Goal: Task Accomplishment & Management: Use online tool/utility

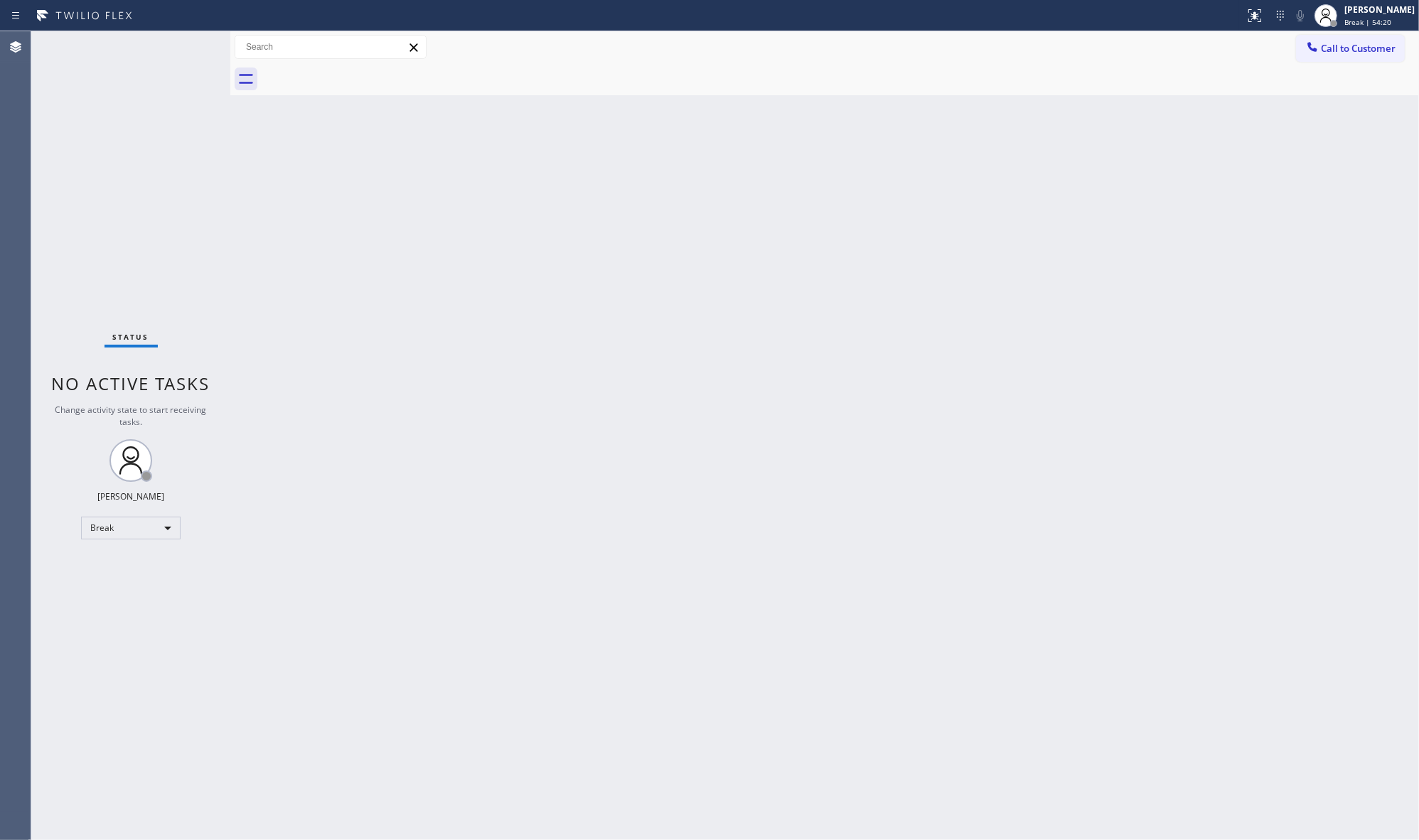
click at [571, 432] on div "Back to Dashboard Change Sender ID Customers Technicians Select a contact Outbo…" at bounding box center [824, 436] width 1189 height 809
click at [953, 393] on div "Back to Dashboard Change Sender ID Customers Technicians Select a contact Outbo…" at bounding box center [824, 436] width 1189 height 809
click at [825, 600] on div "Back to Dashboard Change Sender ID Customers Technicians Select a contact Outbo…" at bounding box center [824, 436] width 1189 height 809
click at [1253, 619] on div "Back to Dashboard Change Sender ID Customers Technicians Select a contact Outbo…" at bounding box center [824, 436] width 1189 height 809
click at [106, 541] on div "Status No active tasks Change activity state to start receiving tasks. JENIZA A…" at bounding box center [131, 436] width 199 height 809
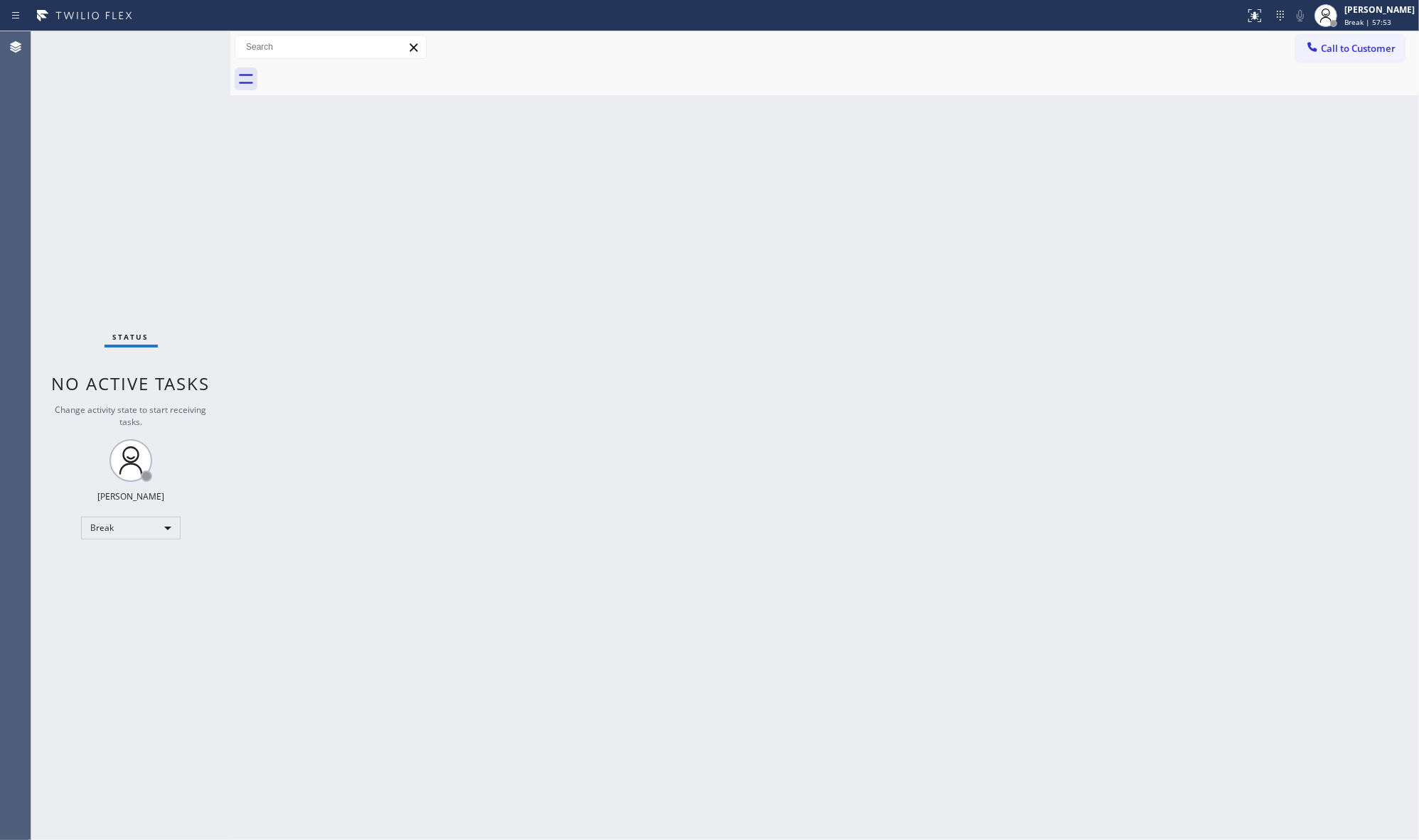
click at [151, 539] on div "Status No active tasks Change activity state to start receiving tasks. JENIZA A…" at bounding box center [131, 436] width 199 height 809
click at [151, 536] on div "Break" at bounding box center [131, 527] width 100 height 22
click at [128, 564] on li "Available" at bounding box center [130, 565] width 96 height 17
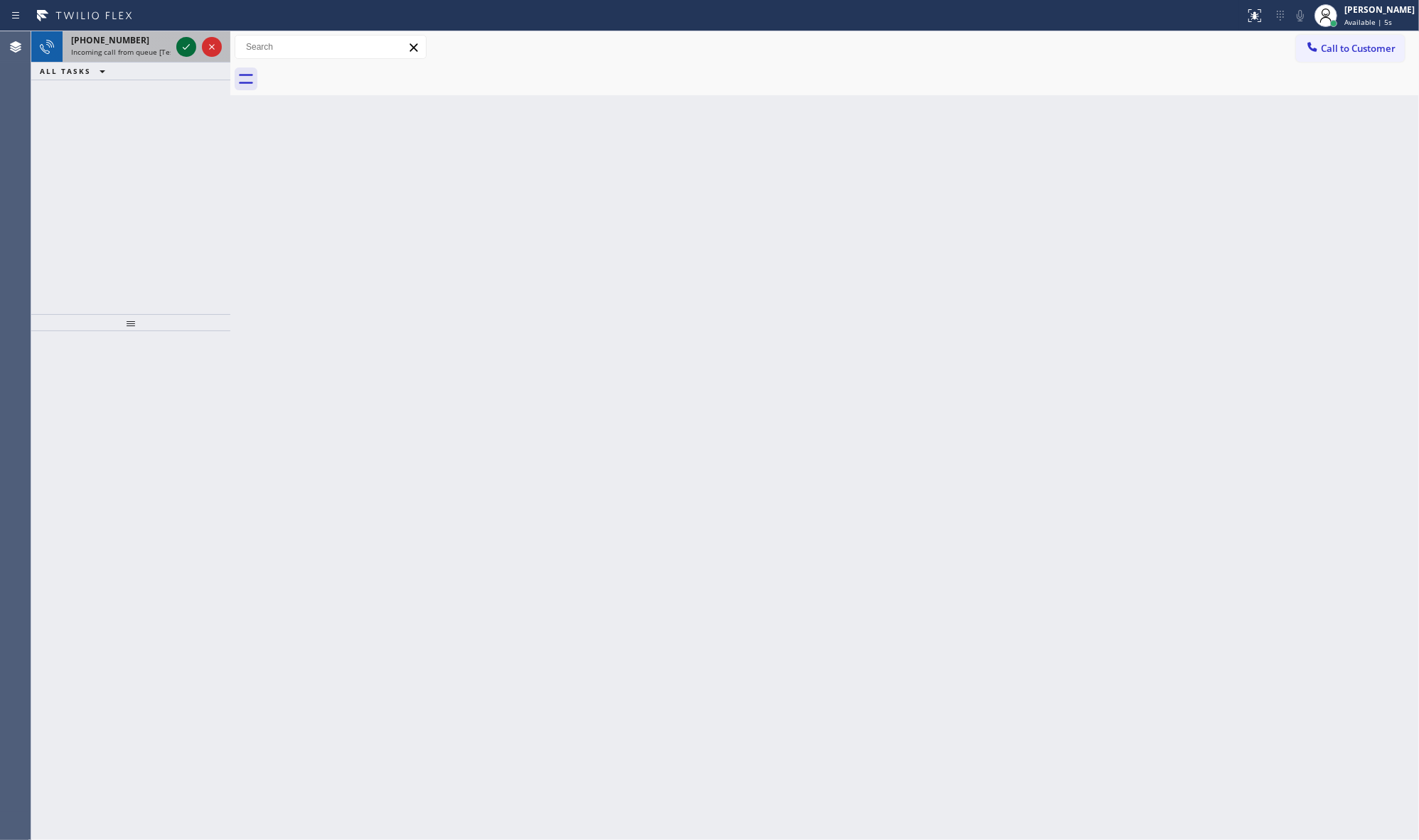
click at [188, 42] on icon at bounding box center [186, 47] width 17 height 17
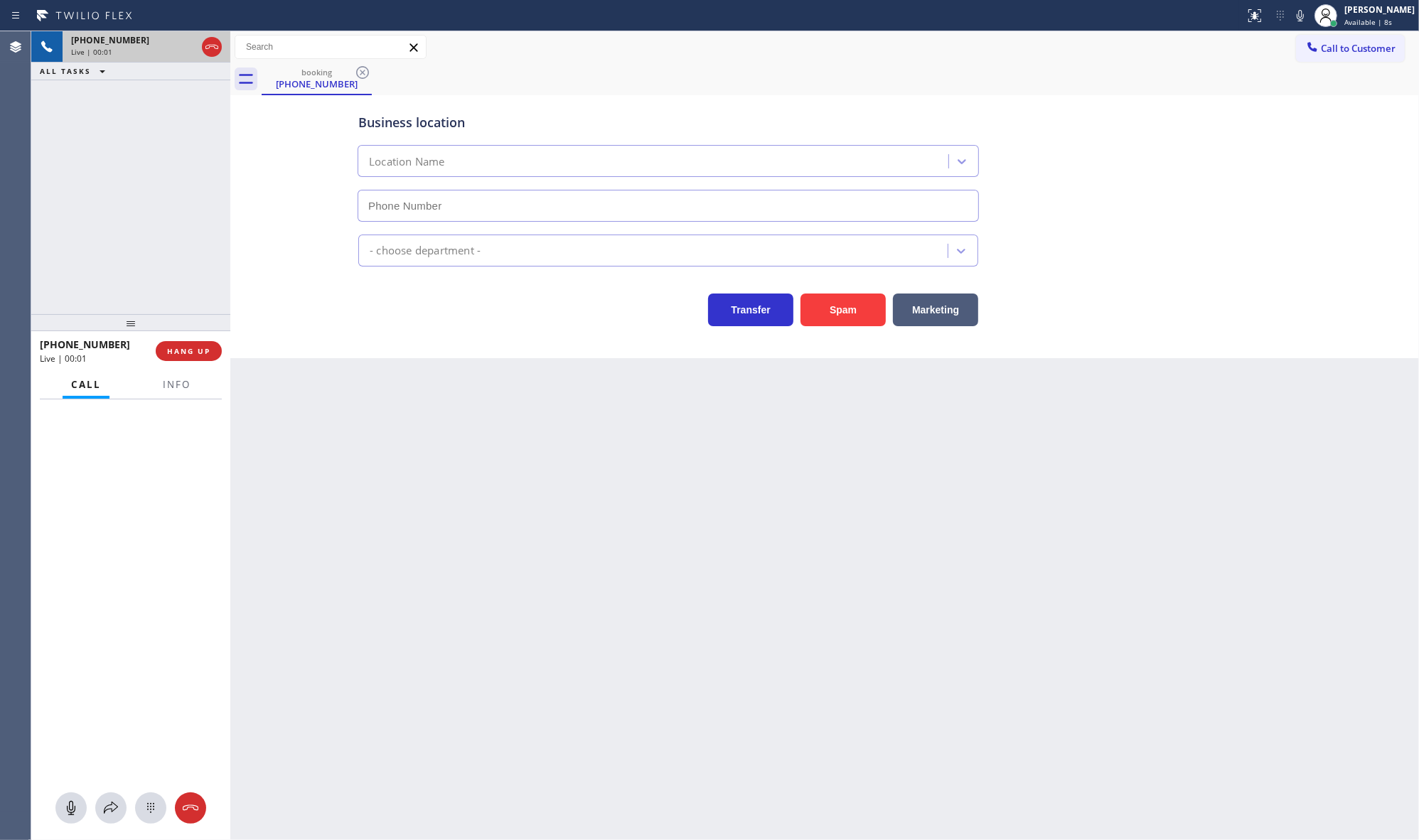
type input "(602) 755-6017"
drag, startPoint x: 183, startPoint y: 332, endPoint x: 183, endPoint y: 349, distance: 17.0
click at [183, 335] on div at bounding box center [131, 326] width 199 height 17
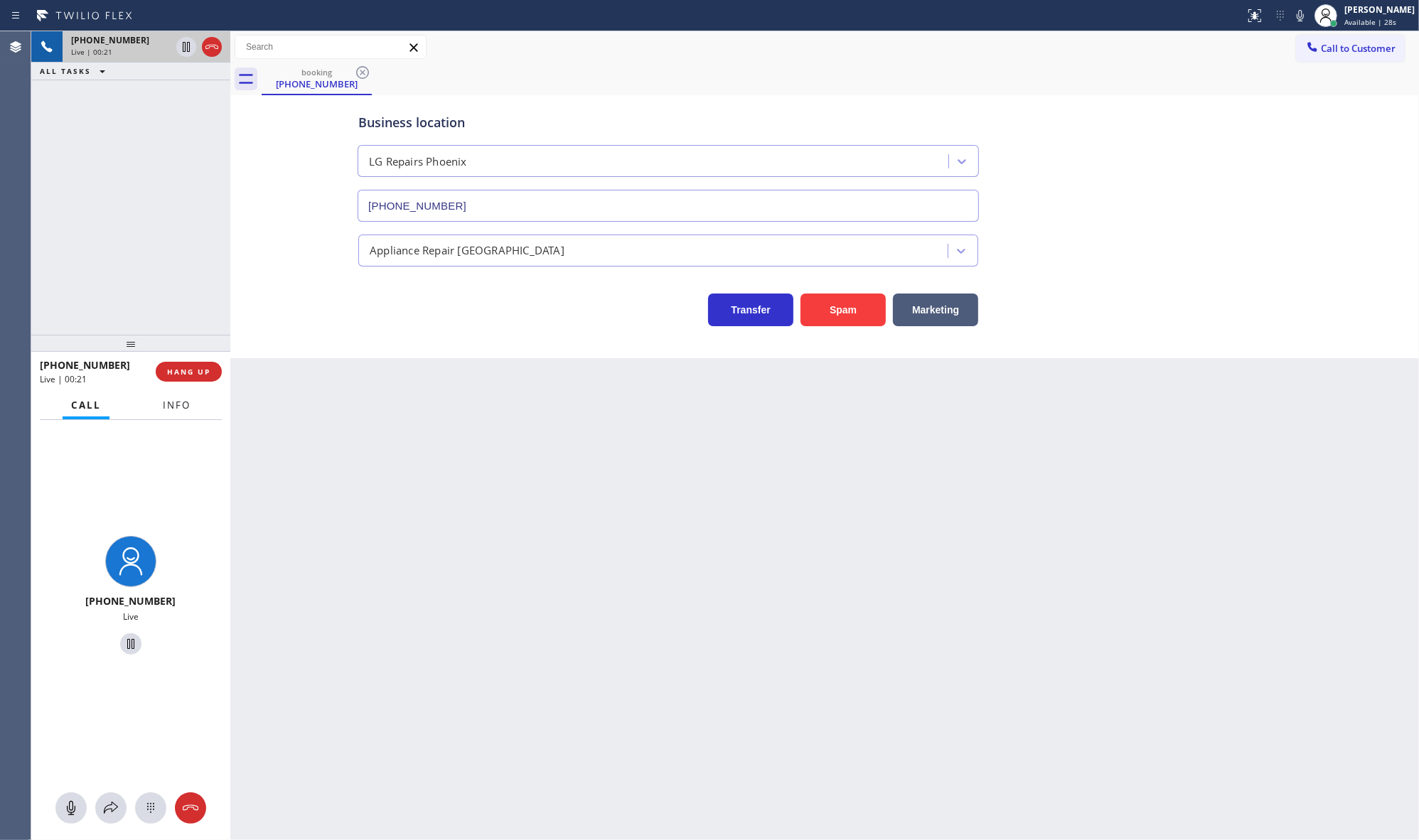
click at [200, 392] on div "Call Info" at bounding box center [131, 406] width 182 height 28
click at [205, 378] on button "HANG UP" at bounding box center [188, 372] width 66 height 20
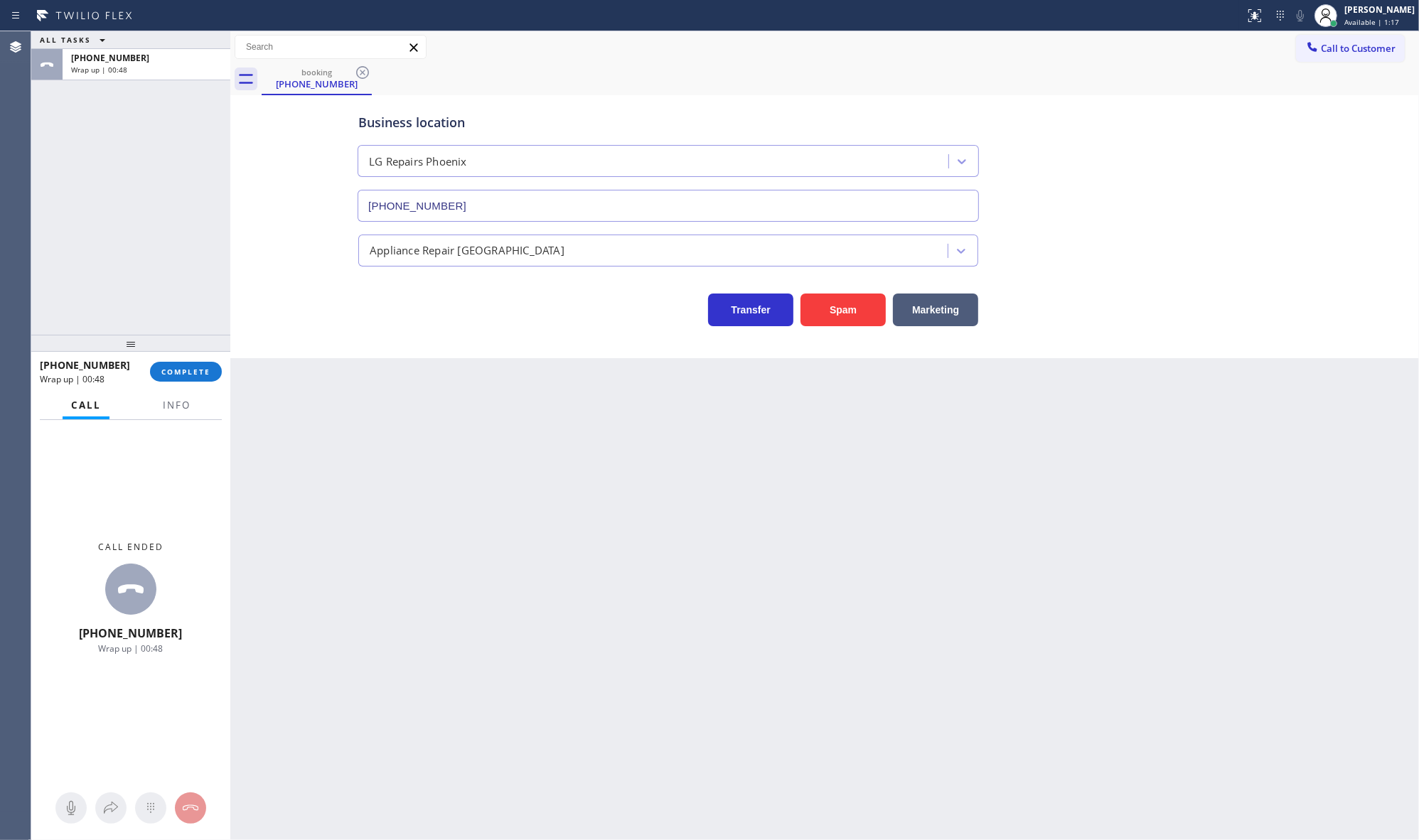
click at [221, 366] on div "+18475086751 Wrap up | 00:48 COMPLETE" at bounding box center [131, 372] width 182 height 37
click at [207, 384] on div "+18475086751 Wrap up | 00:48 COMPLETE" at bounding box center [131, 372] width 182 height 37
click at [200, 371] on span "COMPLETE" at bounding box center [185, 372] width 49 height 10
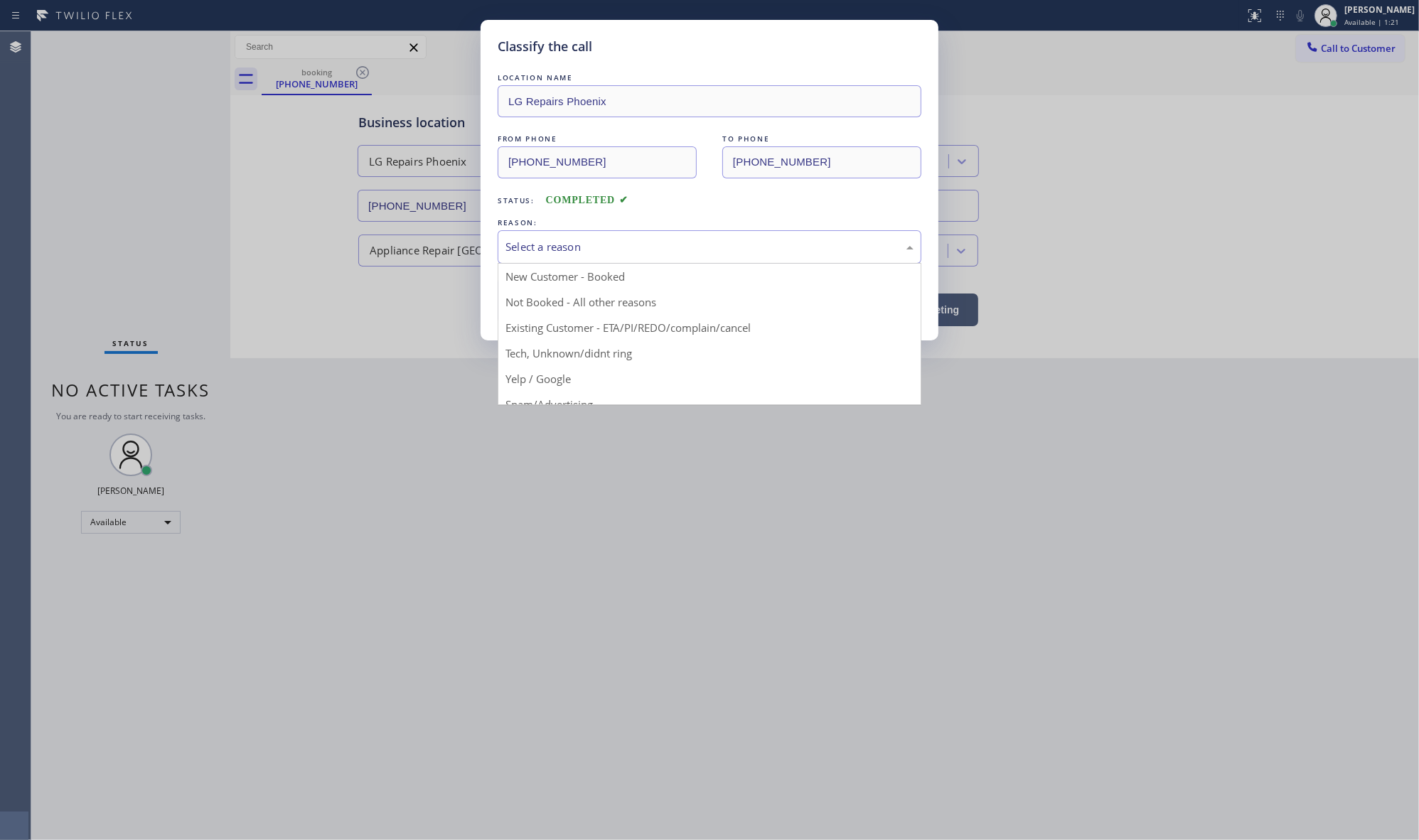
click at [512, 231] on div "Select a reason" at bounding box center [709, 247] width 423 height 33
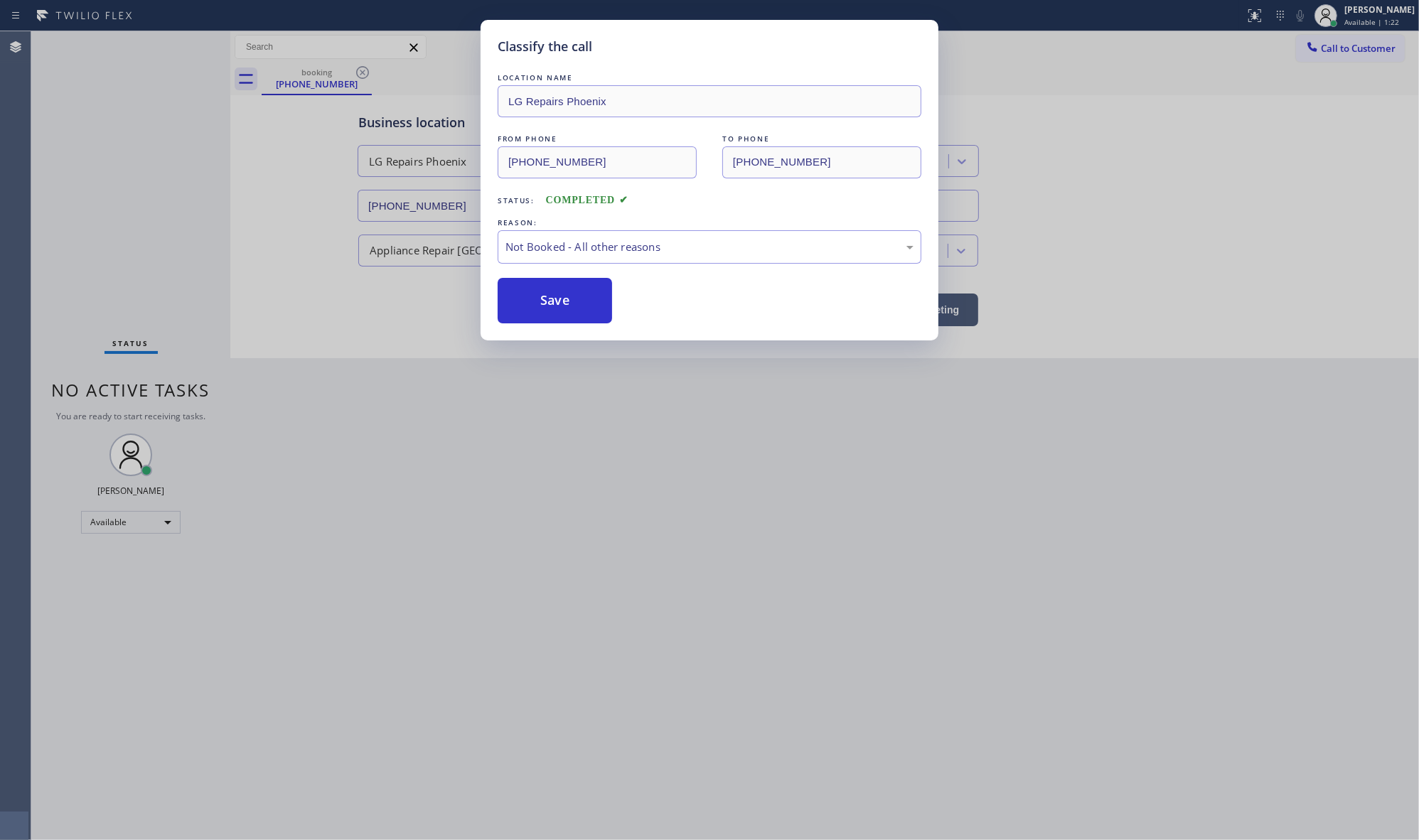
click at [526, 293] on button "Save" at bounding box center [555, 300] width 115 height 46
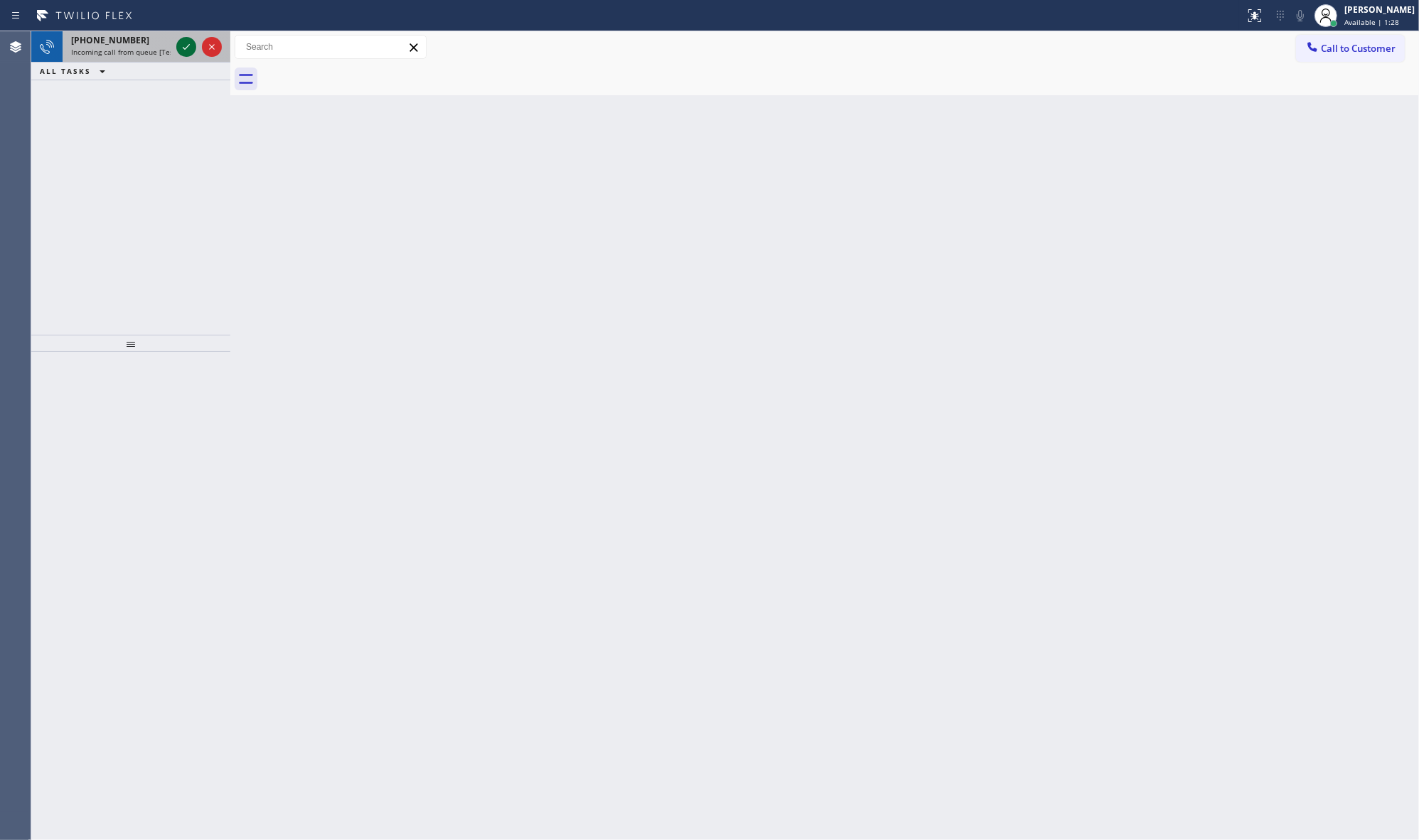
click at [179, 47] on icon at bounding box center [186, 47] width 17 height 17
click at [111, 57] on span "[PHONE_NUMBER]" at bounding box center [110, 57] width 78 height 12
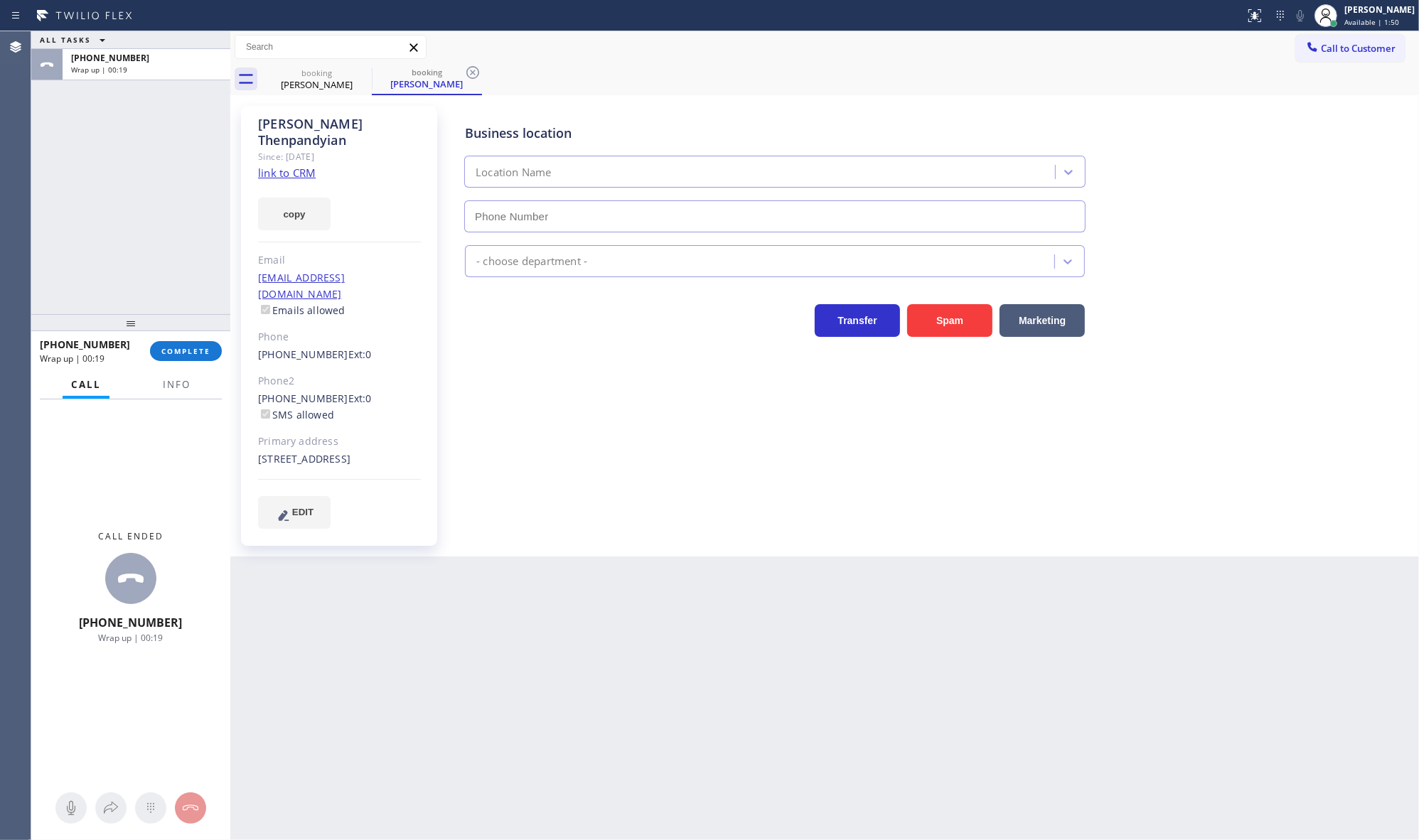
type input "[PHONE_NUMBER]"
click at [176, 670] on div "Call ended +18888098940 Wrap up | 01:17" at bounding box center [131, 586] width 199 height 375
click at [158, 331] on div at bounding box center [131, 323] width 199 height 17
click at [176, 353] on span "COMPLETE" at bounding box center [185, 351] width 49 height 10
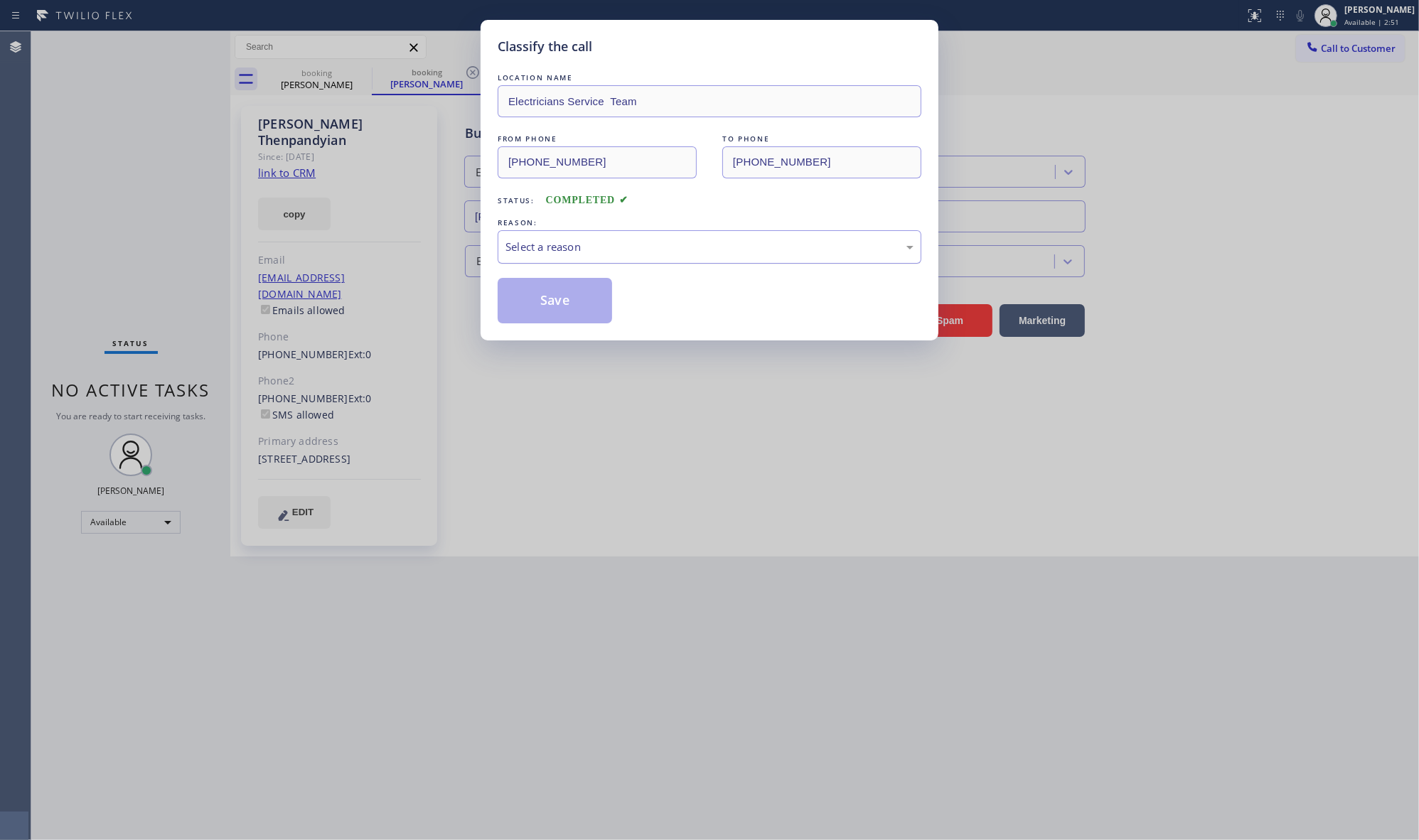
click at [514, 242] on div "Select a reason" at bounding box center [710, 247] width 408 height 17
click at [544, 297] on button "Save" at bounding box center [555, 300] width 115 height 46
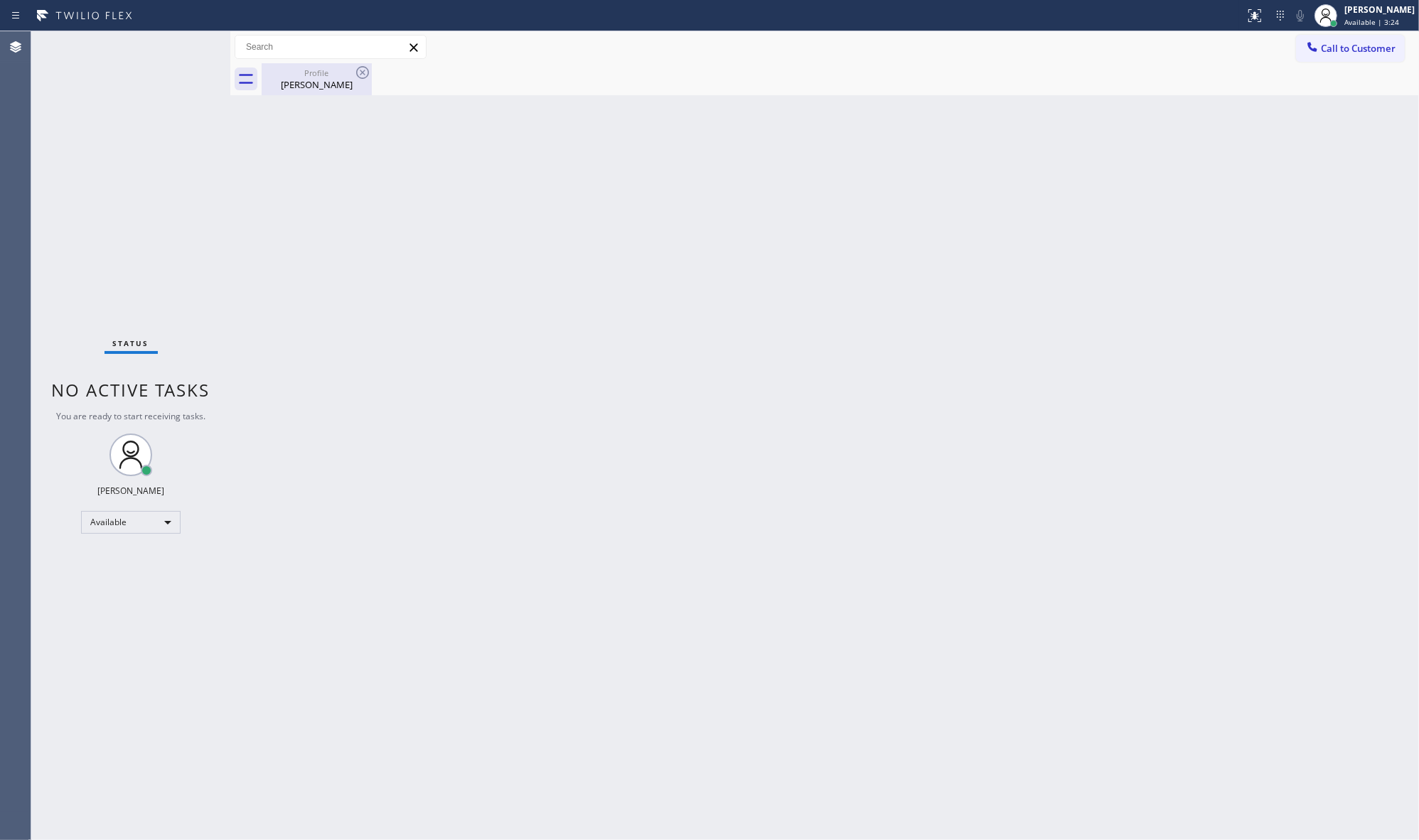
click at [296, 70] on div "Profile" at bounding box center [316, 72] width 107 height 11
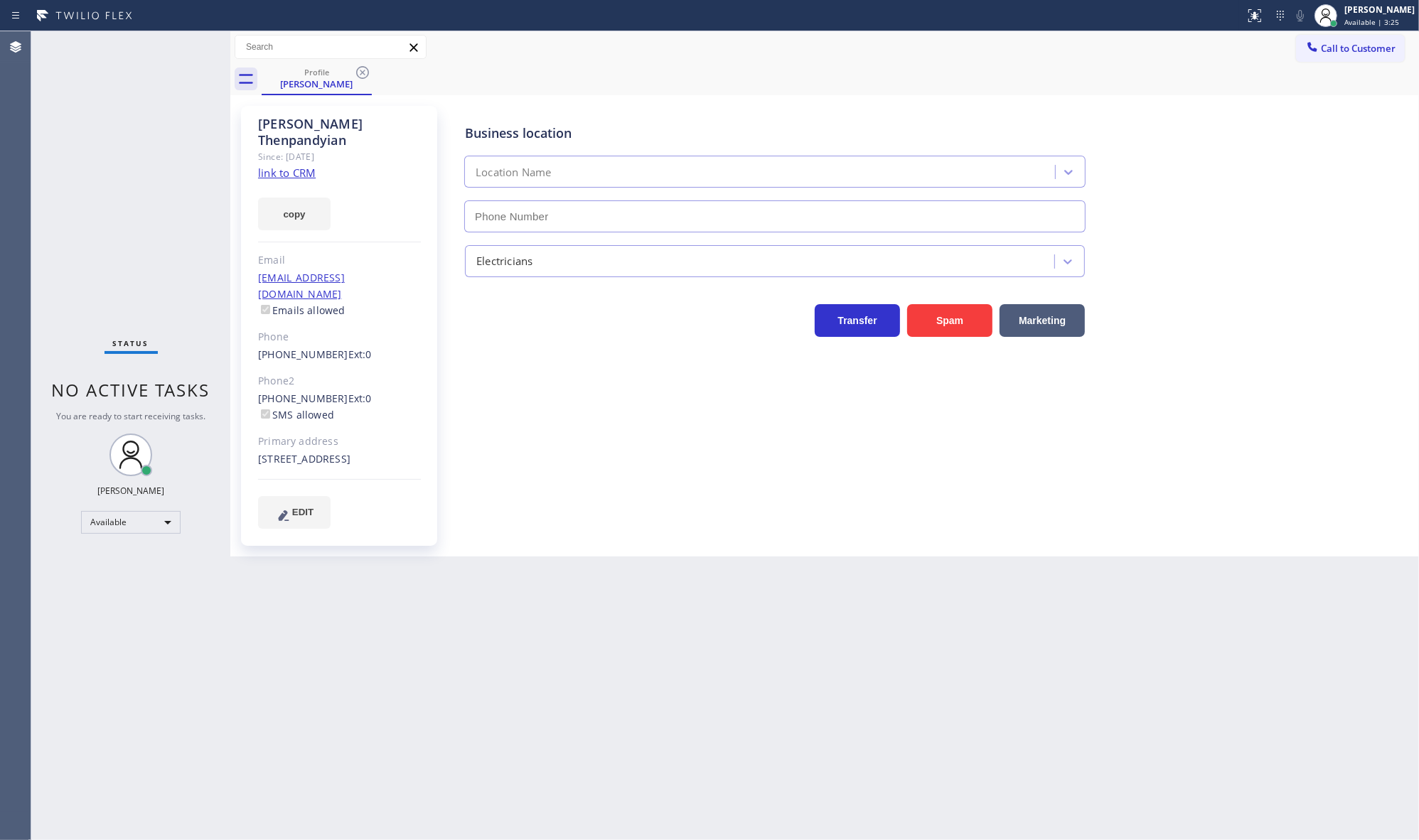
drag, startPoint x: 359, startPoint y: 73, endPoint x: 179, endPoint y: 0, distance: 194.2
click at [359, 72] on icon at bounding box center [363, 72] width 17 height 17
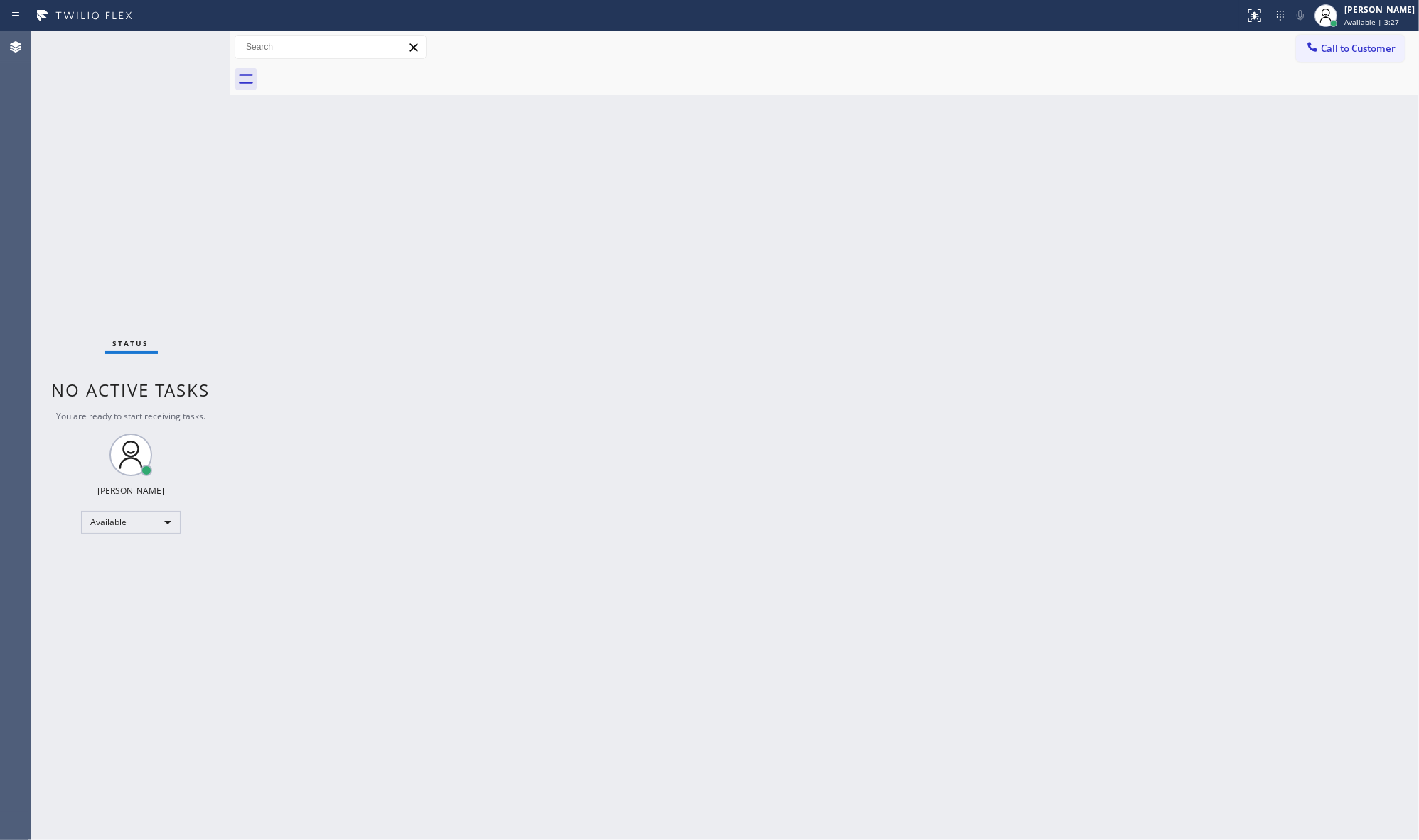
click at [146, 39] on div "Status No active tasks You are ready to start receiving tasks. JENIZA ALCAYDE A…" at bounding box center [131, 436] width 199 height 809
click at [146, 40] on div "Status No active tasks You are ready to start receiving tasks. JENIZA ALCAYDE A…" at bounding box center [131, 436] width 199 height 809
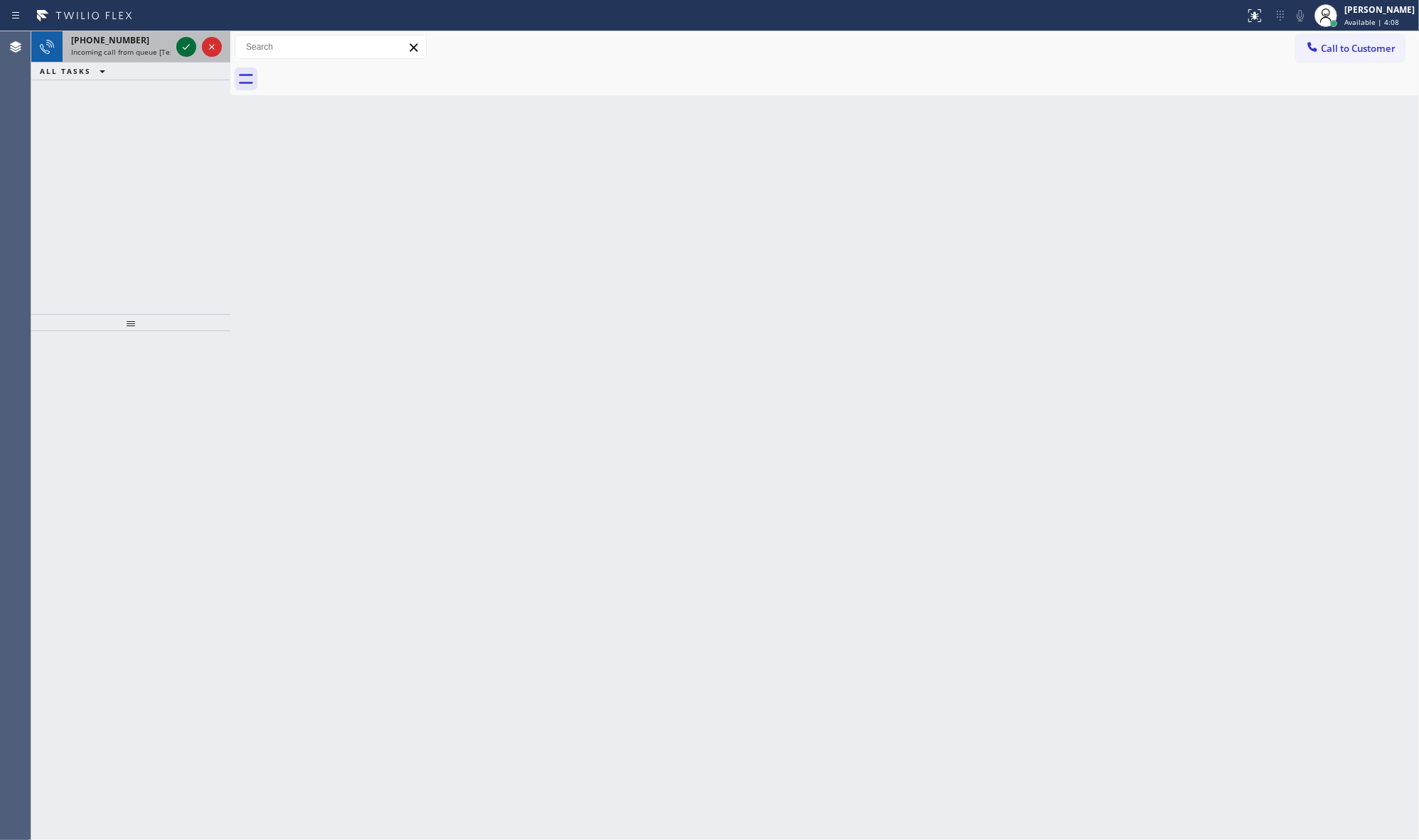
click at [187, 53] on icon at bounding box center [186, 47] width 17 height 17
click at [186, 52] on icon at bounding box center [186, 47] width 17 height 17
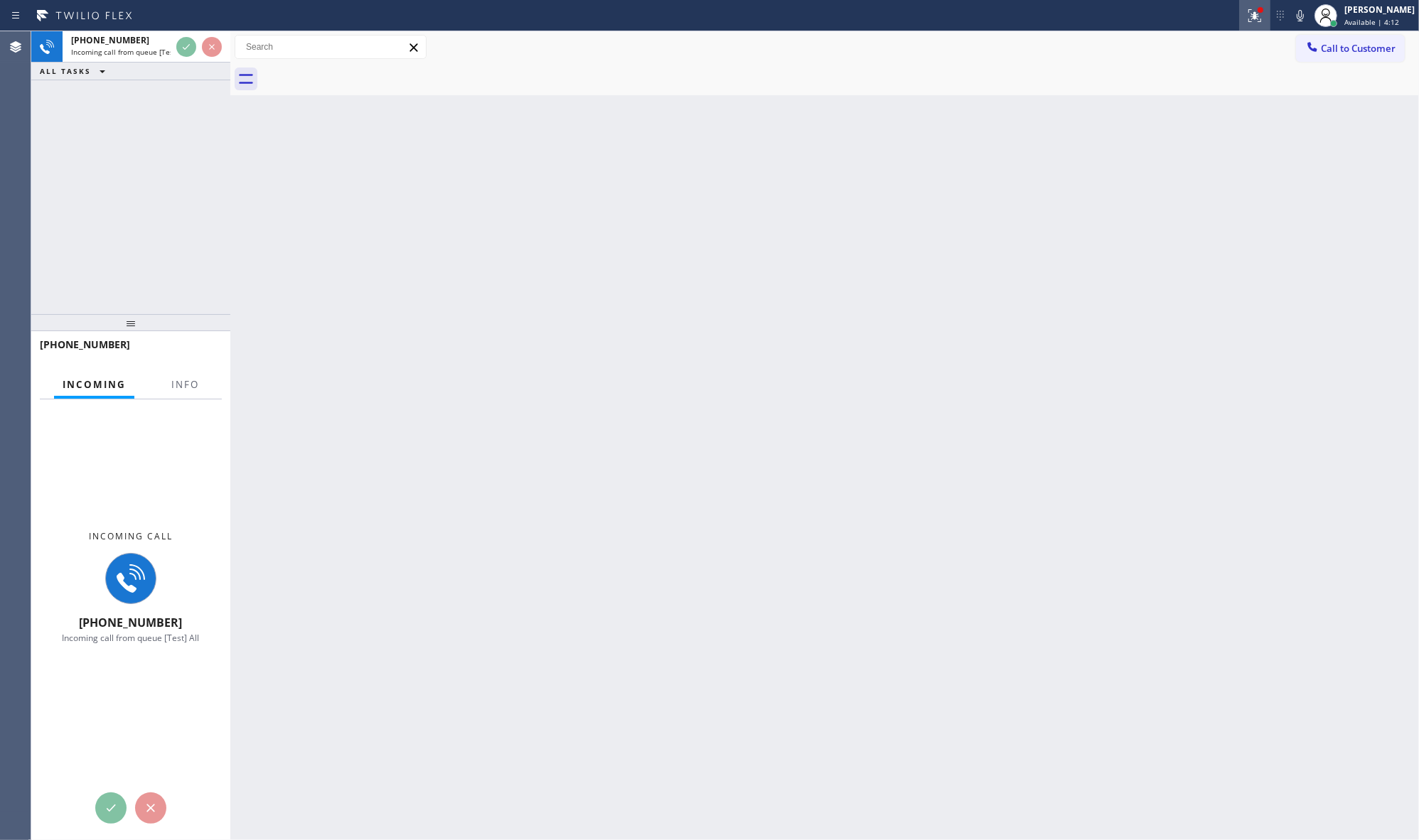
click at [1254, 22] on icon at bounding box center [1254, 16] width 17 height 17
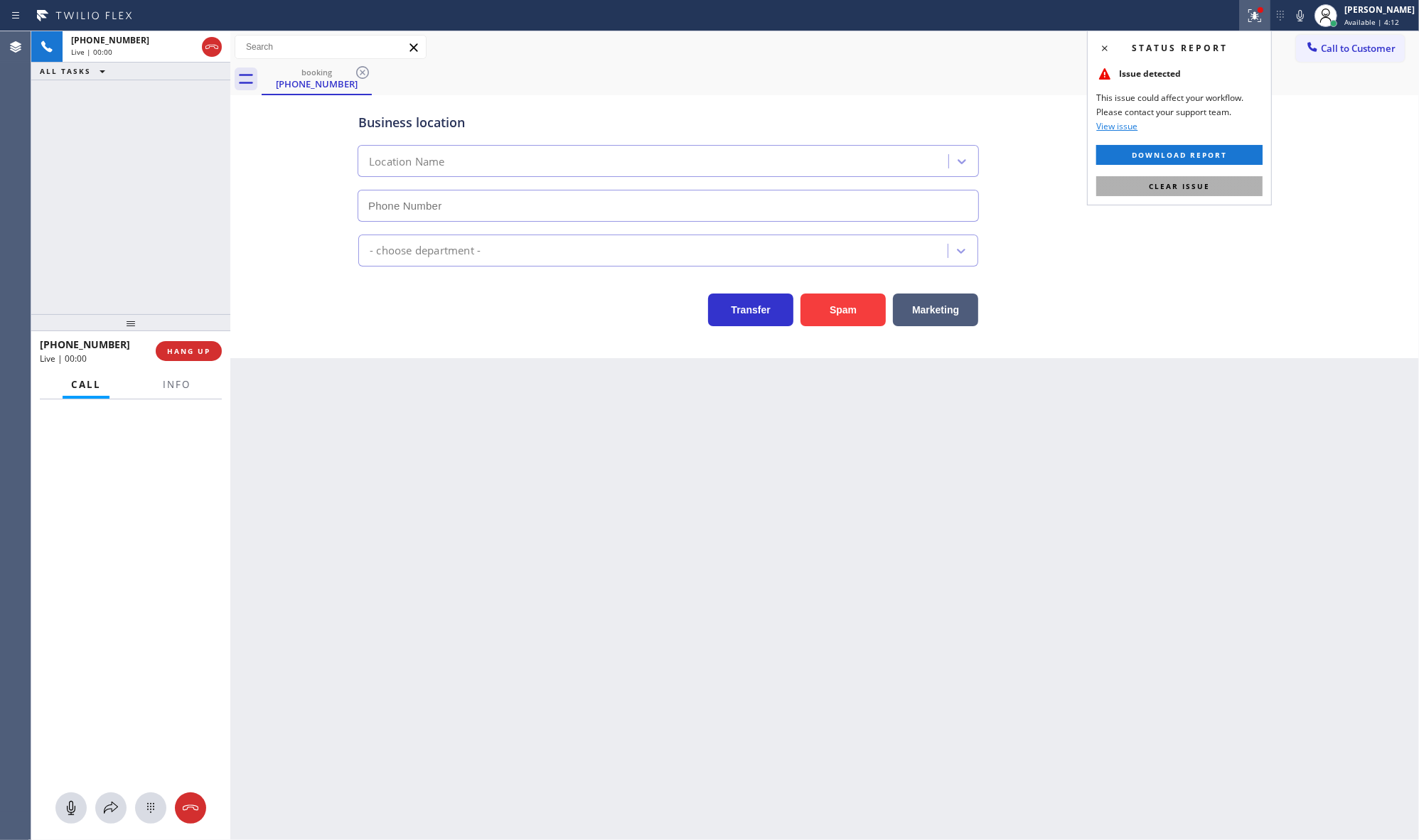
type input "(626) 768-9548"
click at [1212, 179] on button "Clear issue" at bounding box center [1179, 186] width 166 height 20
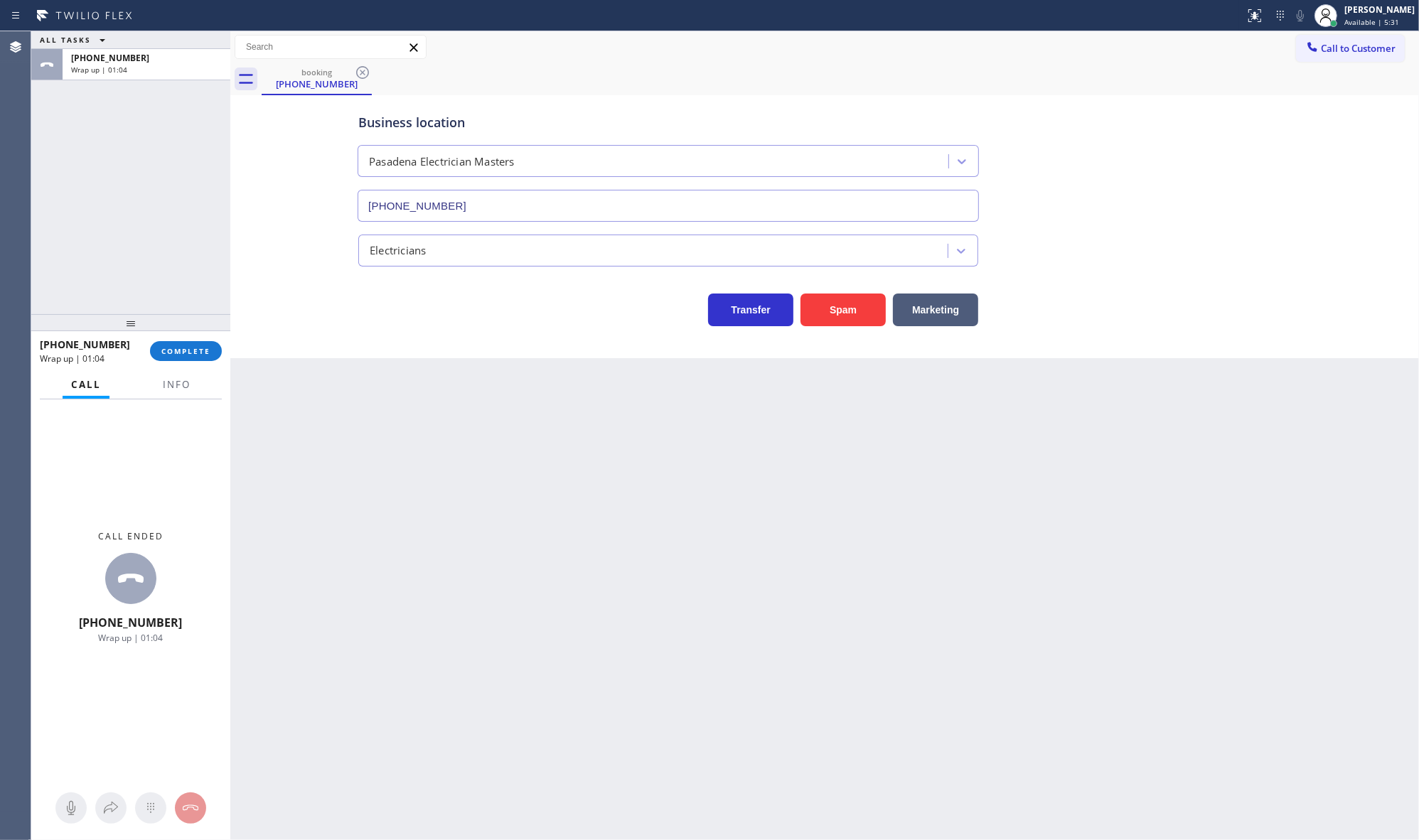
click at [168, 361] on div "+16269937222 Wrap up | 01:04 COMPLETE" at bounding box center [131, 351] width 182 height 37
click at [179, 344] on button "COMPLETE" at bounding box center [185, 351] width 72 height 20
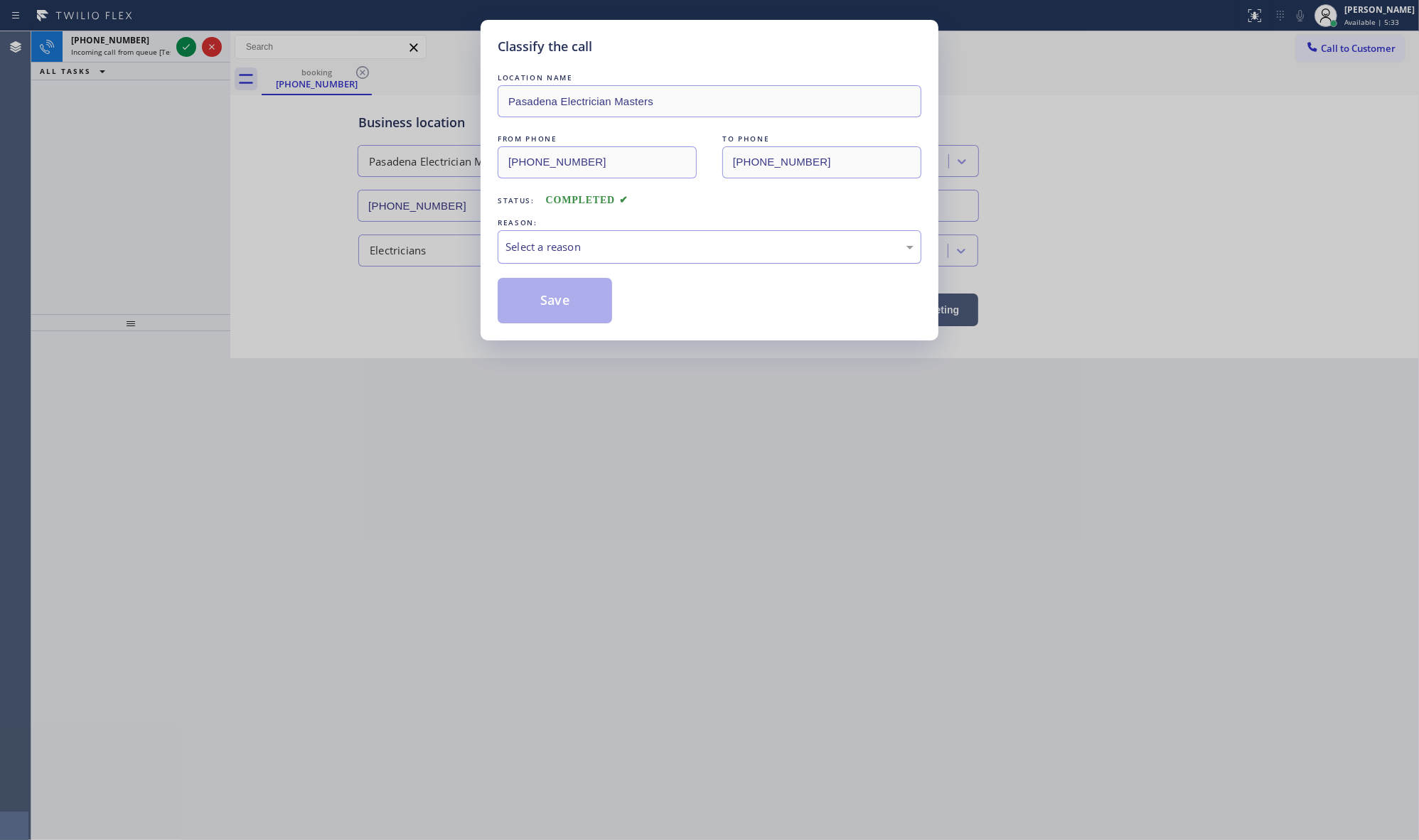
click at [527, 243] on div "Select a reason" at bounding box center [710, 247] width 408 height 17
click at [512, 290] on button "Save" at bounding box center [555, 300] width 115 height 46
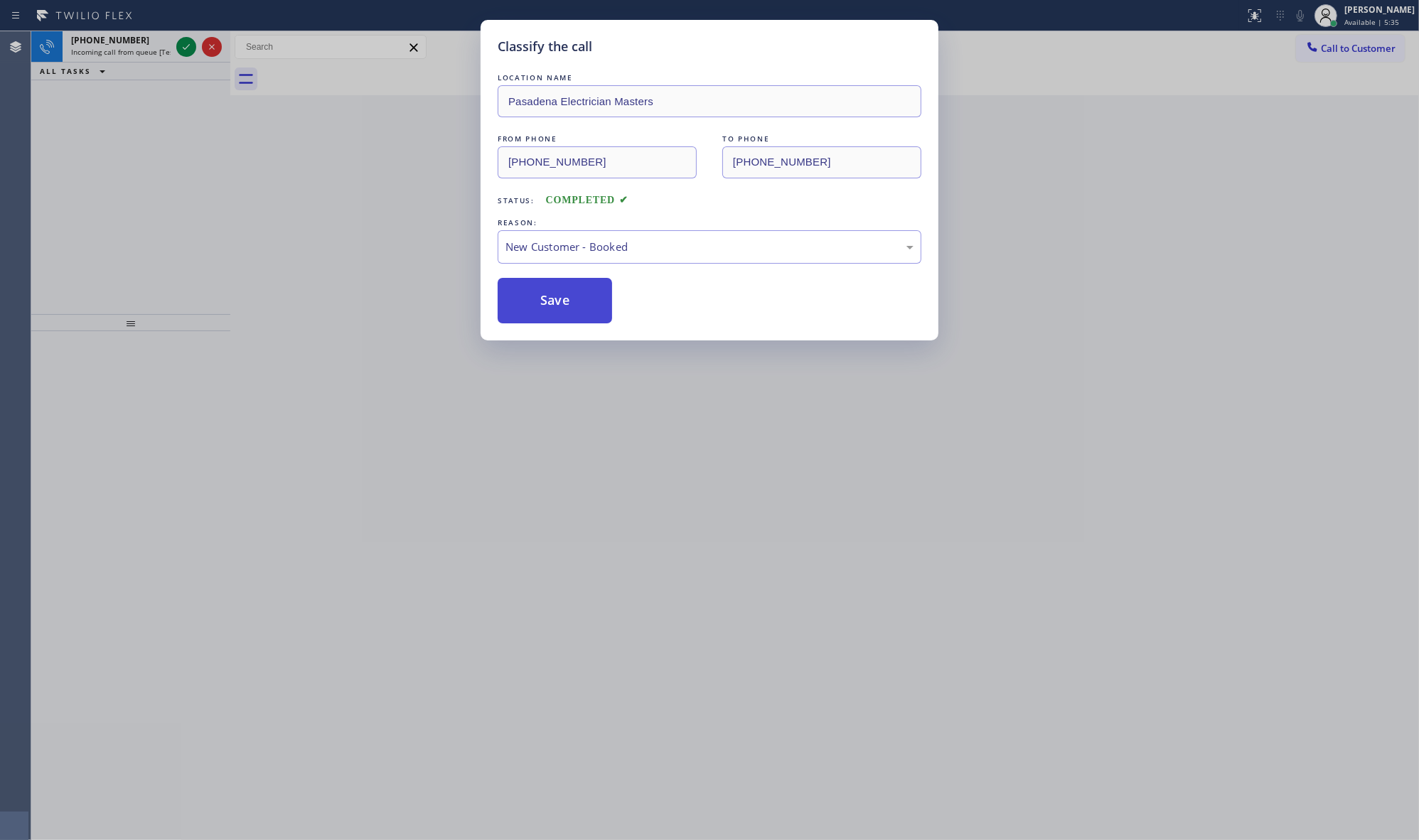
click at [512, 290] on button "Save" at bounding box center [555, 300] width 115 height 46
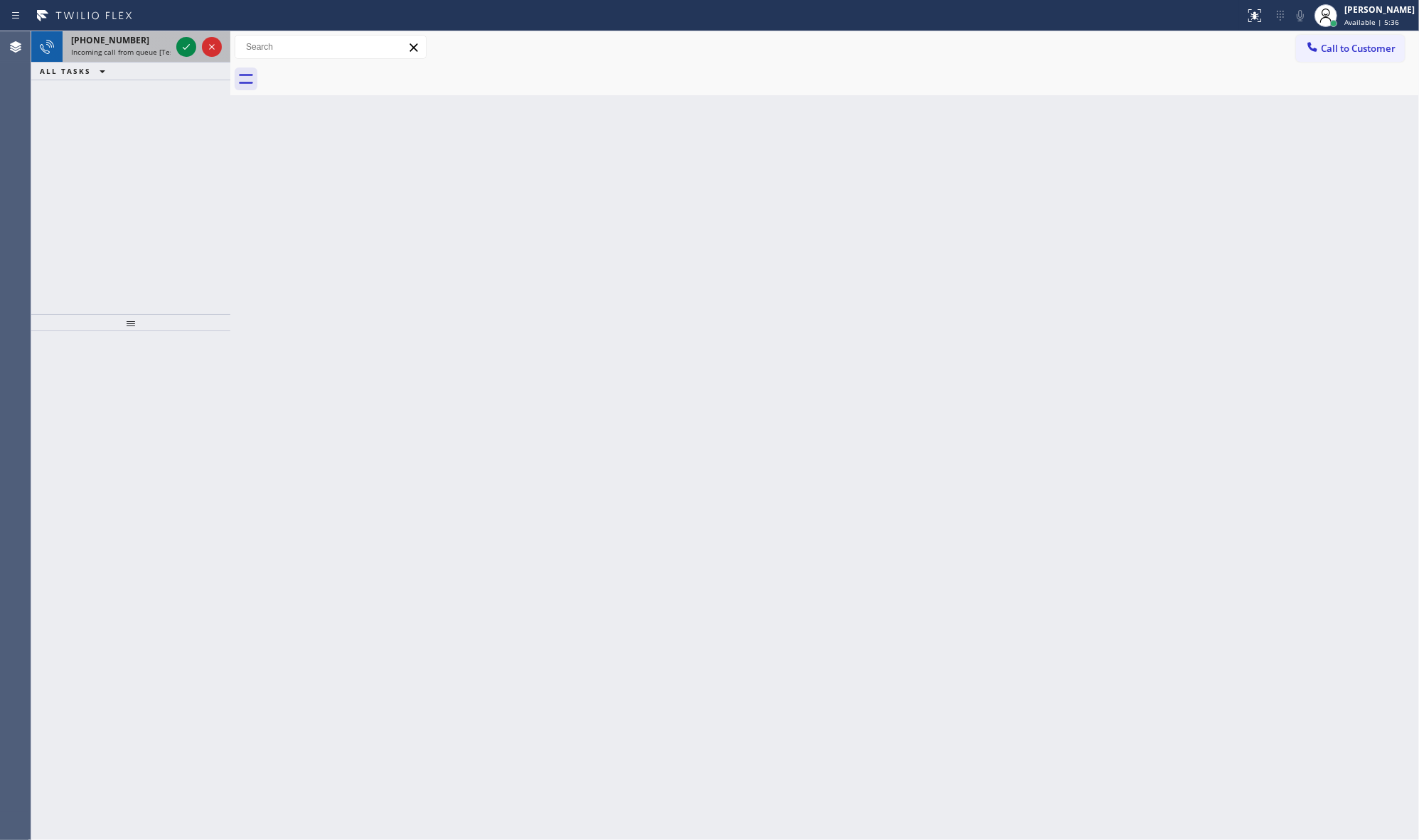
drag, startPoint x: 122, startPoint y: 62, endPoint x: 126, endPoint y: 52, distance: 10.8
click at [125, 62] on div "ALL TASKS ALL TASKS ACTIVE TASKS TASKS IN WRAP UP" at bounding box center [131, 71] width 199 height 17
click at [126, 52] on span "Incoming call from queue [Test] All" at bounding box center [130, 52] width 118 height 10
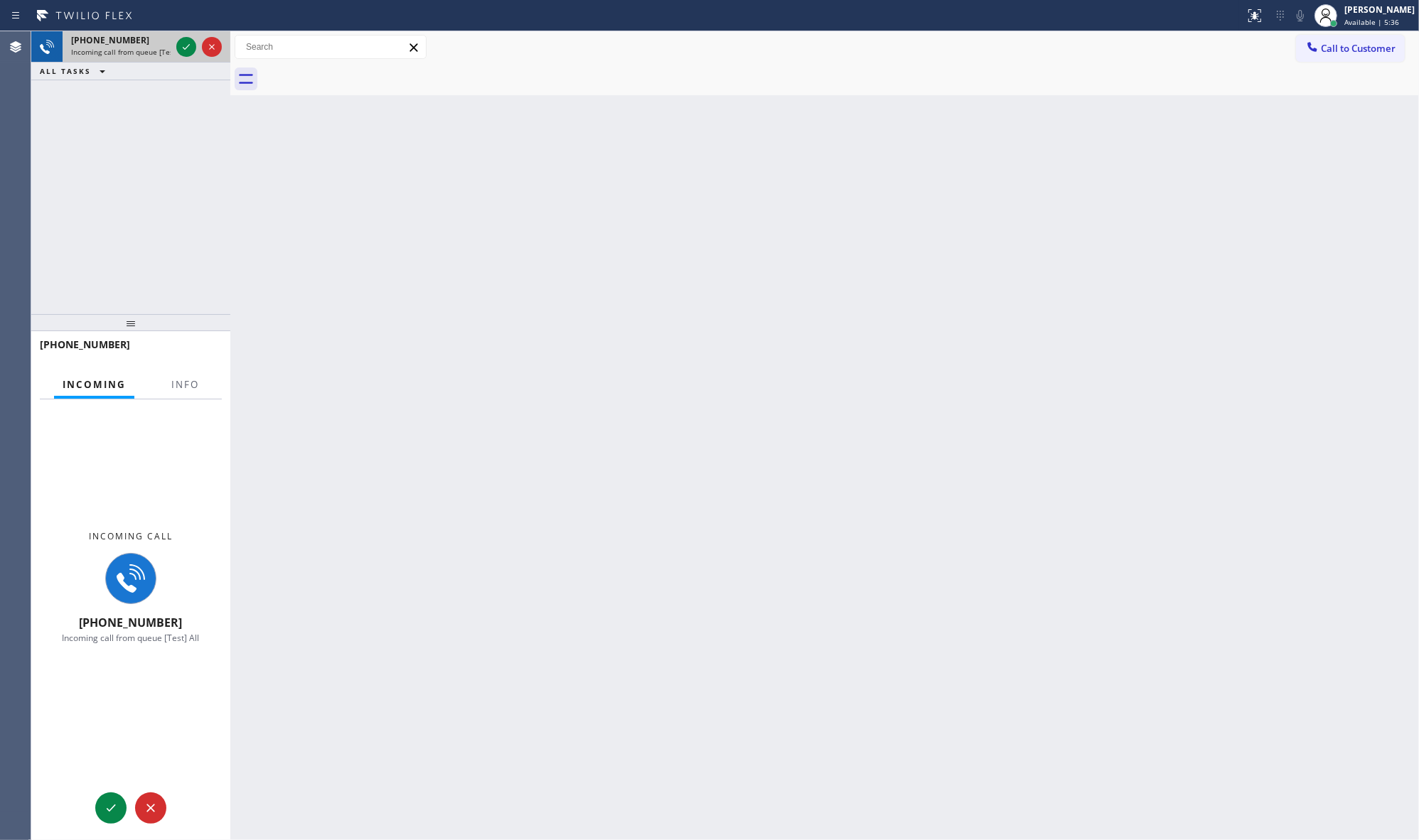
click at [133, 47] on span "Incoming call from queue [Test] All" at bounding box center [130, 52] width 118 height 10
click at [135, 47] on span "Incoming call from queue [Test] All" at bounding box center [130, 52] width 118 height 10
click at [193, 133] on div "+13863084652 Incoming call from queue [Test] All ALL TASKS ALL TASKS ACTIVE TAS…" at bounding box center [131, 173] width 199 height 283
click at [194, 126] on div "+13863084652 Incoming call from queue [Test] All ALL TASKS ALL TASKS ACTIVE TAS…" at bounding box center [131, 173] width 199 height 283
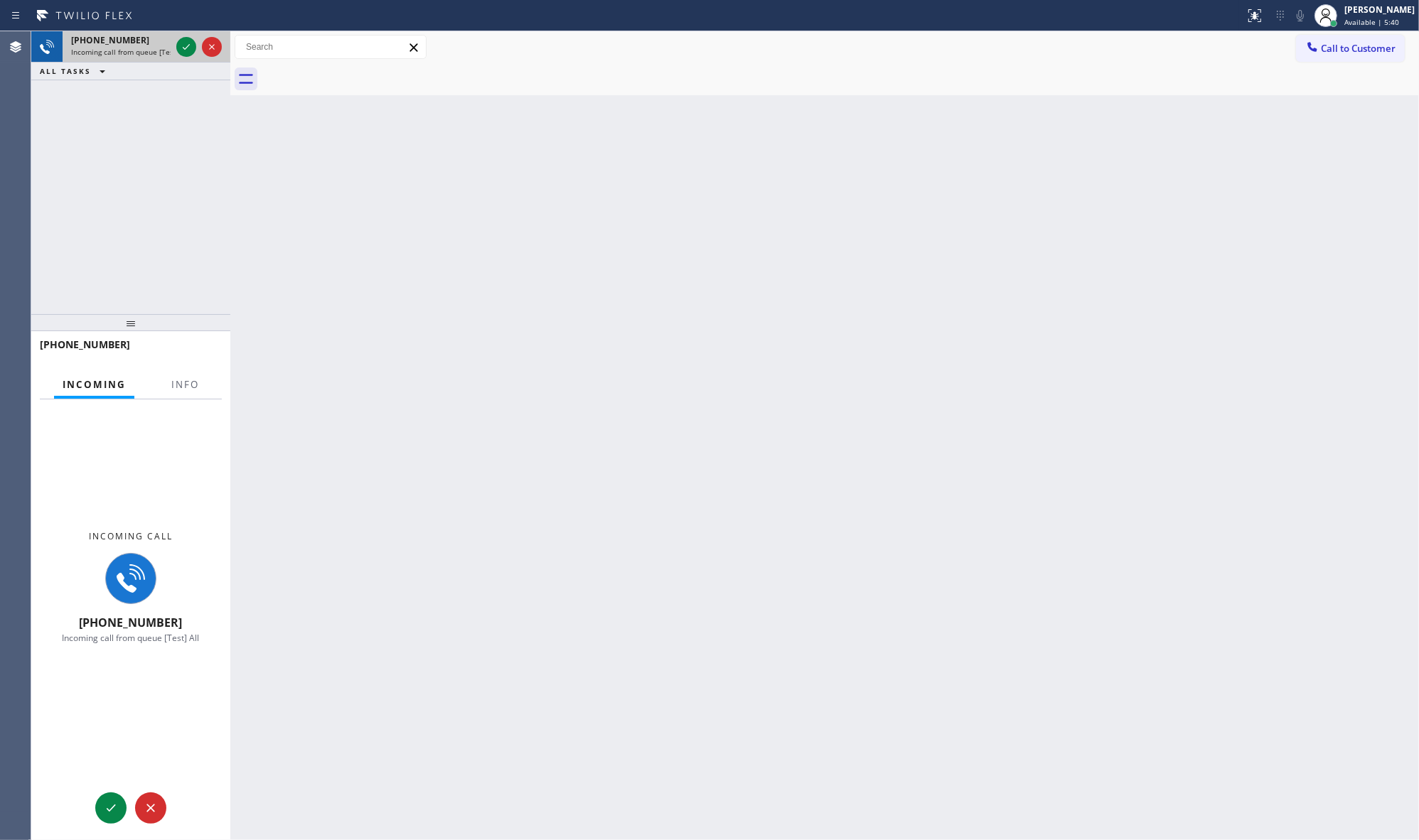
click at [175, 45] on div at bounding box center [200, 47] width 52 height 32
click at [179, 43] on icon at bounding box center [186, 47] width 17 height 17
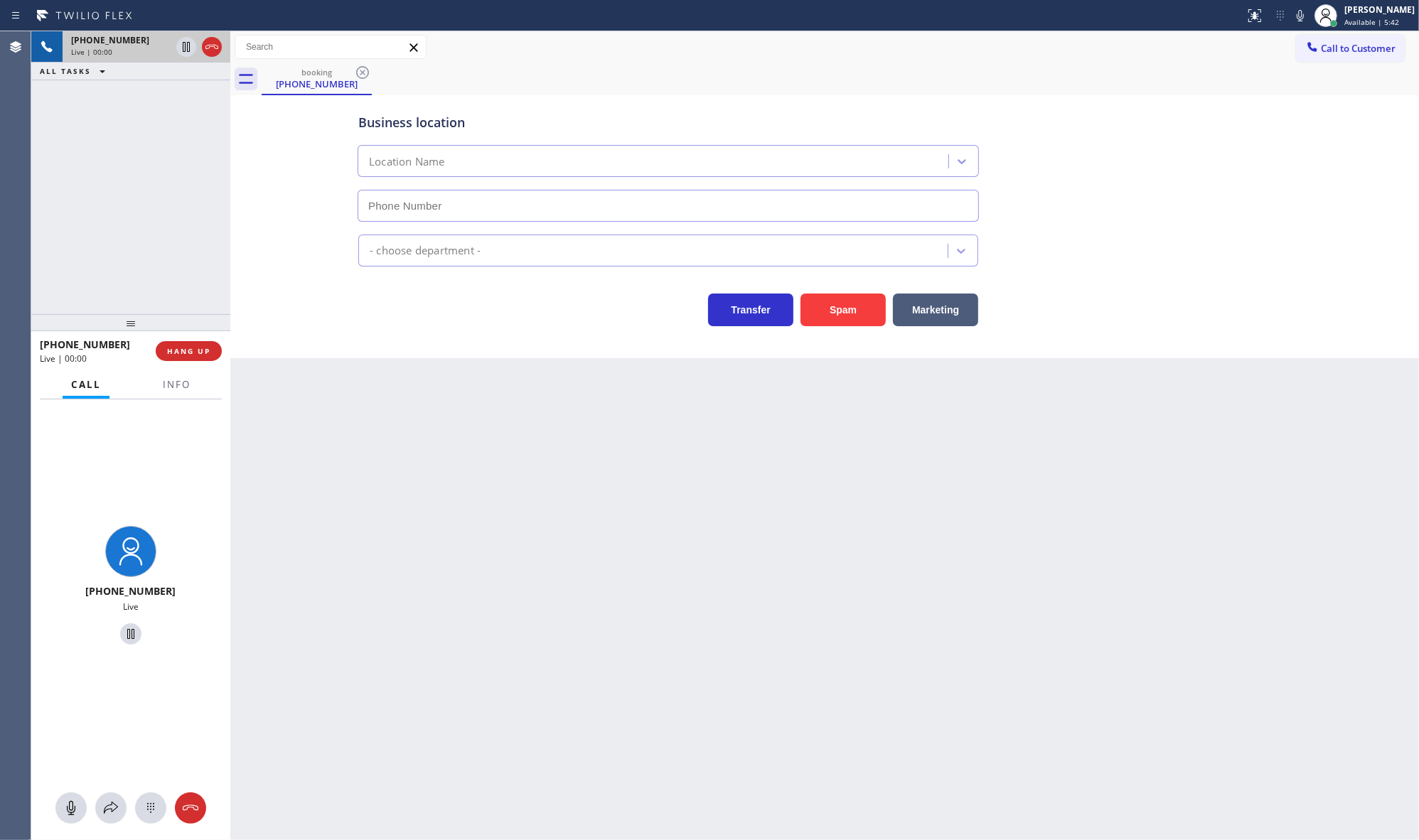
type input "[PHONE_NUMBER]"
click at [196, 396] on div at bounding box center [176, 397] width 45 height 2
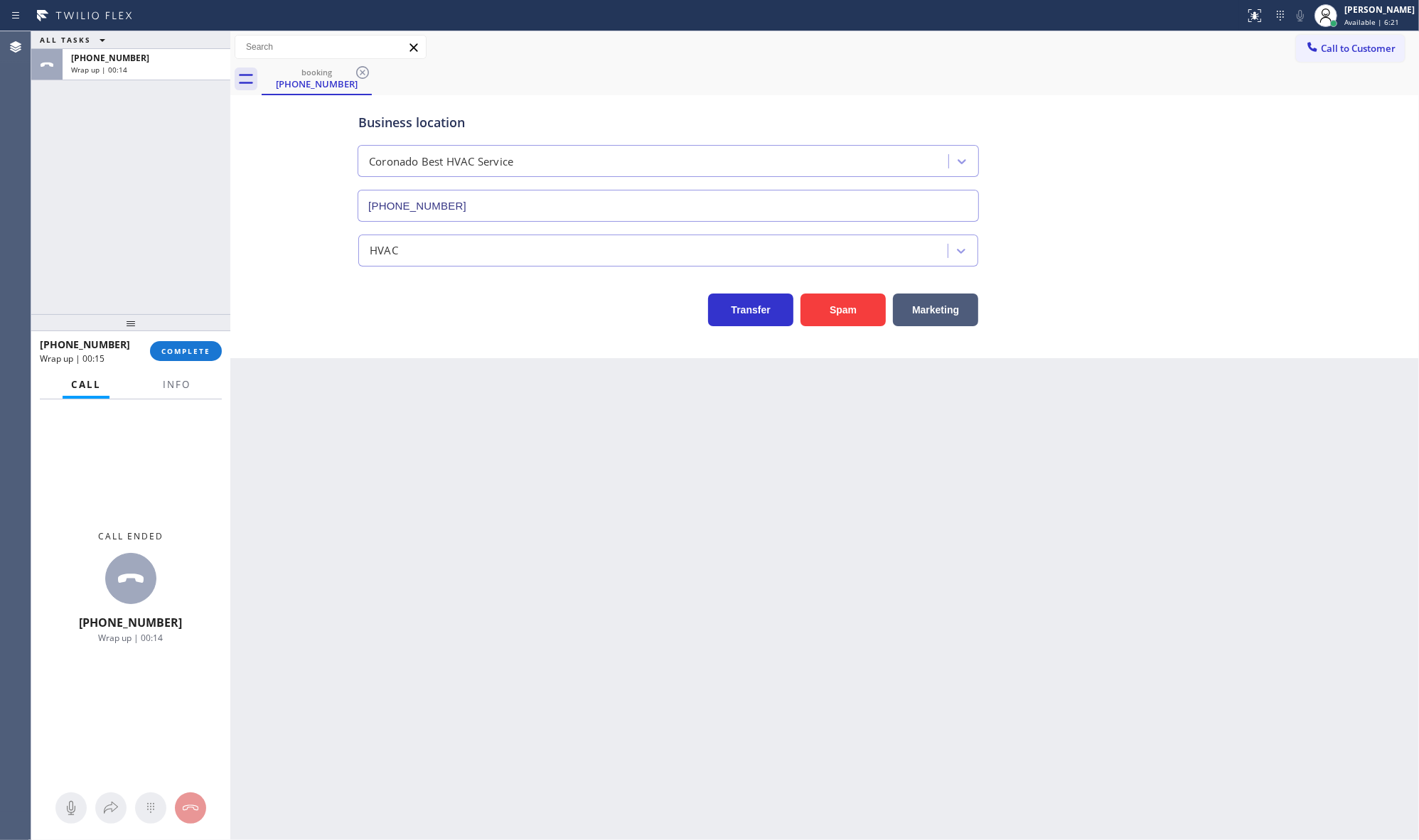
click at [982, 764] on div "Back to Dashboard Change Sender ID Customers Technicians Select a contact Outbo…" at bounding box center [824, 436] width 1189 height 809
click at [171, 345] on button "COMPLETE" at bounding box center [185, 351] width 72 height 20
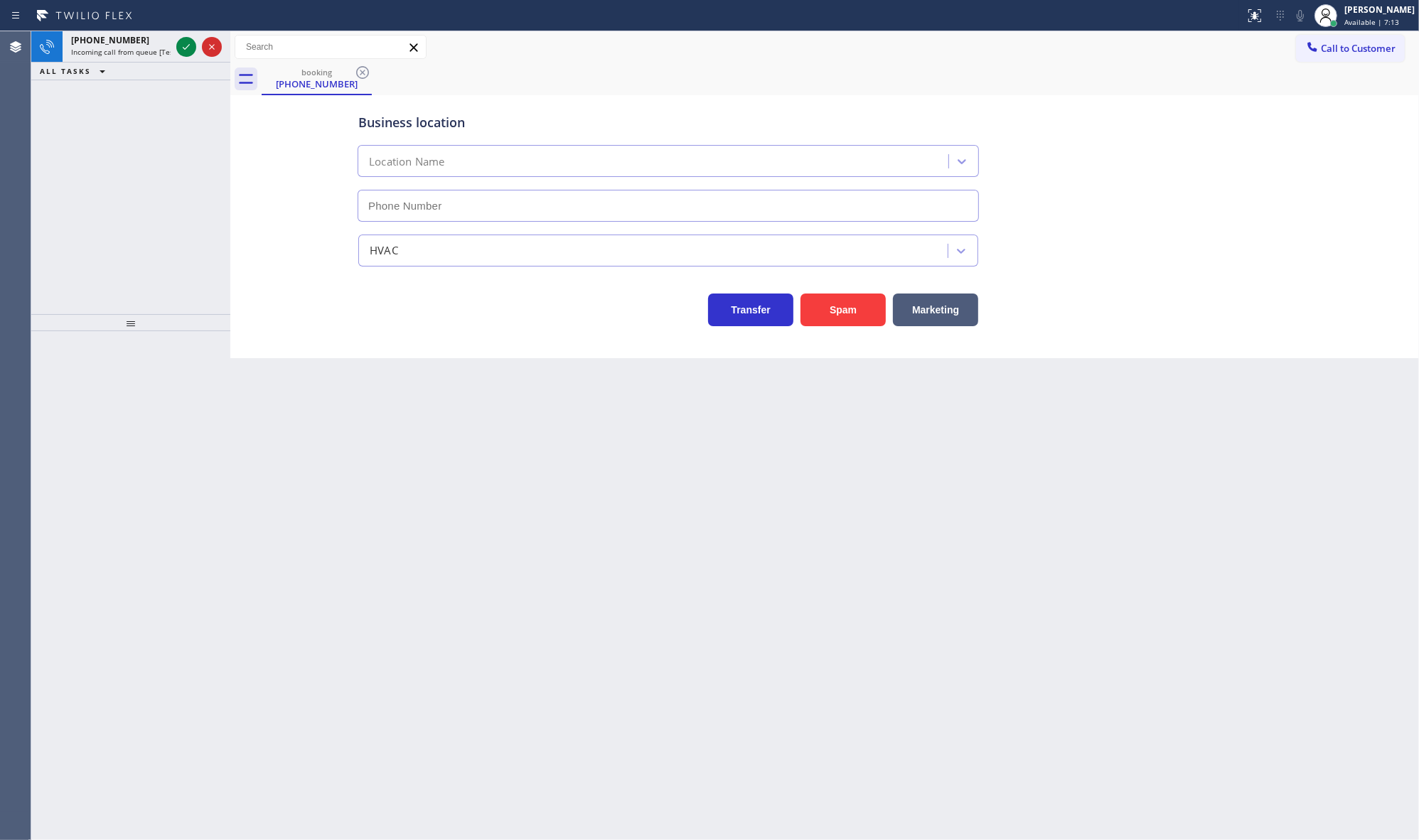
type input "[PHONE_NUMBER]"
click at [185, 43] on icon at bounding box center [186, 47] width 17 height 17
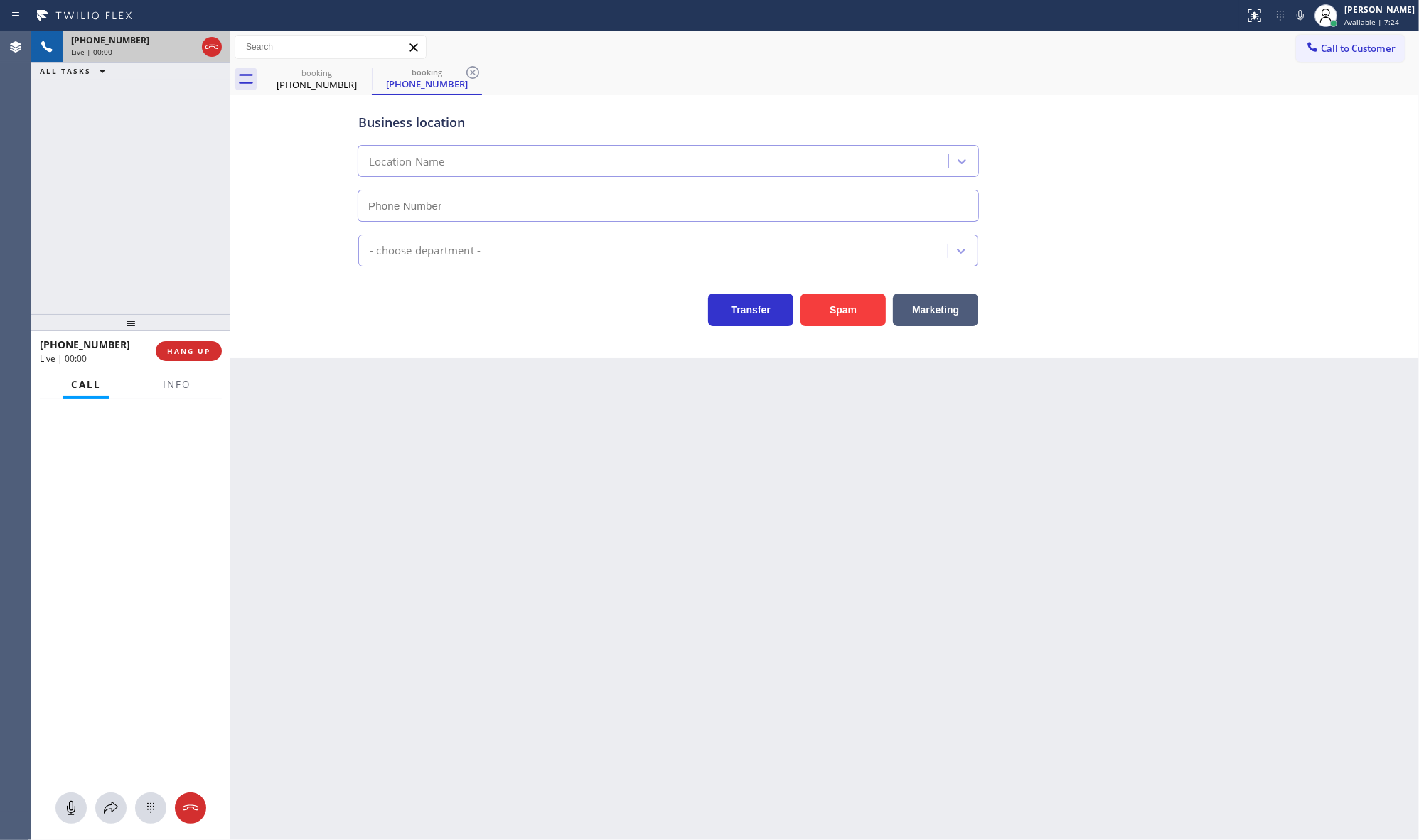
type input "[PHONE_NUMBER]"
click at [866, 313] on button "Spam" at bounding box center [843, 309] width 86 height 32
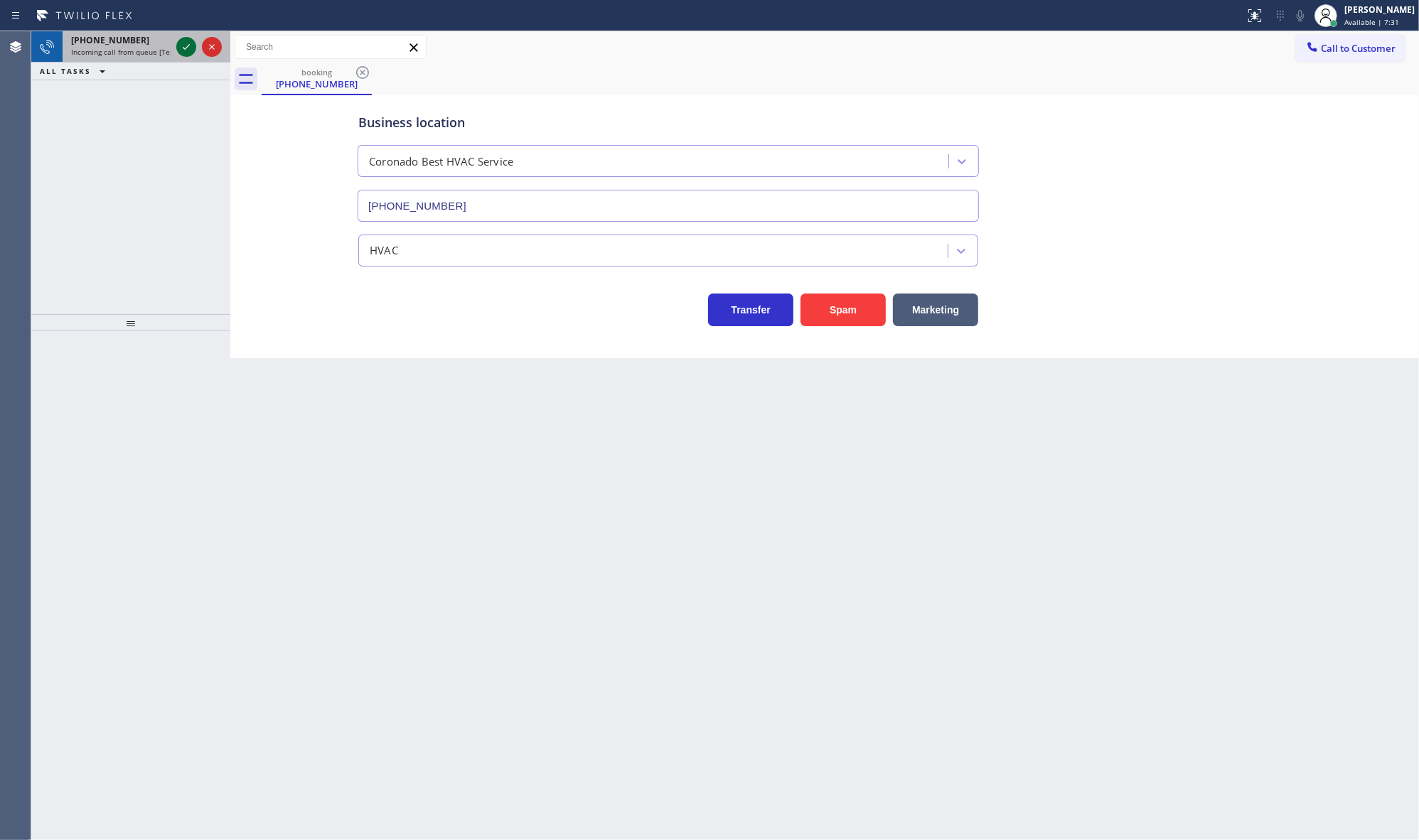
click at [181, 51] on icon at bounding box center [186, 47] width 17 height 17
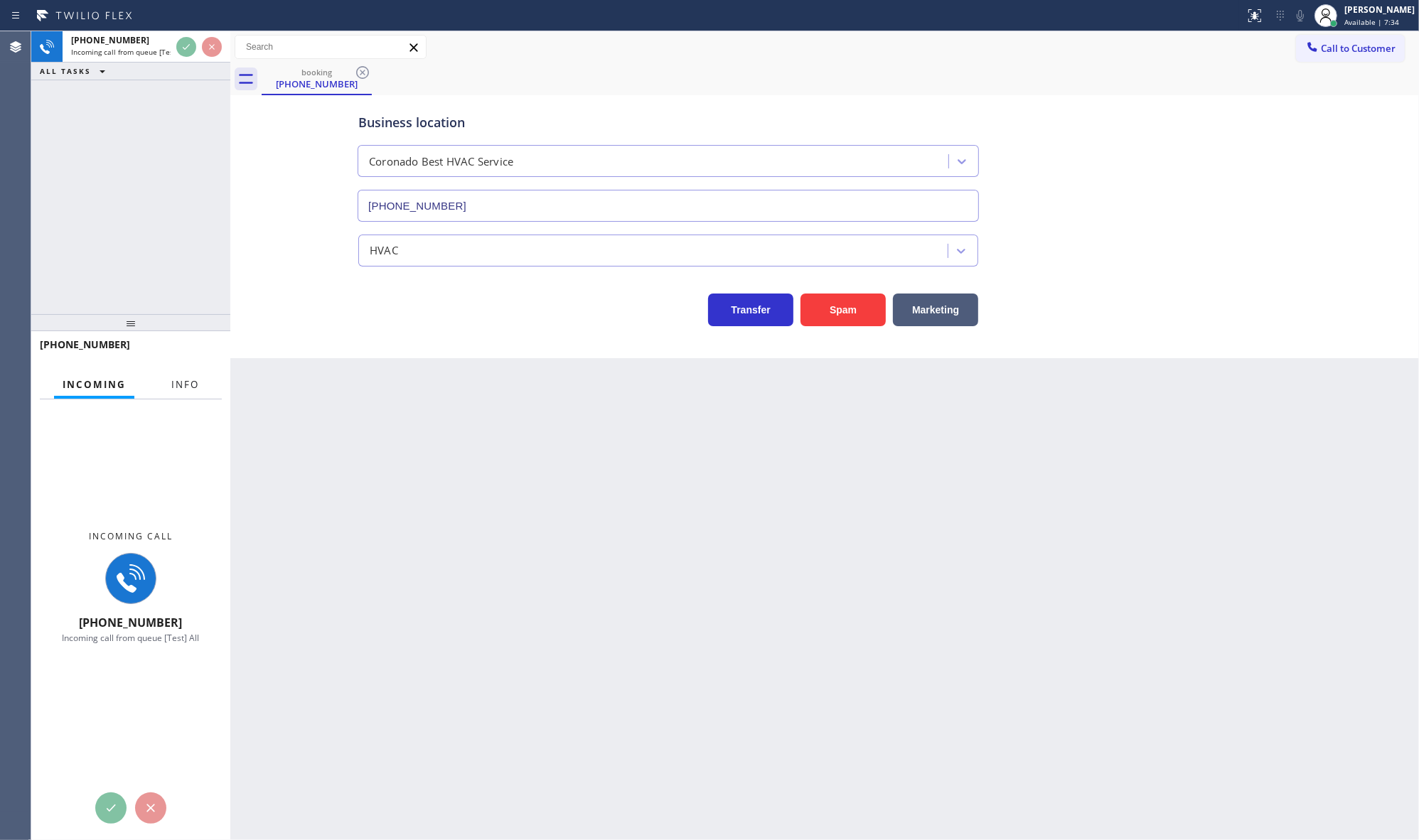
drag, startPoint x: 193, startPoint y: 389, endPoint x: 190, endPoint y: 381, distance: 8.5
click at [193, 388] on span "Info" at bounding box center [185, 384] width 27 height 12
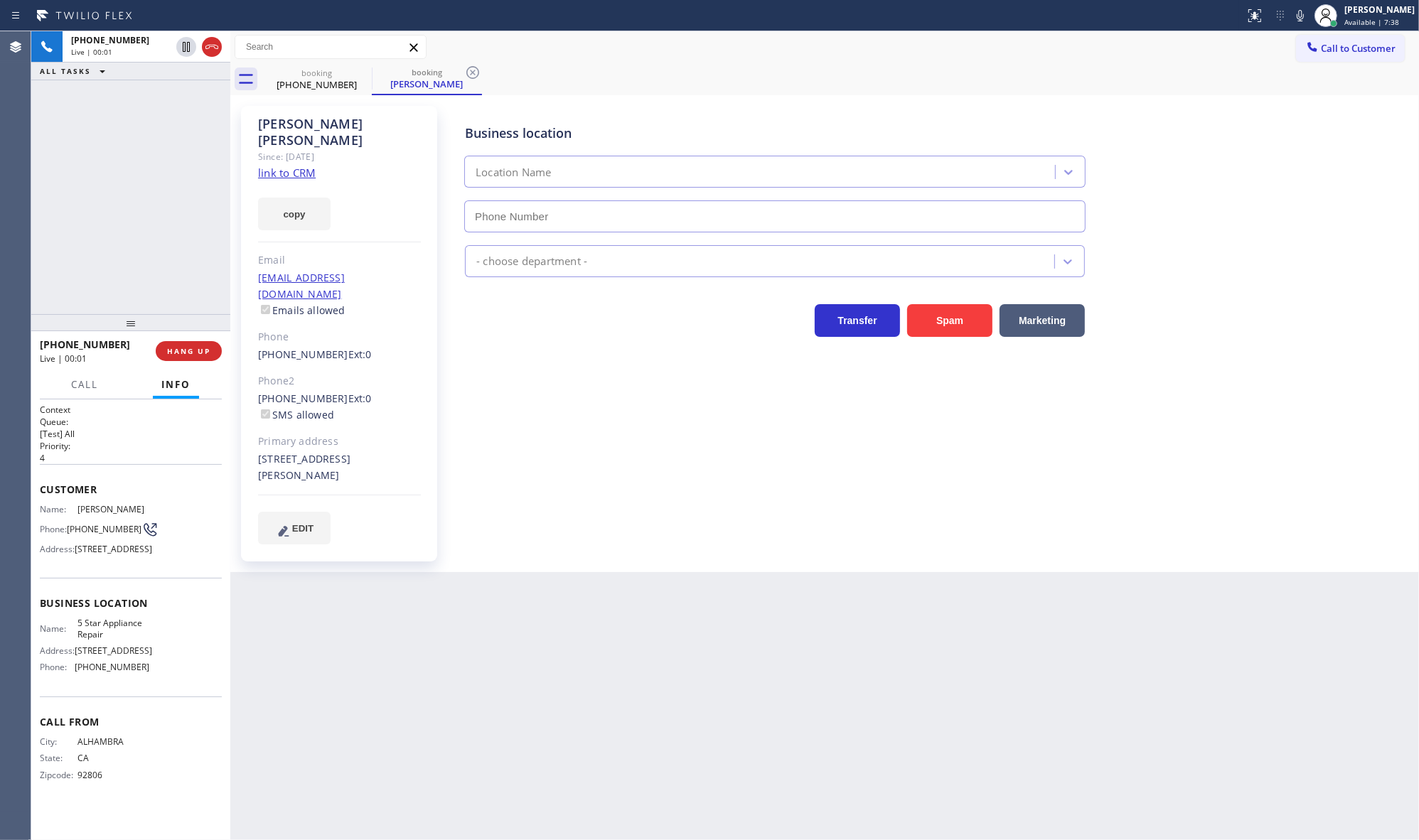
type input "[PHONE_NUMBER]"
click at [299, 166] on link "link to CRM" at bounding box center [286, 172] width 57 height 14
click at [183, 47] on icon at bounding box center [186, 47] width 17 height 17
click at [1298, 12] on icon at bounding box center [1300, 16] width 17 height 17
click at [286, 198] on button "copy" at bounding box center [294, 214] width 72 height 32
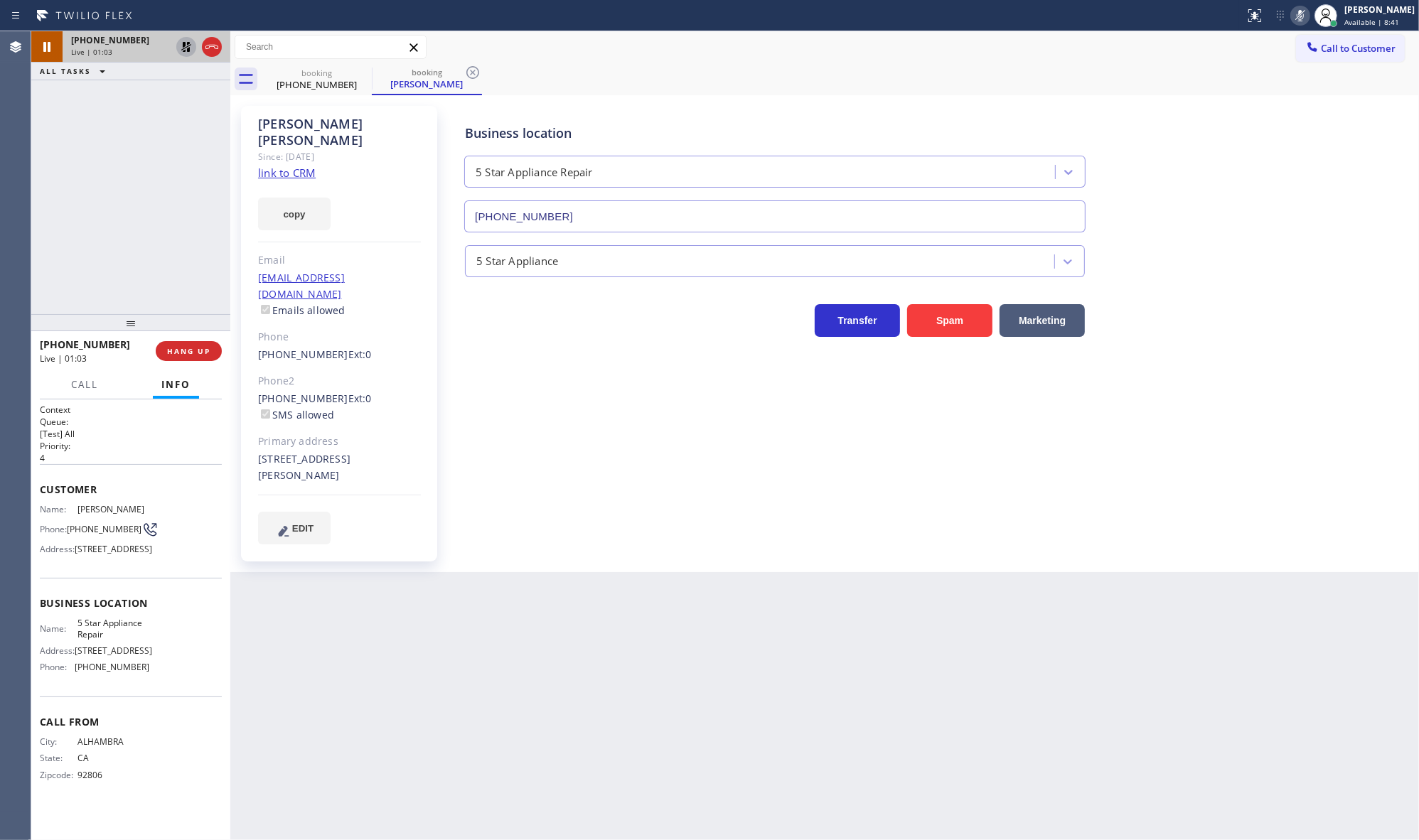
click at [290, 166] on link "link to CRM" at bounding box center [286, 172] width 57 height 14
click at [183, 45] on icon at bounding box center [186, 47] width 10 height 10
click at [1308, 7] on icon at bounding box center [1300, 16] width 17 height 17
click at [200, 342] on button "COMPLETE" at bounding box center [185, 351] width 72 height 20
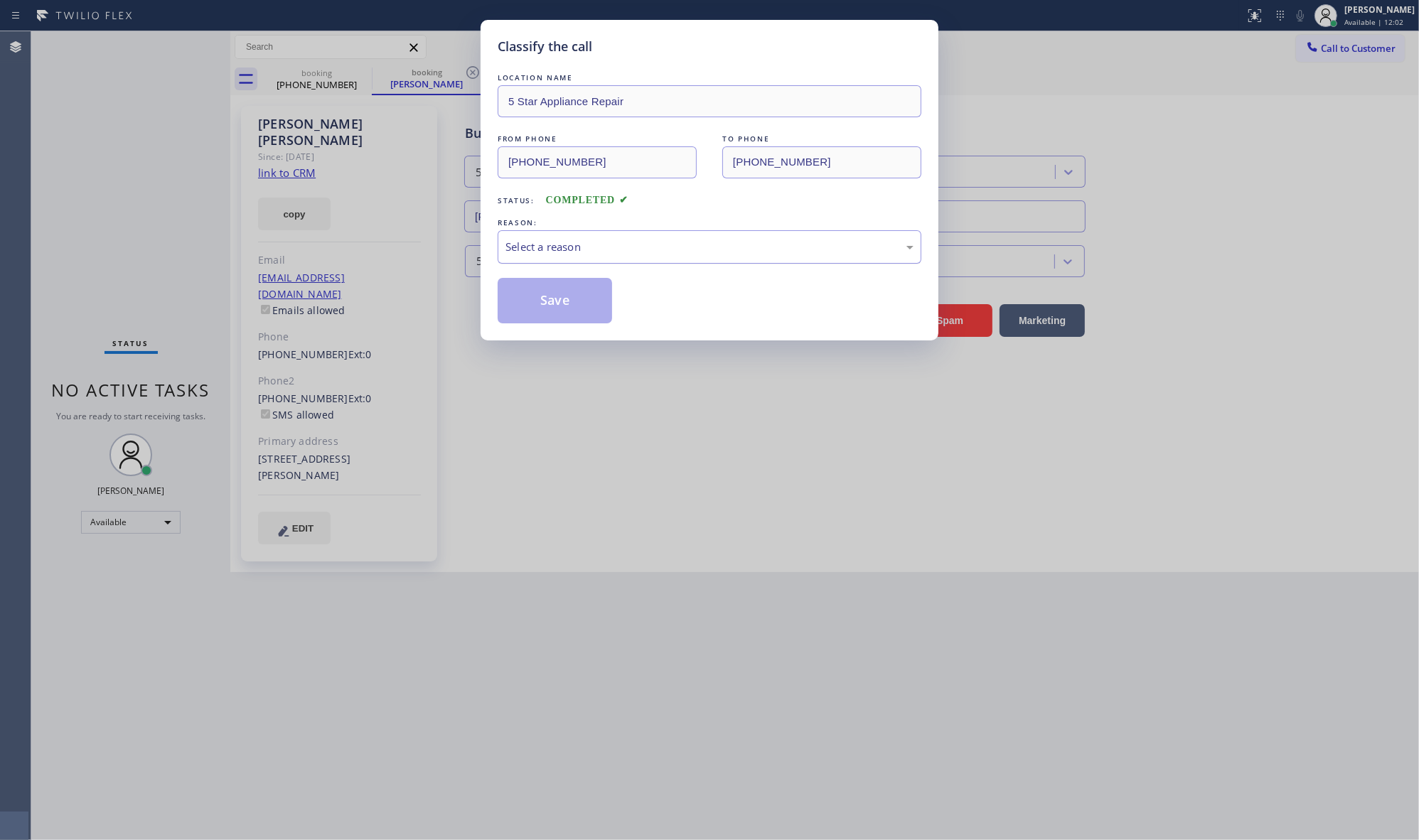
click at [636, 263] on div "Select a reason" at bounding box center [709, 247] width 423 height 33
click at [532, 299] on button "Save" at bounding box center [555, 300] width 115 height 46
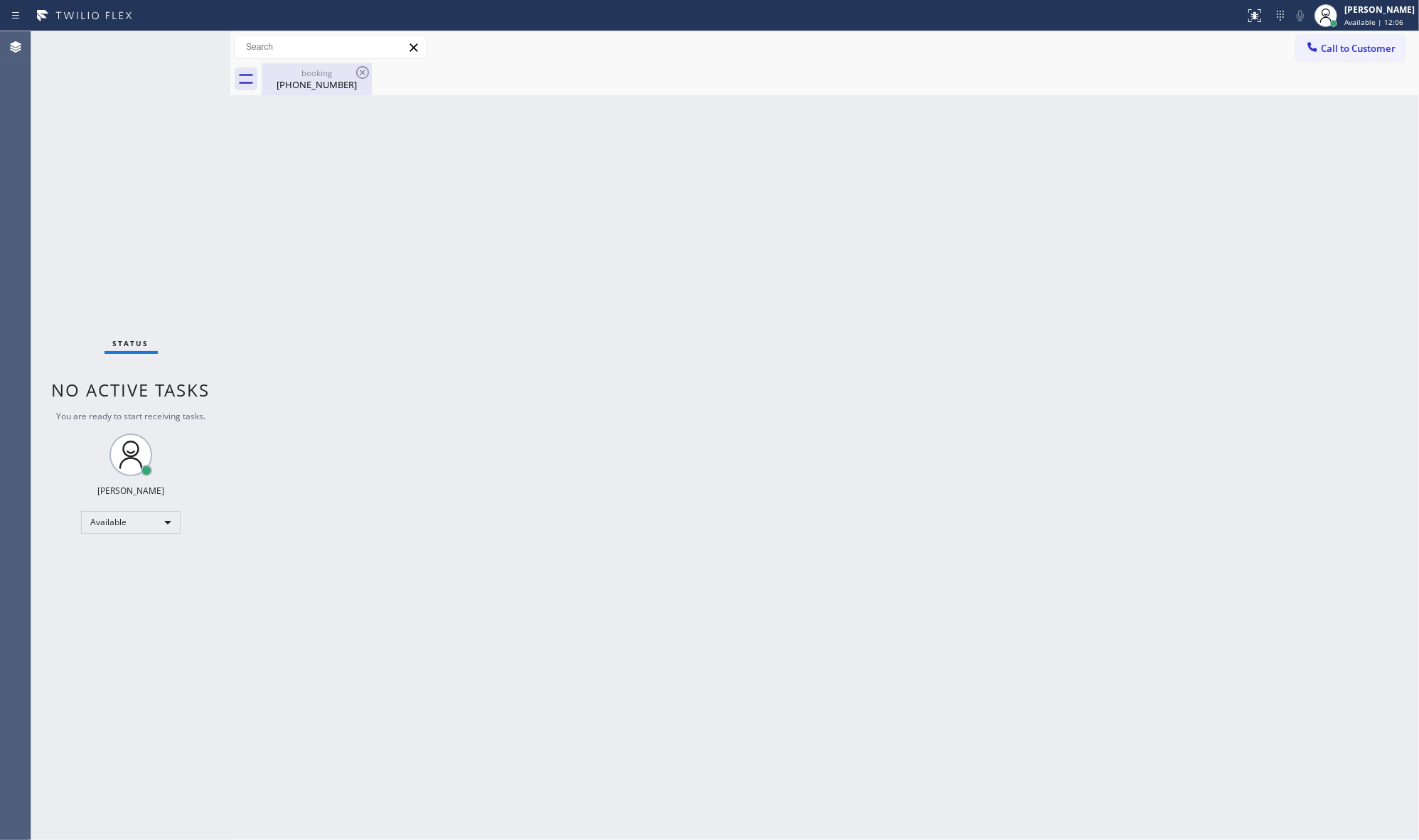
click at [308, 72] on div "booking" at bounding box center [316, 72] width 107 height 11
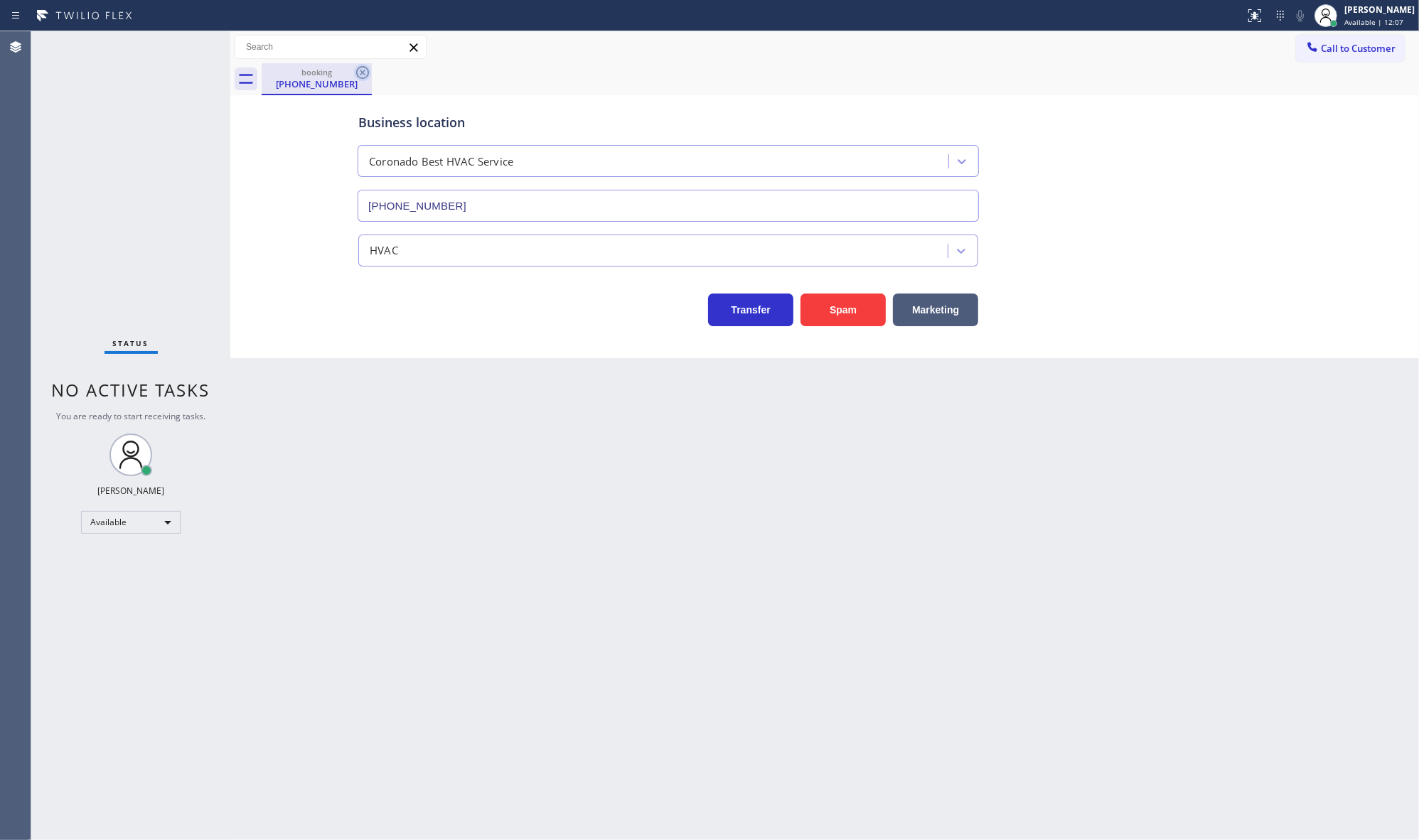
click at [358, 76] on icon at bounding box center [362, 72] width 12 height 12
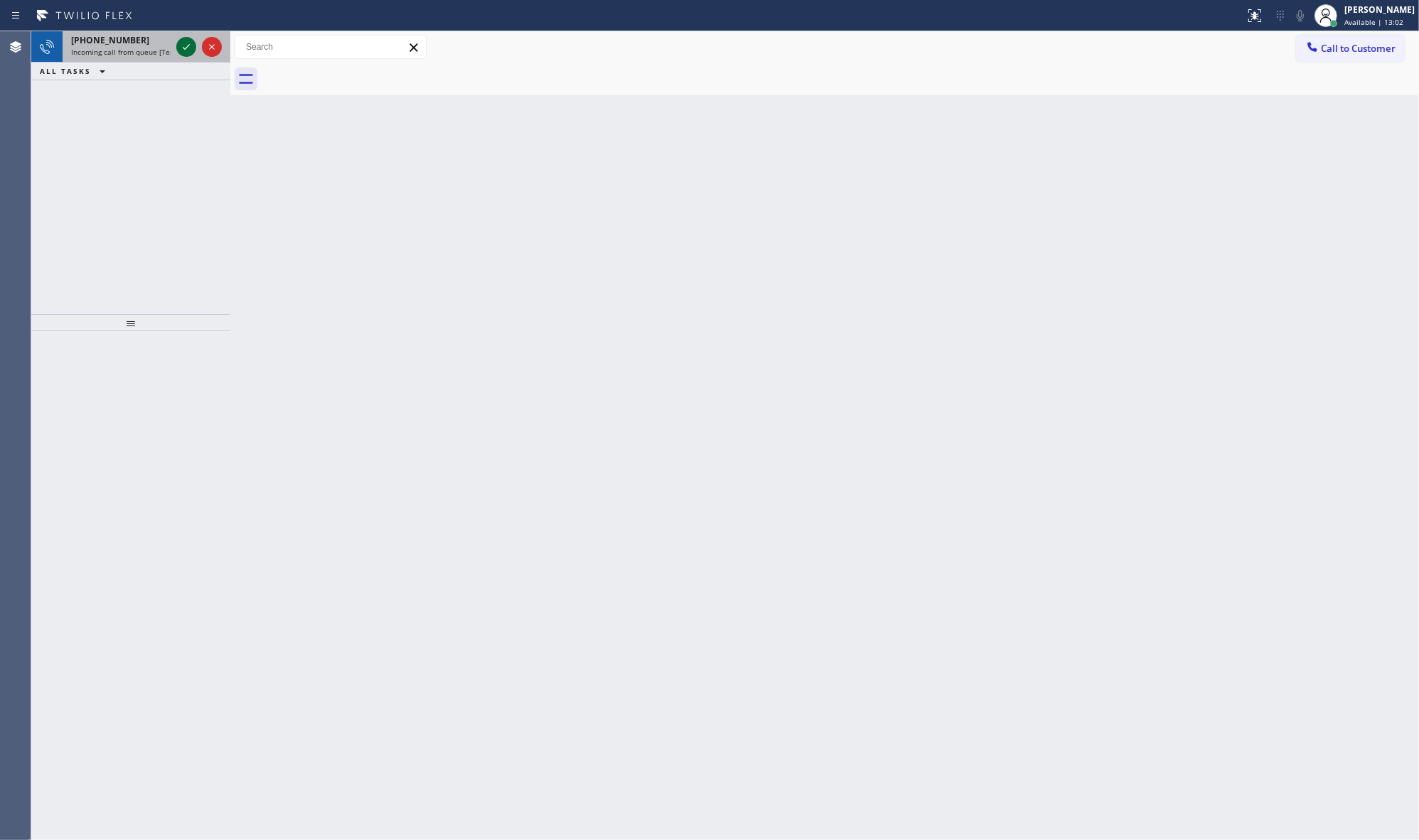
click at [185, 50] on icon at bounding box center [186, 47] width 17 height 17
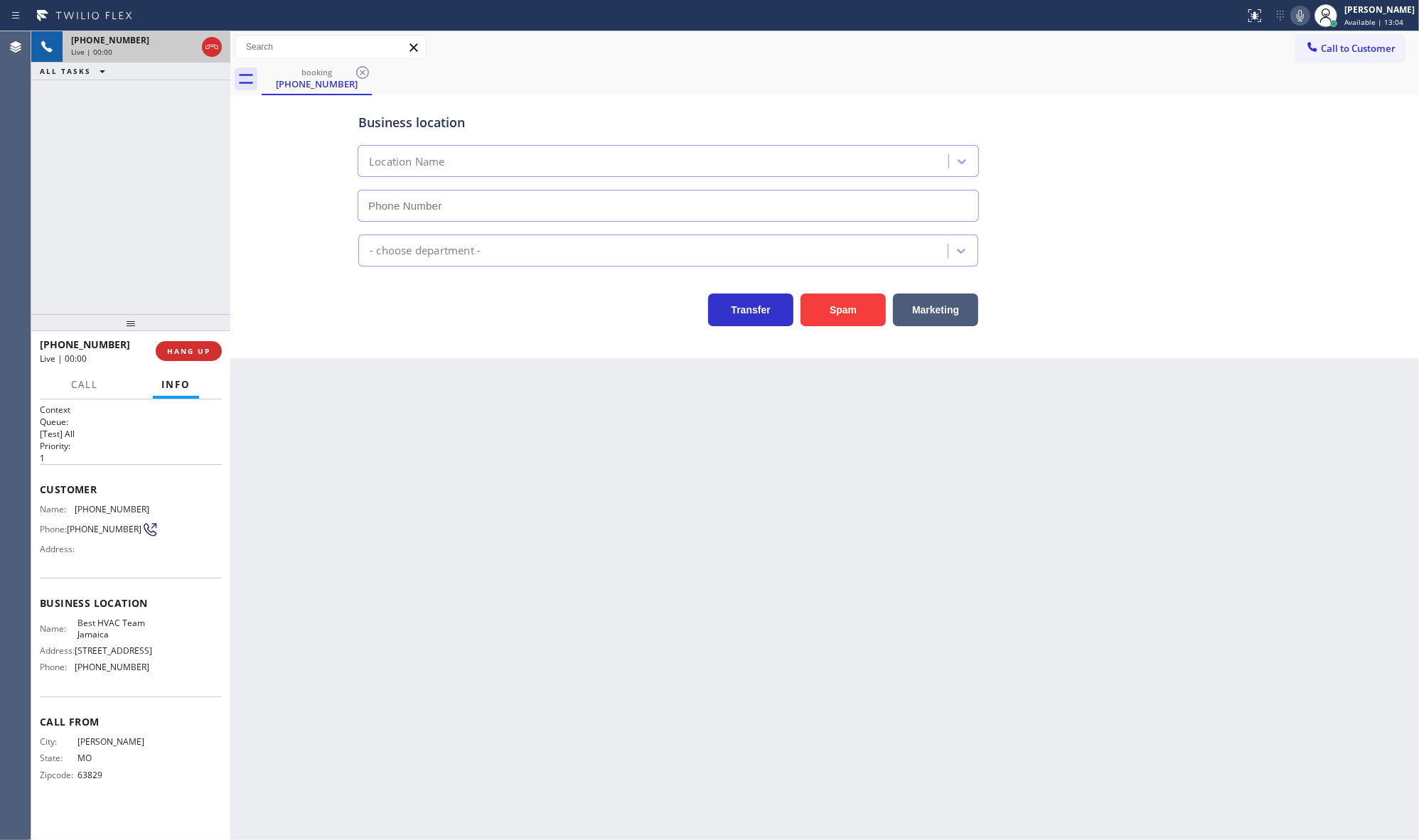
type input "[PHONE_NUMBER]"
click at [203, 343] on button "HANG UP" at bounding box center [188, 351] width 66 height 20
click at [183, 349] on span "COMPLETE" at bounding box center [185, 351] width 49 height 10
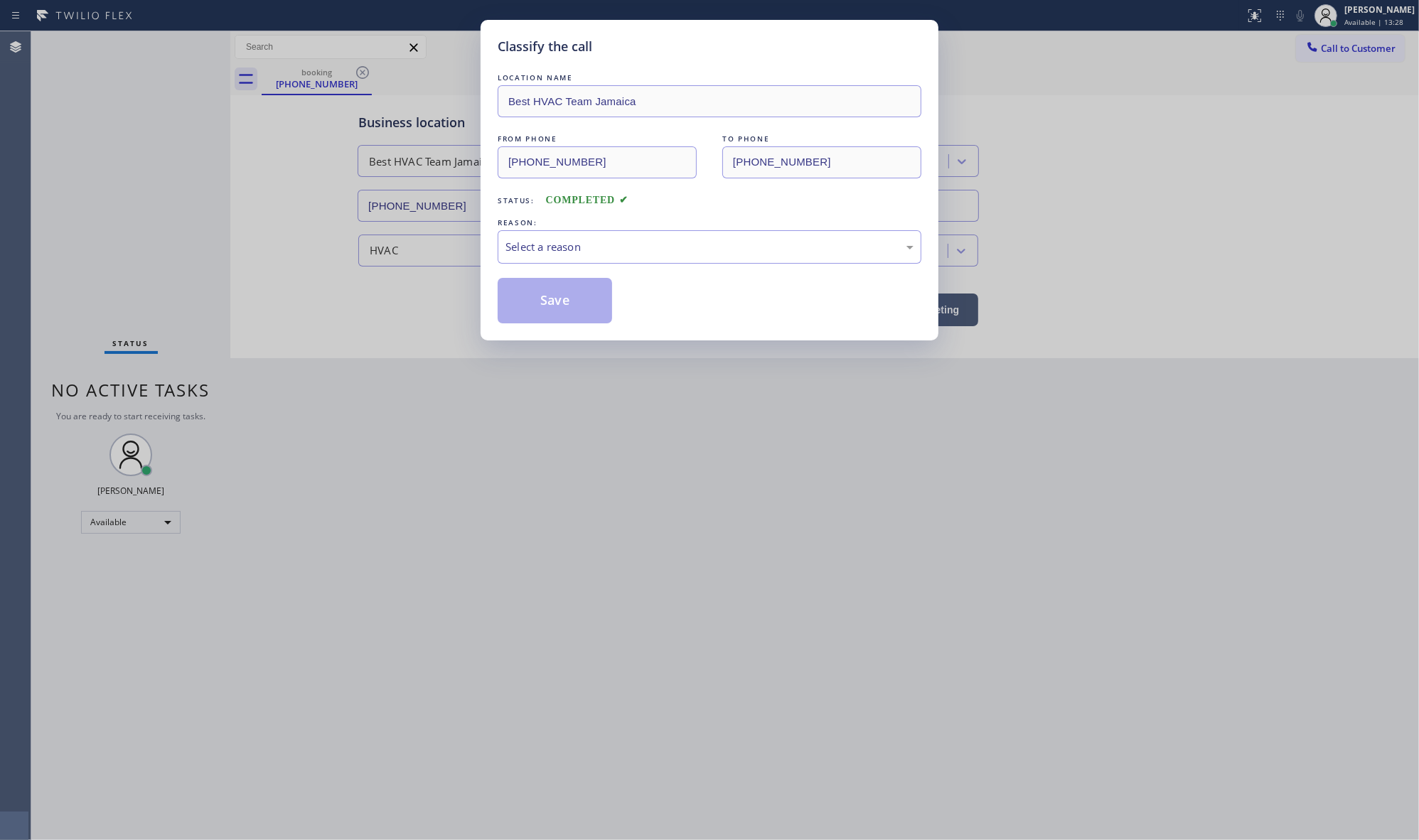
click at [570, 228] on div "REASON:" at bounding box center [709, 223] width 423 height 15
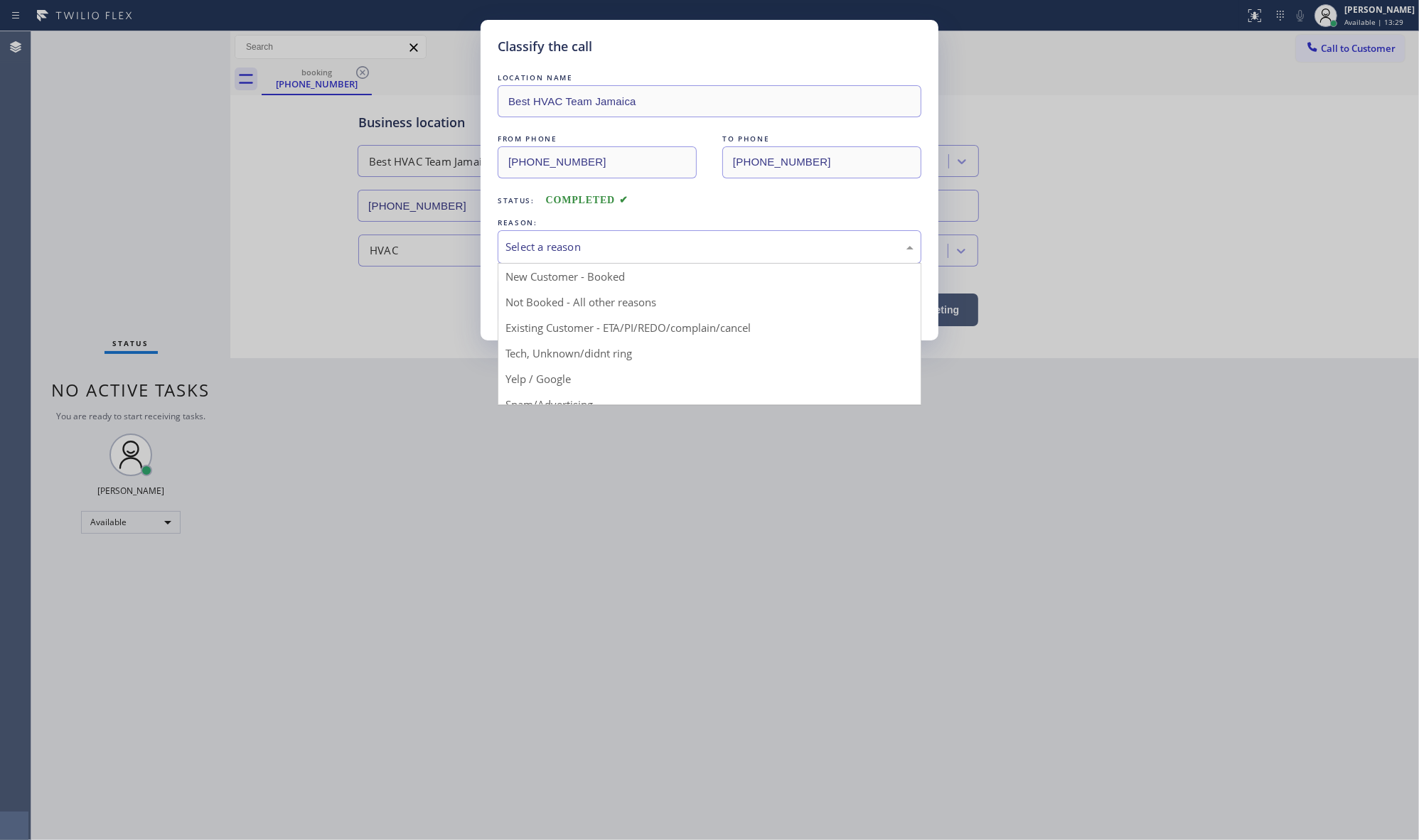
click at [566, 247] on div "Select a reason" at bounding box center [710, 247] width 408 height 17
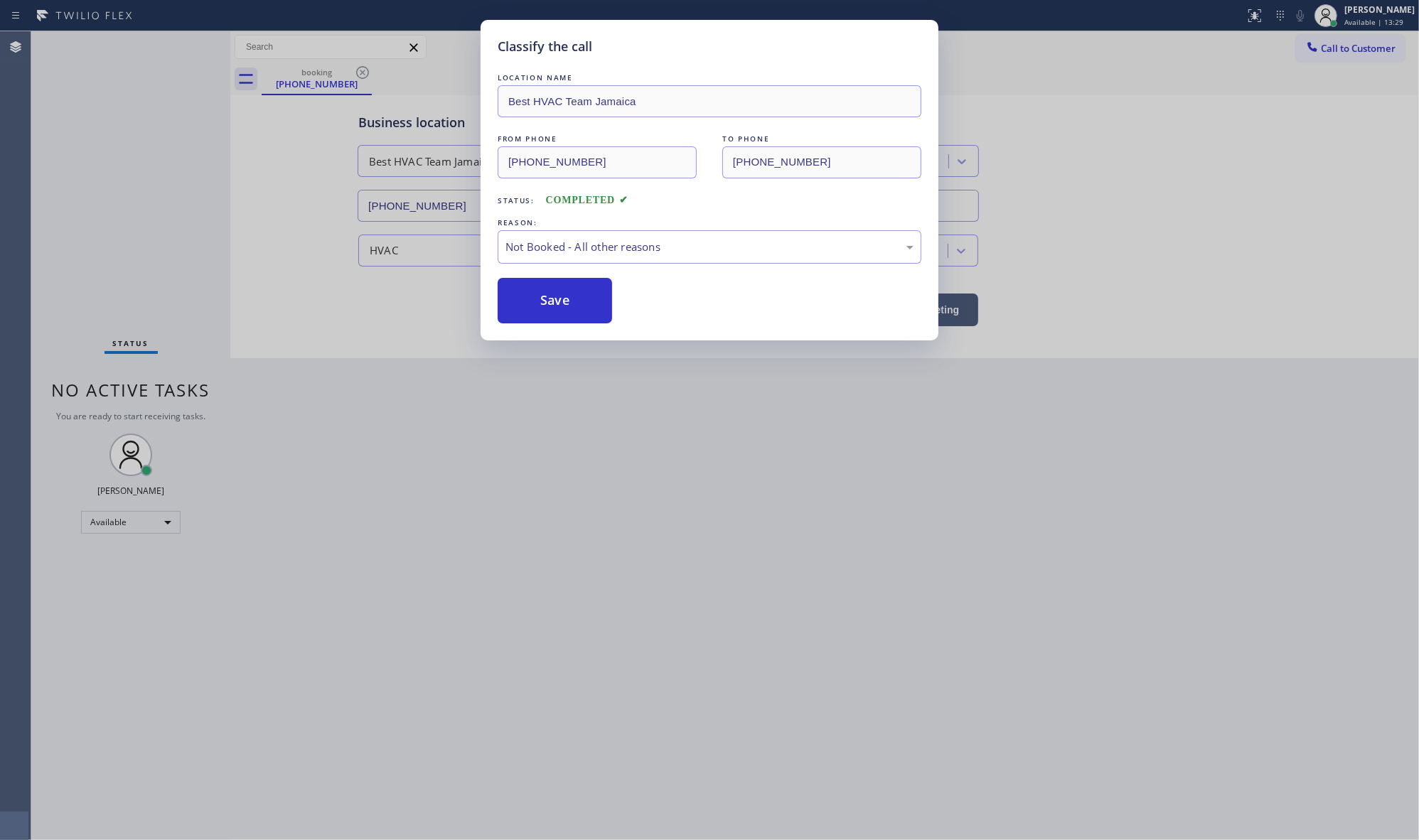
click at [541, 302] on button "Save" at bounding box center [555, 300] width 115 height 46
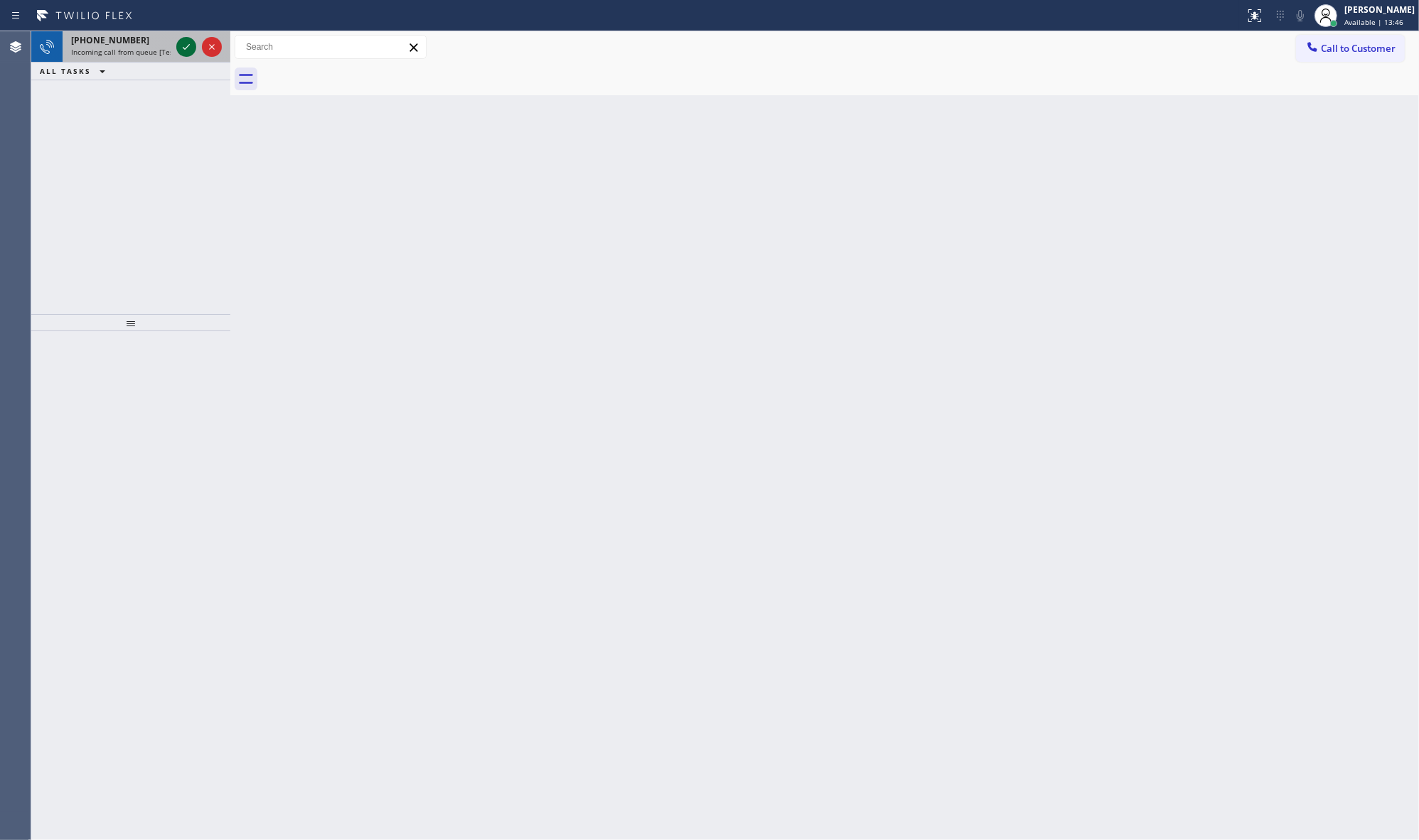
click at [179, 47] on icon at bounding box center [186, 47] width 17 height 17
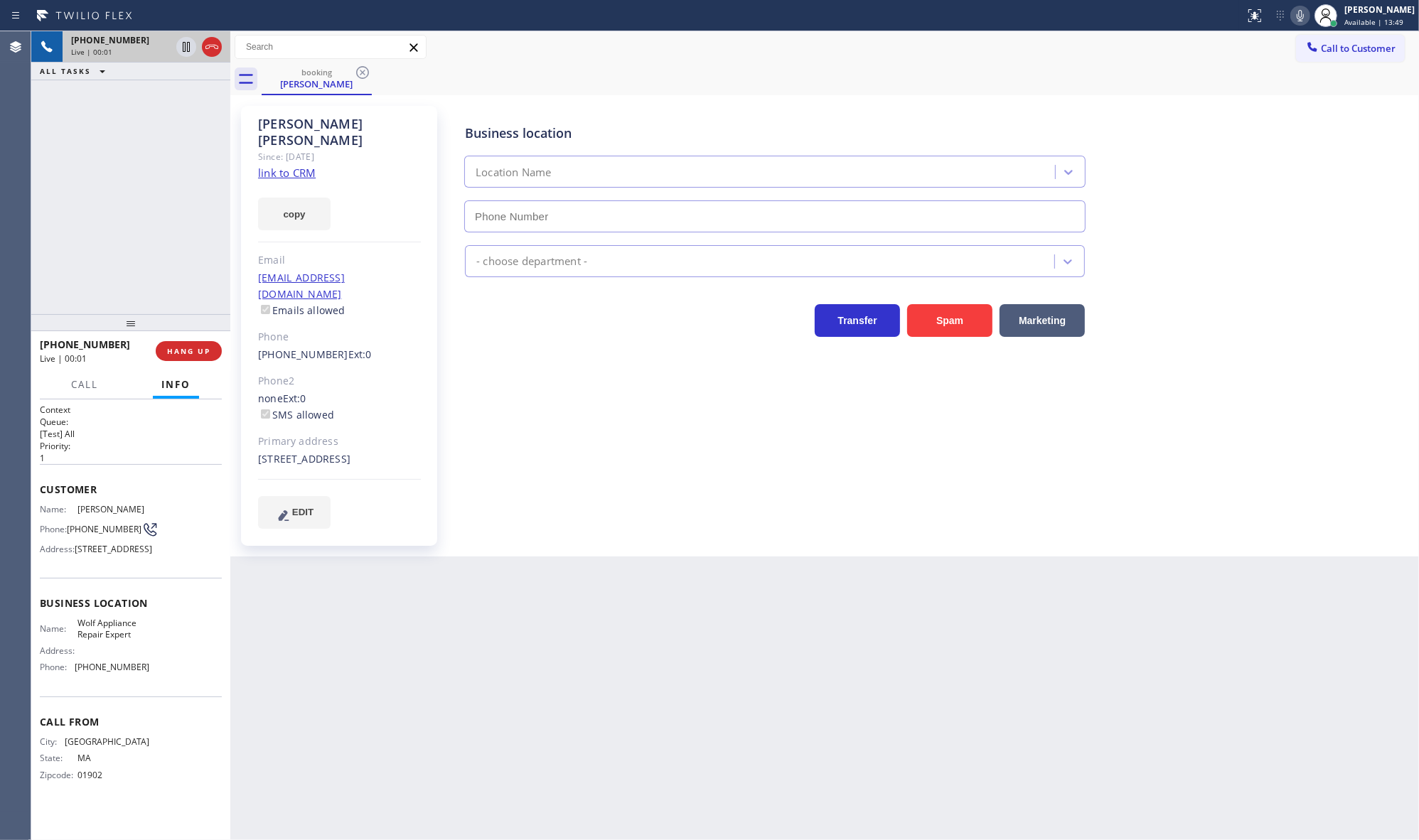
type input "[PHONE_NUMBER]"
click at [293, 166] on link "link to CRM" at bounding box center [286, 172] width 57 height 14
click at [81, 147] on div "[PHONE_NUMBER] Live | 02:02 ALL TASKS ALL TASKS ACTIVE TASKS TASKS IN WRAP UP" at bounding box center [131, 173] width 199 height 283
click at [193, 343] on button "HANG UP" at bounding box center [188, 351] width 66 height 20
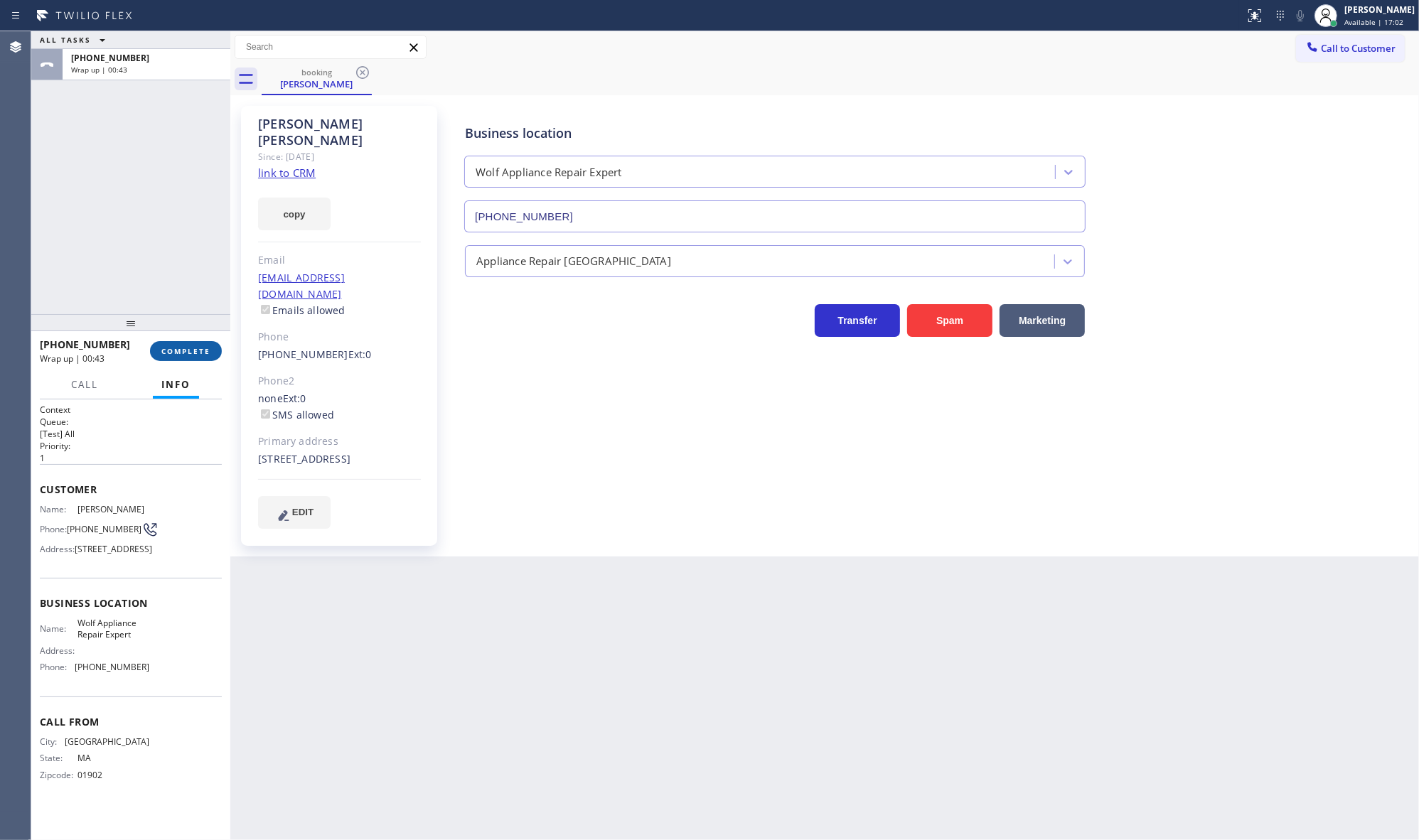
drag, startPoint x: 154, startPoint y: 358, endPoint x: 161, endPoint y: 354, distance: 8.1
click at [161, 354] on button "COMPLETE" at bounding box center [185, 351] width 72 height 20
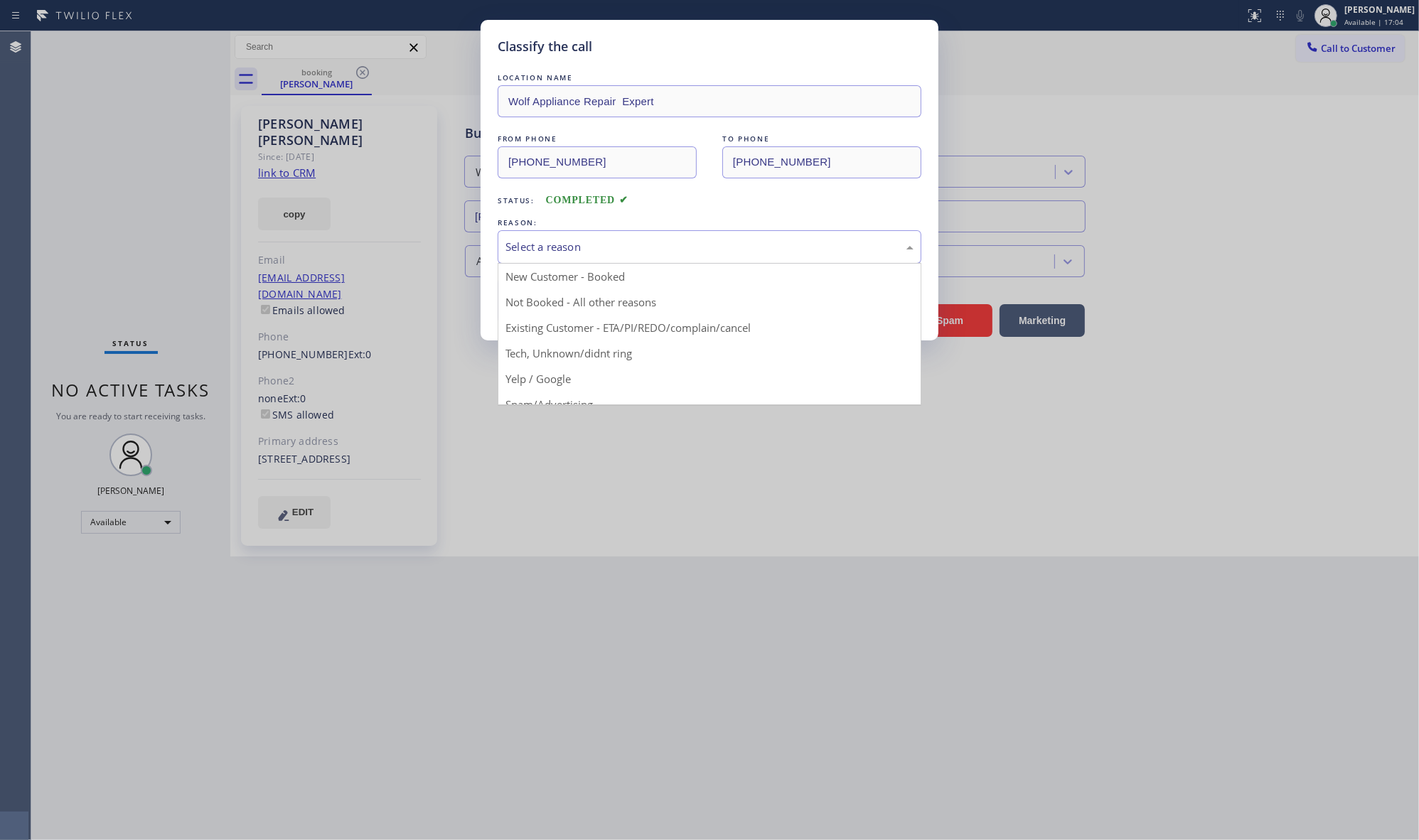
click at [561, 252] on div "Select a reason" at bounding box center [710, 247] width 408 height 17
drag, startPoint x: 528, startPoint y: 338, endPoint x: 541, endPoint y: 302, distance: 38.3
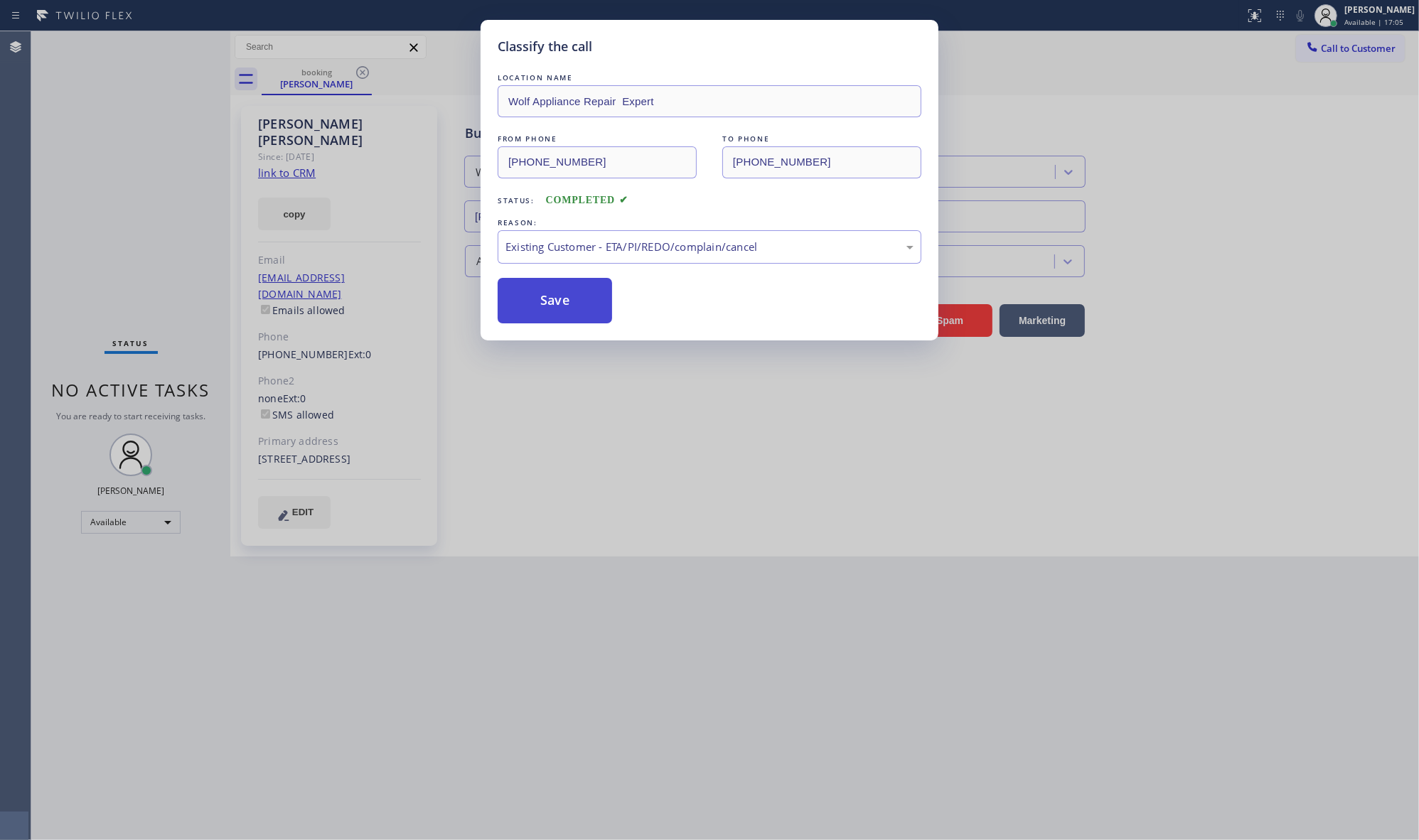
click at [541, 302] on button "Save" at bounding box center [555, 300] width 115 height 46
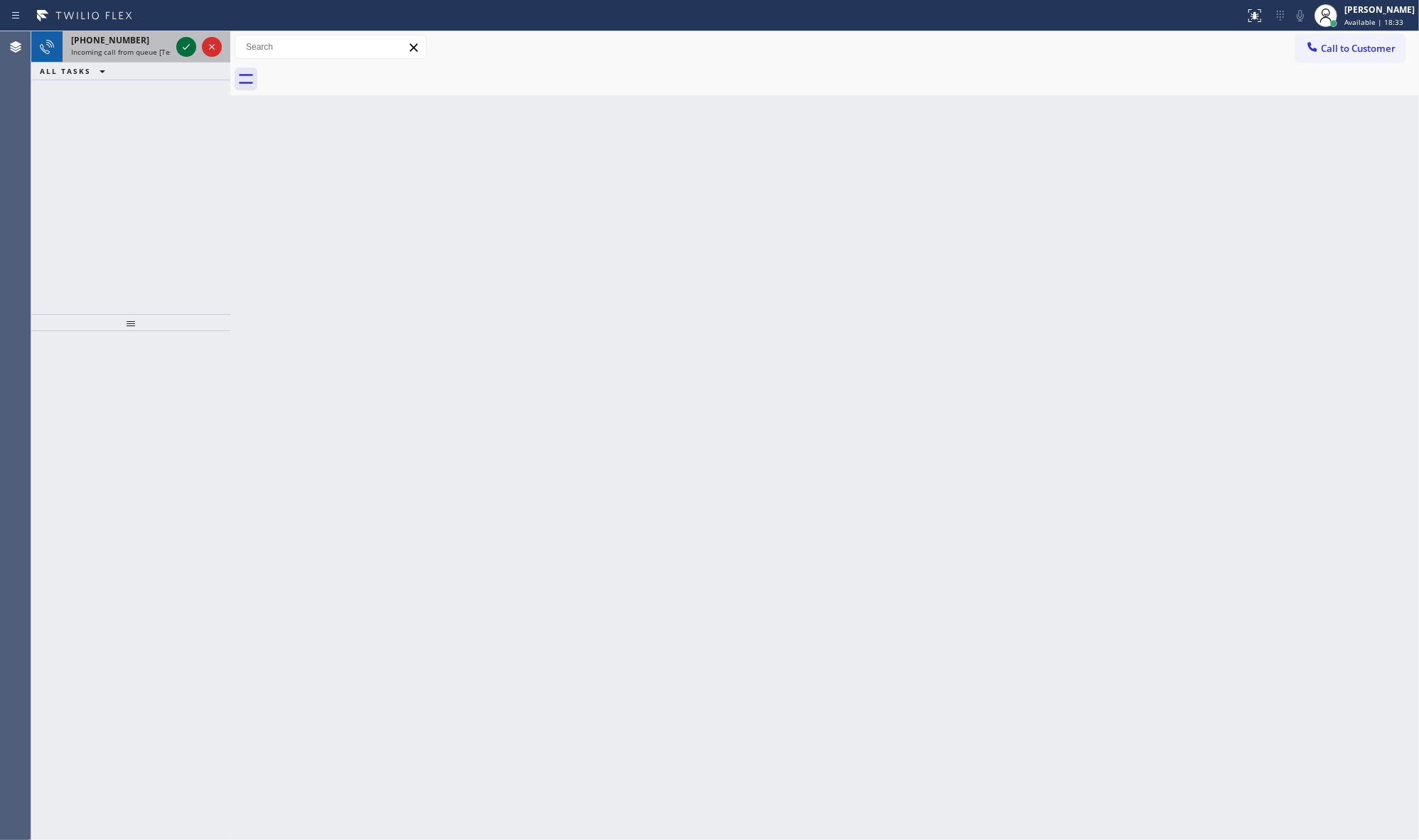
click at [188, 44] on icon at bounding box center [186, 47] width 17 height 17
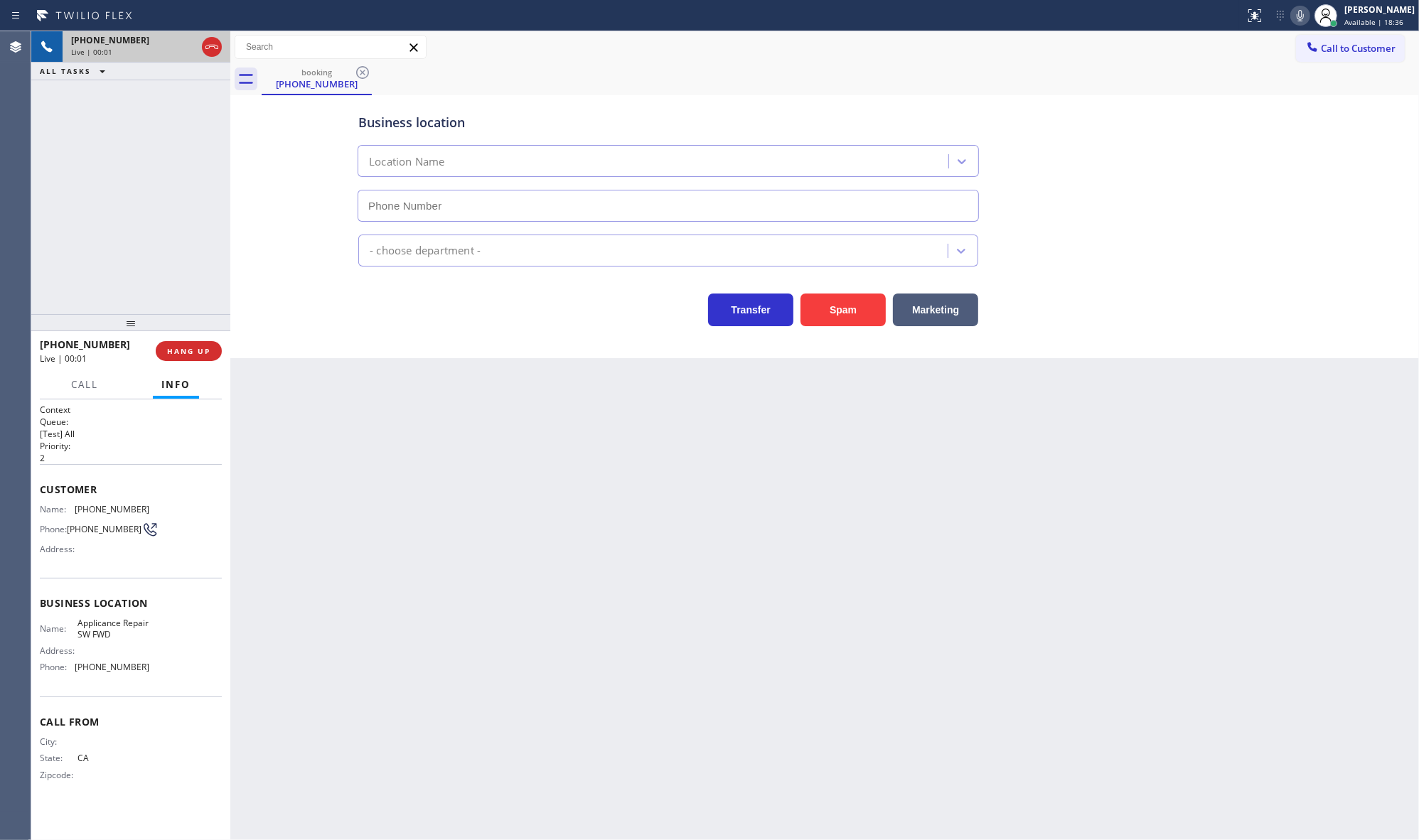
type input "[PHONE_NUMBER]"
click at [911, 309] on button "Marketing" at bounding box center [935, 309] width 86 height 32
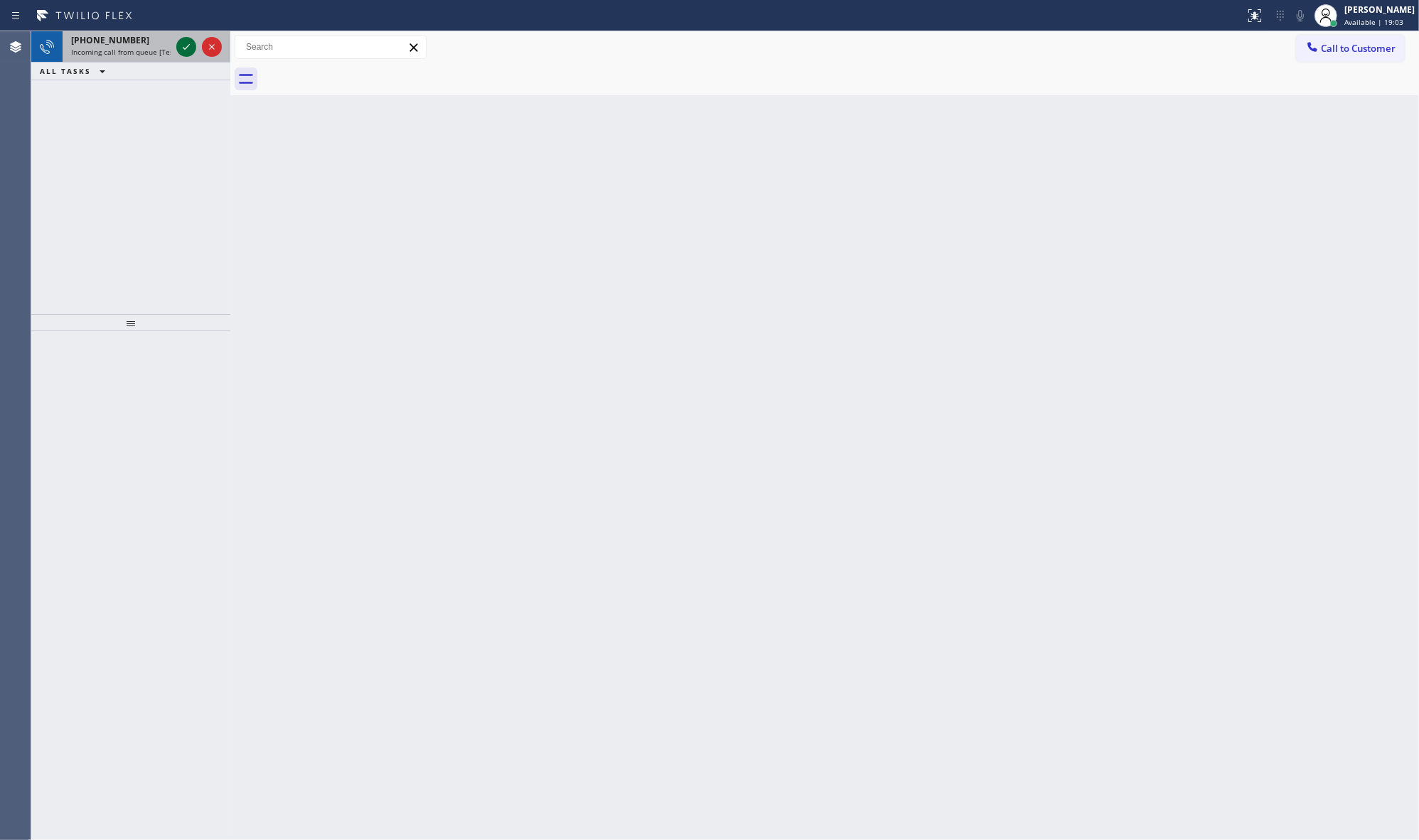
click at [180, 44] on icon at bounding box center [186, 47] width 17 height 17
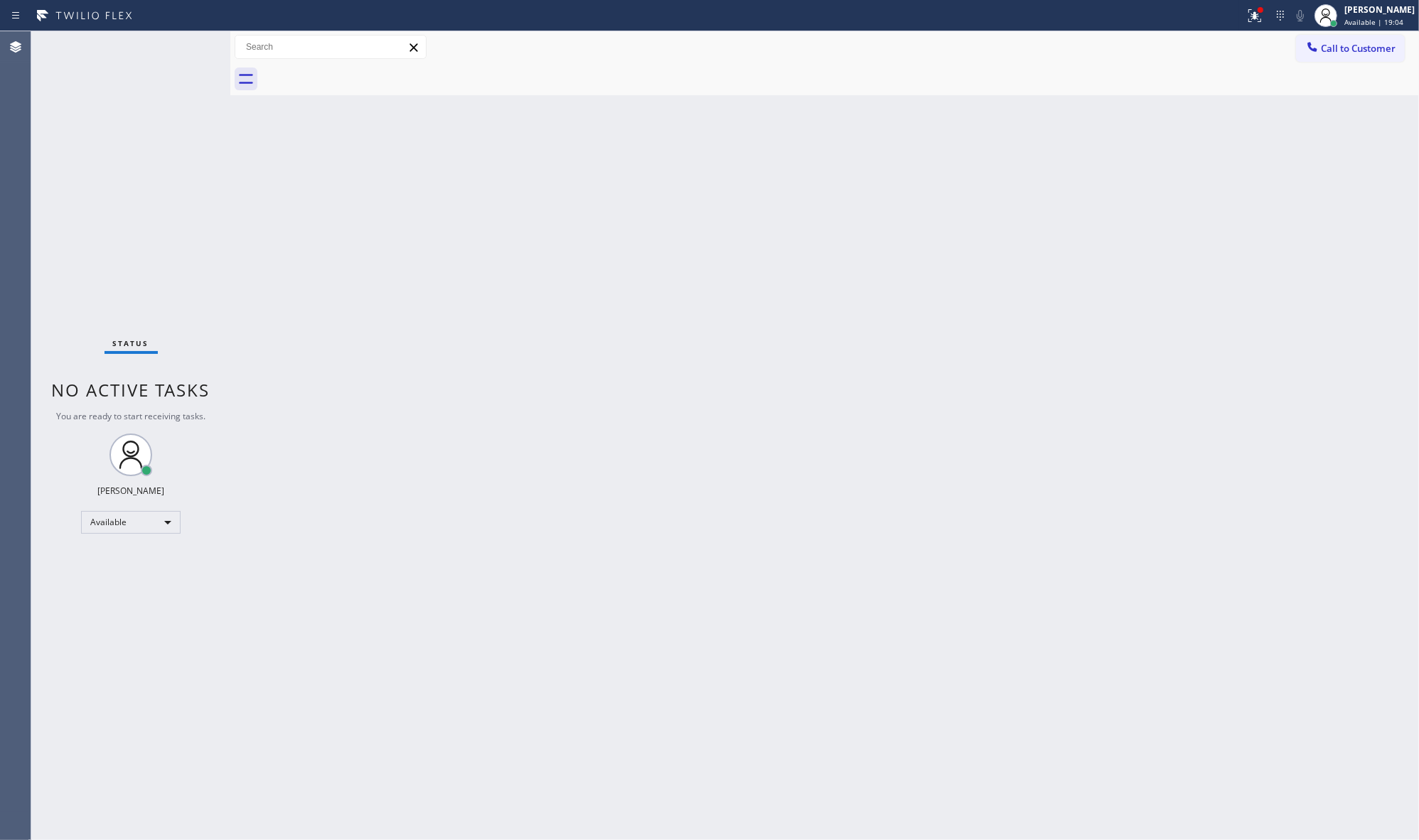
click at [180, 44] on div "Status No active tasks You are ready to start receiving tasks. JENIZA ALCAYDE A…" at bounding box center [131, 436] width 199 height 809
click at [1239, 15] on div at bounding box center [622, 15] width 1234 height 22
click at [1249, 12] on icon at bounding box center [1254, 16] width 17 height 17
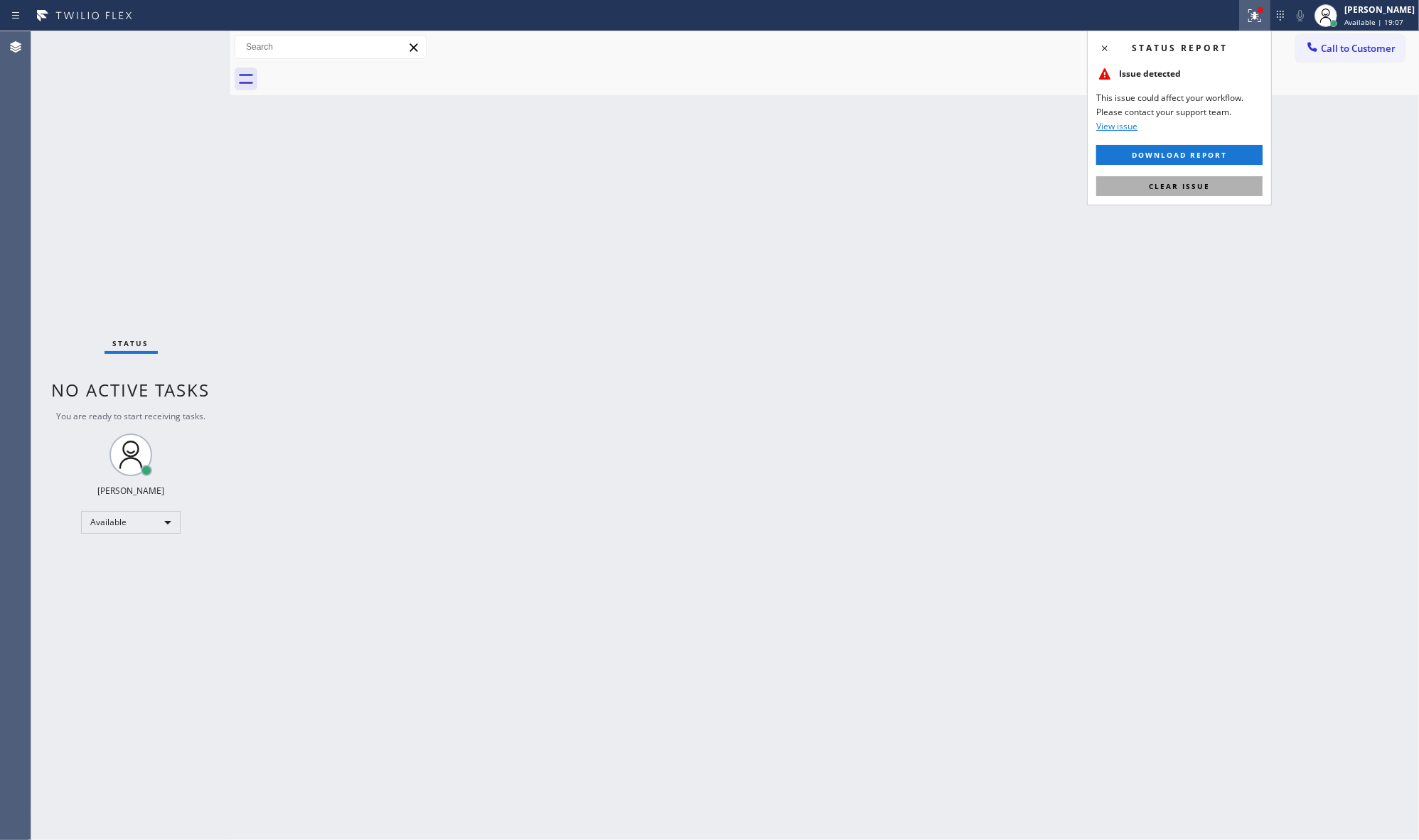
click at [1205, 188] on span "Clear issue" at bounding box center [1179, 186] width 61 height 10
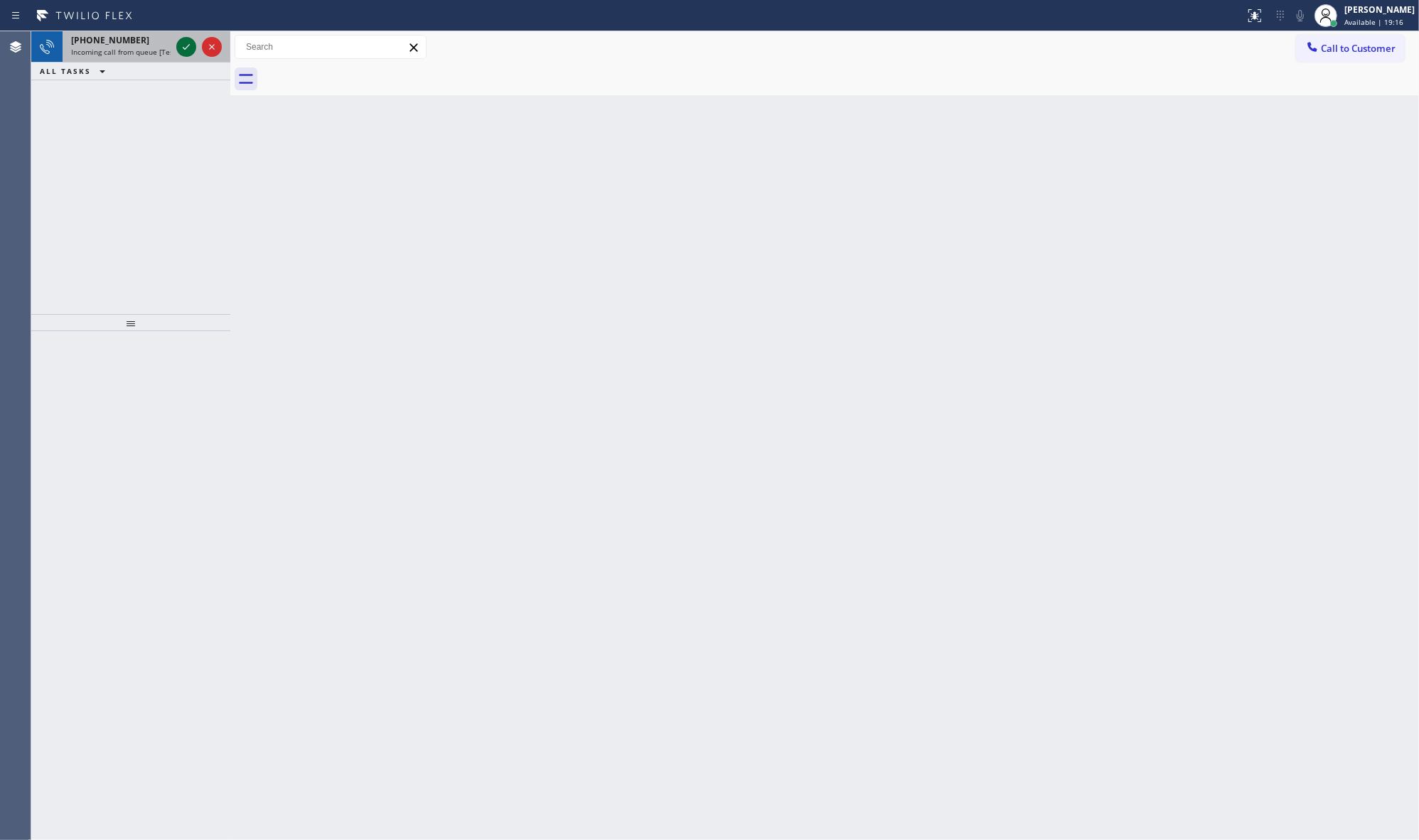
click at [189, 52] on icon at bounding box center [186, 47] width 17 height 17
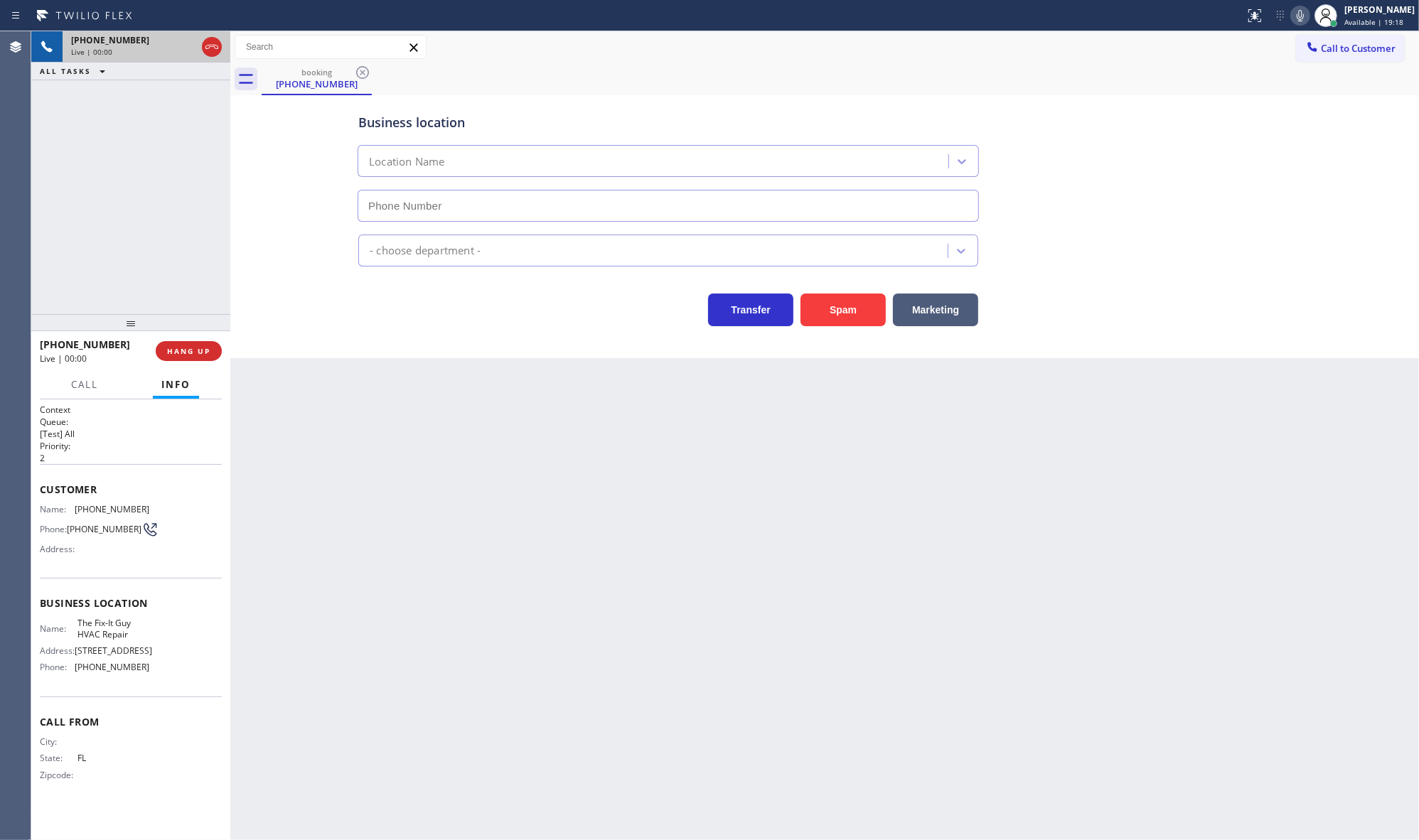
type input "[PHONE_NUMBER]"
click at [210, 347] on span "HANG UP" at bounding box center [189, 351] width 43 height 10
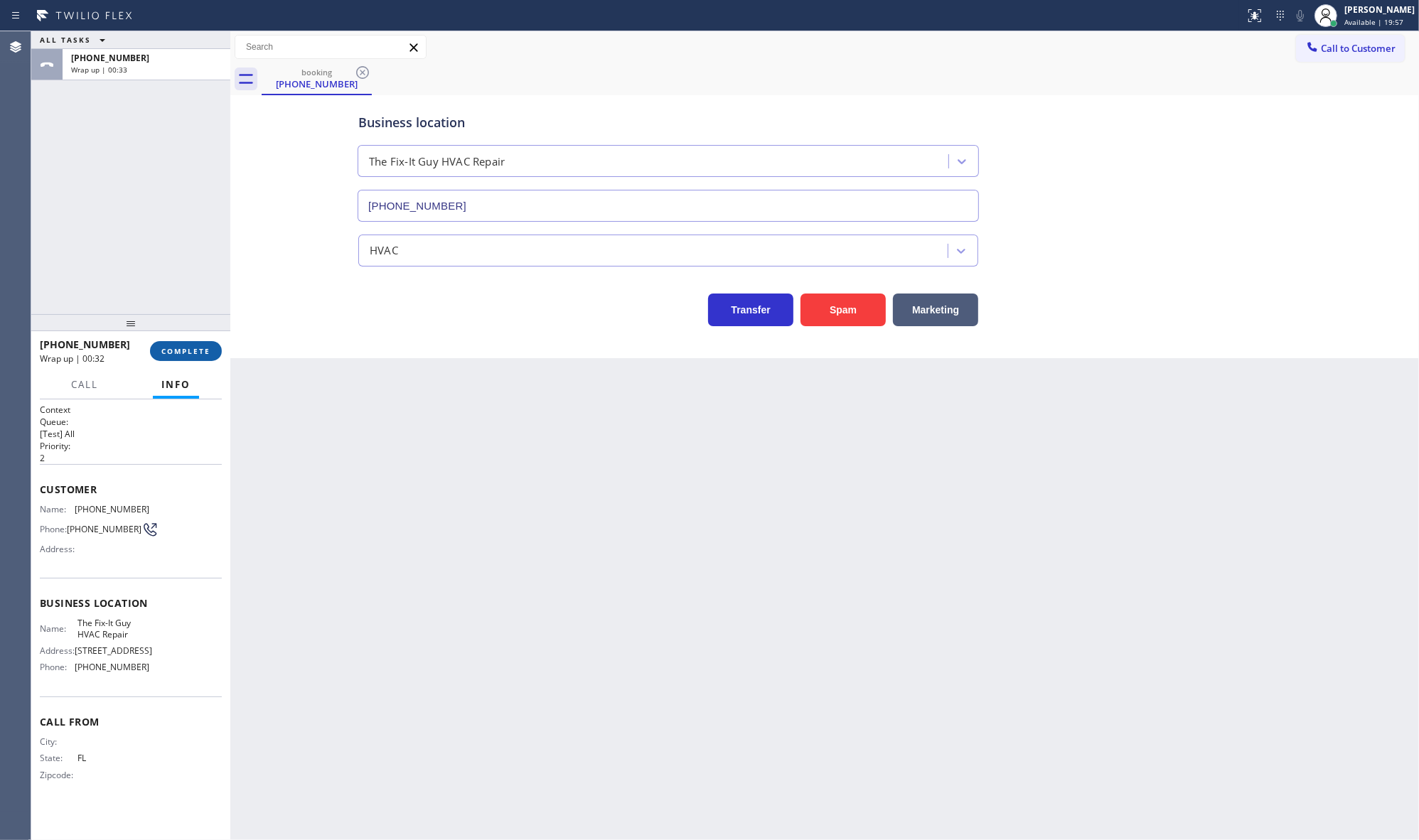
click at [166, 357] on button "COMPLETE" at bounding box center [185, 351] width 72 height 20
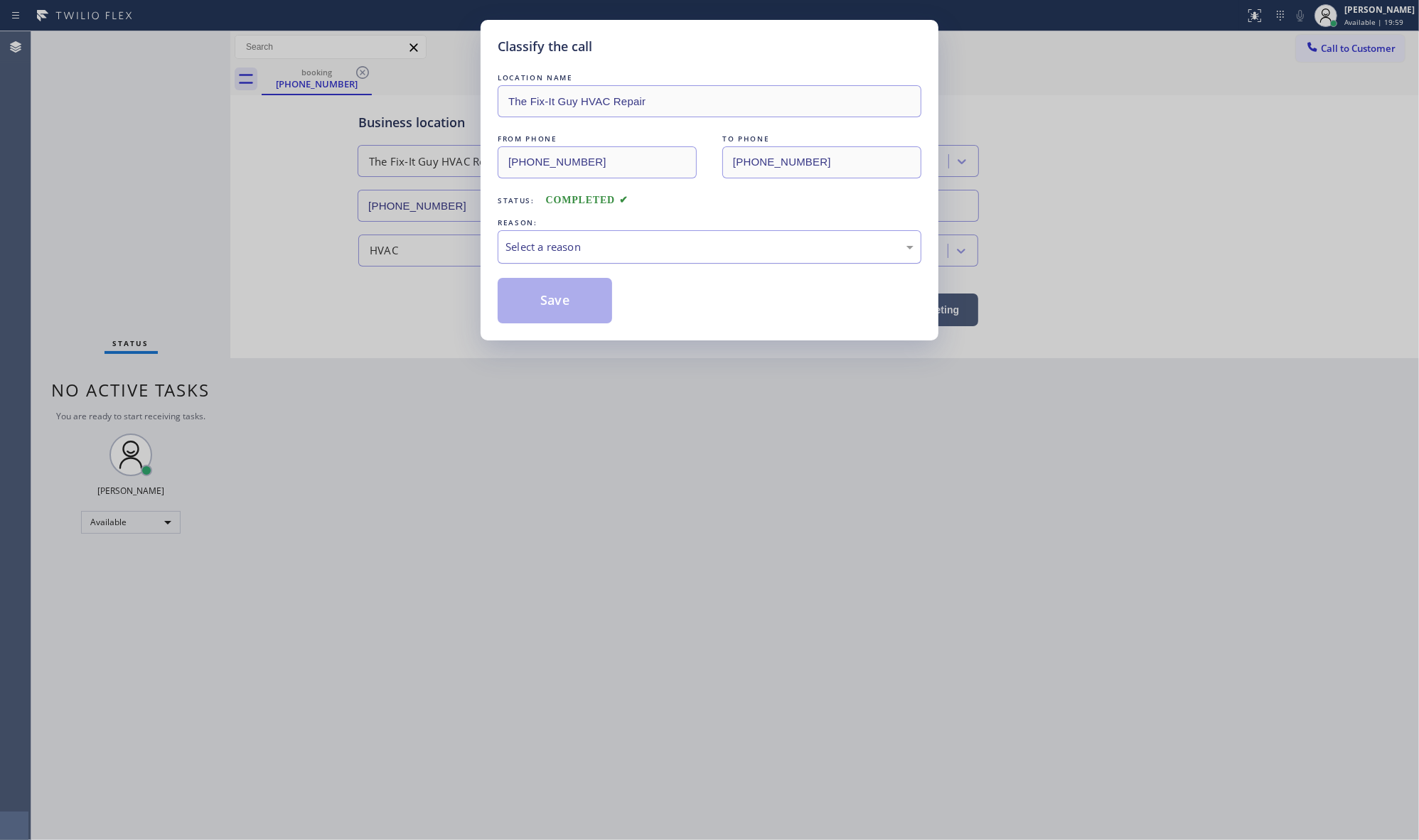
click at [621, 249] on div "Select a reason" at bounding box center [710, 247] width 408 height 17
click at [546, 303] on button "Save" at bounding box center [555, 300] width 115 height 46
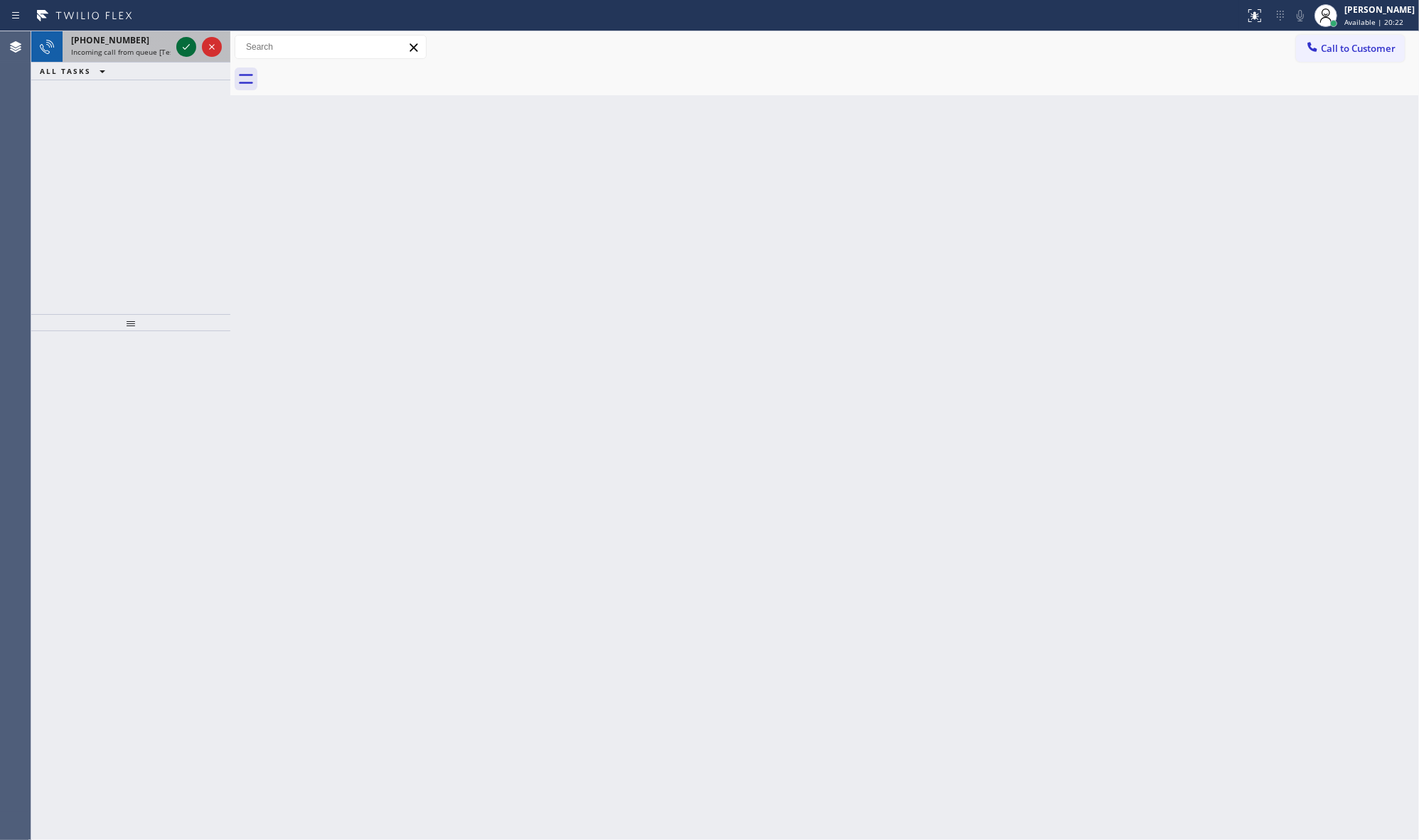
click at [185, 45] on icon at bounding box center [186, 47] width 17 height 17
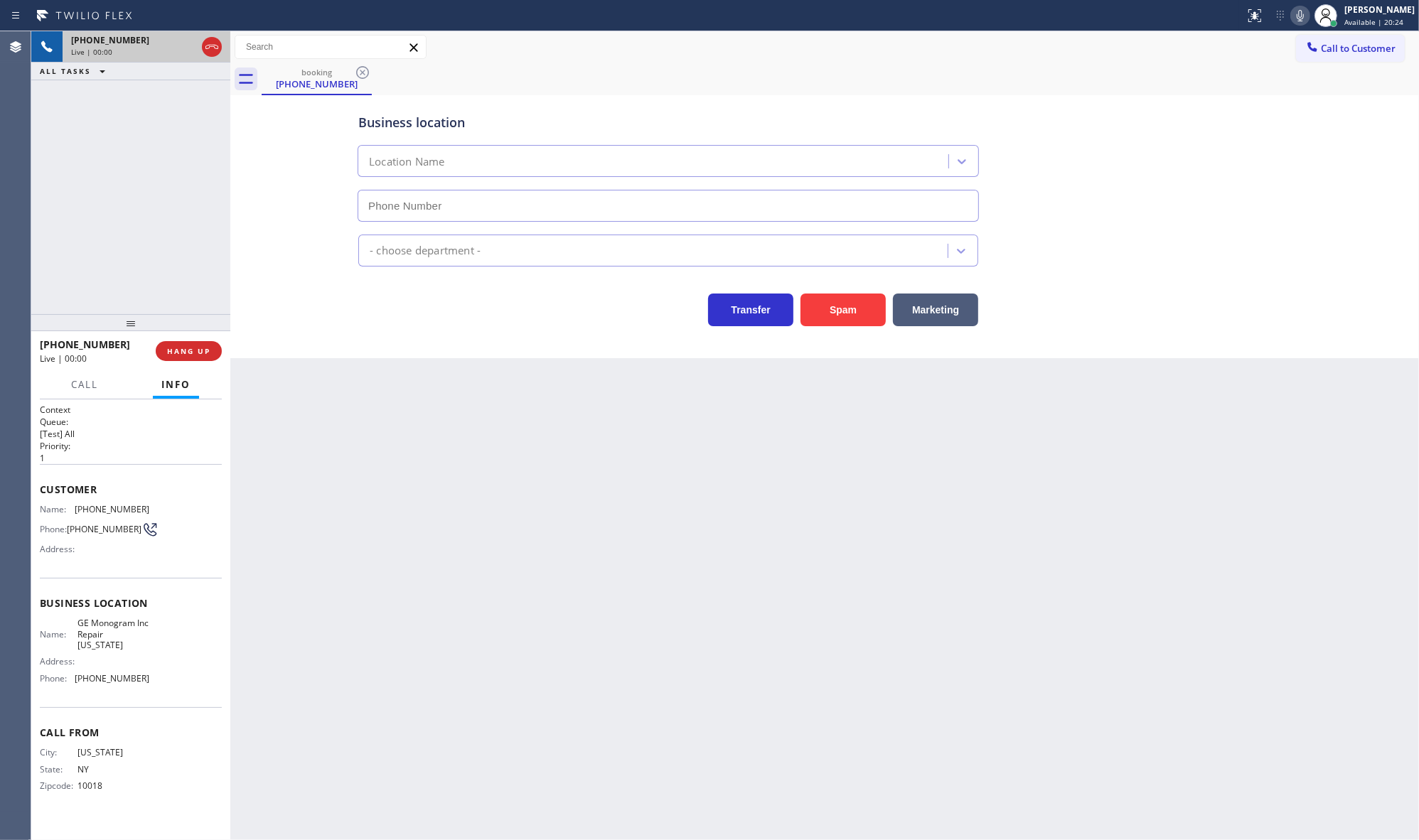
type input "[PHONE_NUMBER]"
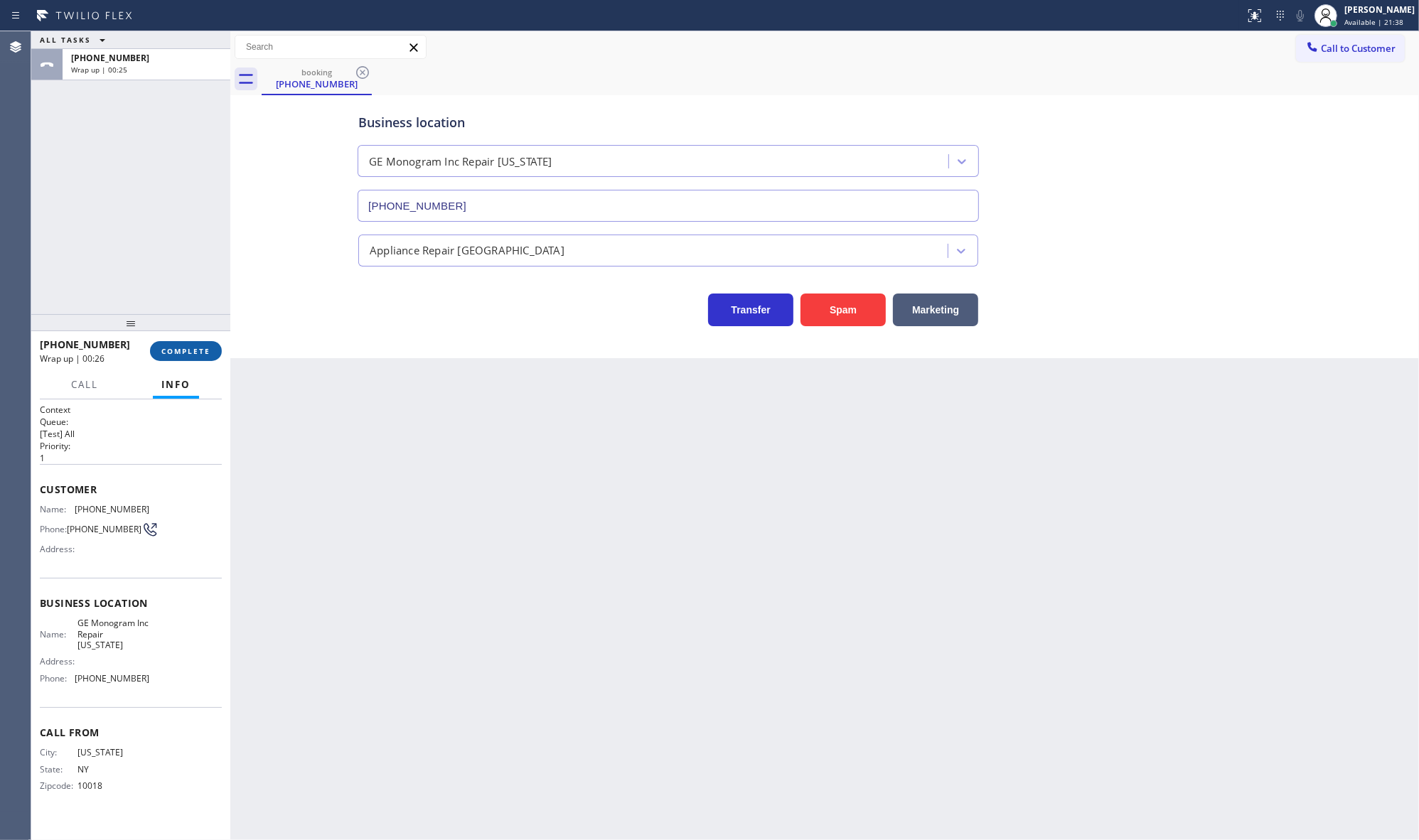
click at [186, 360] on button "COMPLETE" at bounding box center [185, 351] width 72 height 20
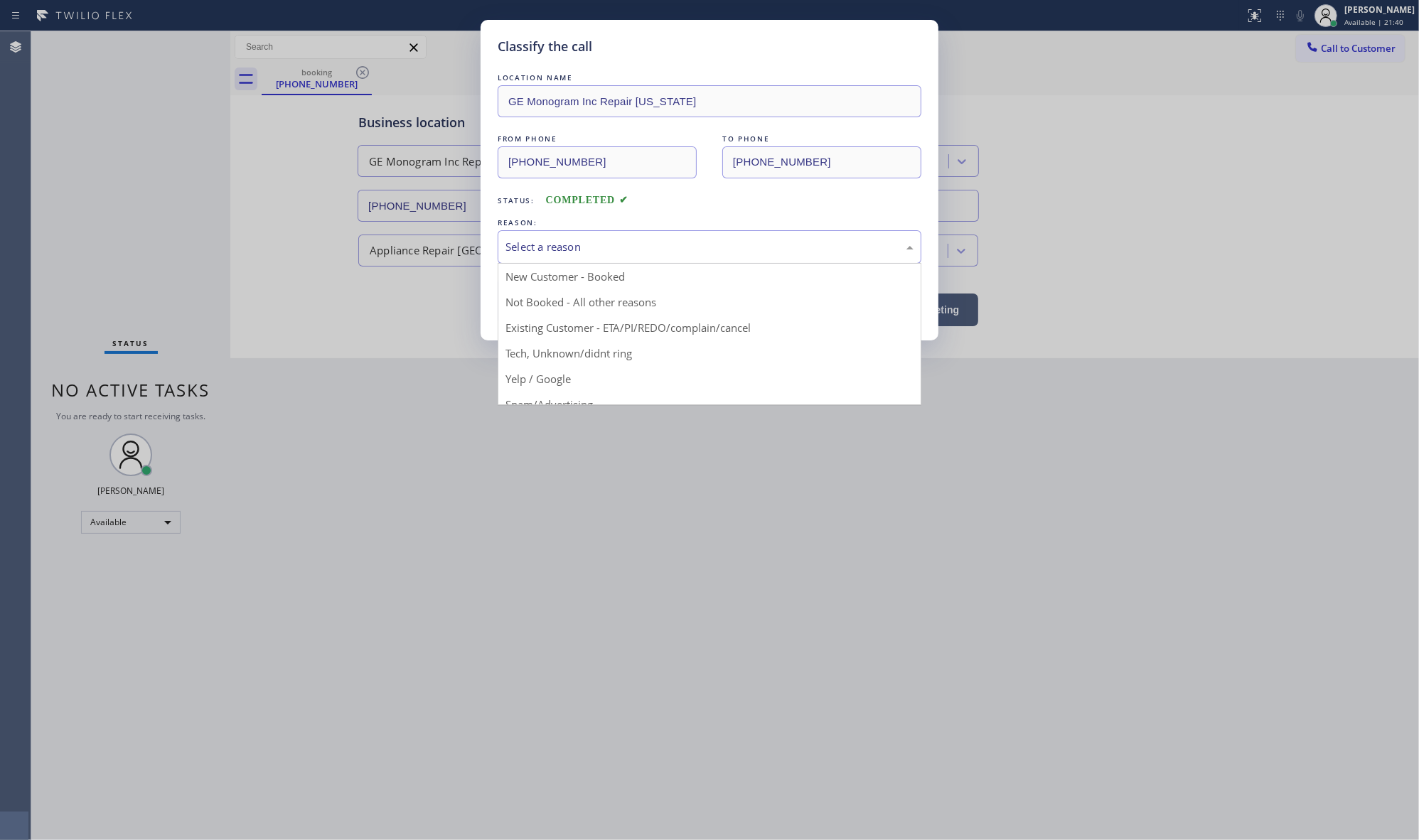
click at [570, 233] on div "Select a reason" at bounding box center [709, 247] width 423 height 33
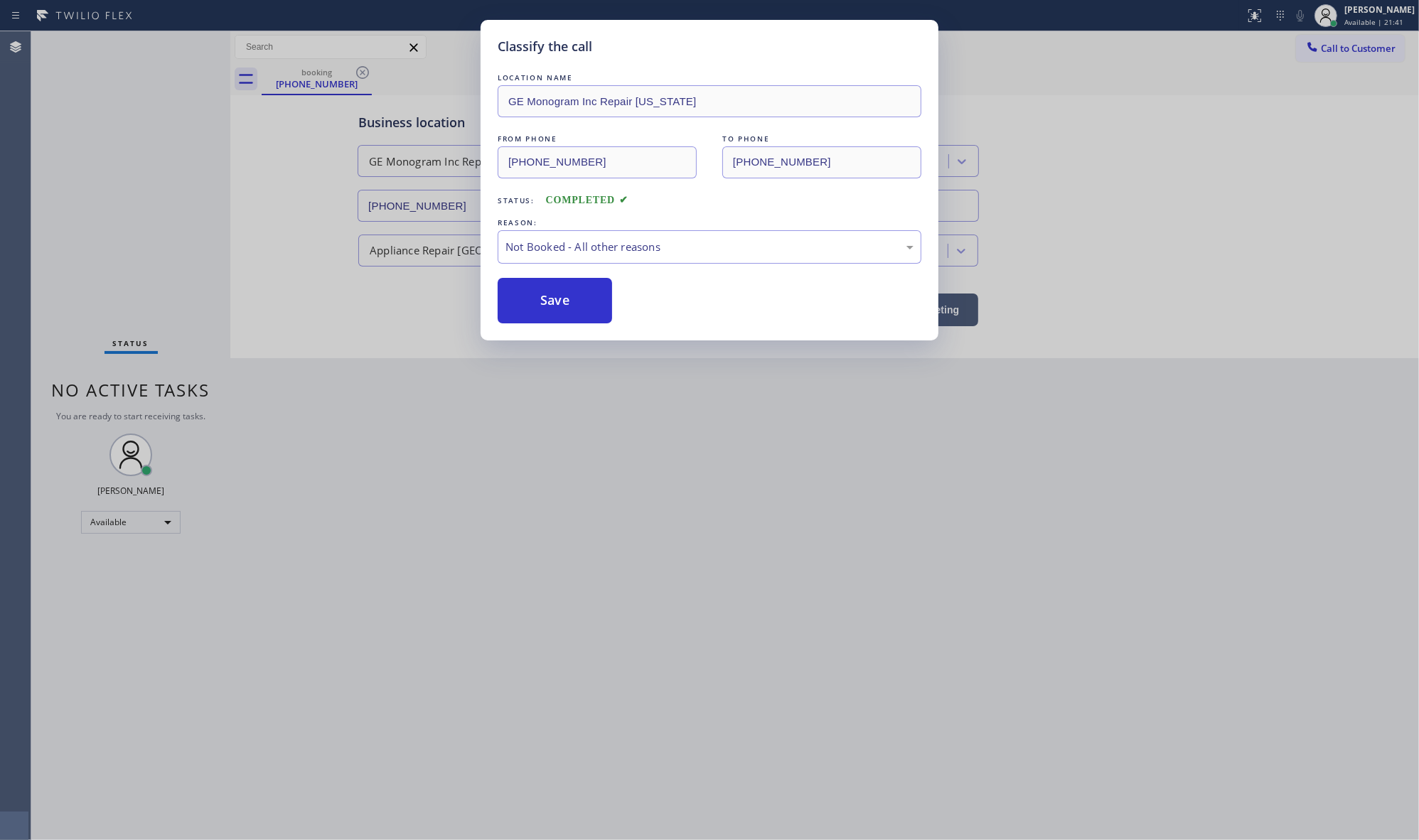
click at [539, 304] on button "Save" at bounding box center [555, 300] width 115 height 46
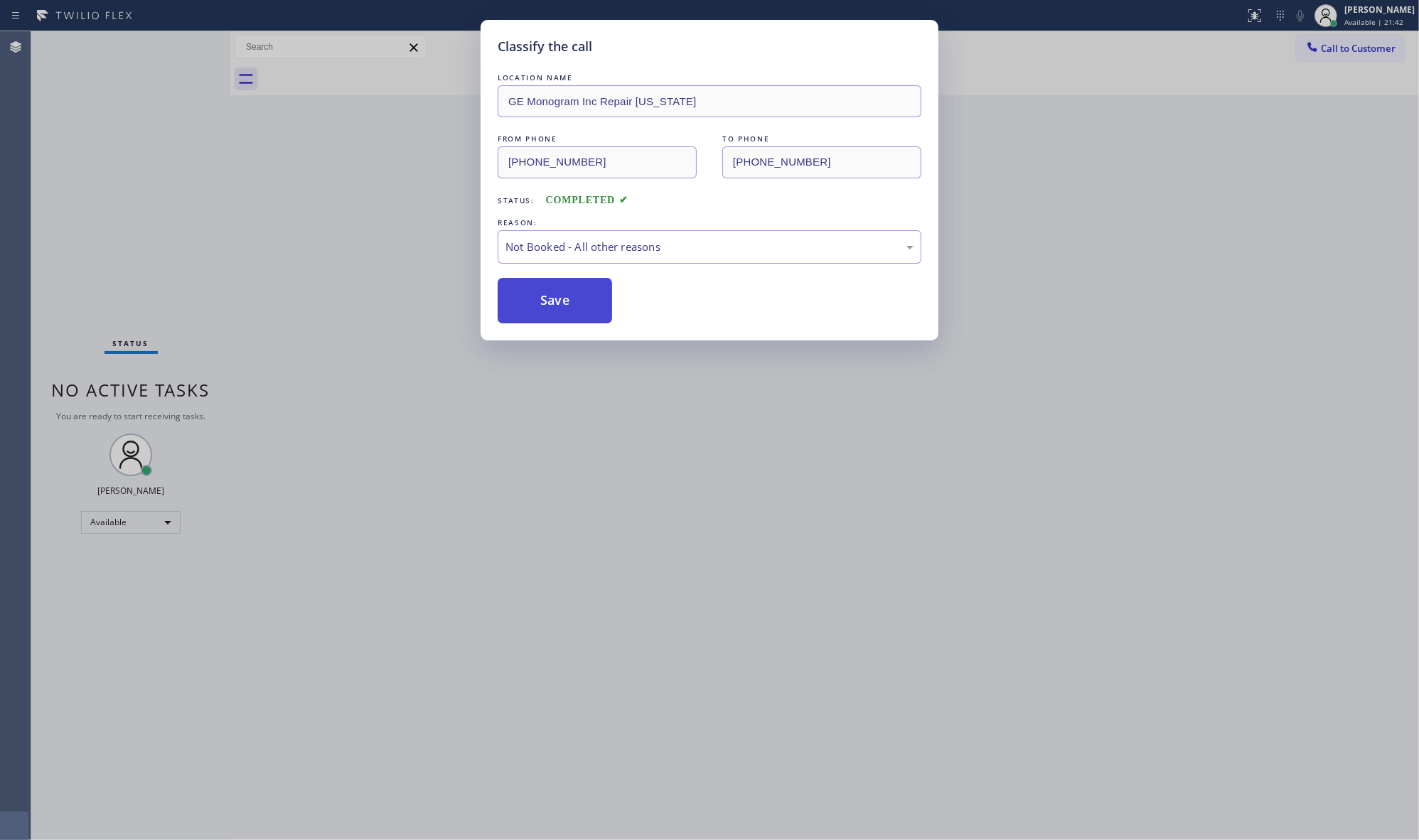
click at [541, 304] on button "Save" at bounding box center [555, 300] width 115 height 46
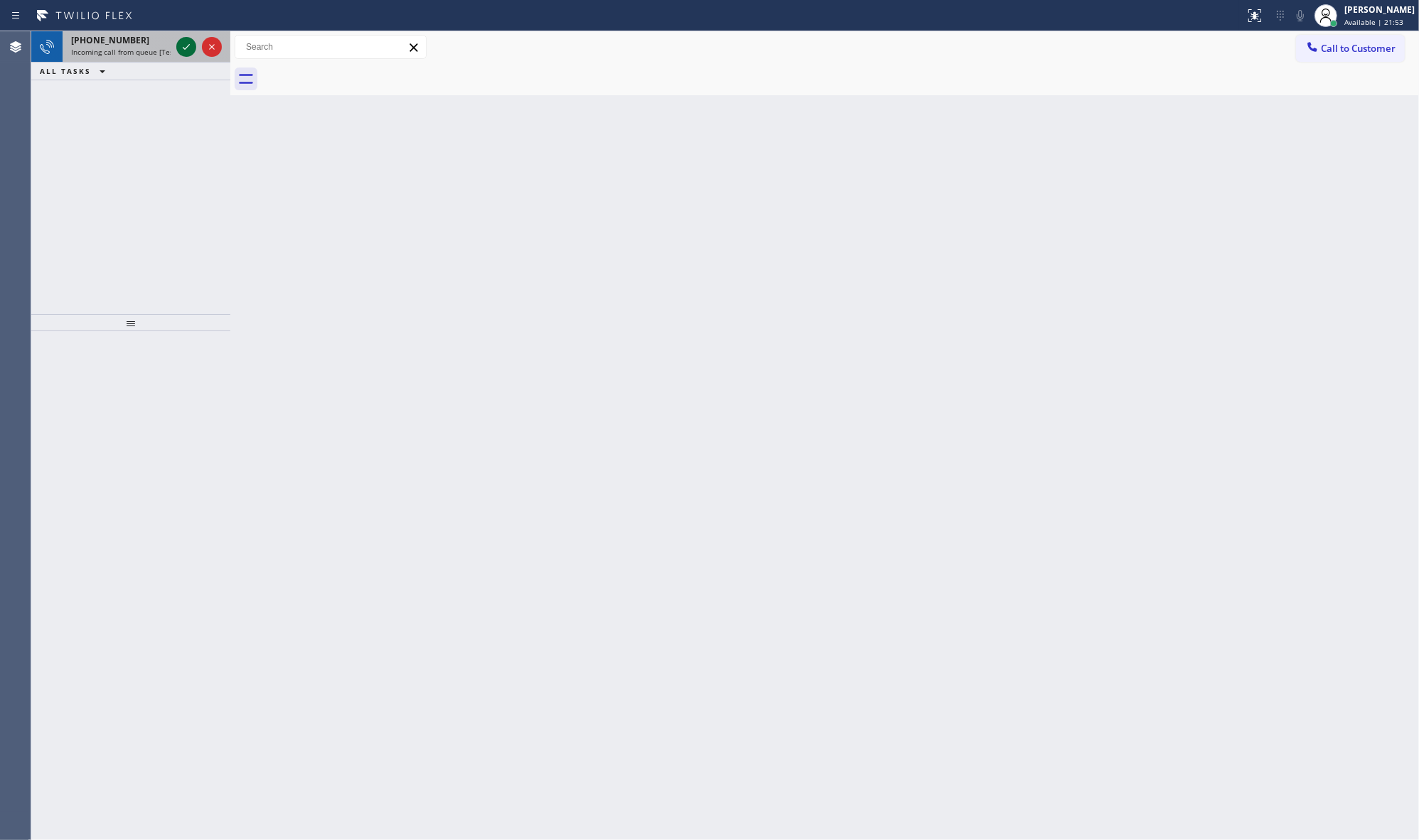
click at [195, 43] on div at bounding box center [186, 47] width 20 height 17
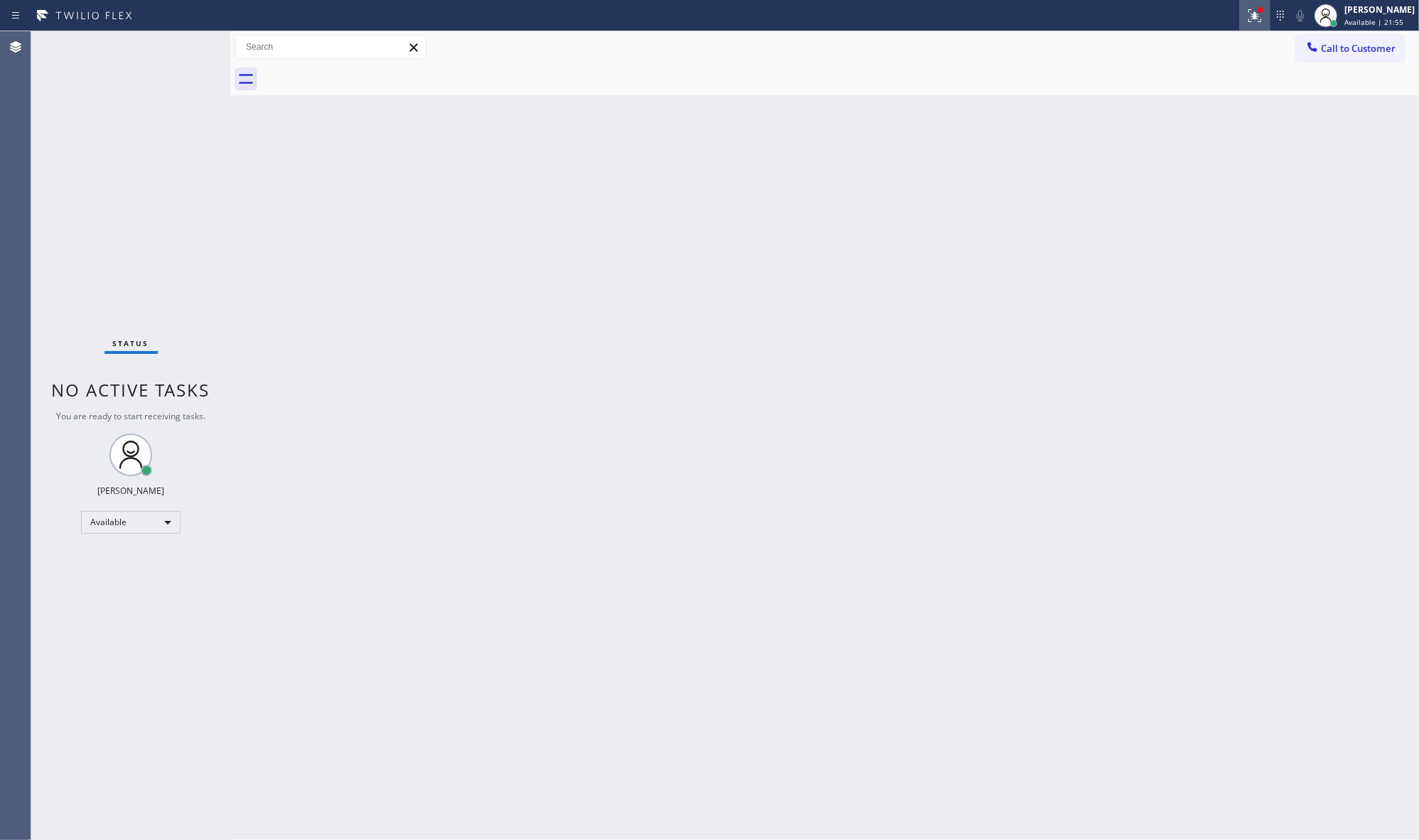
click at [1243, 20] on div at bounding box center [1255, 16] width 32 height 17
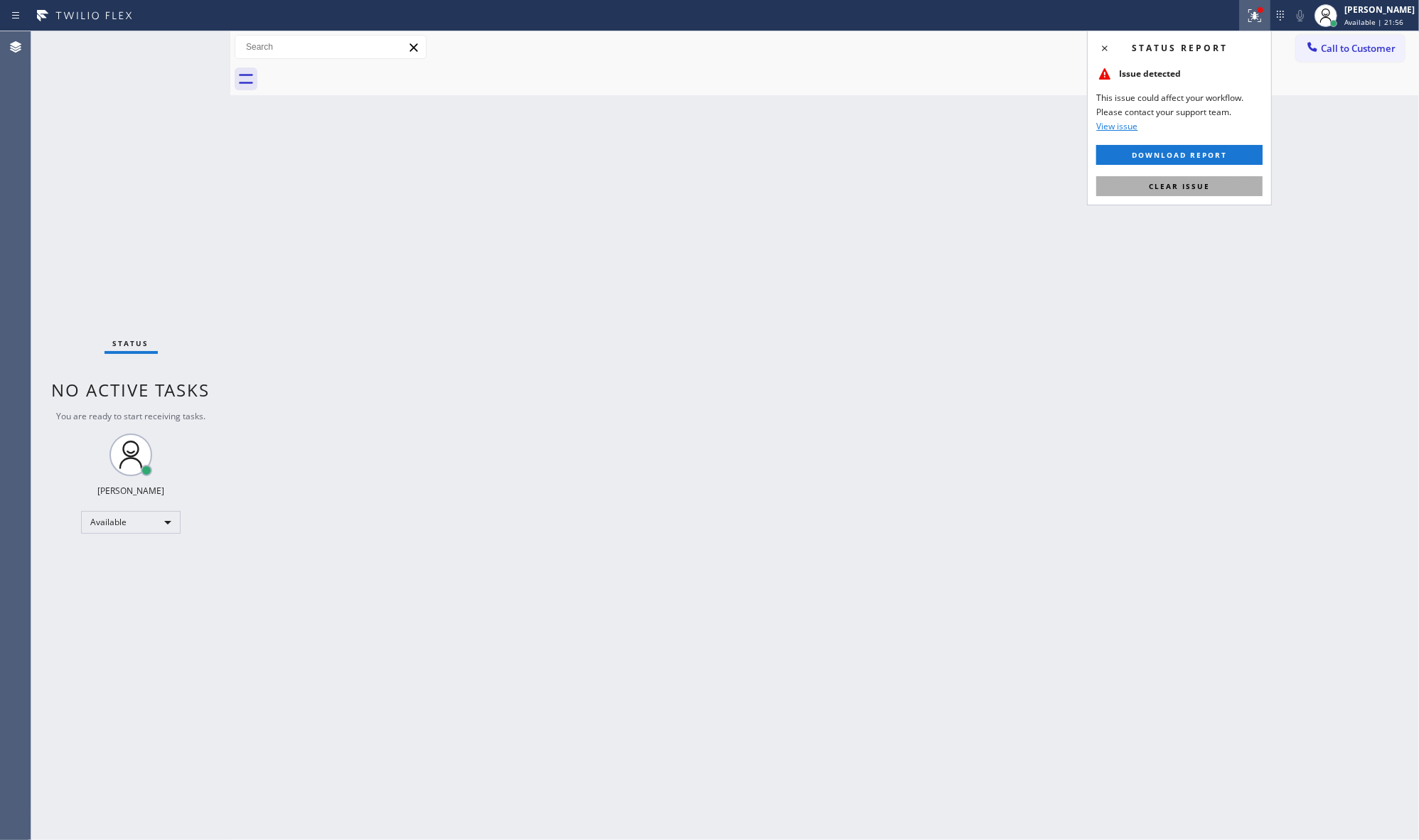
click at [1209, 188] on span "Clear issue" at bounding box center [1179, 186] width 61 height 10
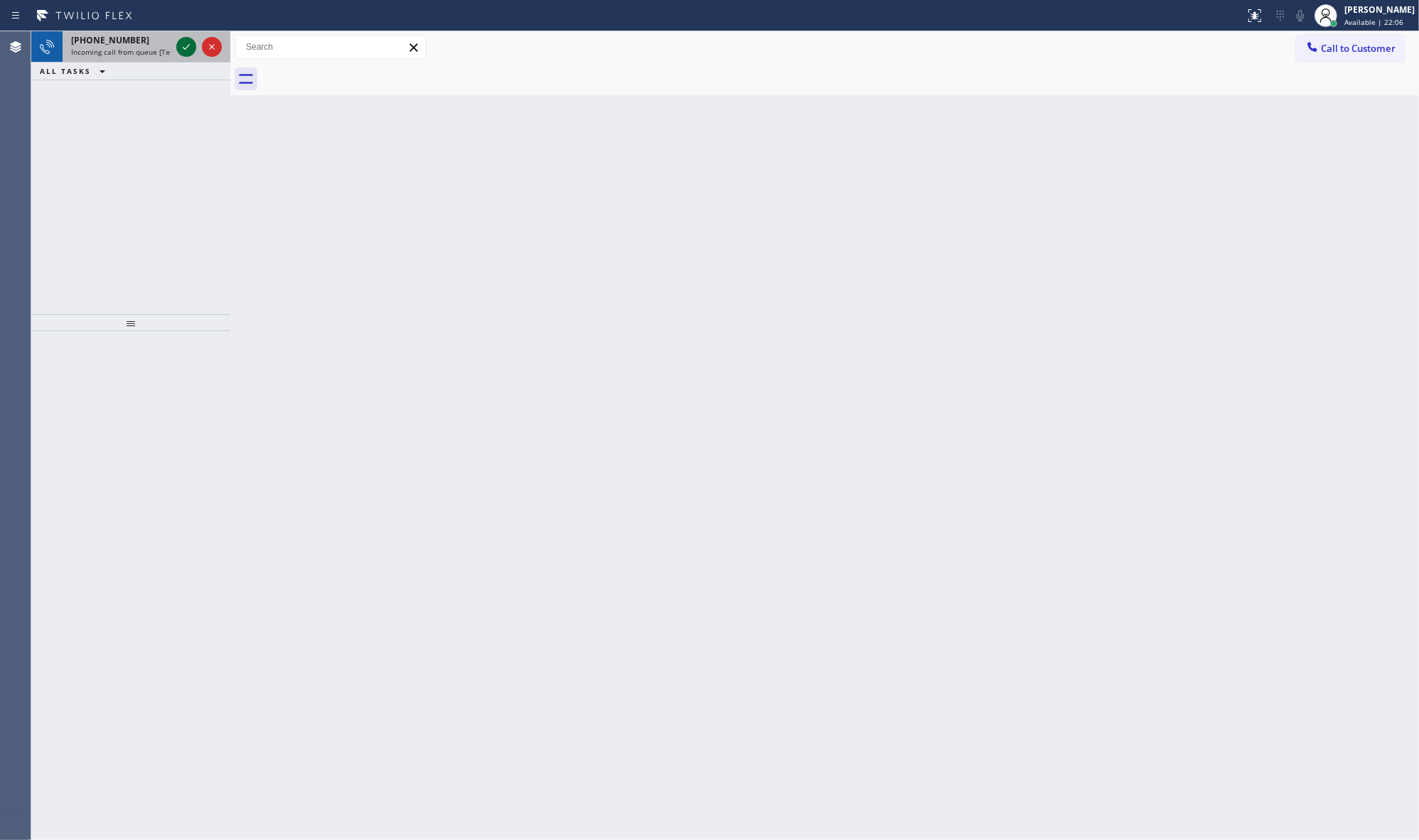
click at [180, 44] on icon at bounding box center [186, 47] width 17 height 17
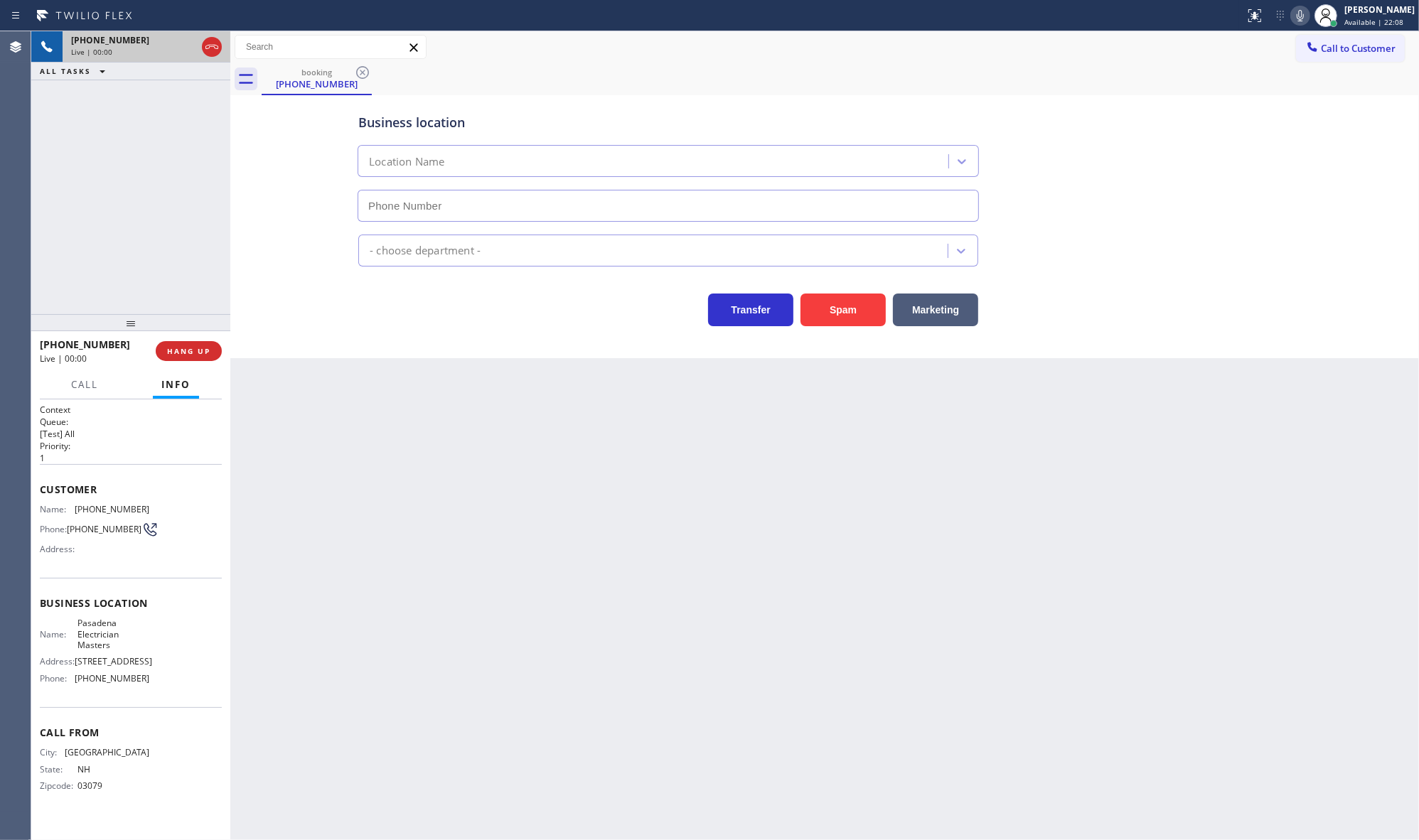
type input "[PHONE_NUMBER]"
click at [196, 358] on button "HANG UP" at bounding box center [188, 351] width 66 height 20
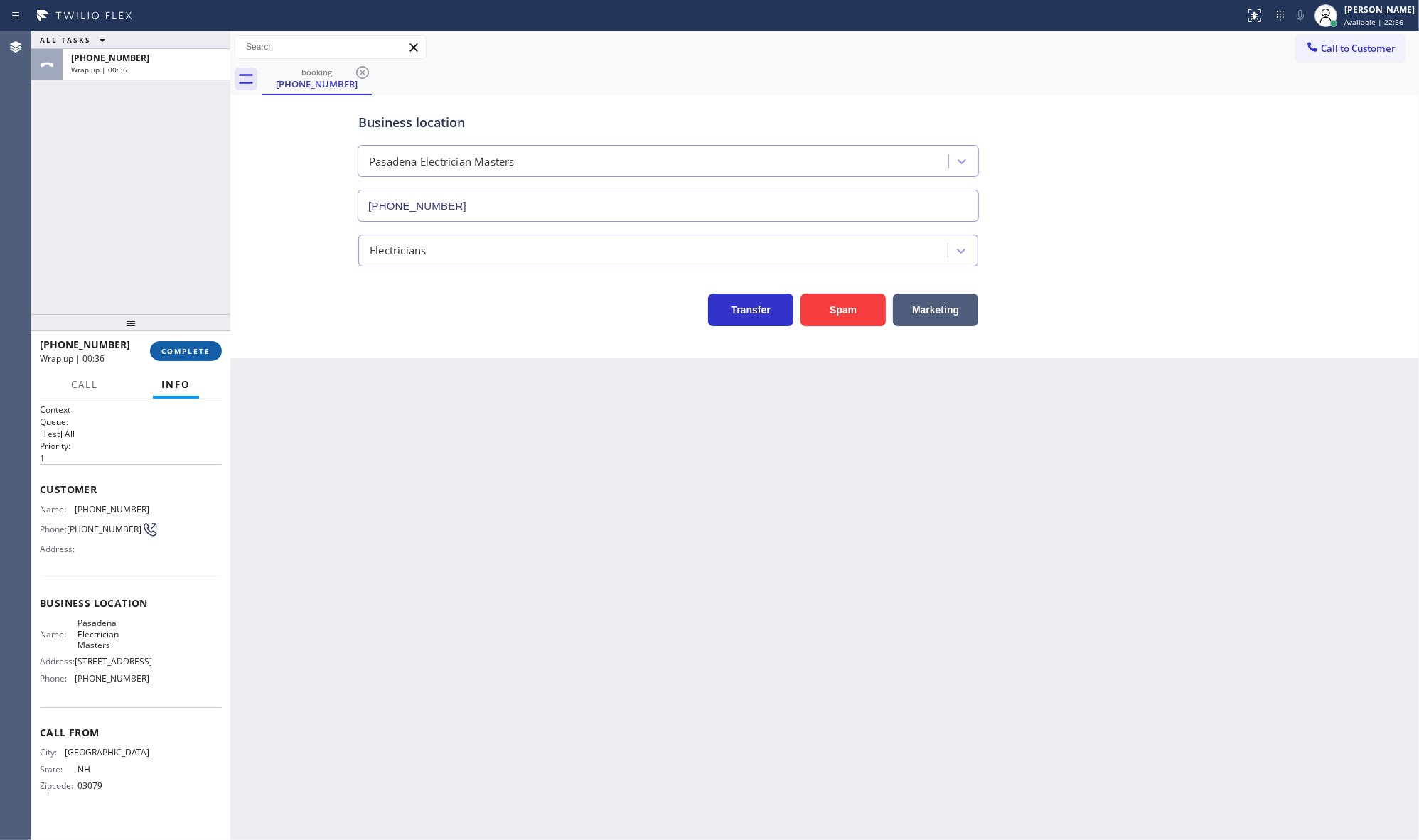
click at [200, 342] on button "COMPLETE" at bounding box center [185, 351] width 72 height 20
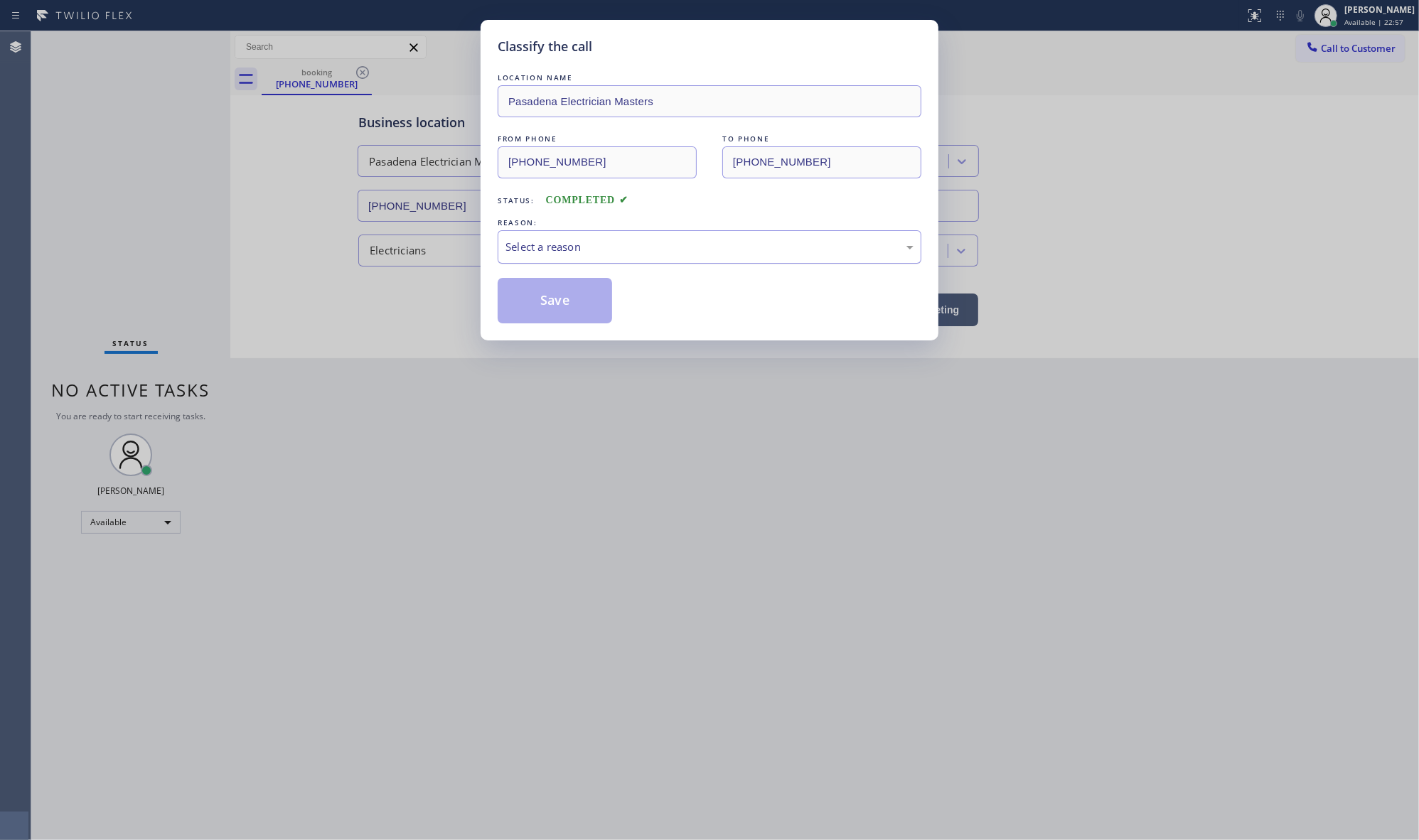
click at [555, 254] on div "Select a reason" at bounding box center [710, 247] width 408 height 17
click at [551, 305] on button "Save" at bounding box center [555, 300] width 115 height 46
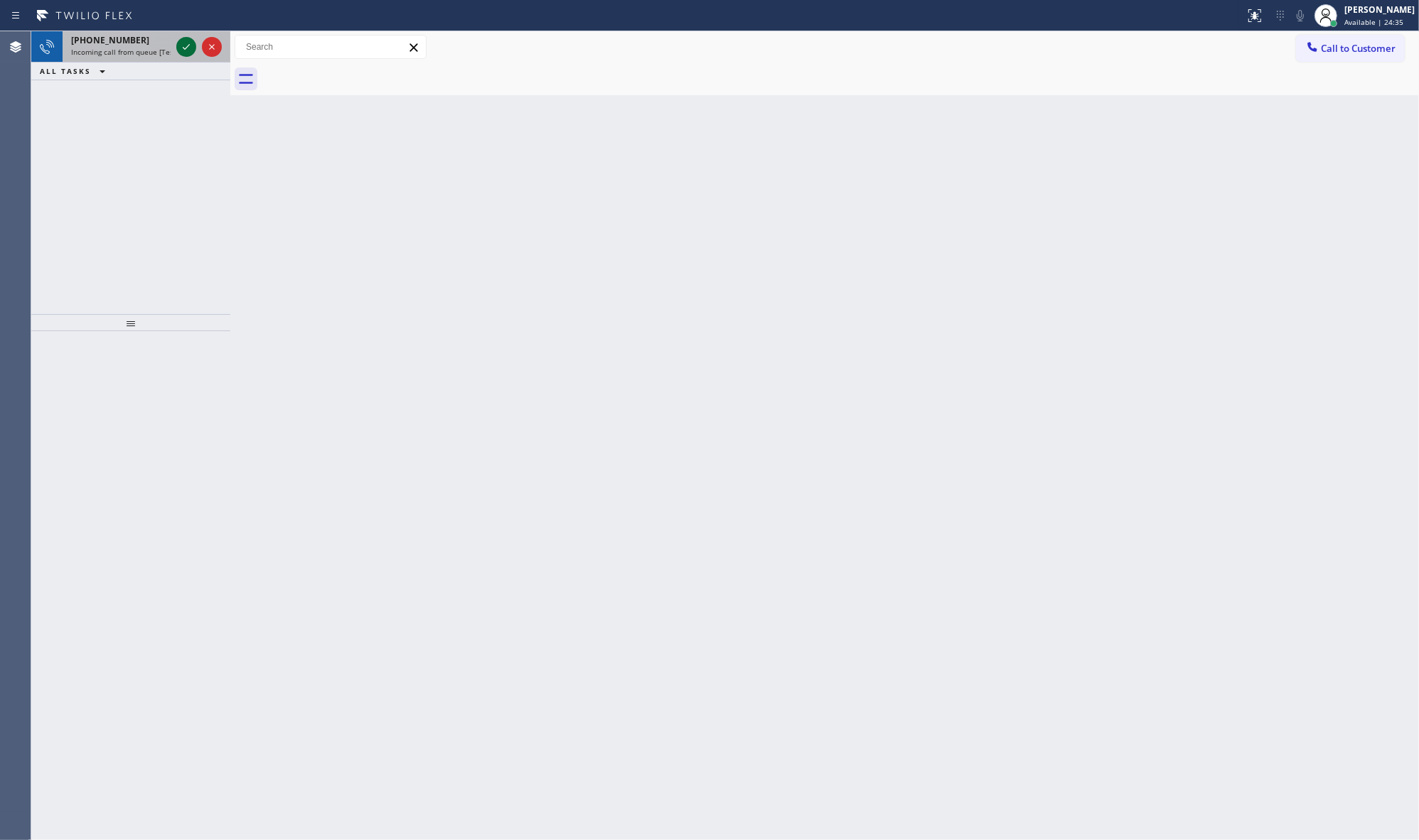
click at [186, 47] on icon at bounding box center [186, 47] width 17 height 17
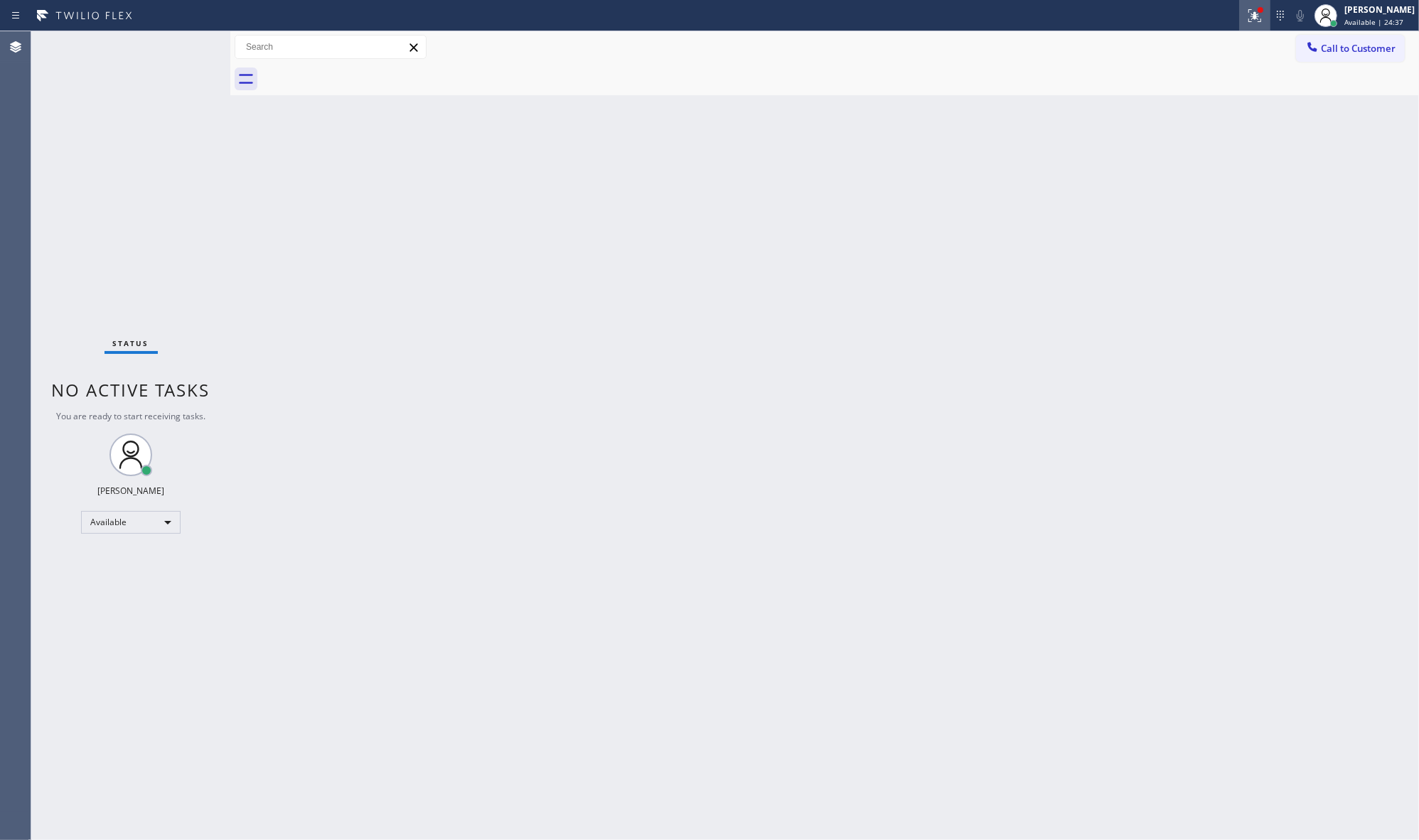
click at [1268, 22] on div at bounding box center [1255, 16] width 32 height 17
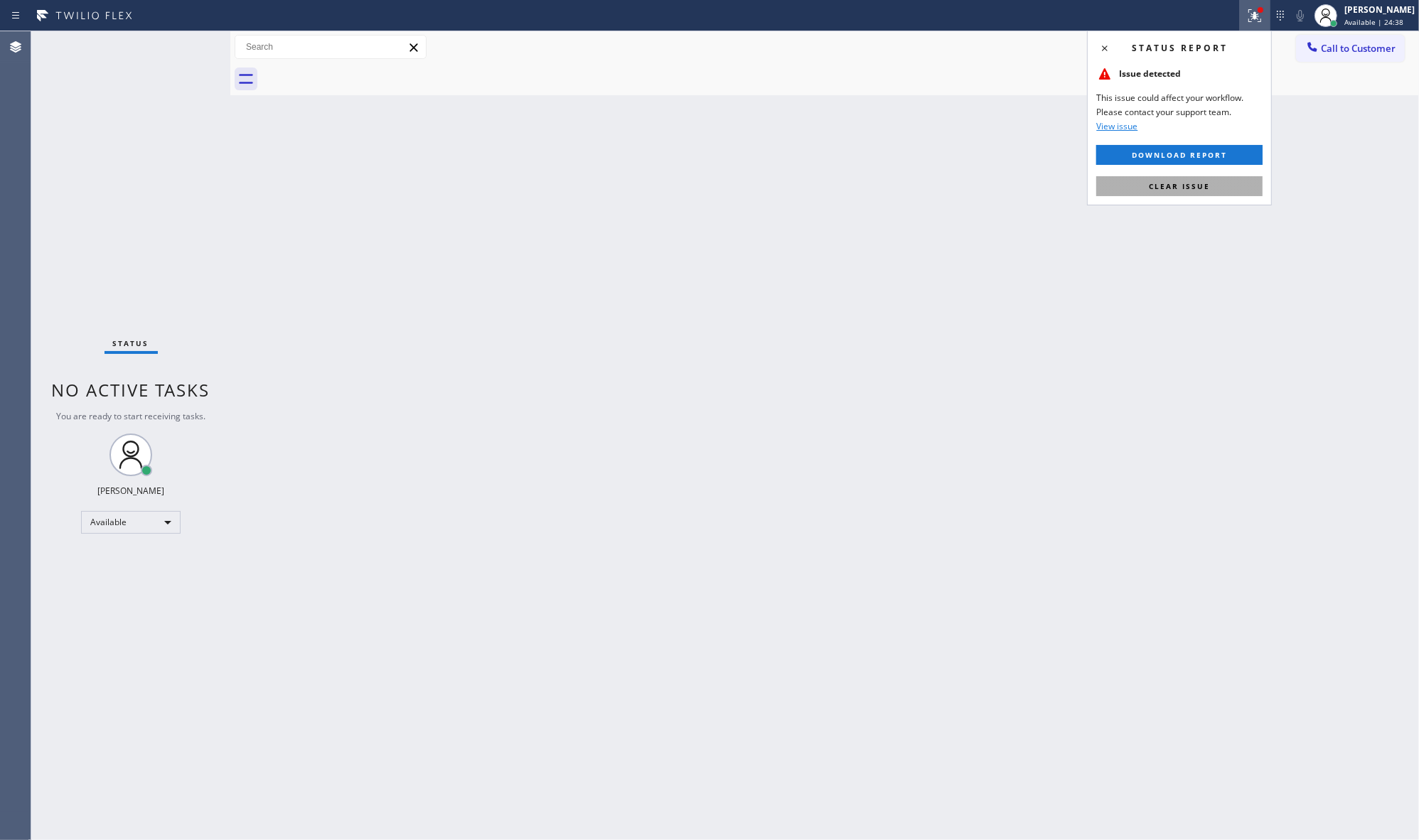
click at [1185, 182] on span "Clear issue" at bounding box center [1179, 186] width 61 height 10
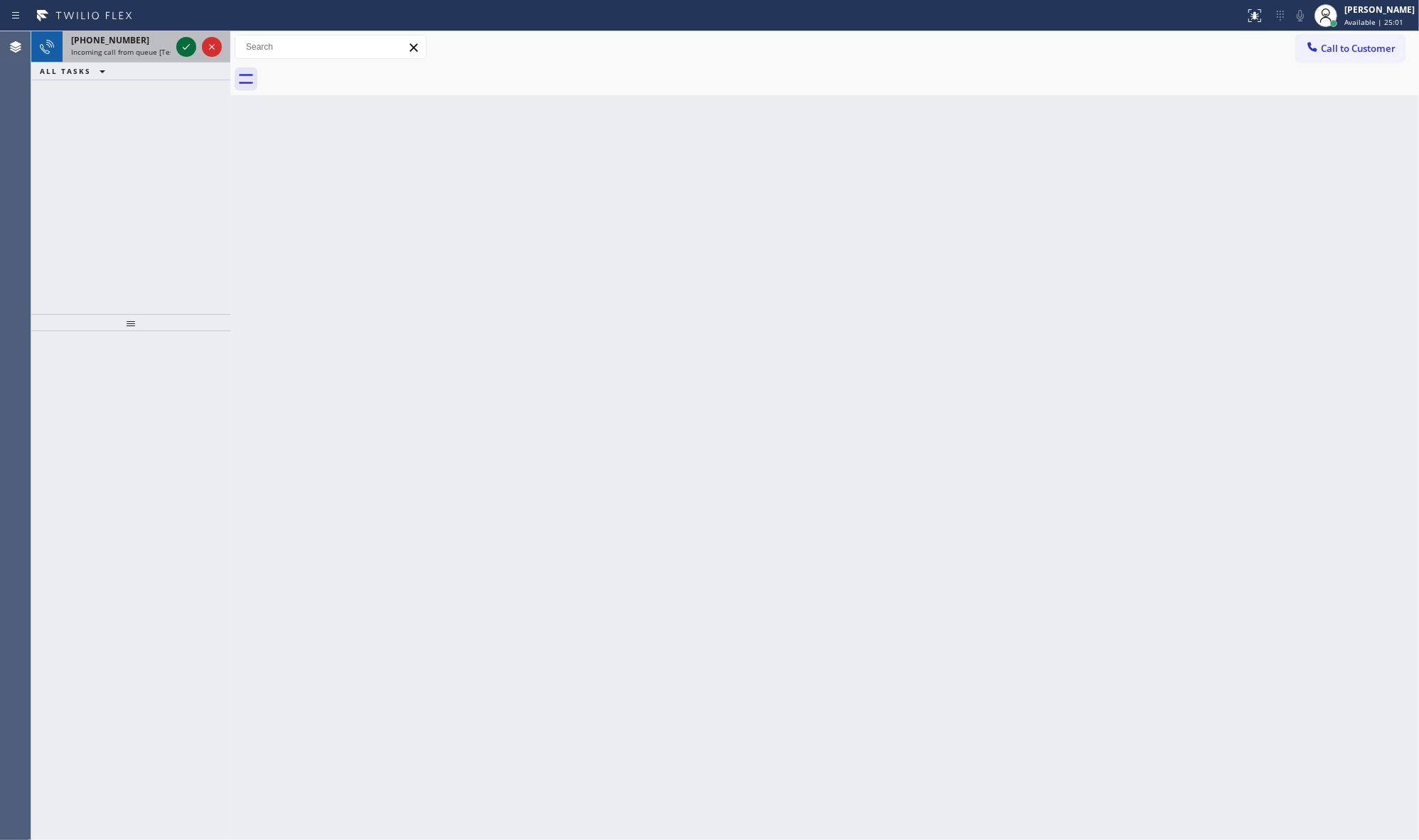
click at [182, 47] on icon at bounding box center [186, 47] width 17 height 17
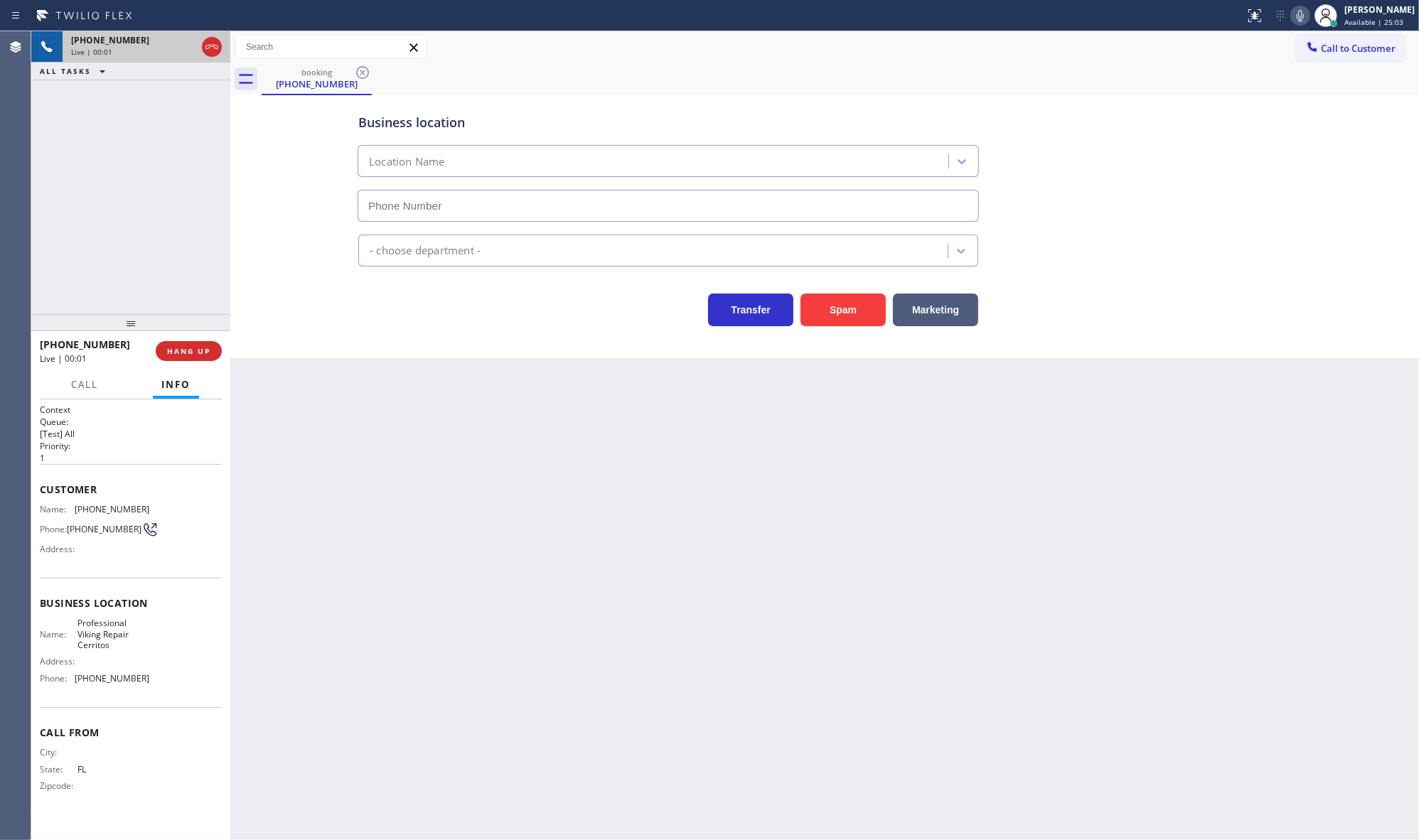
type input "[PHONE_NUMBER]"
click at [194, 356] on span "HANG UP" at bounding box center [189, 351] width 43 height 10
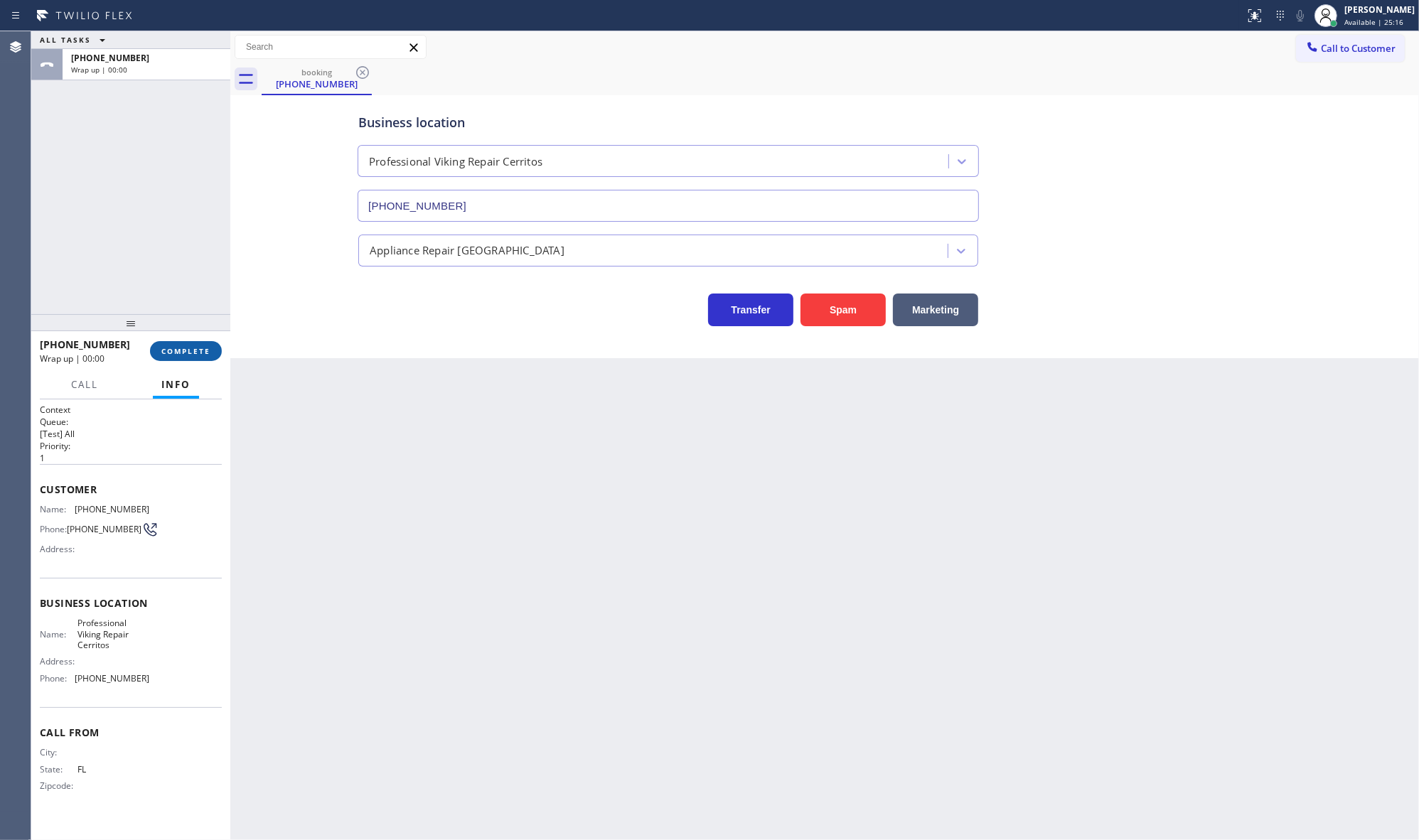
click at [194, 356] on span "COMPLETE" at bounding box center [185, 351] width 49 height 10
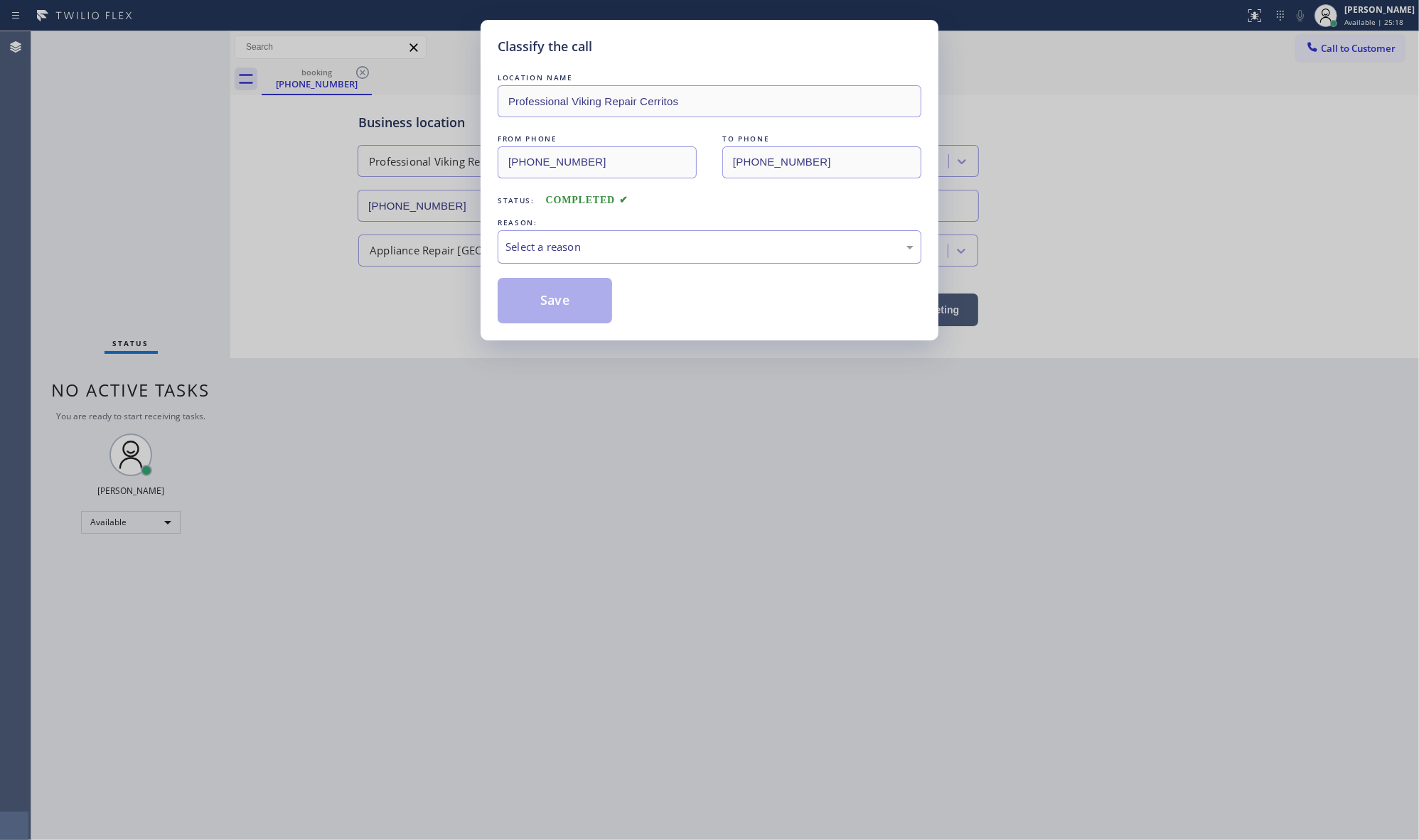
click at [538, 239] on div "Select a reason" at bounding box center [710, 247] width 408 height 17
click at [527, 299] on button "Save" at bounding box center [555, 300] width 115 height 46
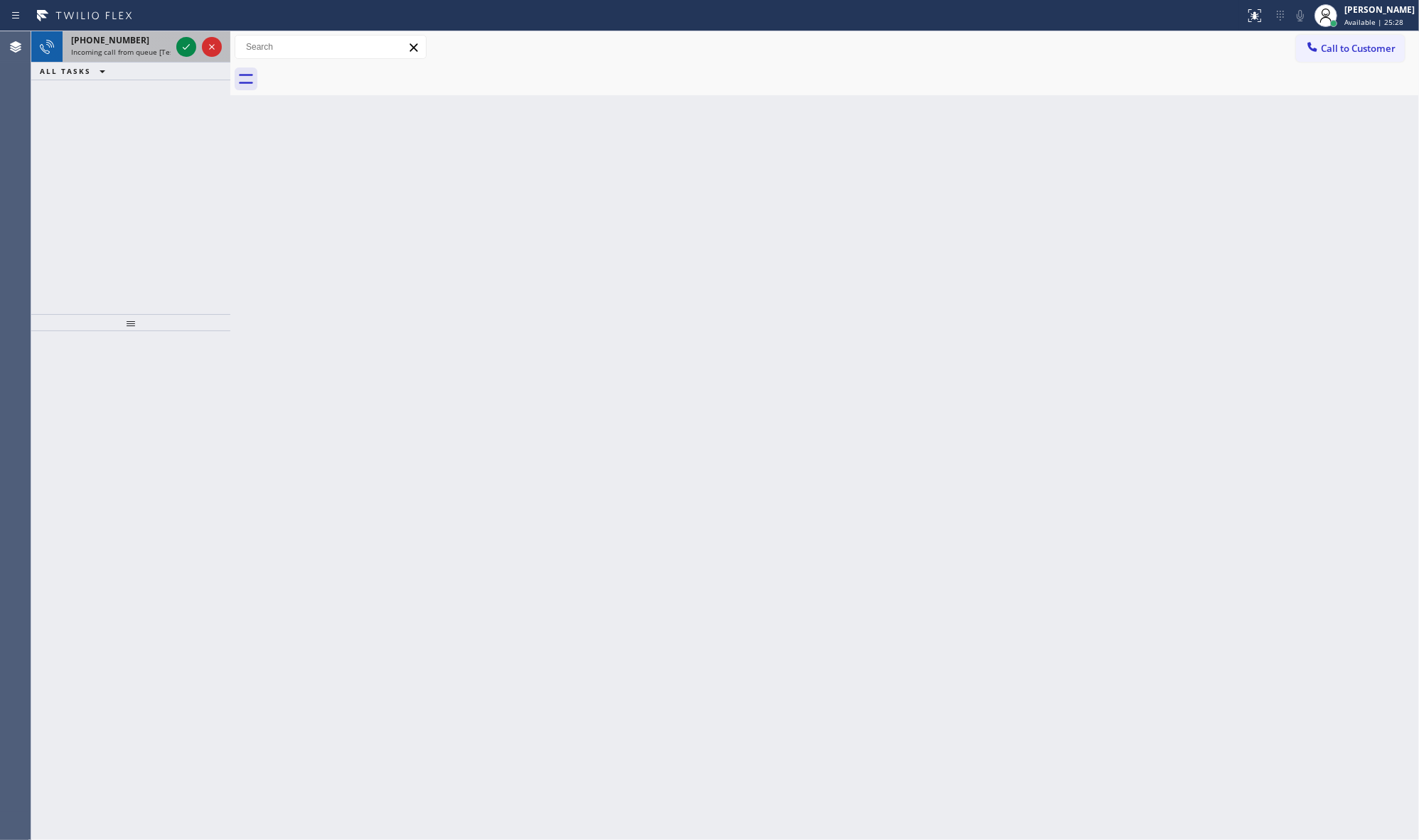
click at [175, 43] on div at bounding box center [200, 47] width 52 height 32
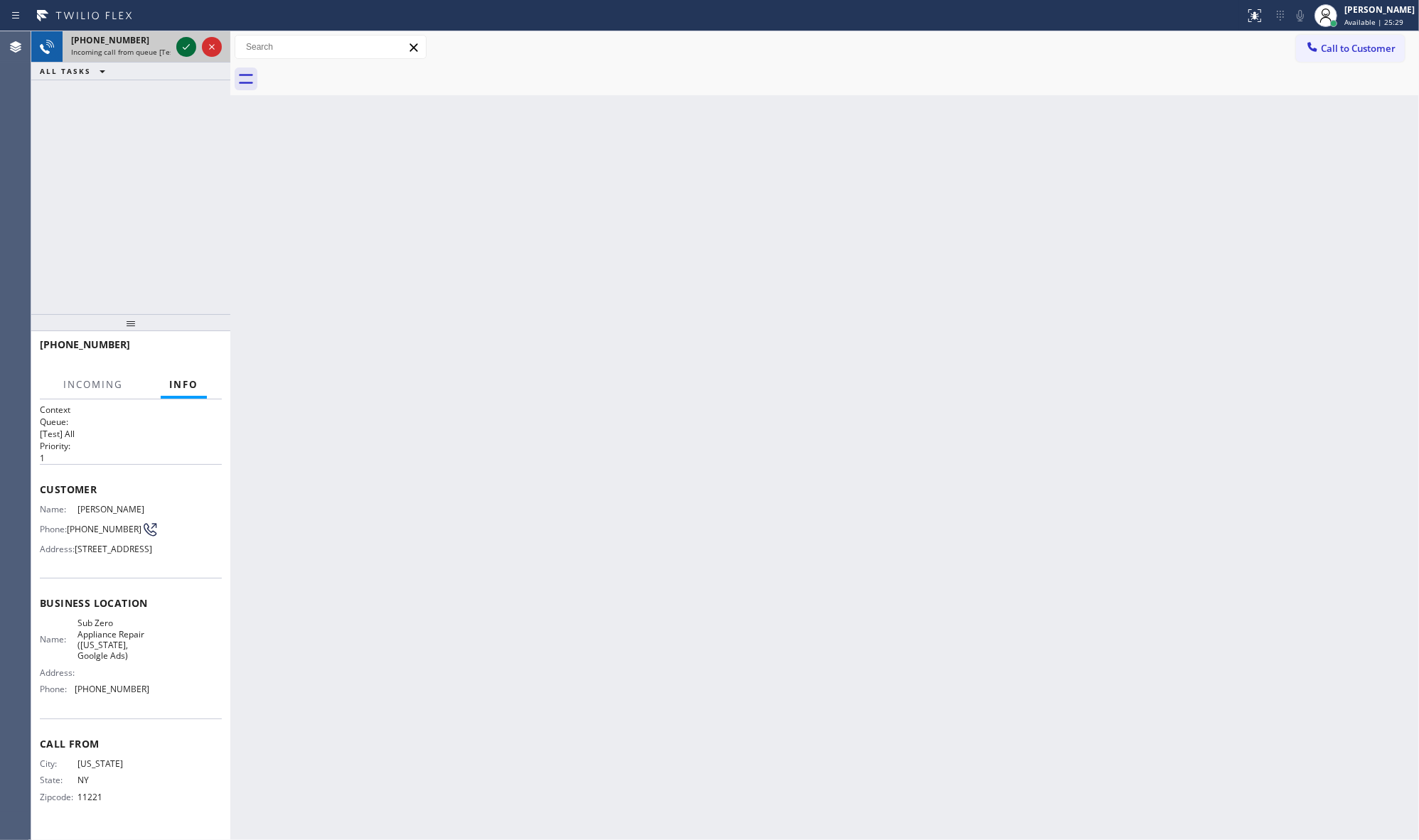
click at [179, 47] on icon at bounding box center [186, 47] width 17 height 17
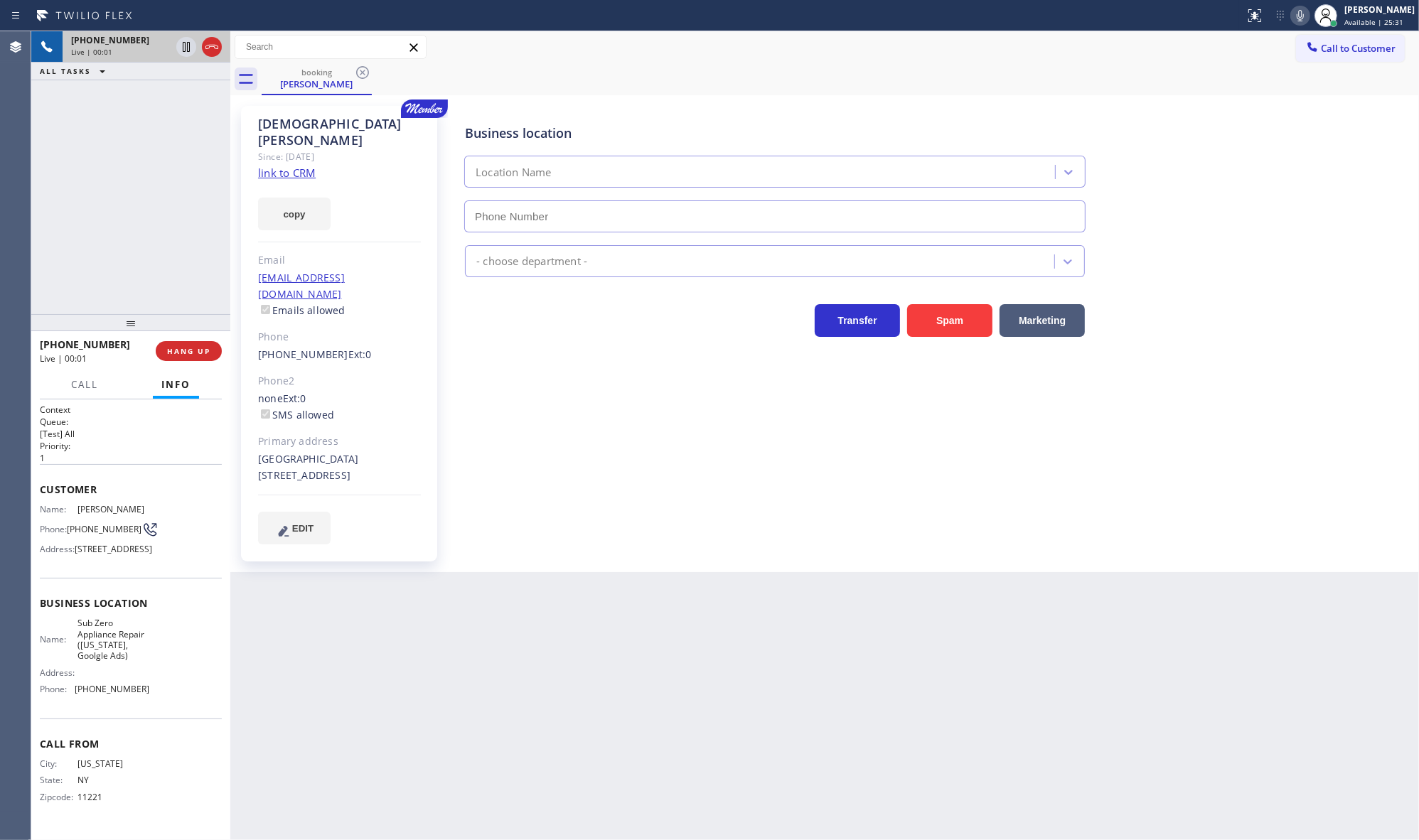
type input "[PHONE_NUMBER]"
click at [277, 166] on link "link to CRM" at bounding box center [286, 172] width 57 height 14
click at [294, 200] on button "copy" at bounding box center [294, 214] width 72 height 32
click at [185, 48] on icon at bounding box center [186, 47] width 17 height 17
click at [1302, 14] on icon at bounding box center [1300, 16] width 17 height 17
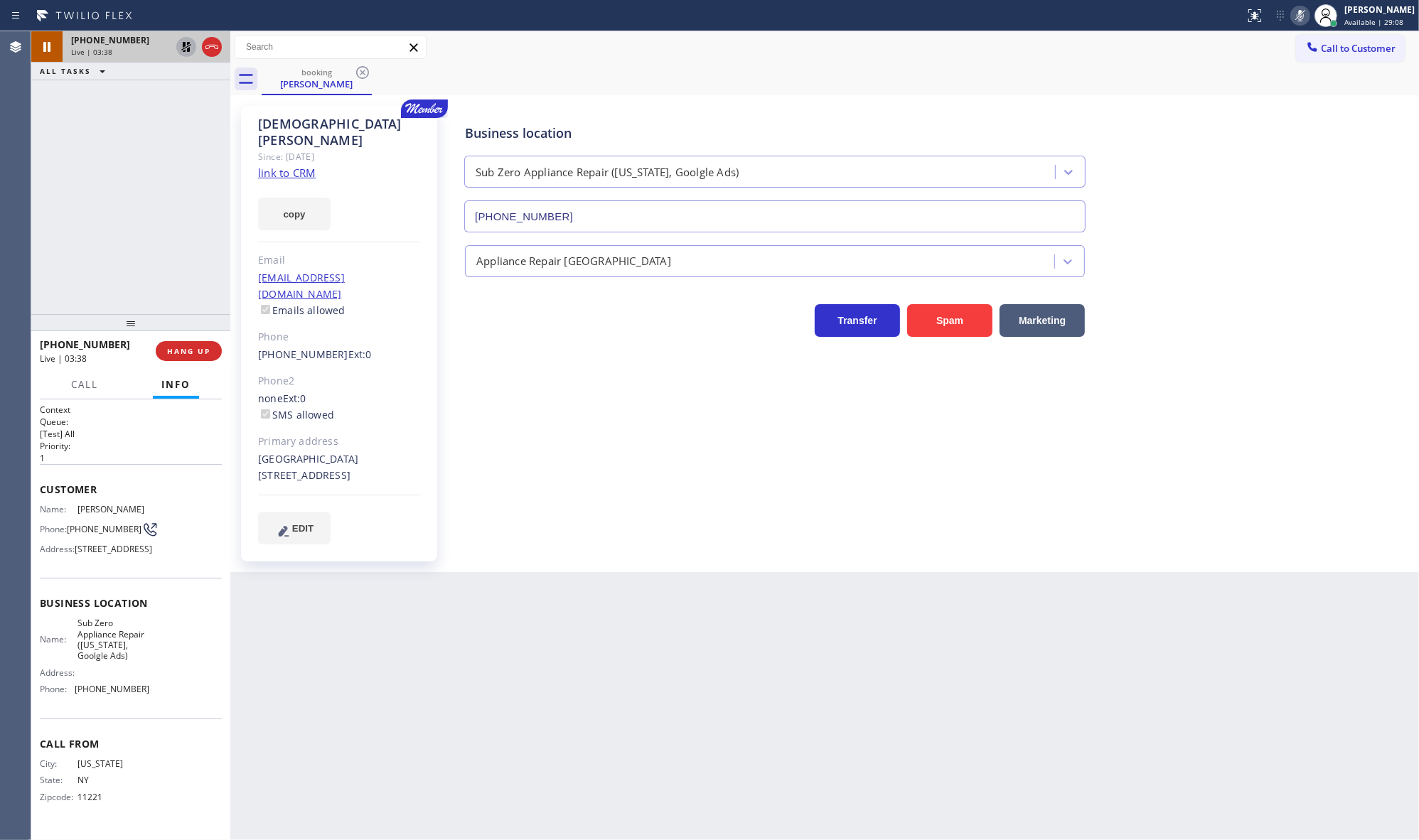
click at [178, 43] on icon at bounding box center [186, 47] width 17 height 17
click at [1302, 18] on icon at bounding box center [1300, 16] width 7 height 12
click at [206, 350] on span "COMPLETE" at bounding box center [185, 351] width 49 height 10
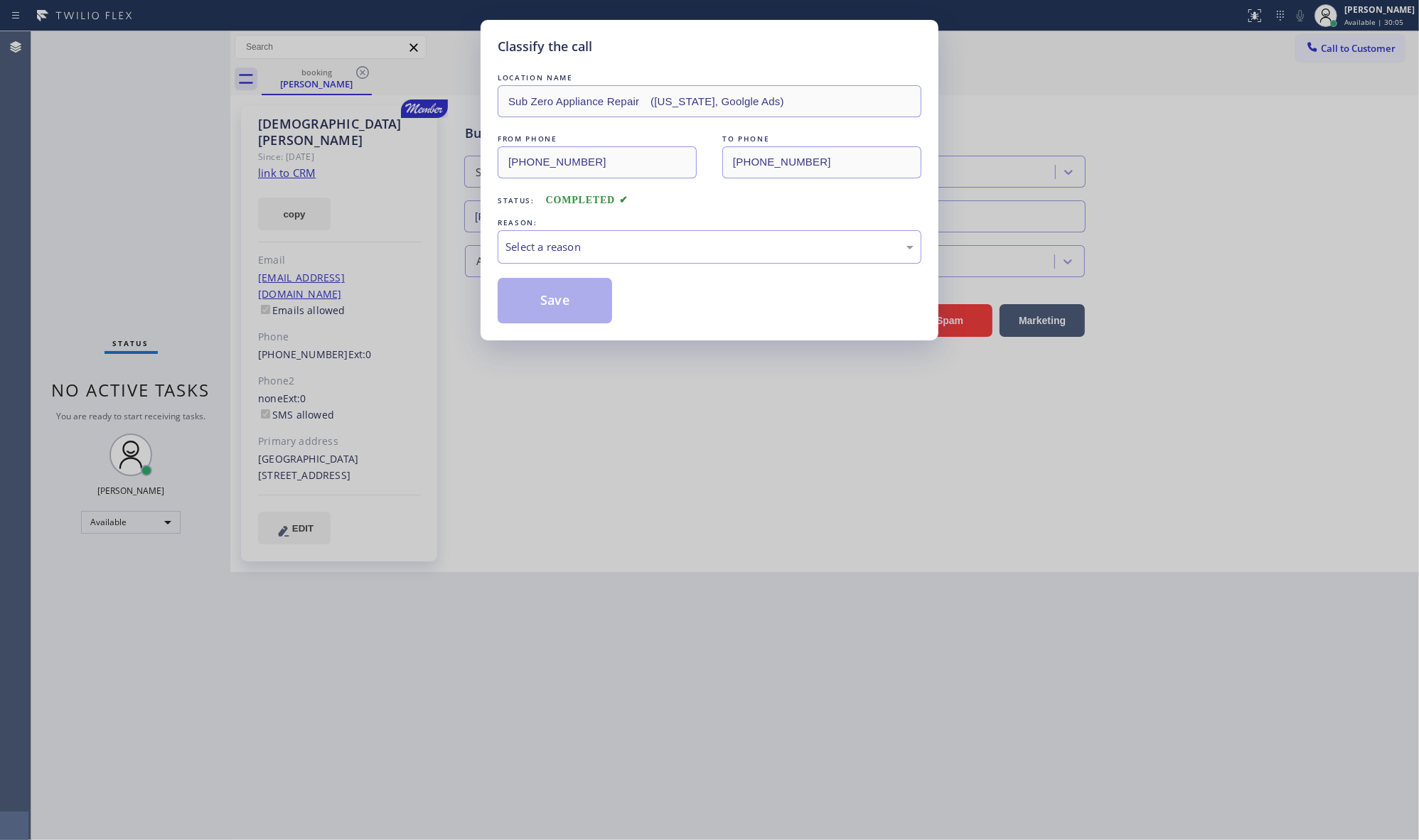
click at [590, 226] on div "REASON:" at bounding box center [709, 223] width 423 height 15
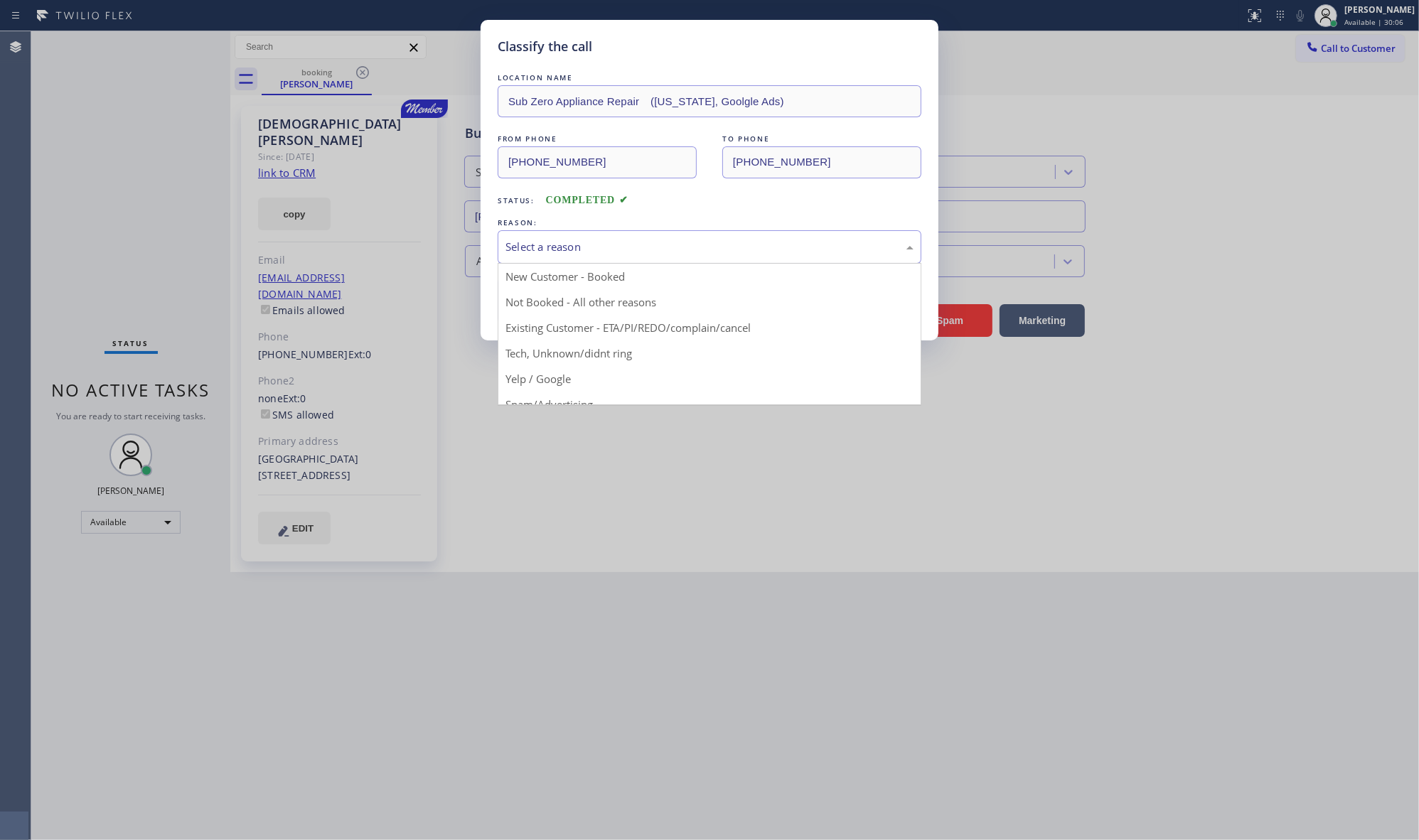
click at [591, 257] on div "Select a reason" at bounding box center [709, 247] width 423 height 33
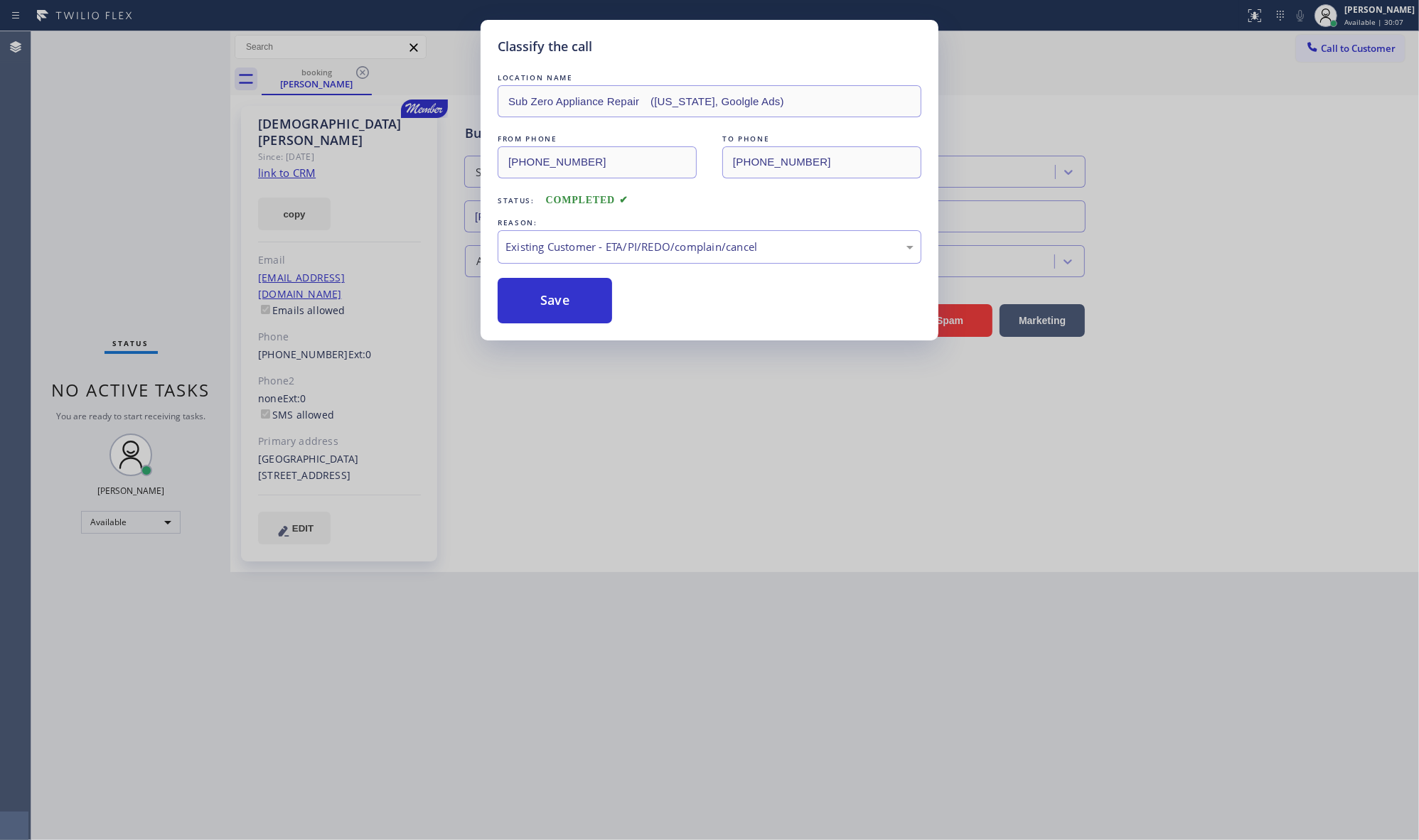
drag, startPoint x: 544, startPoint y: 333, endPoint x: 567, endPoint y: 299, distance: 41.0
click at [569, 299] on button "Save" at bounding box center [555, 300] width 115 height 46
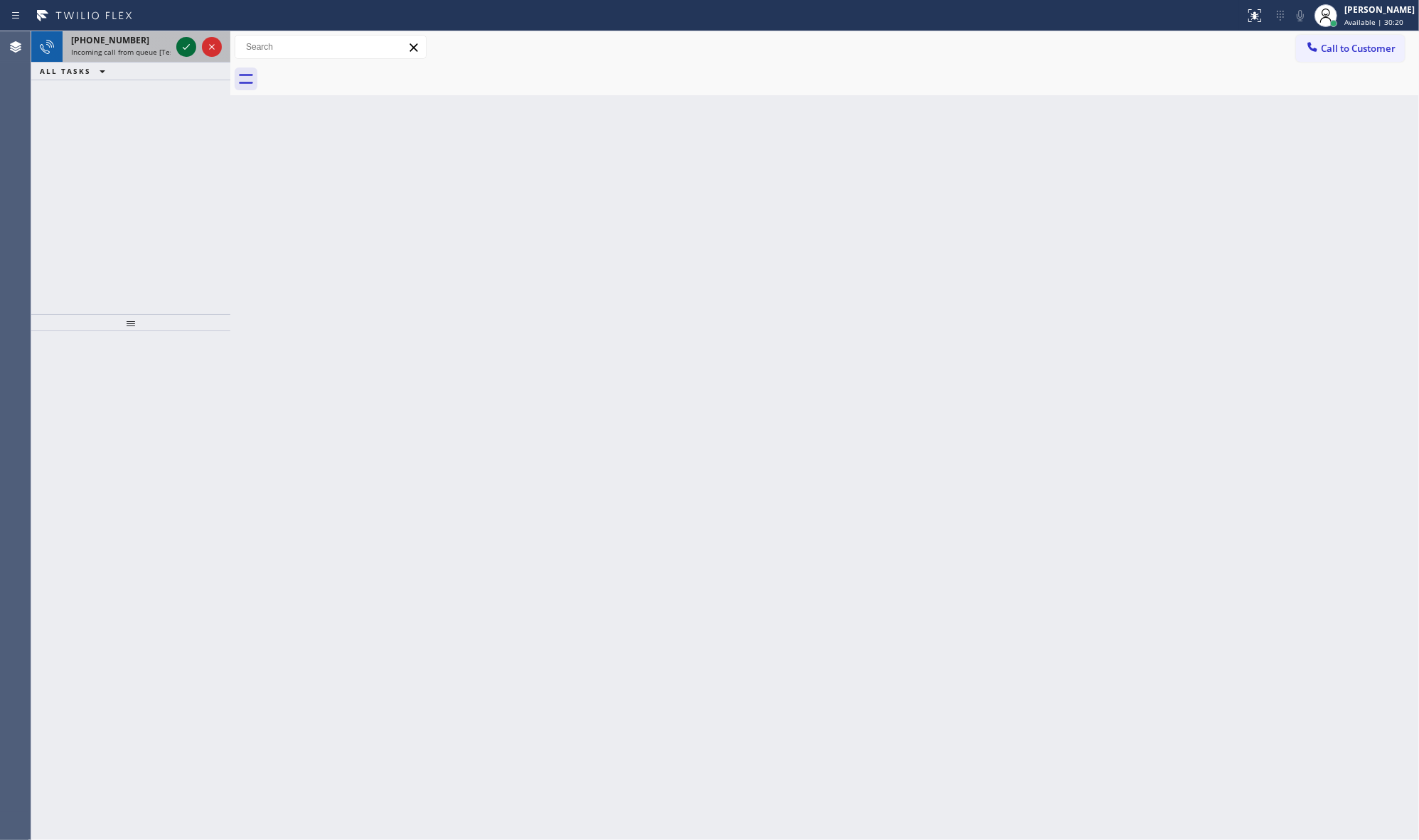
click at [186, 45] on icon at bounding box center [186, 47] width 17 height 17
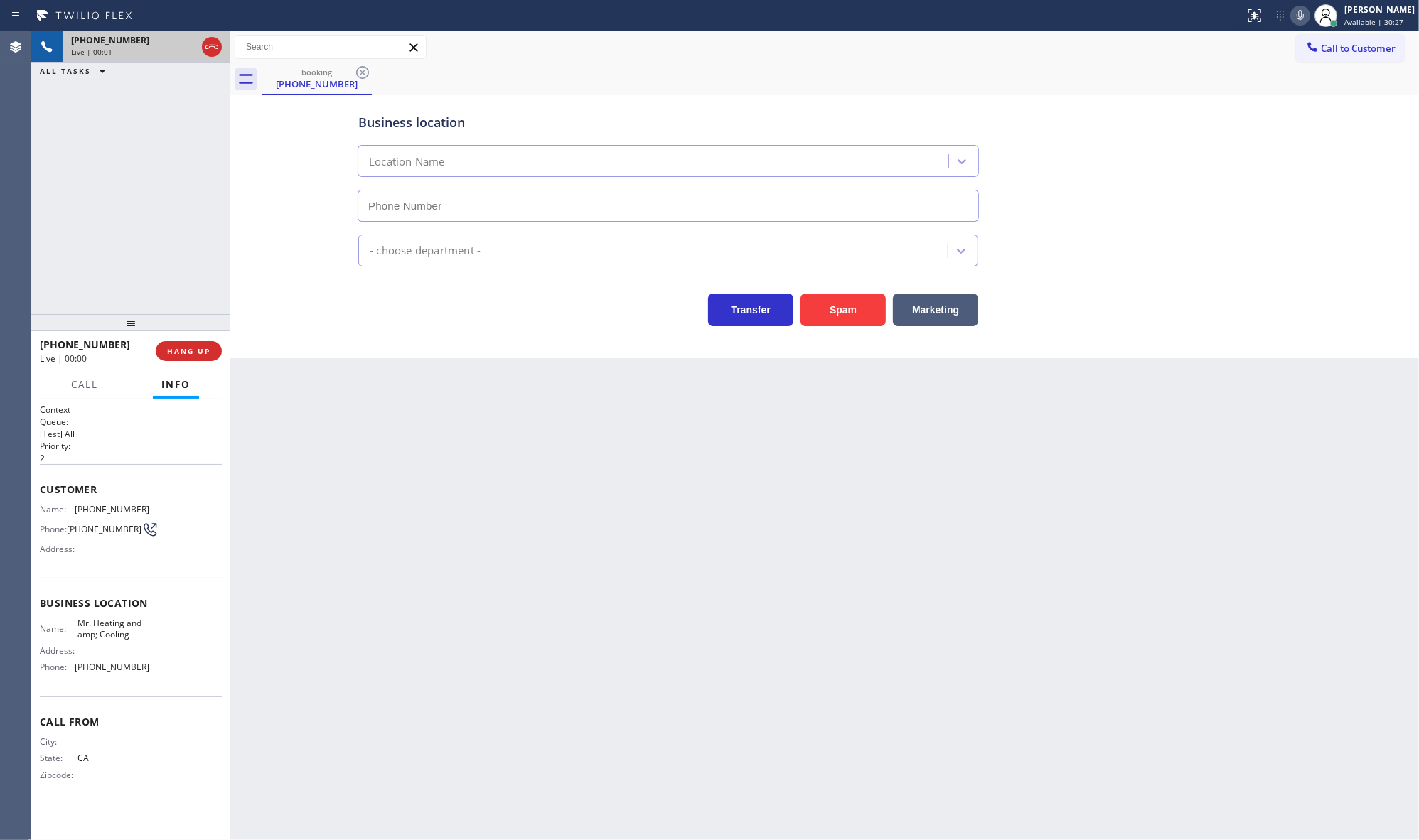
type input "[PHONE_NUMBER]"
click at [190, 345] on button "HANG UP" at bounding box center [188, 351] width 66 height 20
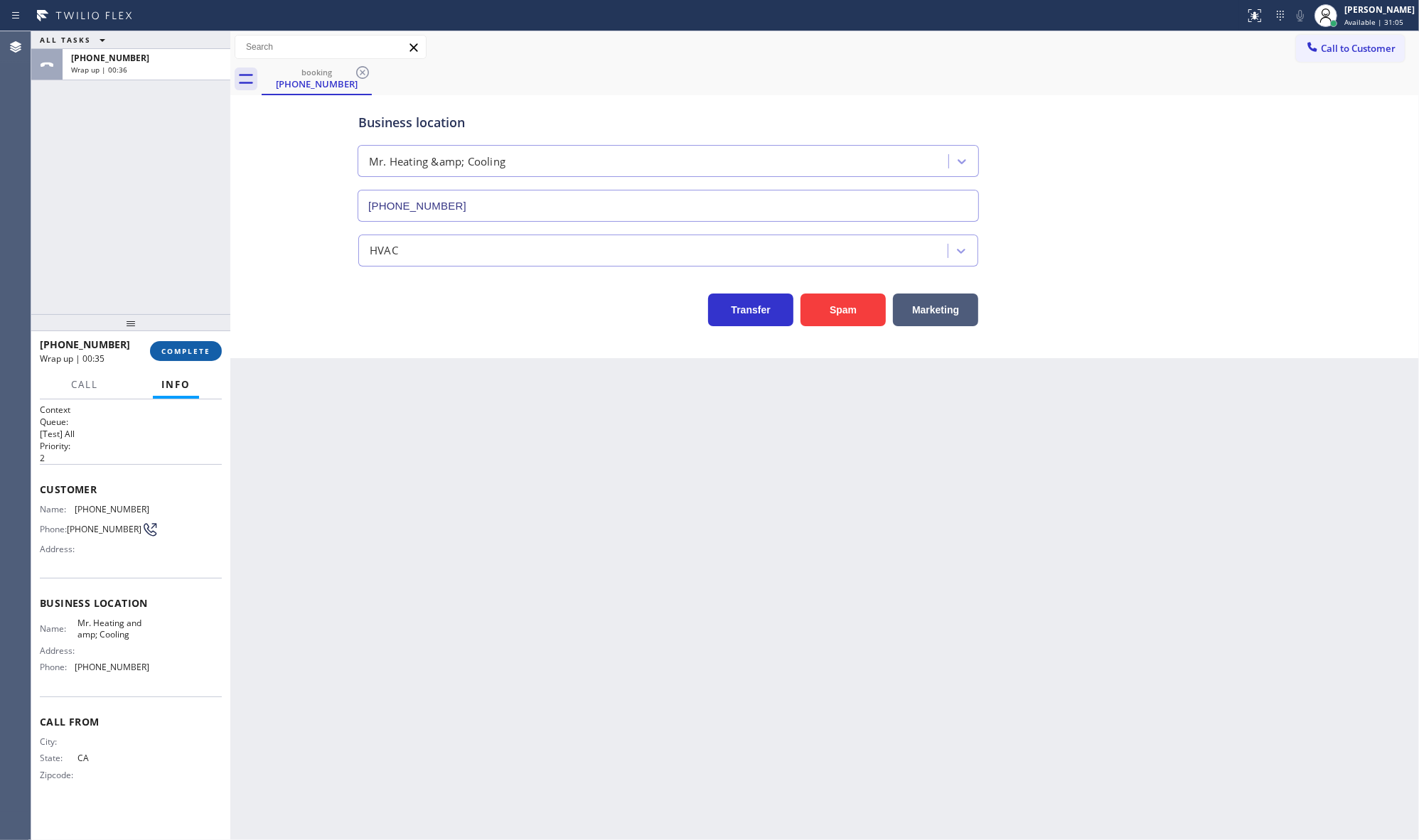
click at [175, 341] on div "[PHONE_NUMBER] Wrap up | 00:35 COMPLETE" at bounding box center [131, 351] width 182 height 37
click at [179, 359] on button "COMPLETE" at bounding box center [185, 351] width 72 height 20
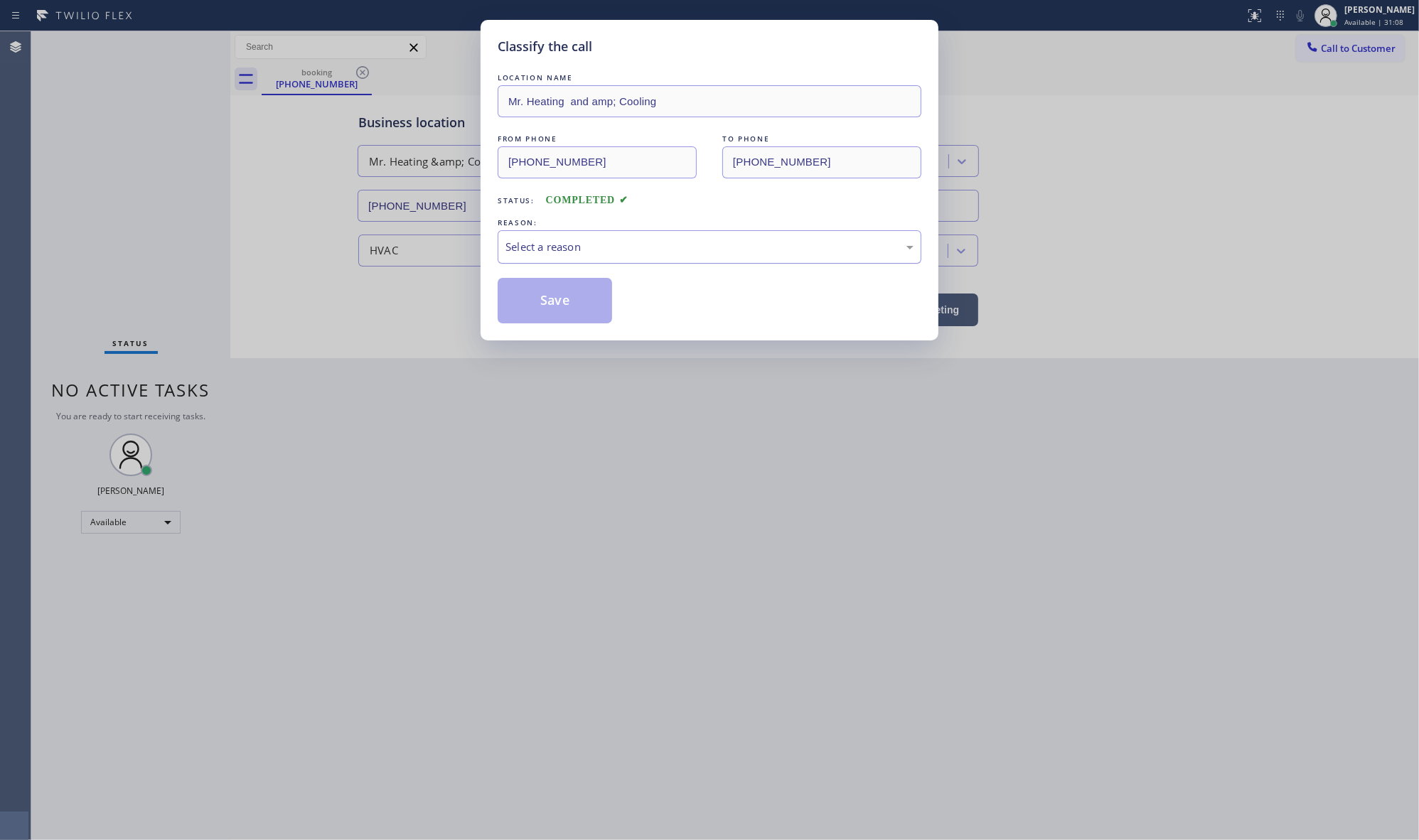
click at [638, 255] on div "Select a reason" at bounding box center [710, 247] width 408 height 17
click at [562, 304] on button "Save" at bounding box center [555, 300] width 115 height 46
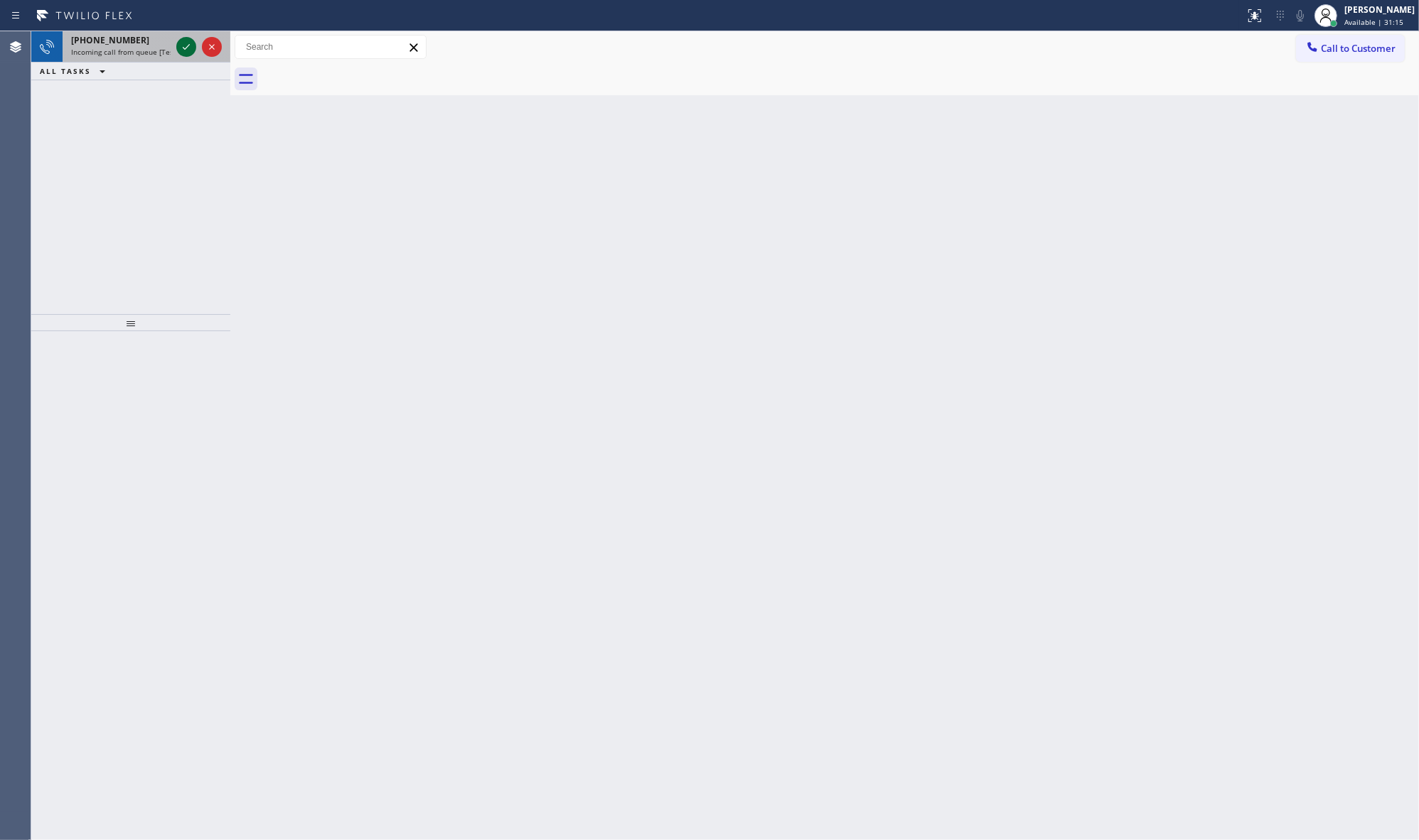
click at [183, 42] on icon at bounding box center [186, 47] width 17 height 17
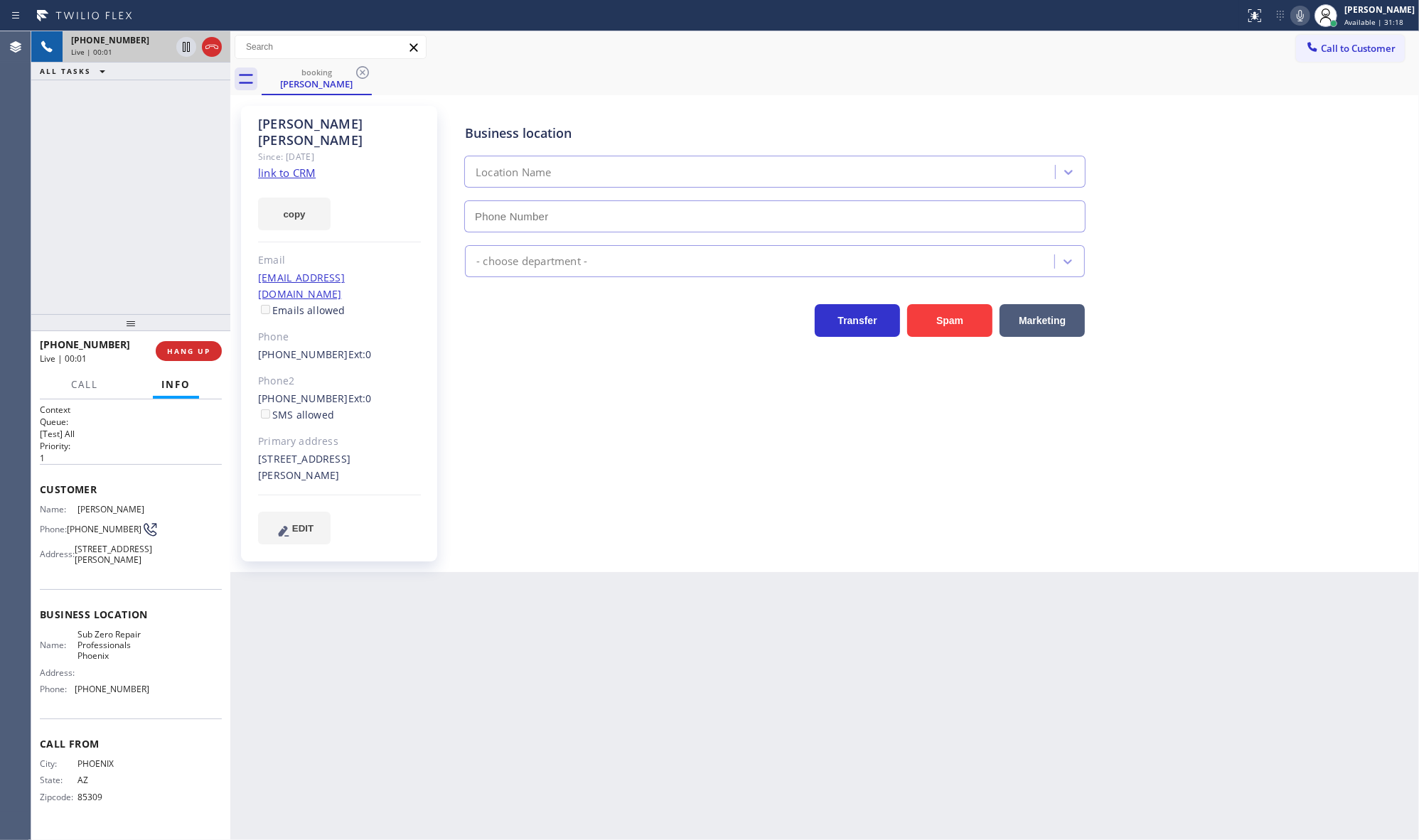
type input "[PHONE_NUMBER]"
click at [291, 166] on link "link to CRM" at bounding box center [286, 172] width 57 height 14
drag, startPoint x: 185, startPoint y: 47, endPoint x: 393, endPoint y: 12, distance: 210.9
click at [185, 47] on icon at bounding box center [186, 47] width 17 height 17
click at [1298, 12] on icon at bounding box center [1300, 16] width 17 height 17
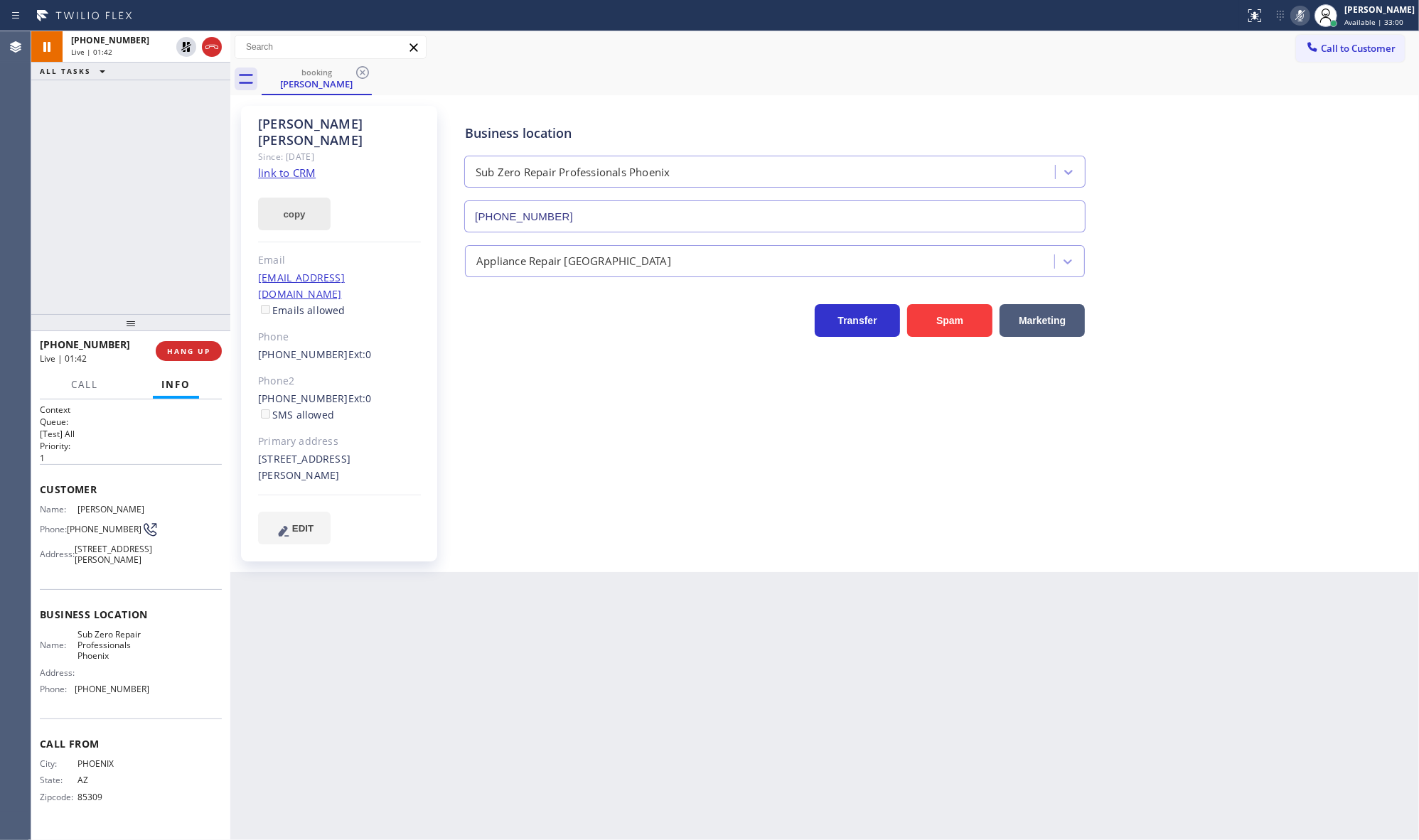
click at [281, 204] on button "copy" at bounding box center [294, 214] width 72 height 32
click at [128, 218] on div "[PHONE_NUMBER] Live | 02:03 ALL TASKS ALL TASKS ACTIVE TASKS TASKS IN WRAP UP" at bounding box center [131, 173] width 199 height 283
click at [183, 45] on icon at bounding box center [186, 47] width 10 height 10
click at [1296, 17] on icon at bounding box center [1300, 16] width 17 height 17
click at [103, 188] on div "[PHONE_NUMBER] Live | 04:57 ALL TASKS ALL TASKS ACTIVE TASKS TASKS IN WRAP UP" at bounding box center [131, 173] width 199 height 283
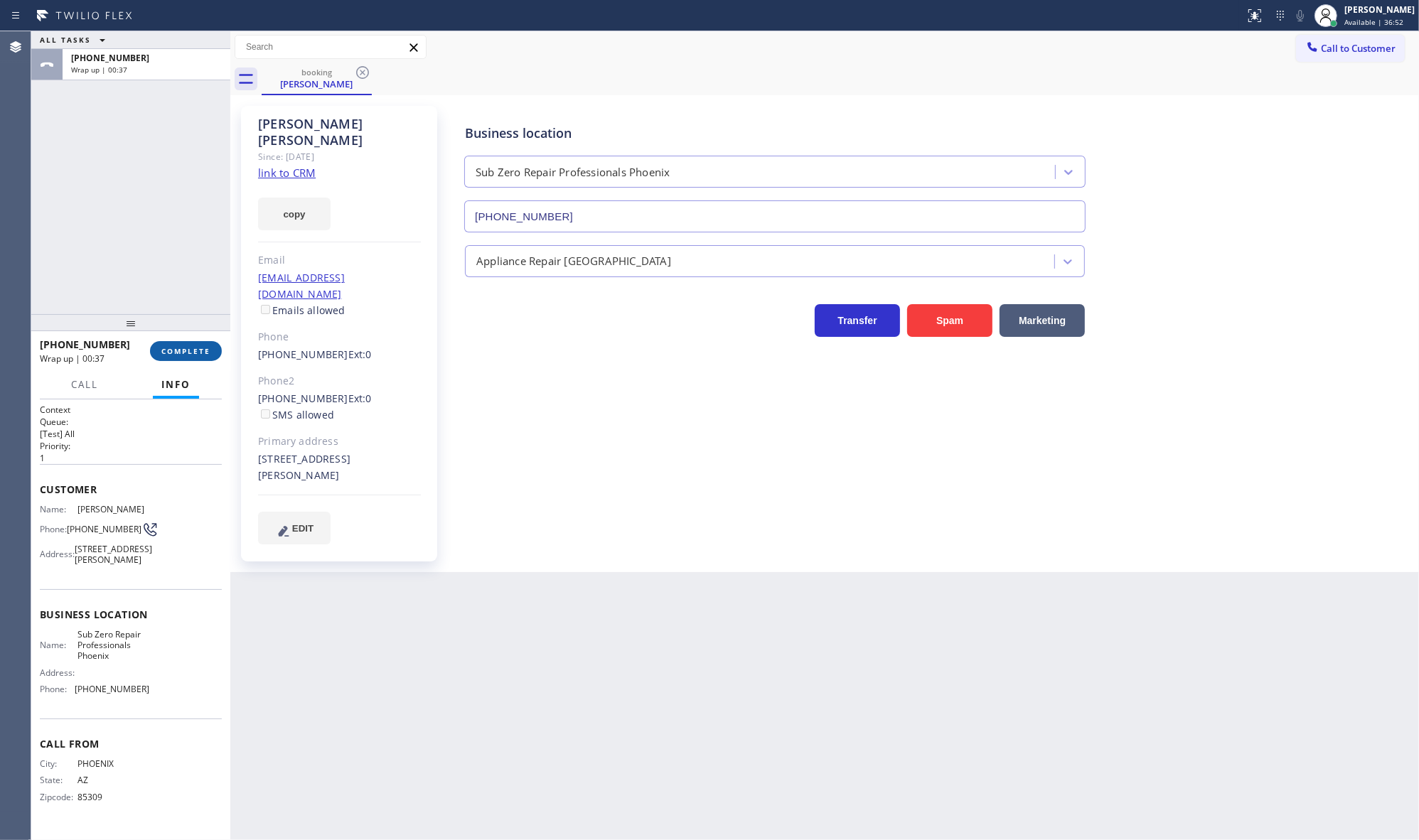
click at [190, 349] on span "COMPLETE" at bounding box center [185, 351] width 49 height 10
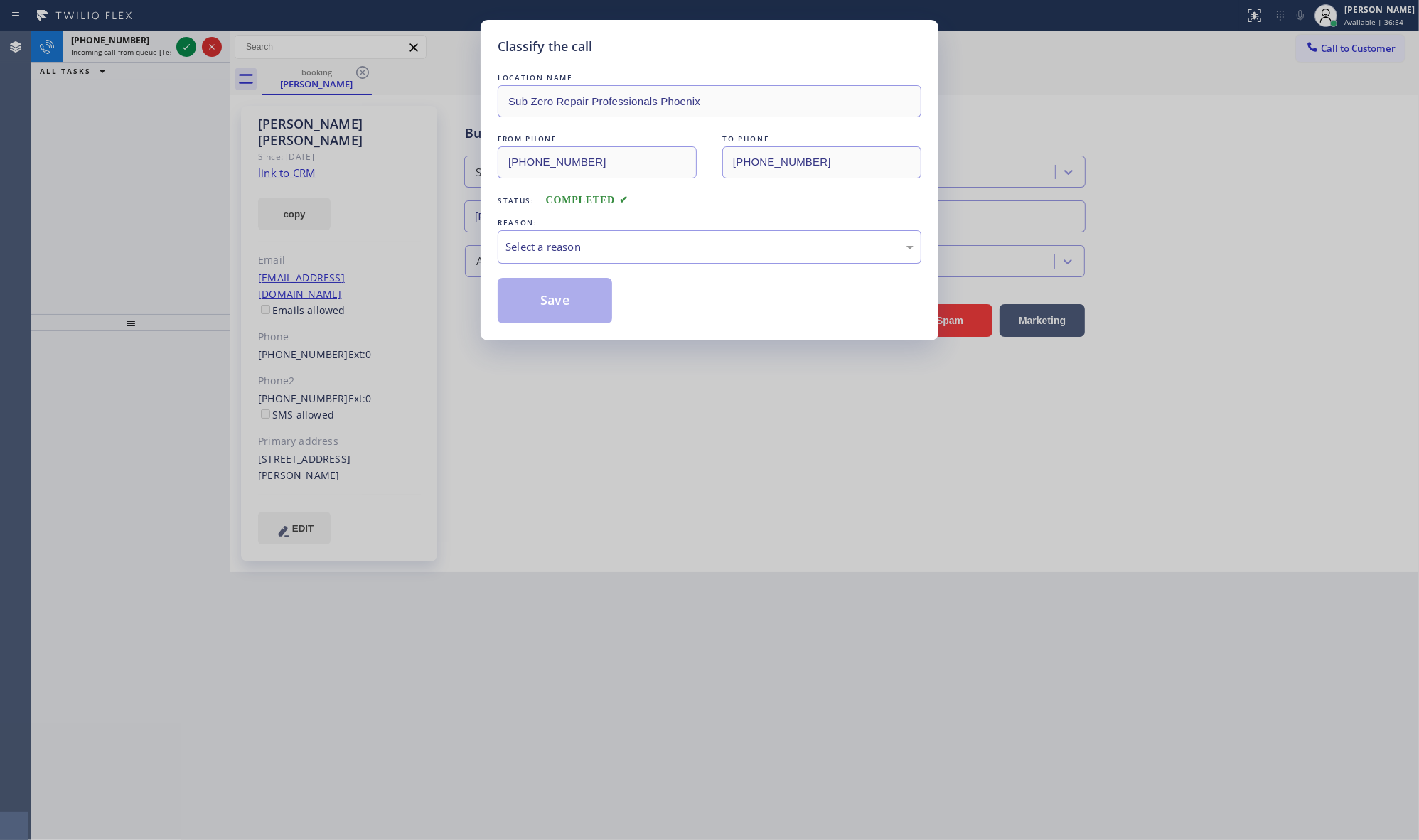
click at [577, 246] on div "Select a reason" at bounding box center [710, 247] width 408 height 17
drag, startPoint x: 553, startPoint y: 314, endPoint x: 552, endPoint y: 283, distance: 31.0
click at [553, 310] on button "Save" at bounding box center [555, 300] width 115 height 46
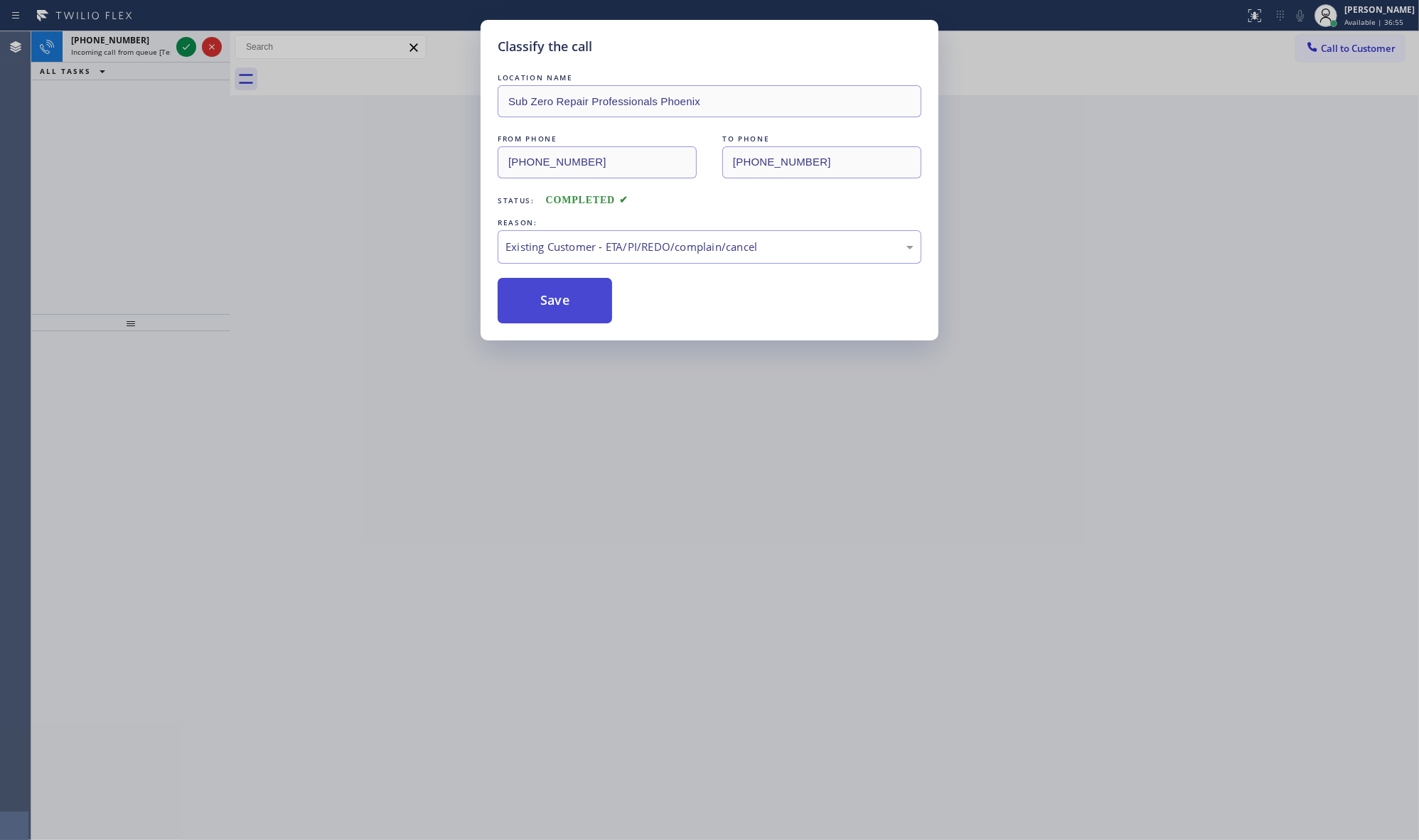
click at [552, 279] on button "Save" at bounding box center [555, 300] width 115 height 46
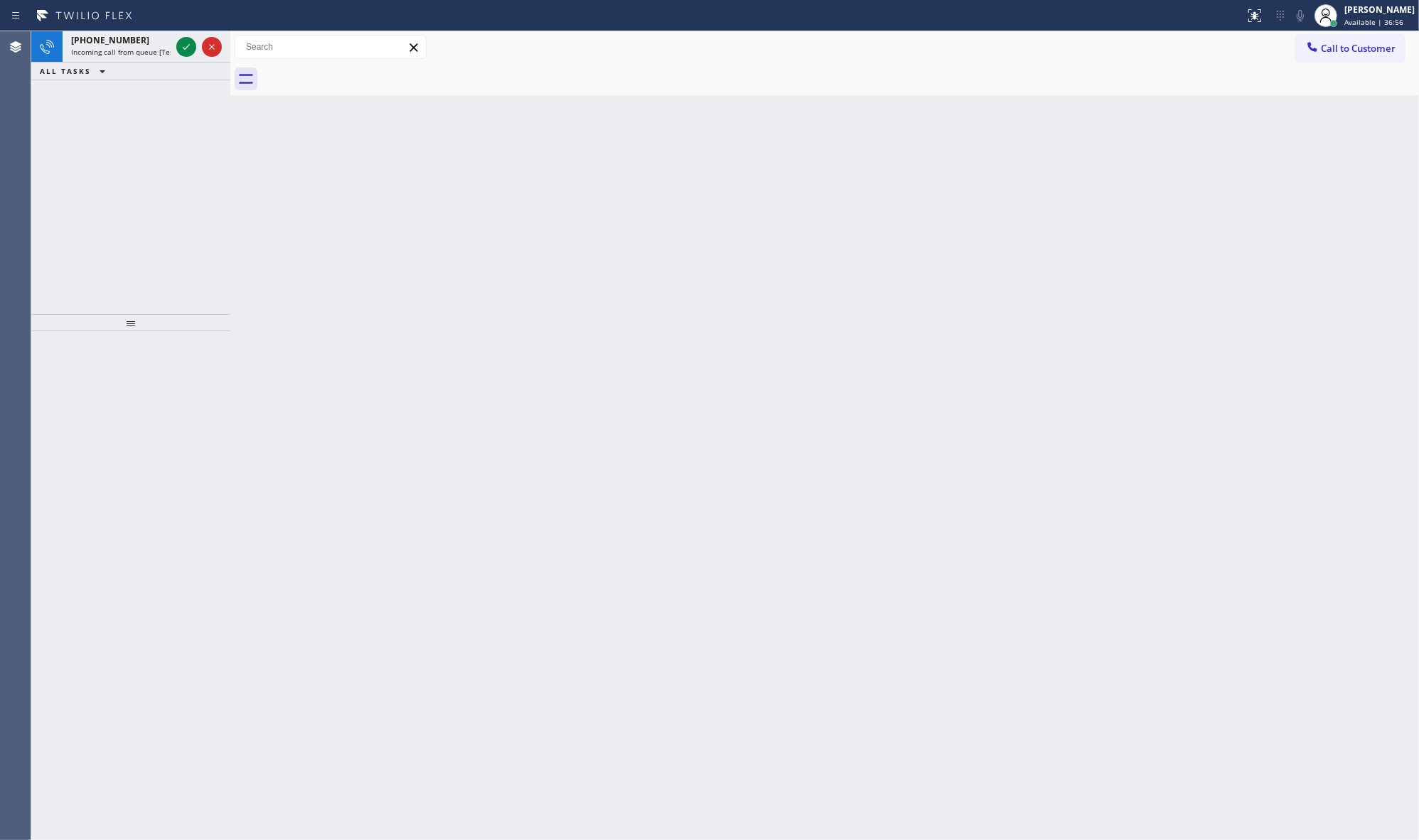
click at [555, 296] on div "Back to Dashboard Change Sender ID Customers Technicians Select a contact Outbo…" at bounding box center [824, 436] width 1189 height 809
click at [187, 39] on icon at bounding box center [186, 47] width 17 height 17
click at [180, 47] on icon at bounding box center [186, 47] width 17 height 17
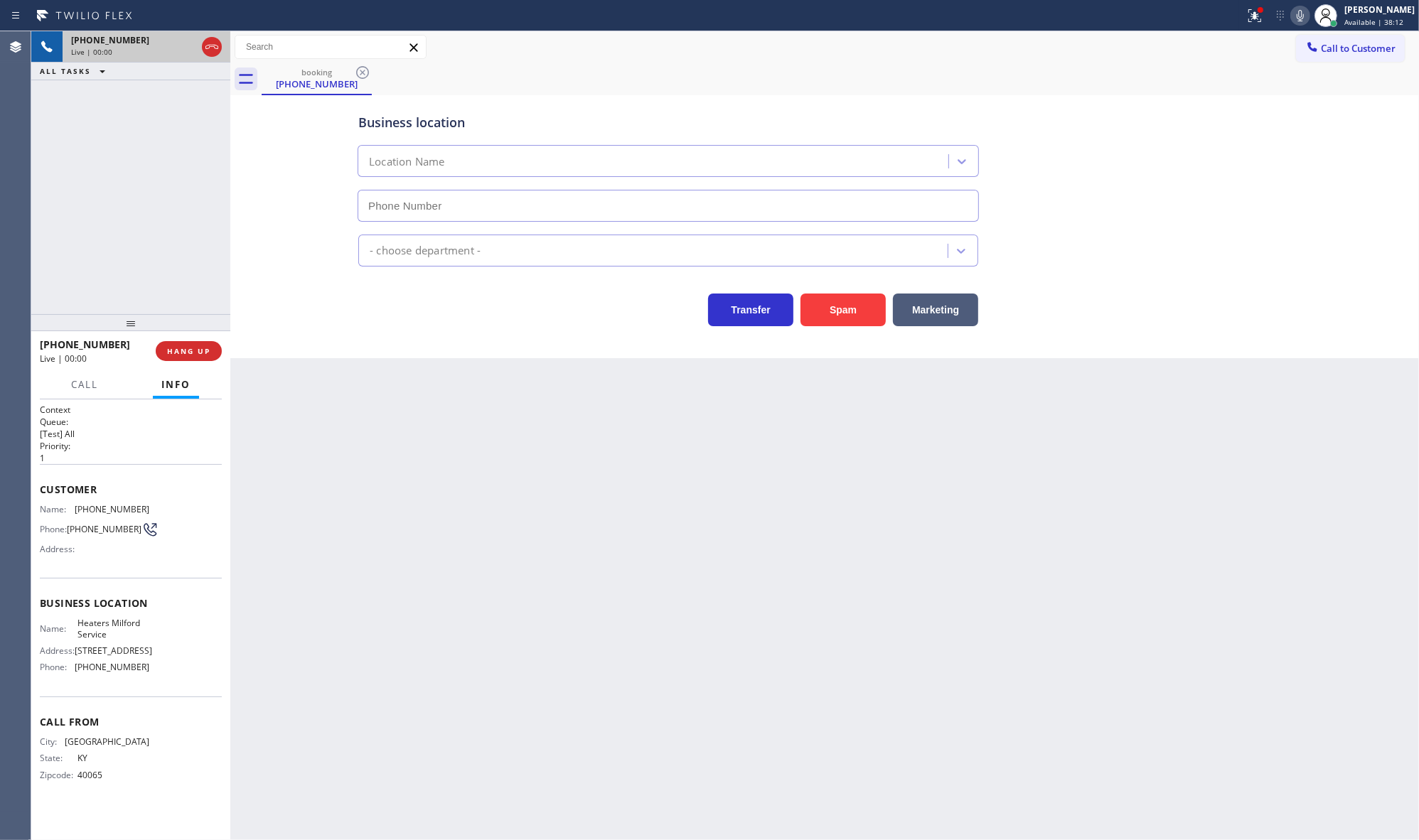
type input "[PHONE_NUMBER]"
click at [1263, 22] on icon at bounding box center [1254, 16] width 17 height 17
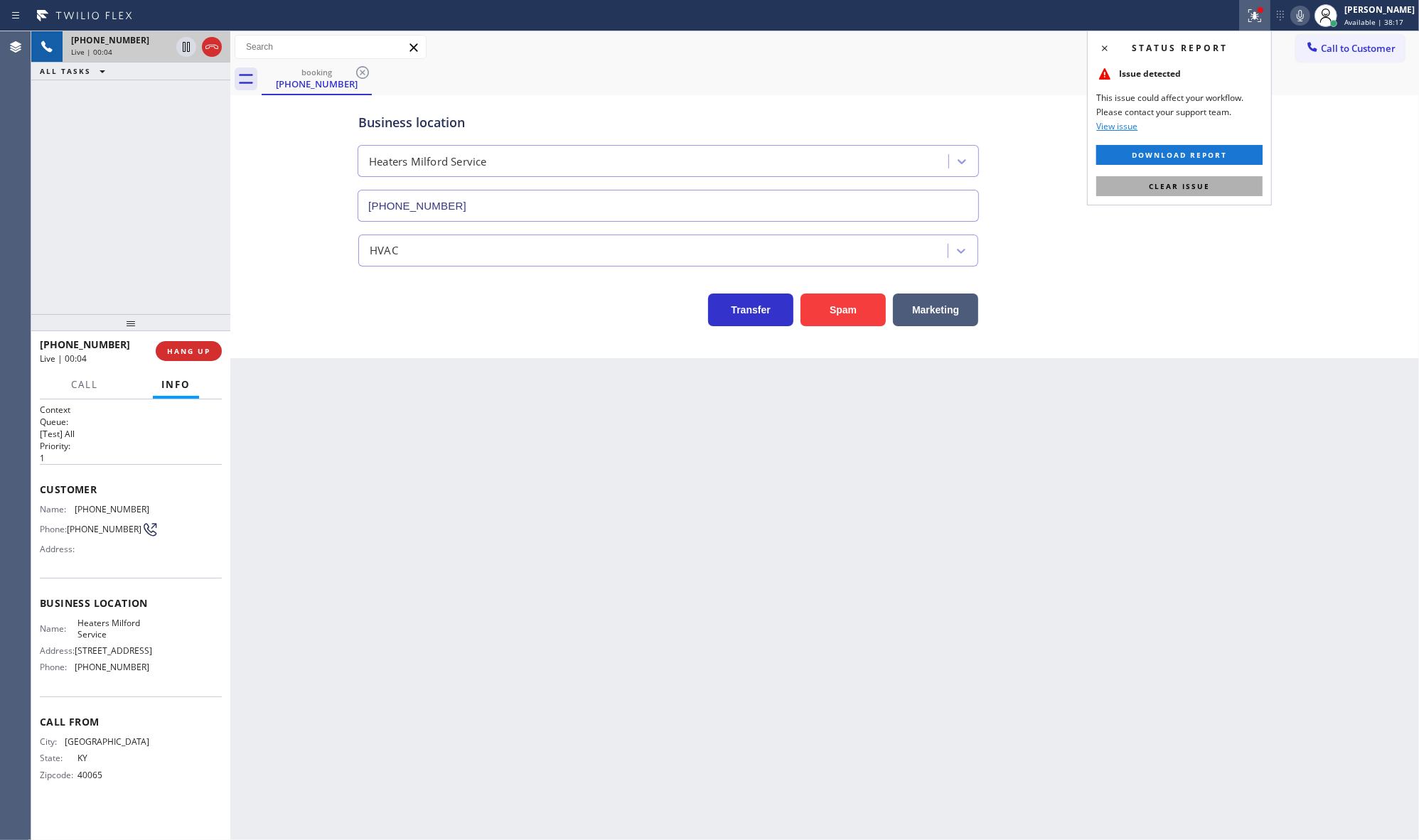
click at [1175, 185] on span "Clear issue" at bounding box center [1179, 186] width 61 height 10
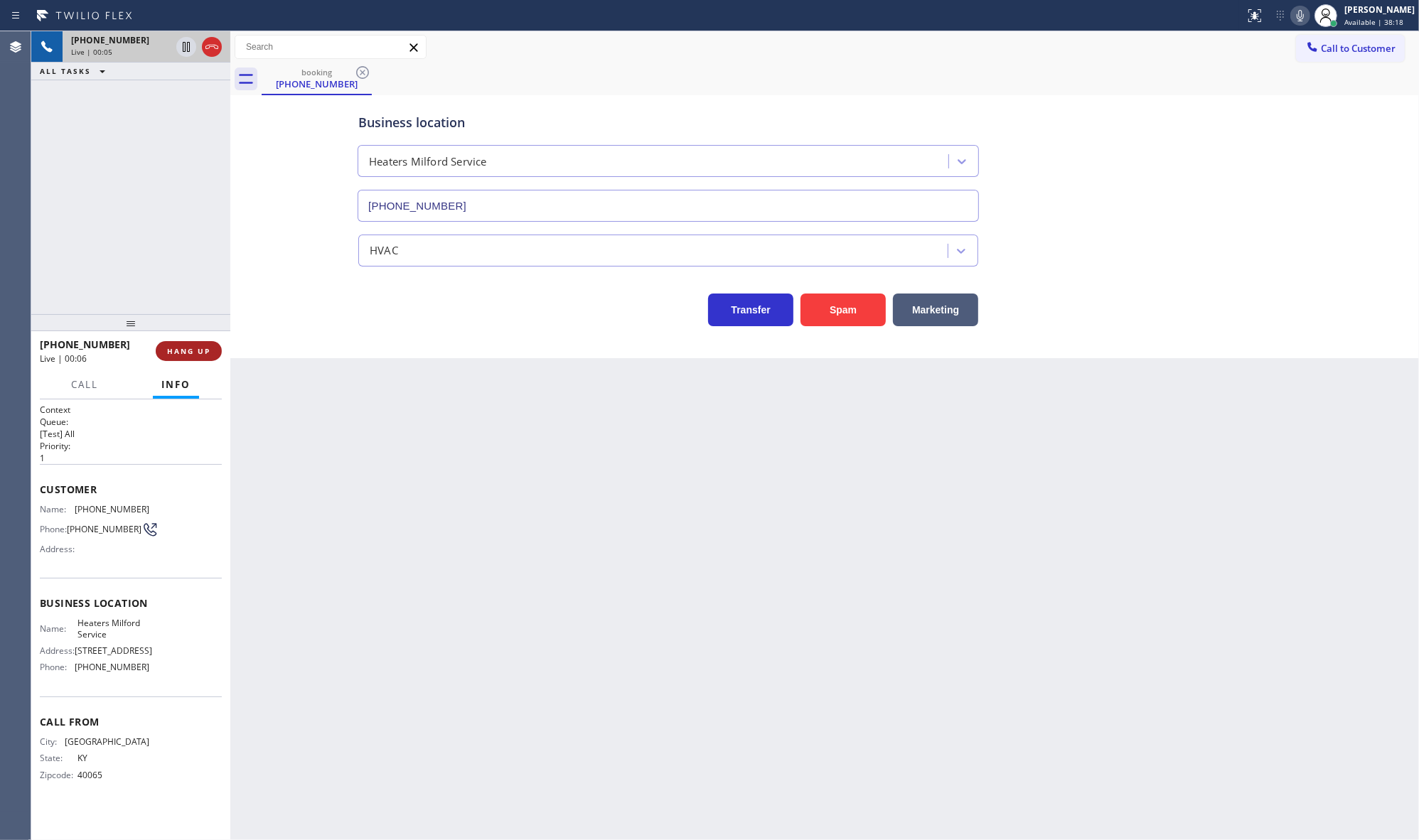
click at [183, 354] on span "HANG UP" at bounding box center [189, 351] width 43 height 10
click at [59, 161] on div "ALL TASKS ALL TASKS ACTIVE TASKS TASKS IN WRAP UP [PHONE_NUMBER] Wrap up | 07:49" at bounding box center [131, 173] width 199 height 283
click at [135, 78] on div "[PHONE_NUMBER] Wrap up | 07:50" at bounding box center [143, 65] width 162 height 32
click at [171, 339] on div "[PHONE_NUMBER] Wrap up | 07:52 COMPLETE" at bounding box center [131, 351] width 182 height 37
click at [196, 367] on div "[PHONE_NUMBER] Wrap up | 07:52 COMPLETE" at bounding box center [131, 351] width 182 height 37
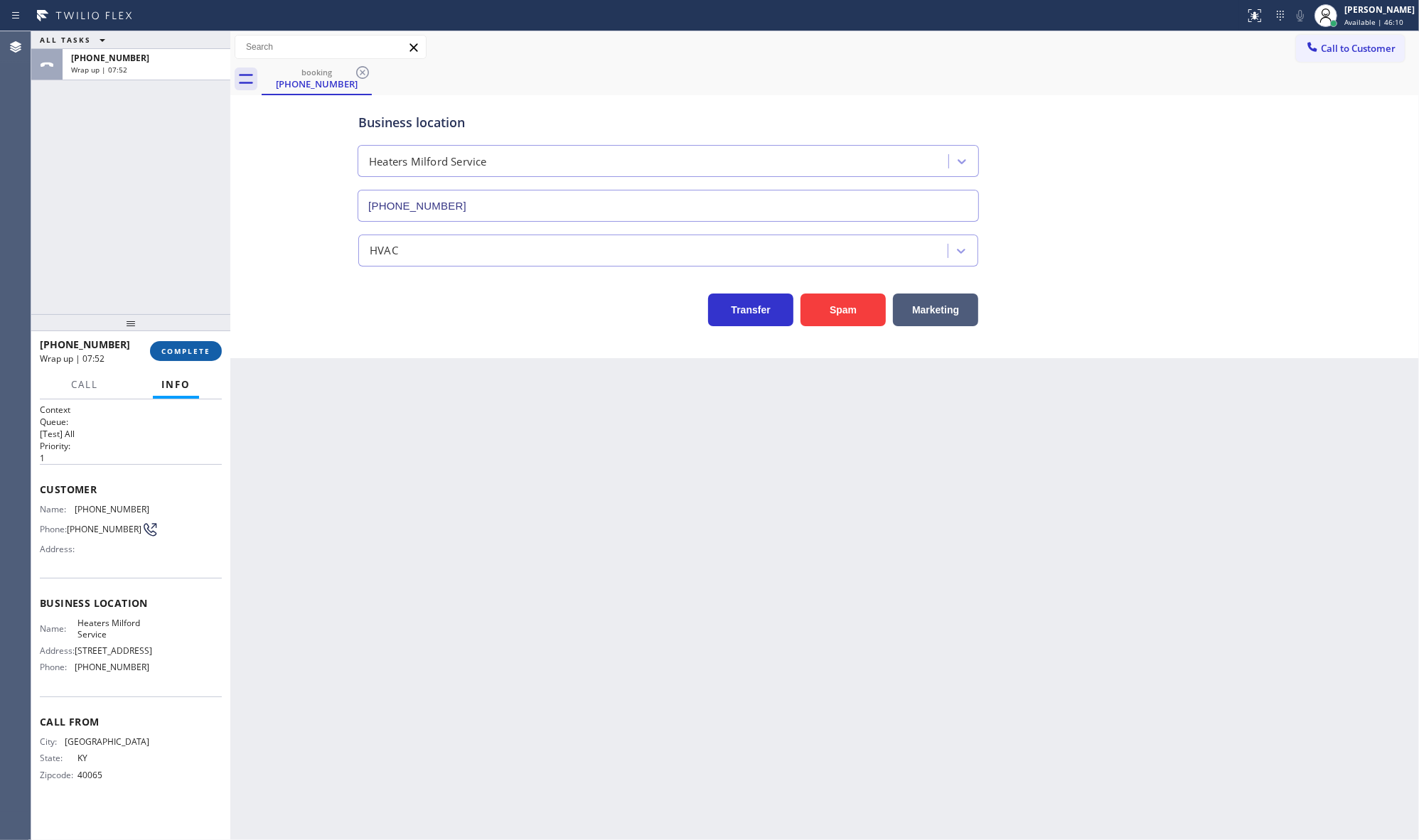
drag, startPoint x: 196, startPoint y: 358, endPoint x: 197, endPoint y: 350, distance: 8.1
click at [196, 358] on button "COMPLETE" at bounding box center [185, 351] width 72 height 20
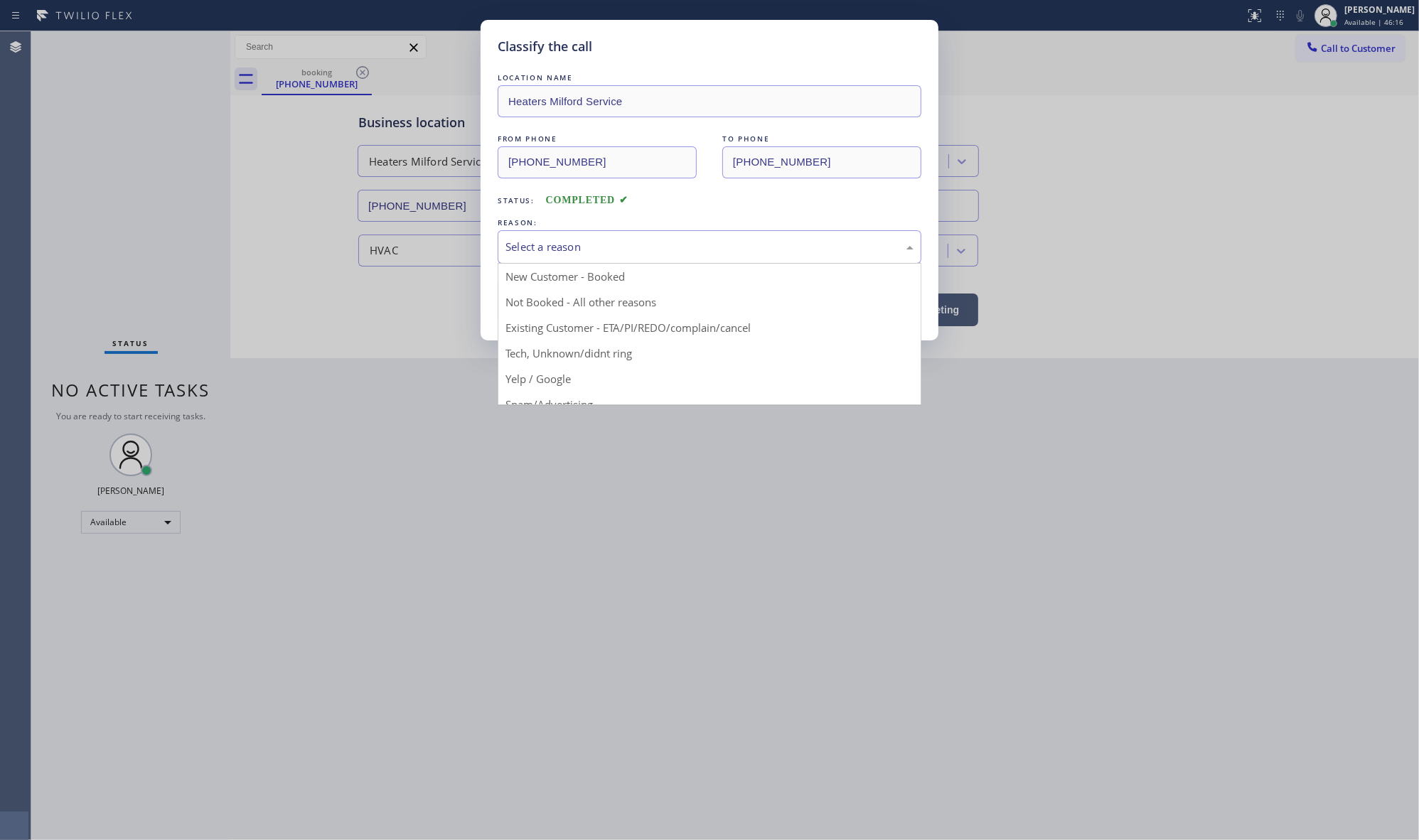
click at [591, 259] on div "Select a reason" at bounding box center [709, 247] width 423 height 33
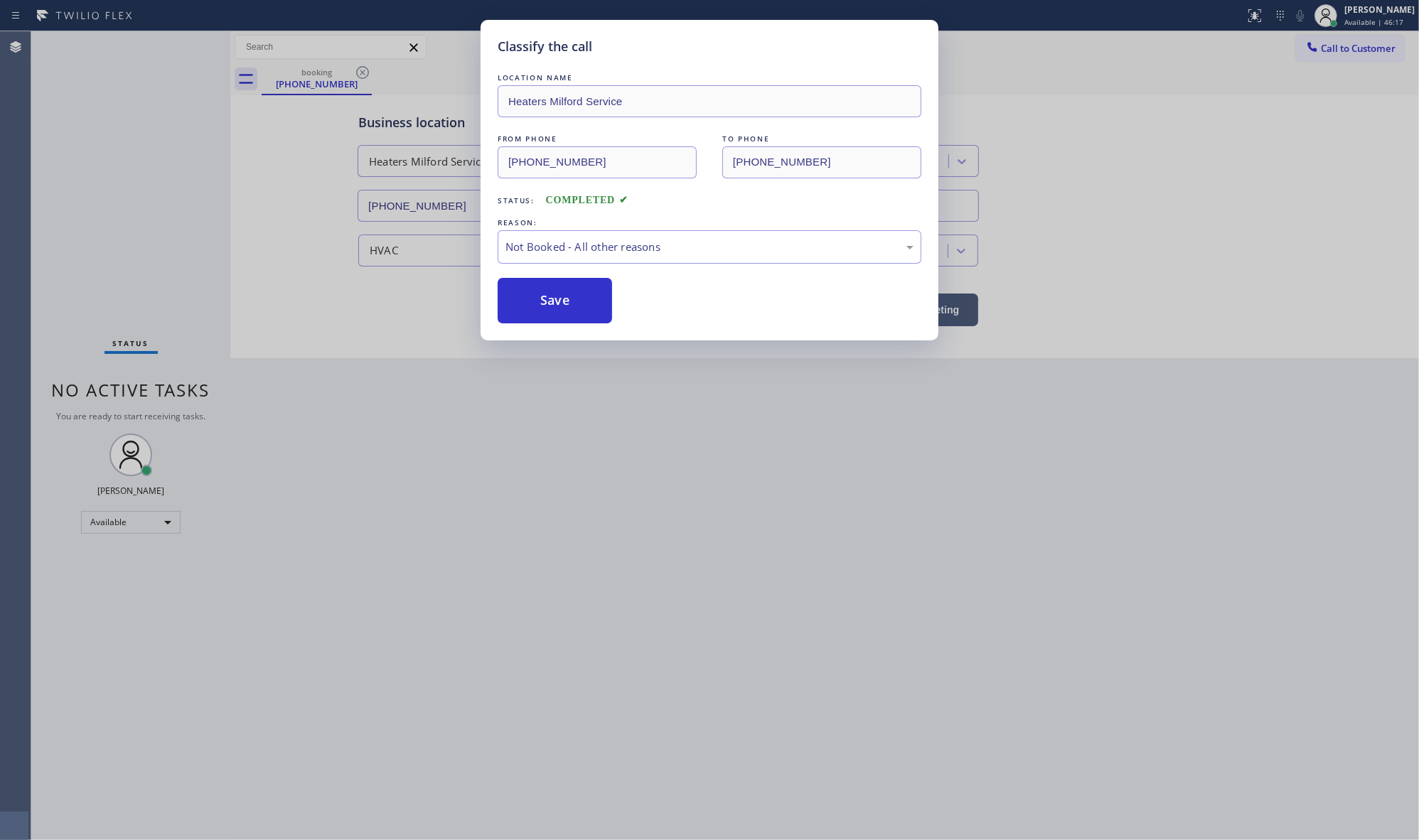
click at [562, 316] on button "Save" at bounding box center [555, 300] width 115 height 46
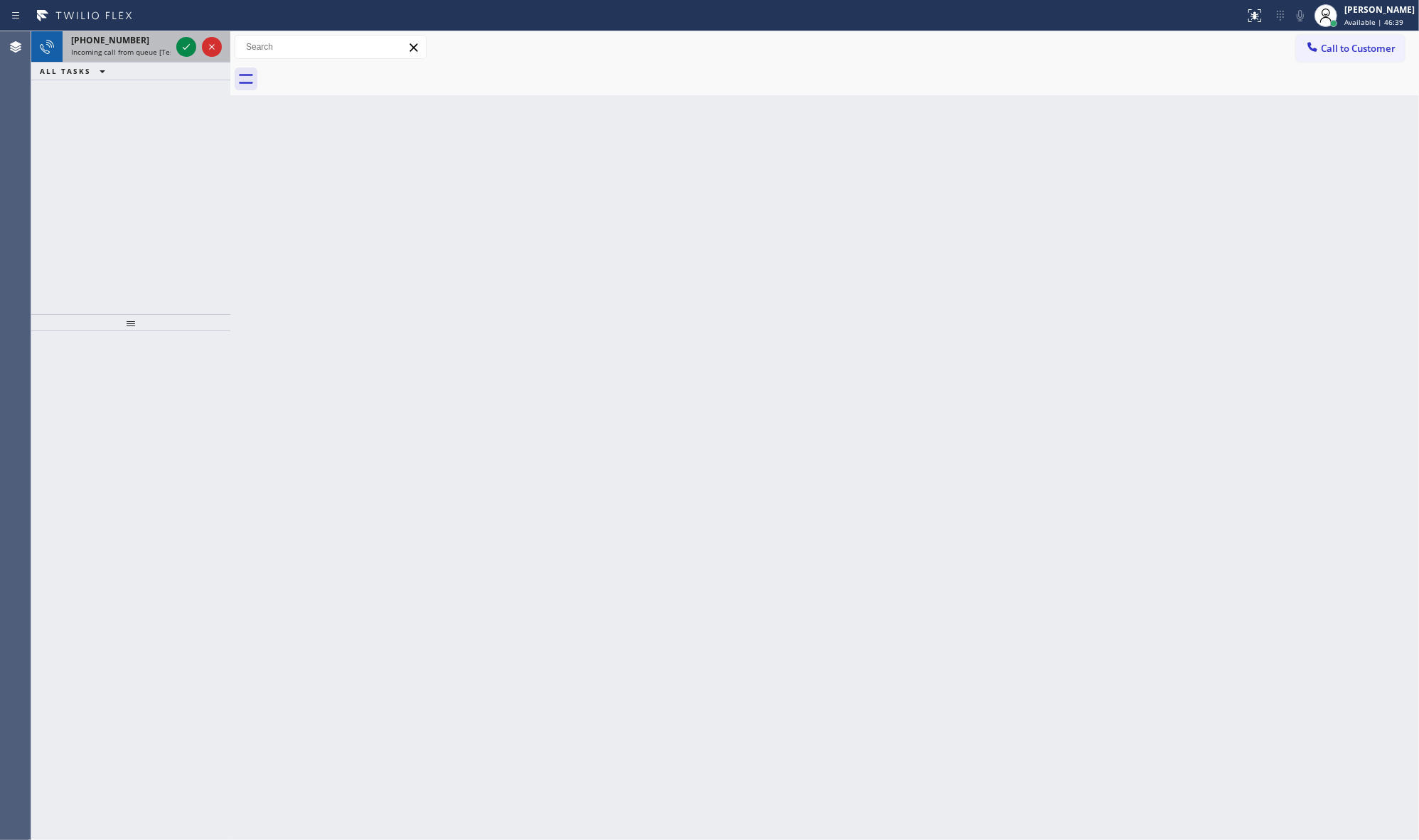
click at [193, 37] on div at bounding box center [200, 47] width 52 height 32
click at [189, 48] on icon at bounding box center [186, 47] width 17 height 17
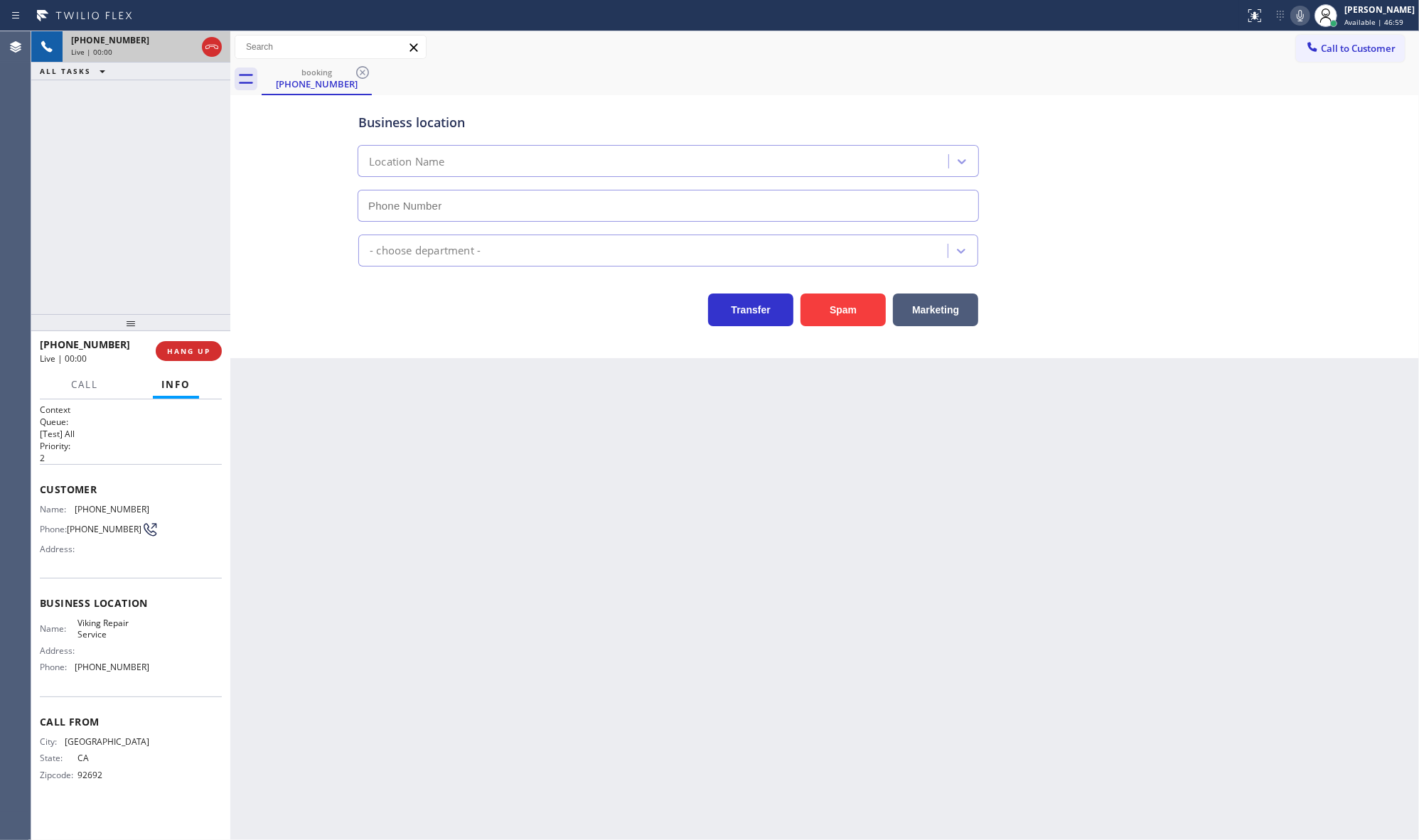
type input "[PHONE_NUMBER]"
click at [196, 344] on button "HANG UP" at bounding box center [188, 351] width 66 height 20
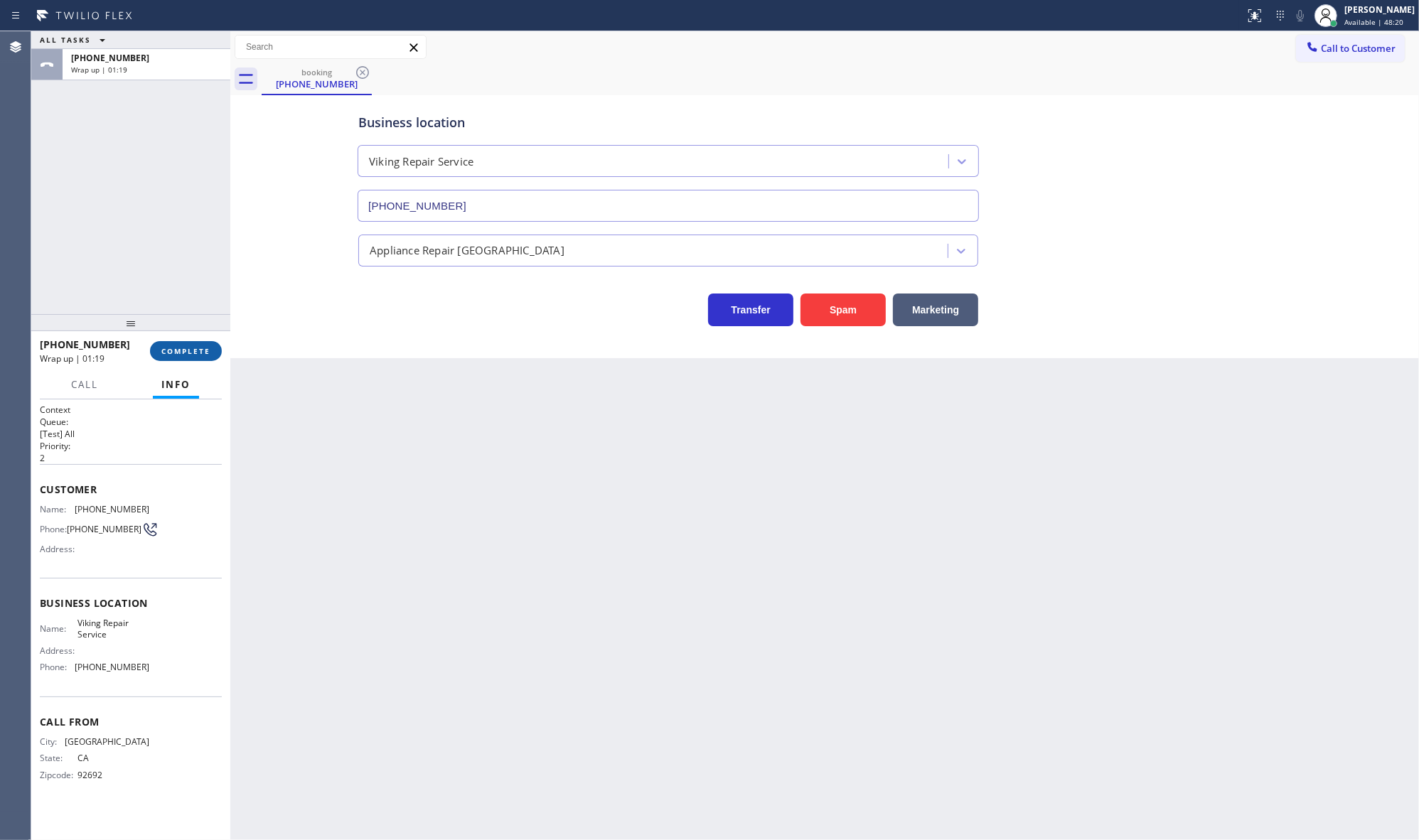
click at [151, 353] on button "COMPLETE" at bounding box center [185, 351] width 72 height 20
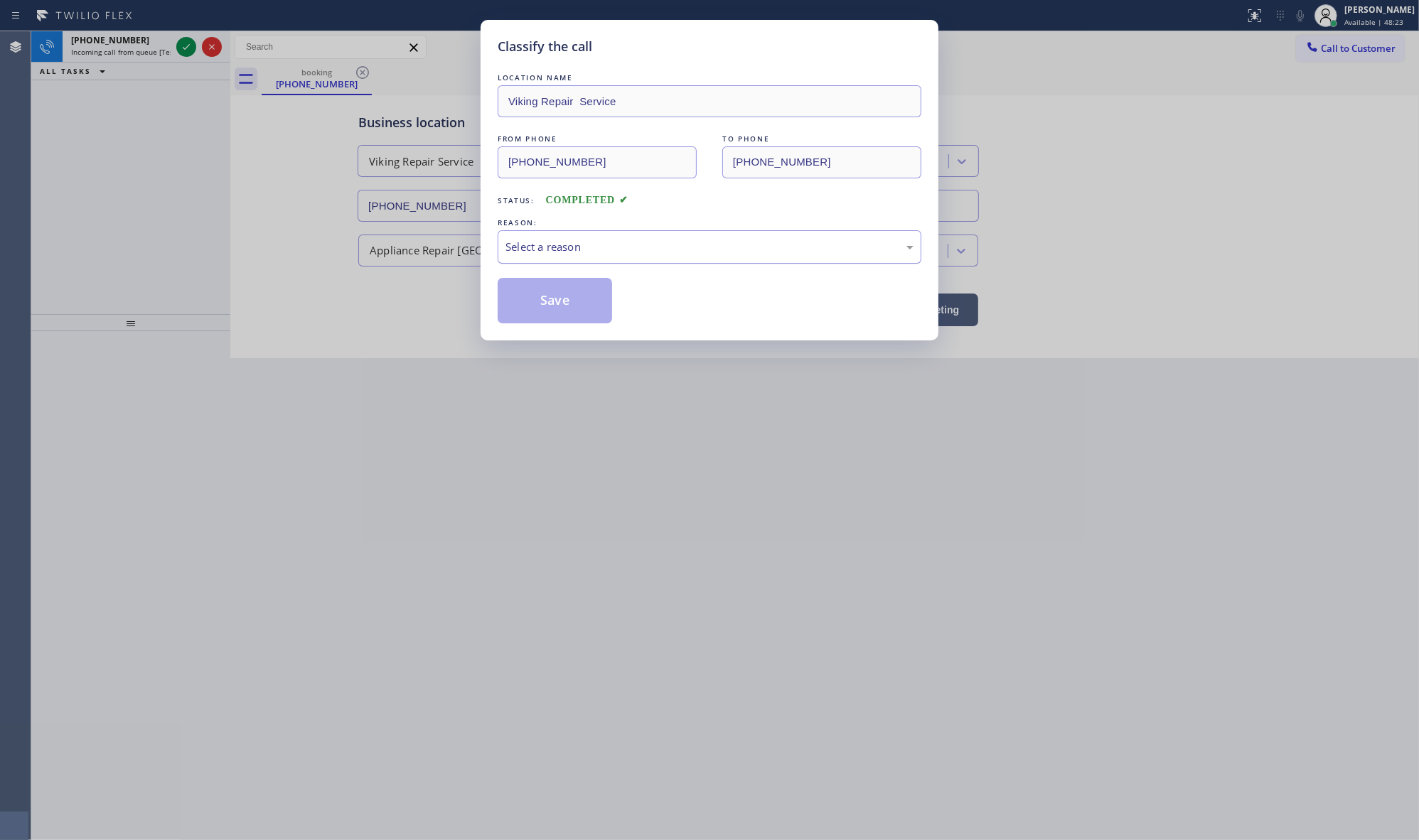
click at [562, 240] on div "Select a reason" at bounding box center [710, 247] width 408 height 17
click at [542, 297] on button "Save" at bounding box center [555, 300] width 115 height 46
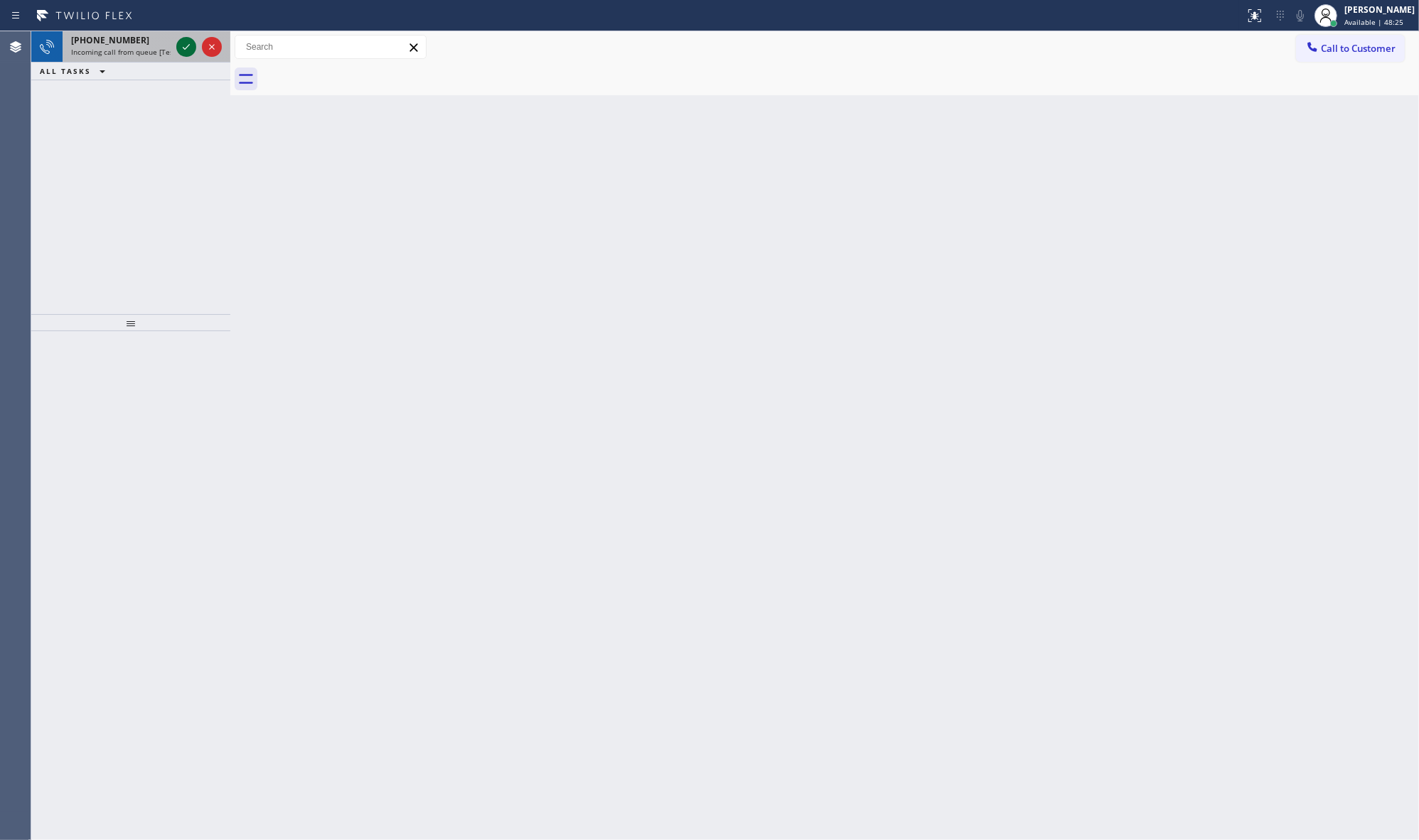
click at [185, 53] on icon at bounding box center [186, 47] width 17 height 17
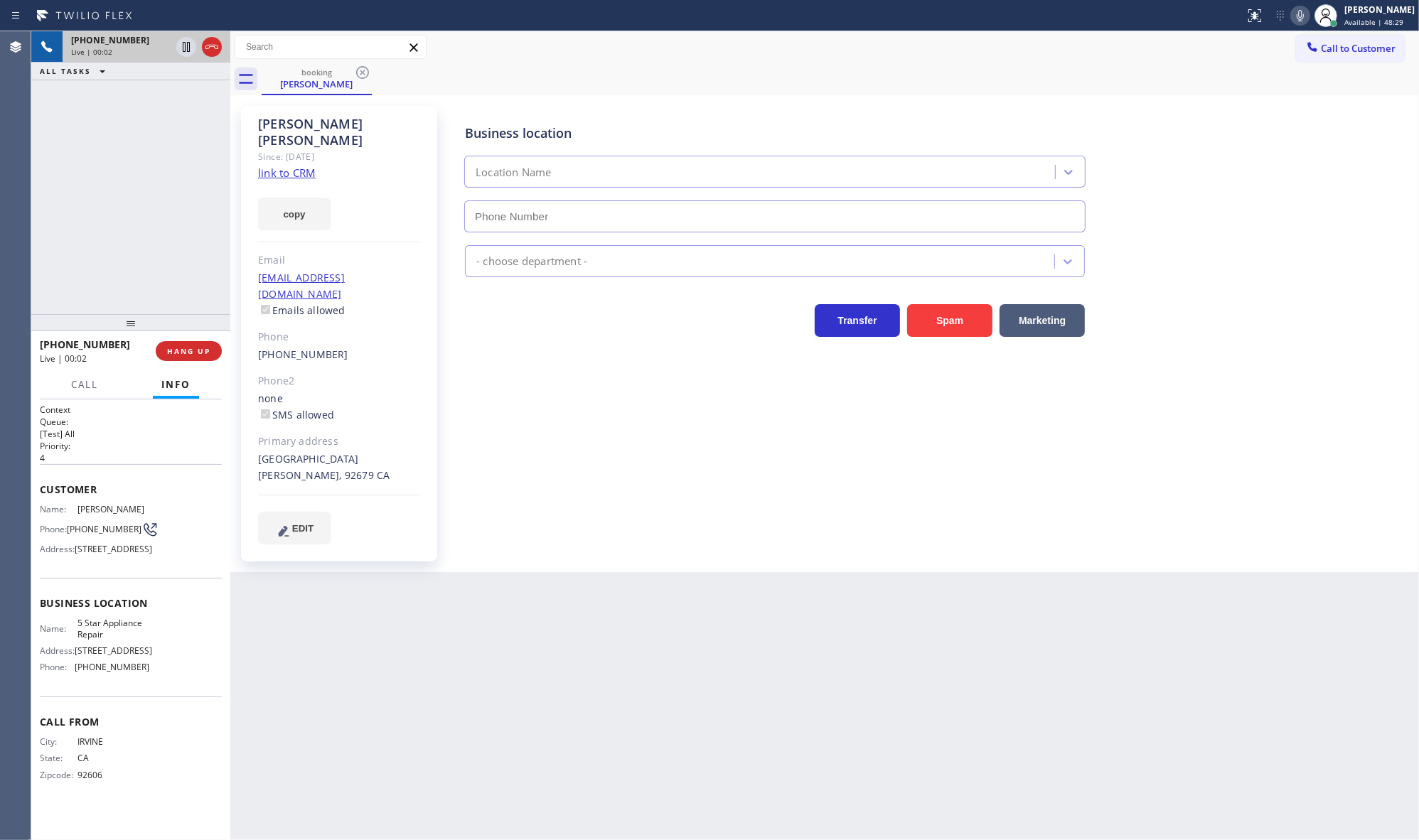
type input "[PHONE_NUMBER]"
click at [289, 166] on link "link to CRM" at bounding box center [286, 172] width 57 height 14
click at [1304, 15] on icon at bounding box center [1300, 16] width 17 height 17
click at [185, 43] on icon at bounding box center [186, 47] width 17 height 17
click at [300, 201] on button "copy" at bounding box center [294, 214] width 72 height 32
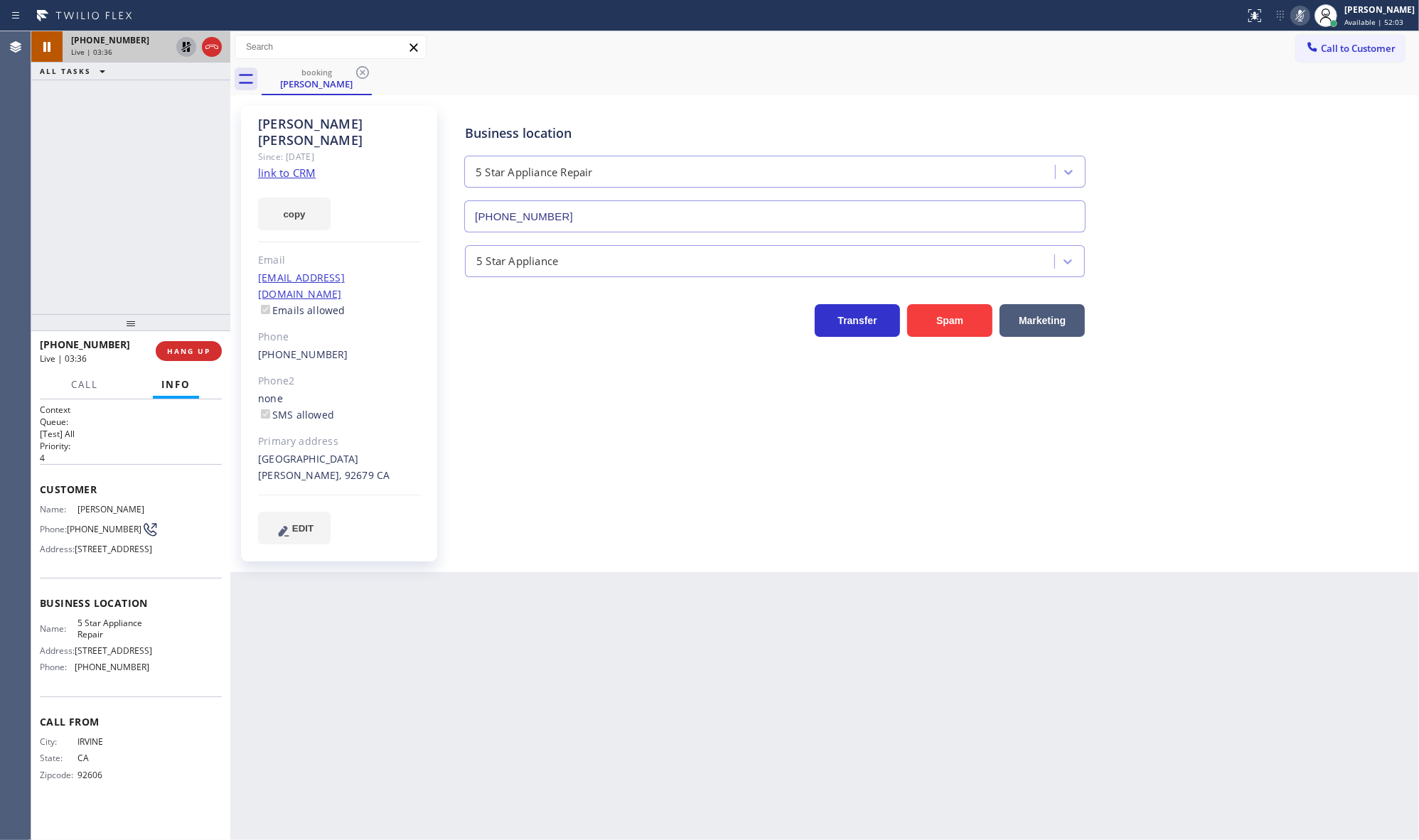
click at [185, 47] on icon at bounding box center [186, 47] width 10 height 10
click at [1298, 12] on icon at bounding box center [1300, 16] width 17 height 17
click at [174, 348] on span "COMPLETE" at bounding box center [185, 351] width 49 height 10
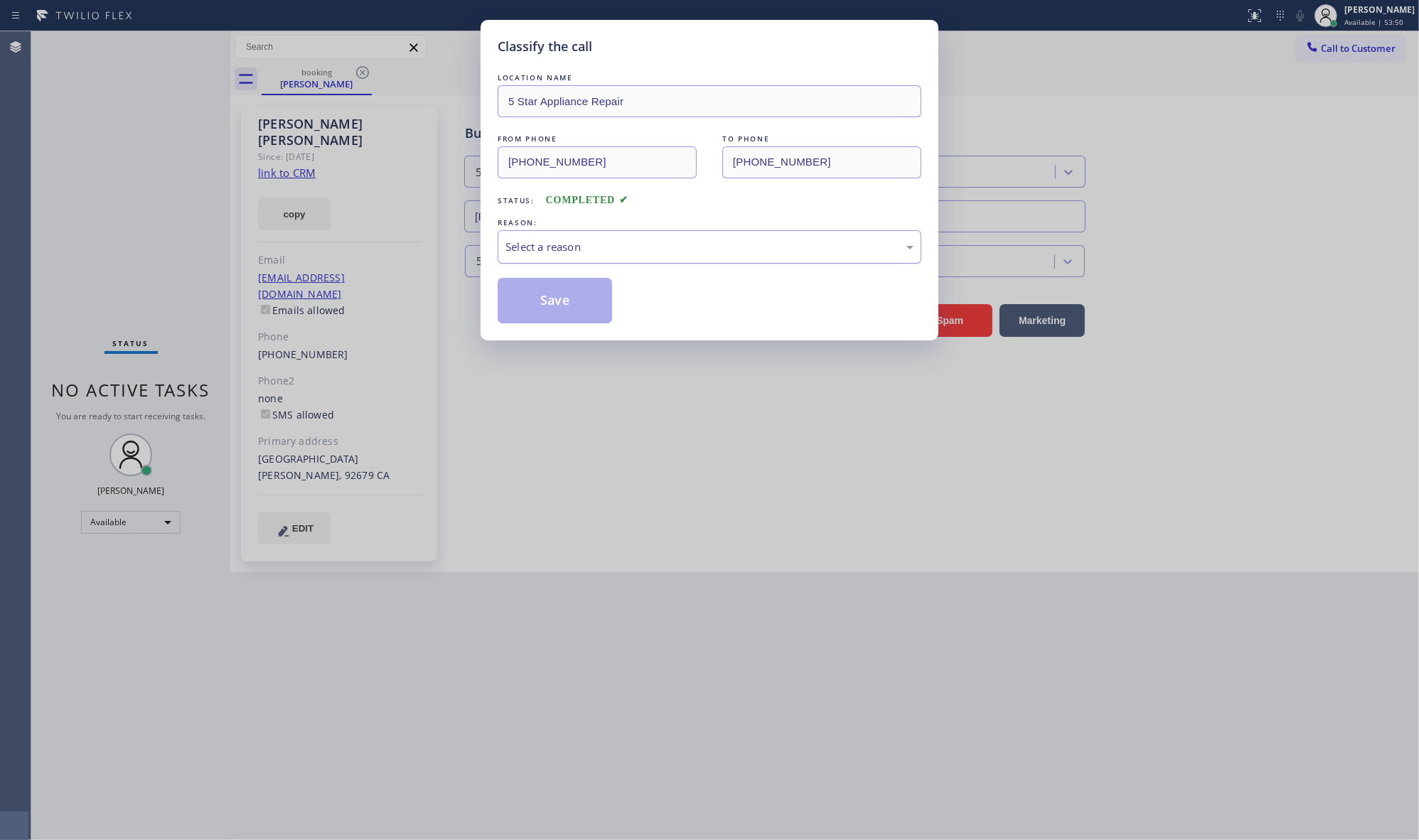
click at [551, 260] on div "Select a reason" at bounding box center [709, 247] width 423 height 33
click at [548, 313] on button "Save" at bounding box center [555, 300] width 115 height 46
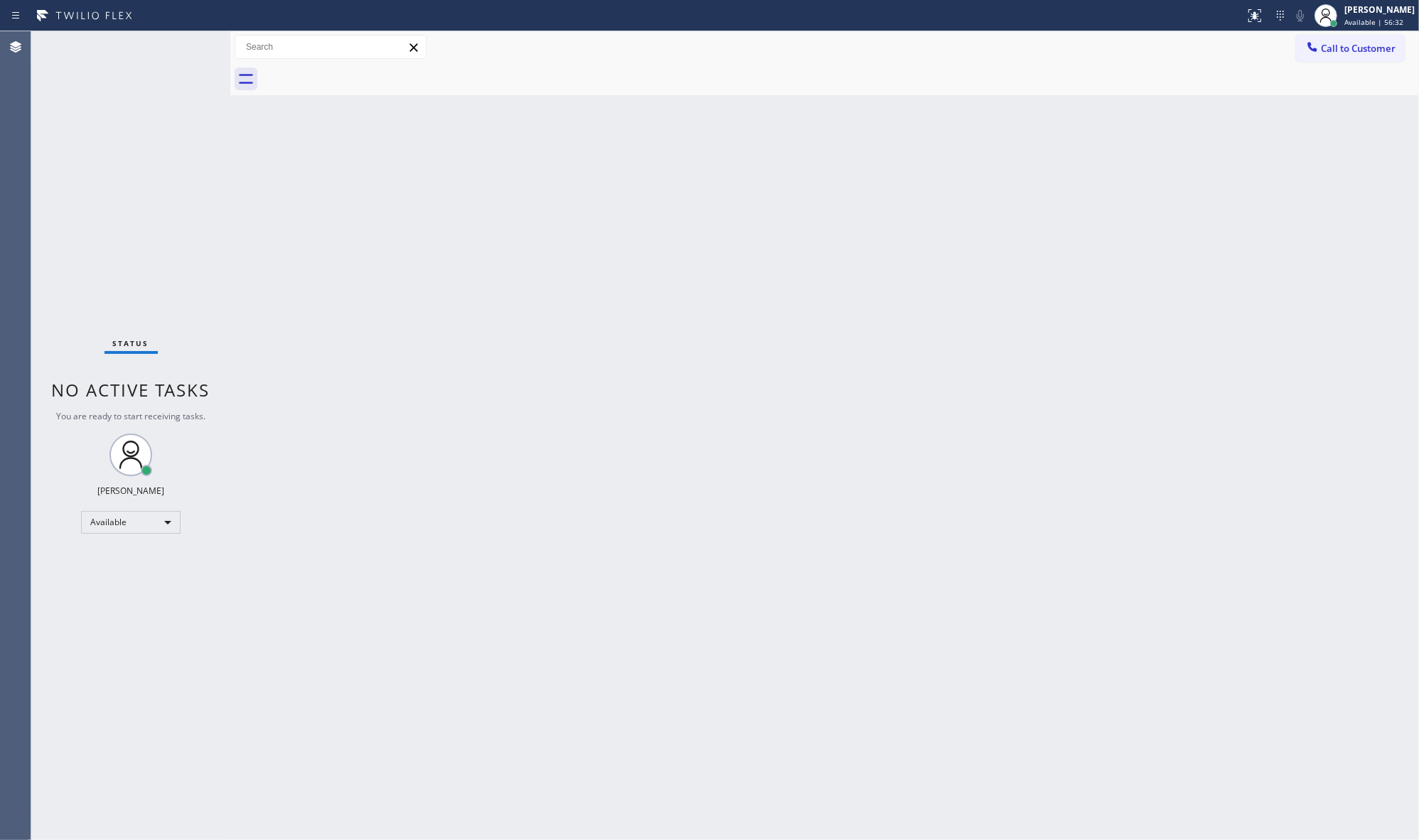
drag, startPoint x: 188, startPoint y: 32, endPoint x: 180, endPoint y: 45, distance: 15.3
click at [180, 45] on div "Status No active tasks You are ready to start receiving tasks. JENIZA ALCAYDE A…" at bounding box center [131, 436] width 199 height 809
click at [180, 50] on div "Status No active tasks You are ready to start receiving tasks. JENIZA ALCAYDE A…" at bounding box center [131, 436] width 199 height 809
click at [180, 41] on div "Status No active tasks You are ready to start receiving tasks. JENIZA ALCAYDE A…" at bounding box center [131, 436] width 199 height 809
click at [179, 44] on div "Status No active tasks You are ready to start receiving tasks. JENIZA ALCAYDE A…" at bounding box center [131, 436] width 199 height 809
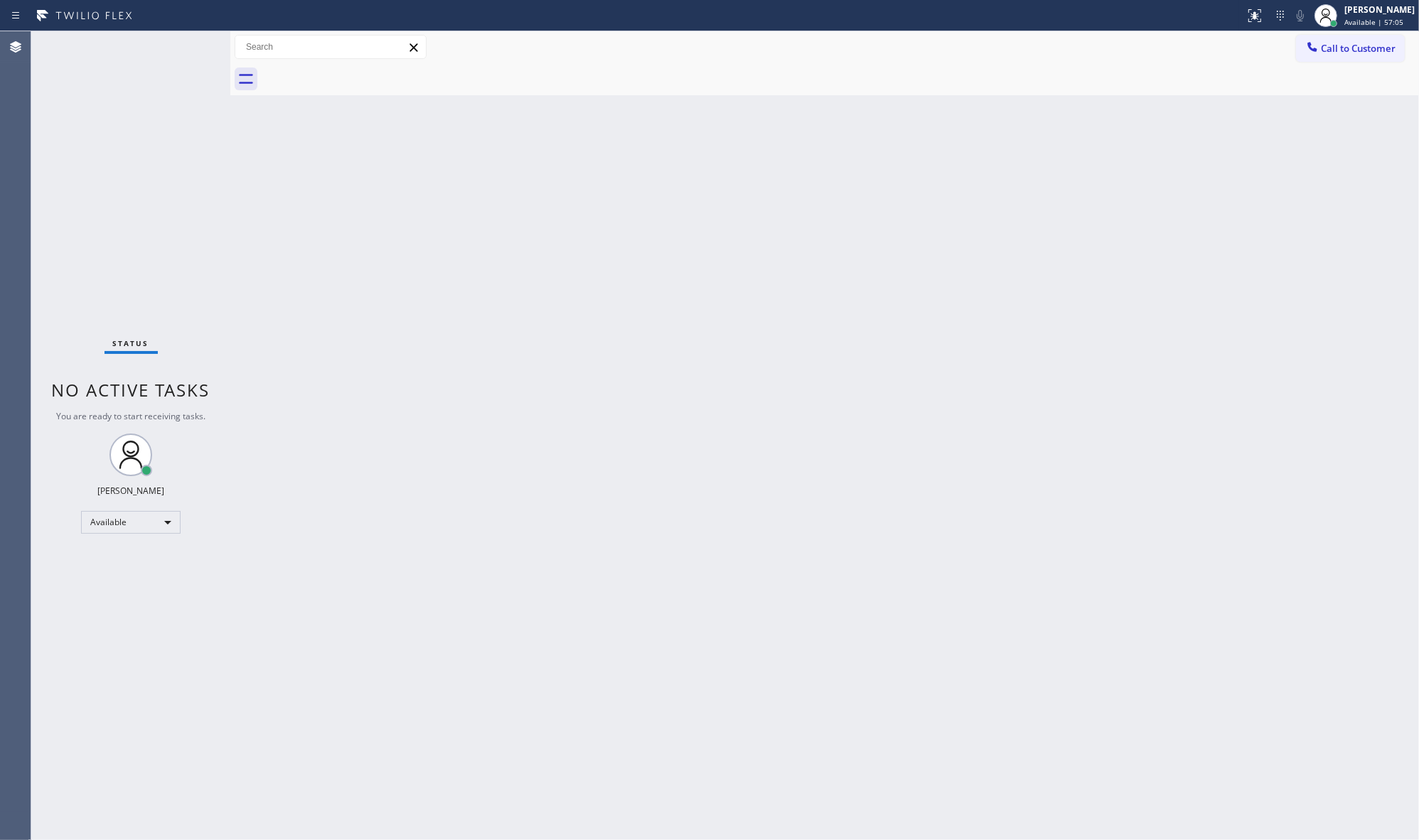
click at [178, 42] on div "Status No active tasks You are ready to start receiving tasks. JENIZA ALCAYDE A…" at bounding box center [131, 436] width 199 height 809
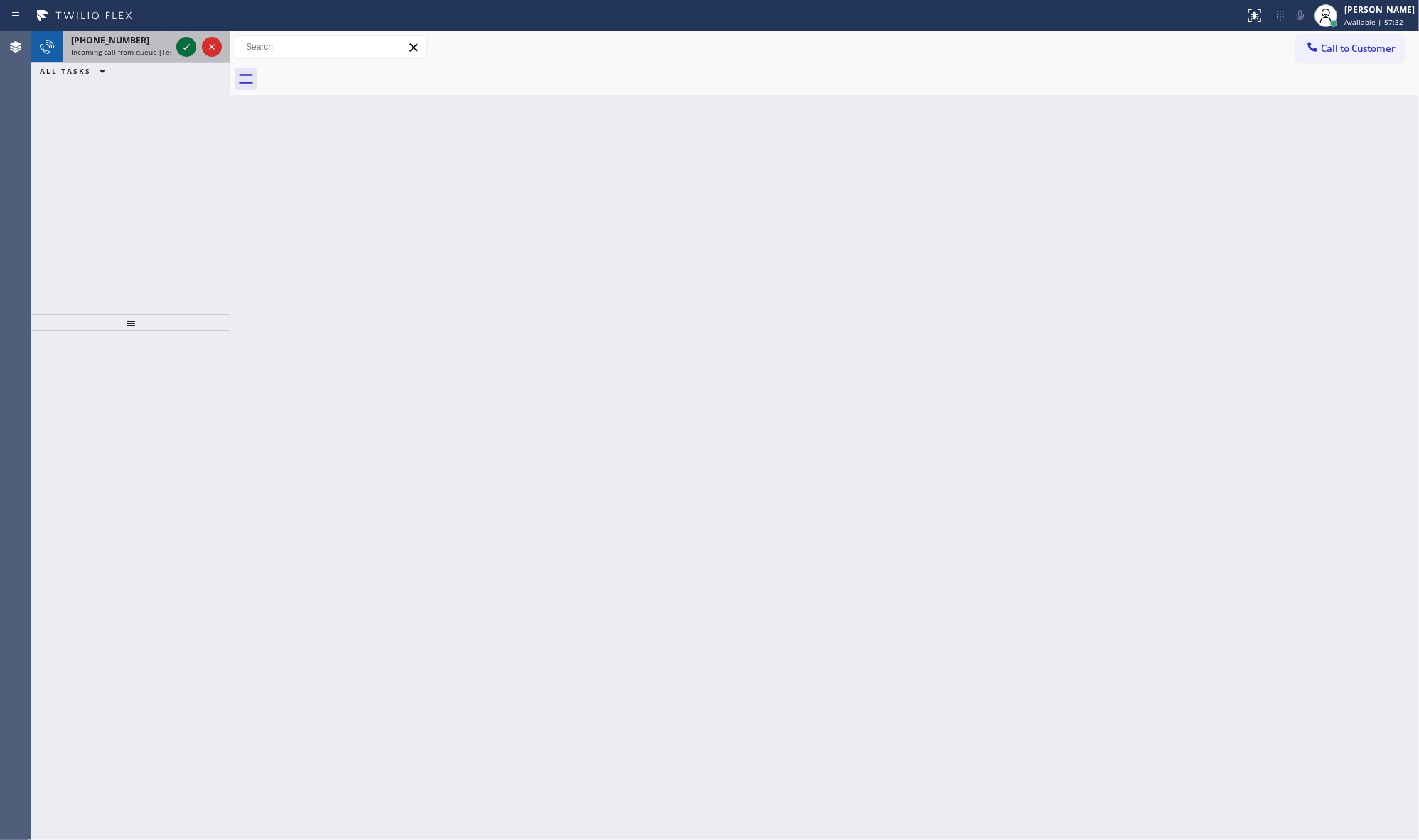
click at [180, 41] on icon at bounding box center [186, 47] width 17 height 17
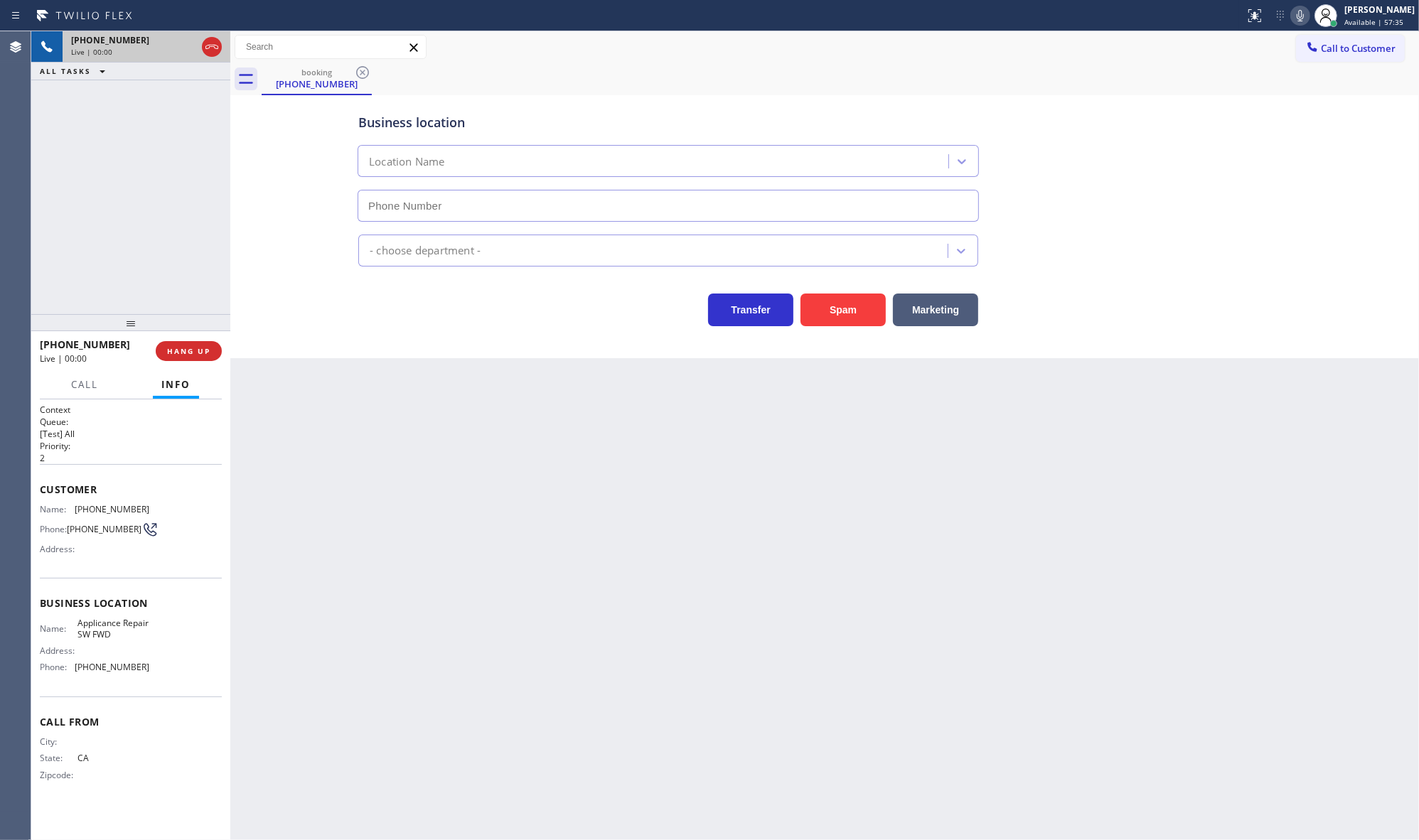
type input "[PHONE_NUMBER]"
click at [947, 318] on button "Marketing" at bounding box center [935, 309] width 86 height 32
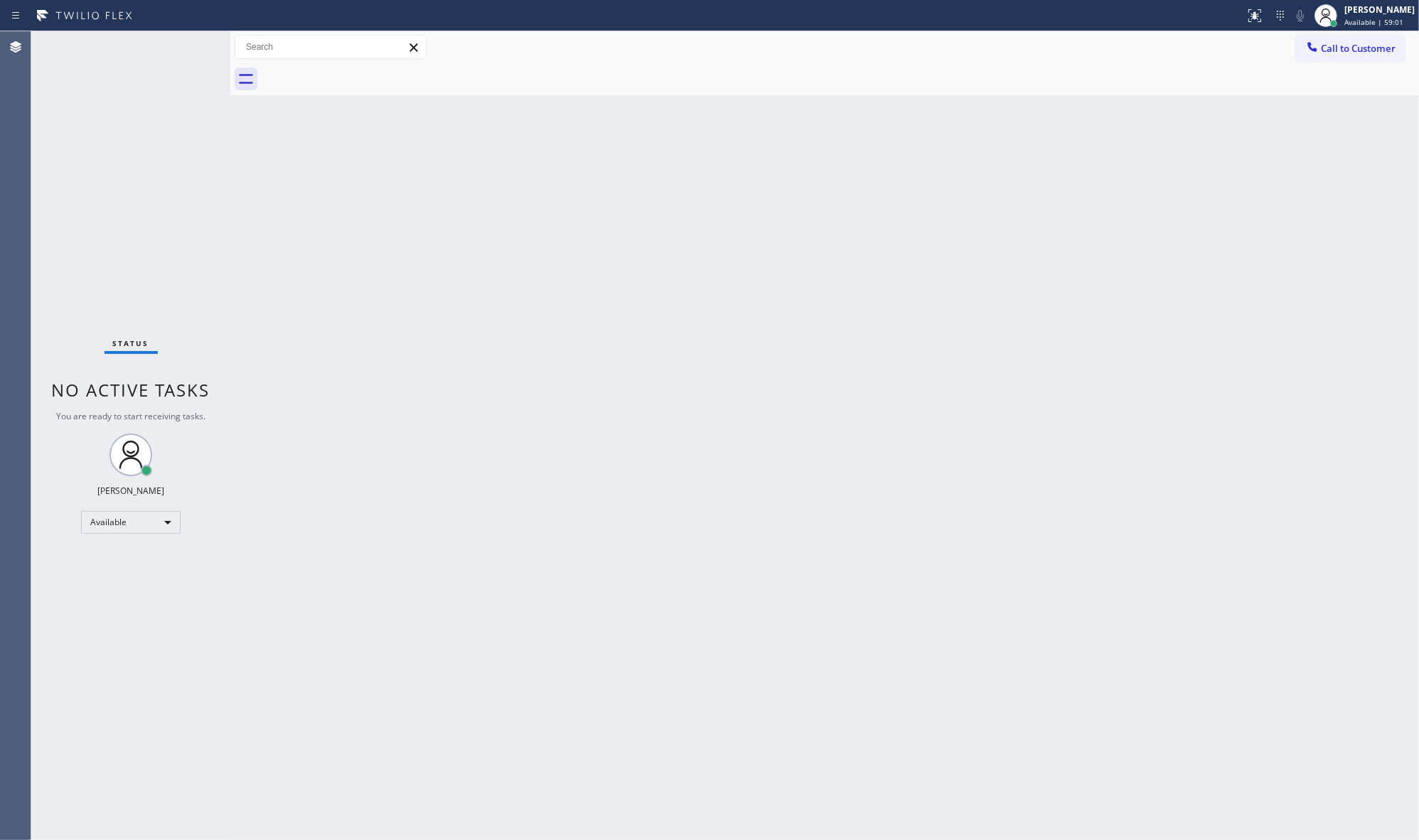
click at [190, 62] on div "Status No active tasks You are ready to start receiving tasks. JENIZA ALCAYDE A…" at bounding box center [131, 436] width 199 height 809
click at [190, 55] on div "Status No active tasks You are ready to start receiving tasks. JENIZA ALCAYDE A…" at bounding box center [131, 436] width 199 height 809
click at [190, 53] on div "Status No active tasks You are ready to start receiving tasks. JENIZA ALCAYDE A…" at bounding box center [131, 436] width 199 height 809
click at [190, 52] on div "Status No active tasks You are ready to start receiving tasks. JENIZA ALCAYDE A…" at bounding box center [131, 436] width 199 height 809
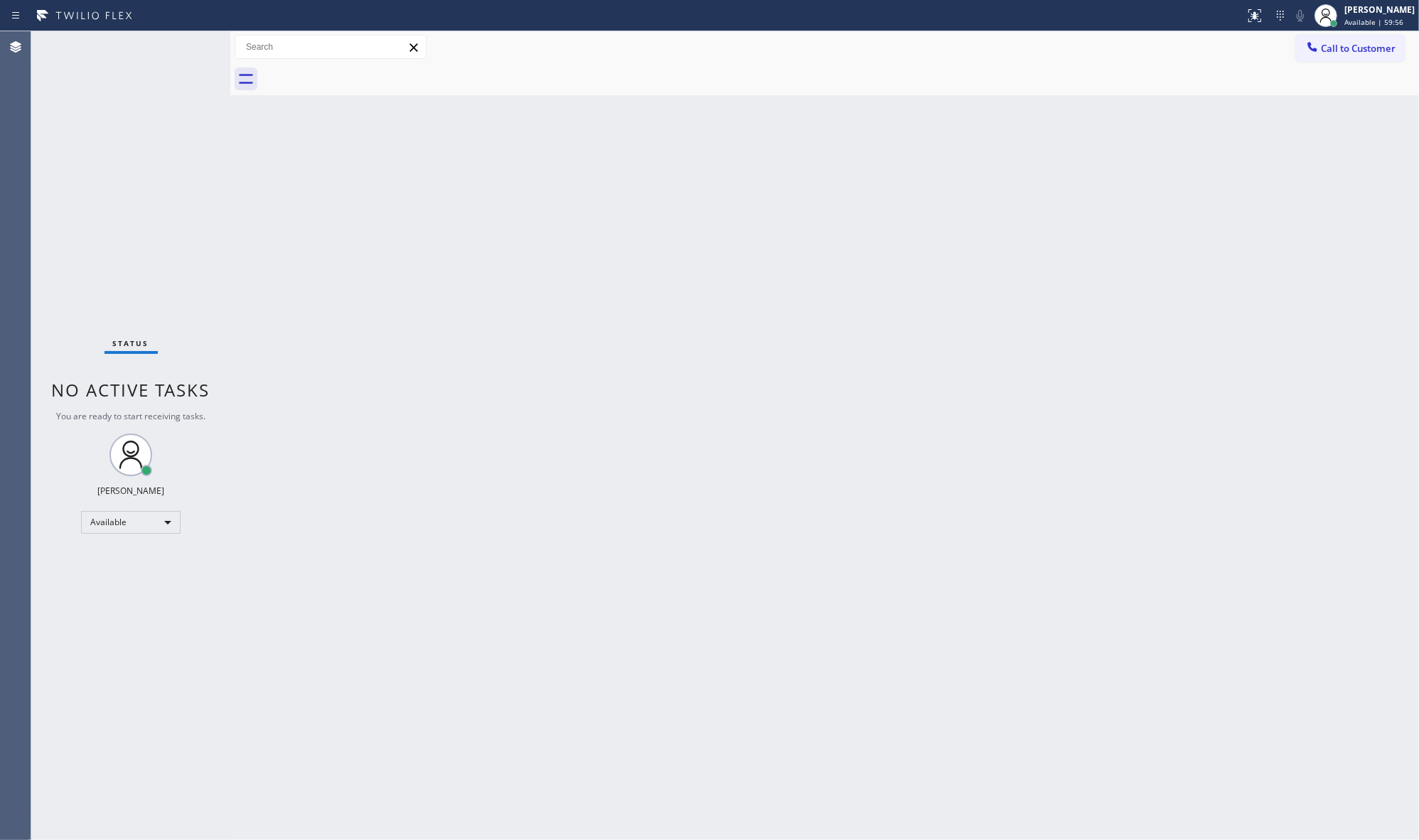
drag, startPoint x: 181, startPoint y: 37, endPoint x: 183, endPoint y: 47, distance: 10.2
click at [183, 47] on div "Status No active tasks You are ready to start receiving tasks. JENIZA ALCAYDE A…" at bounding box center [131, 436] width 199 height 809
click at [185, 47] on div "Status No active tasks You are ready to start receiving tasks. JENIZA ALCAYDE A…" at bounding box center [131, 436] width 199 height 809
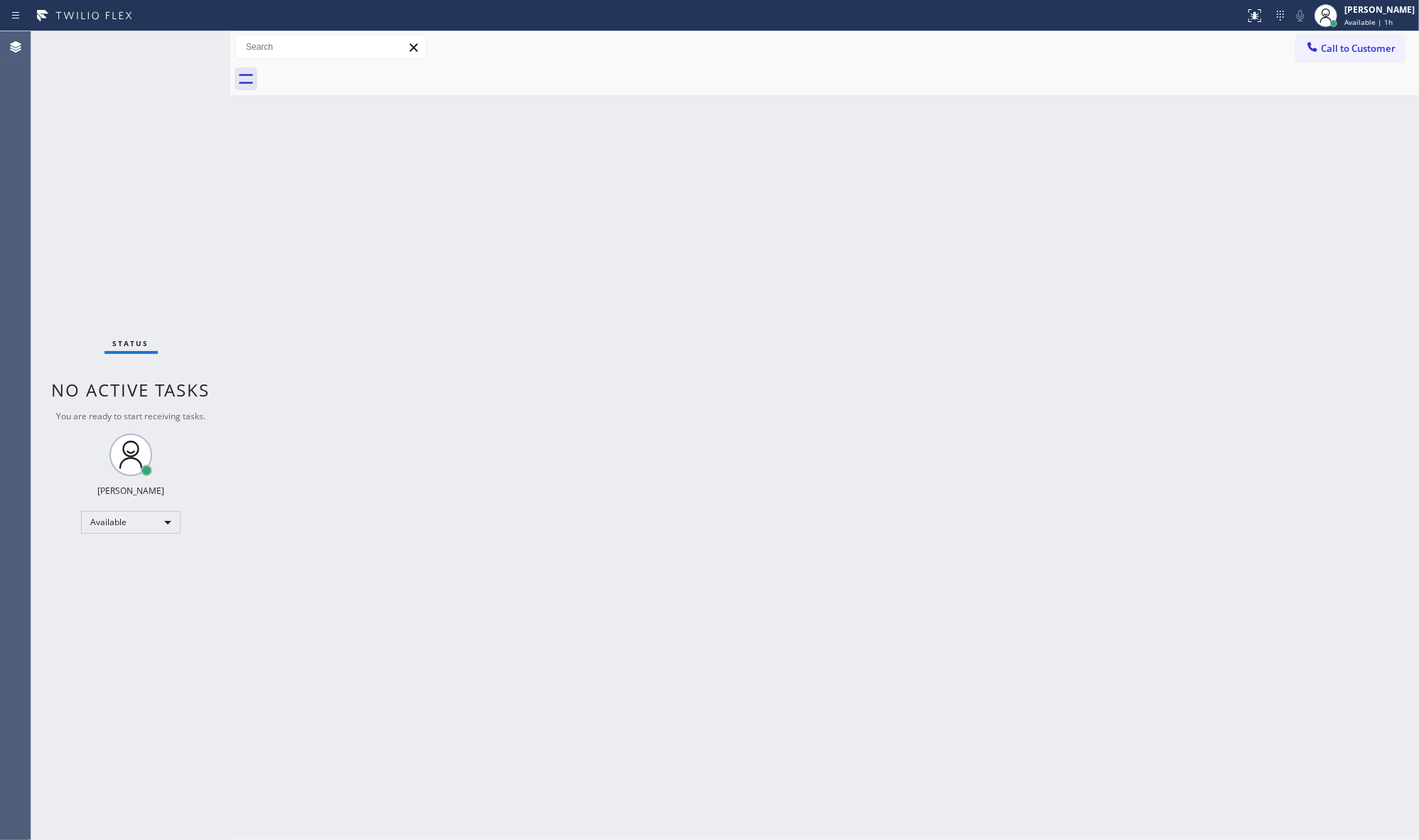
click at [1193, 322] on div "Back to Dashboard Change Sender ID Customers Technicians Select a contact Outbo…" at bounding box center [824, 436] width 1189 height 809
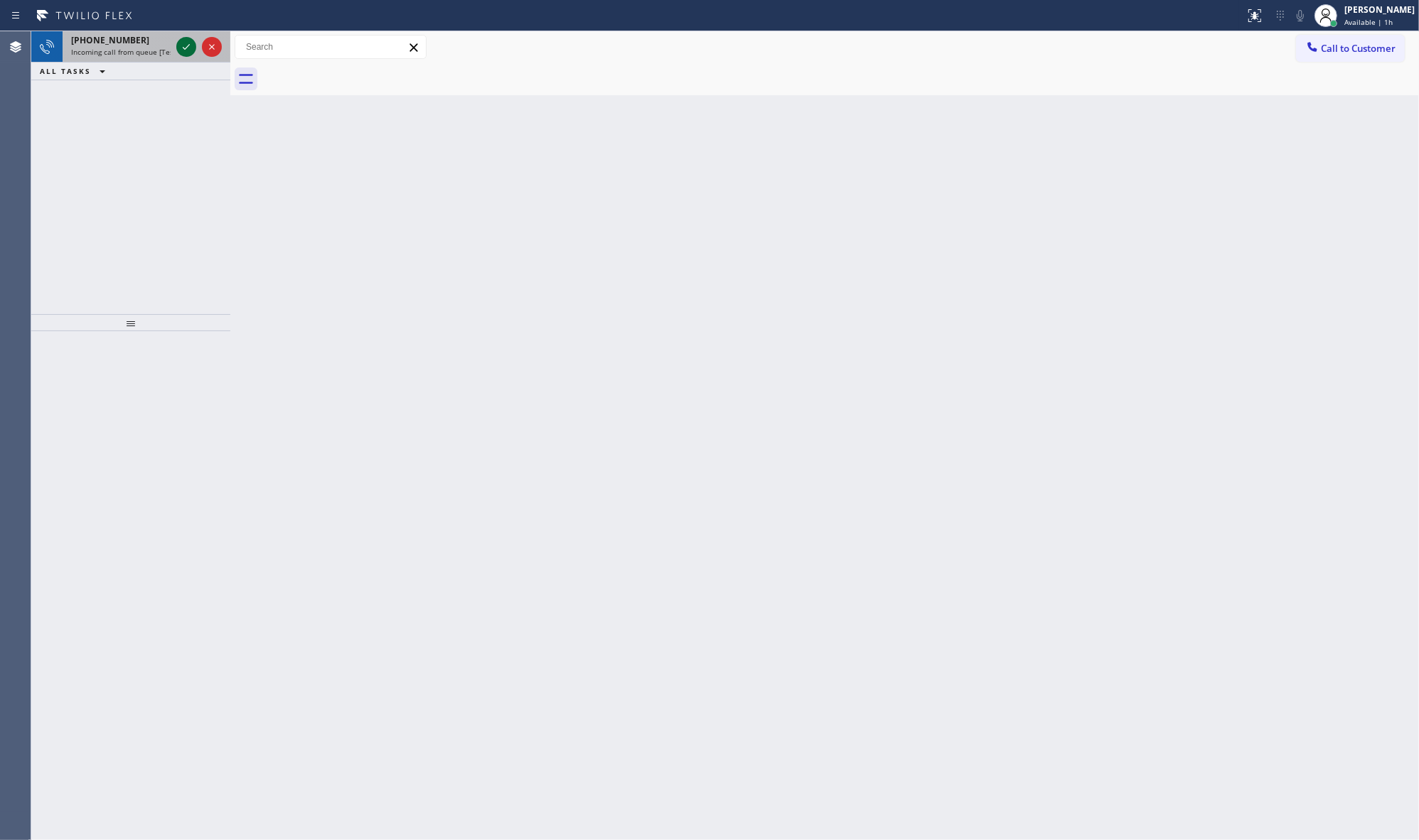
click at [185, 45] on icon at bounding box center [186, 47] width 17 height 17
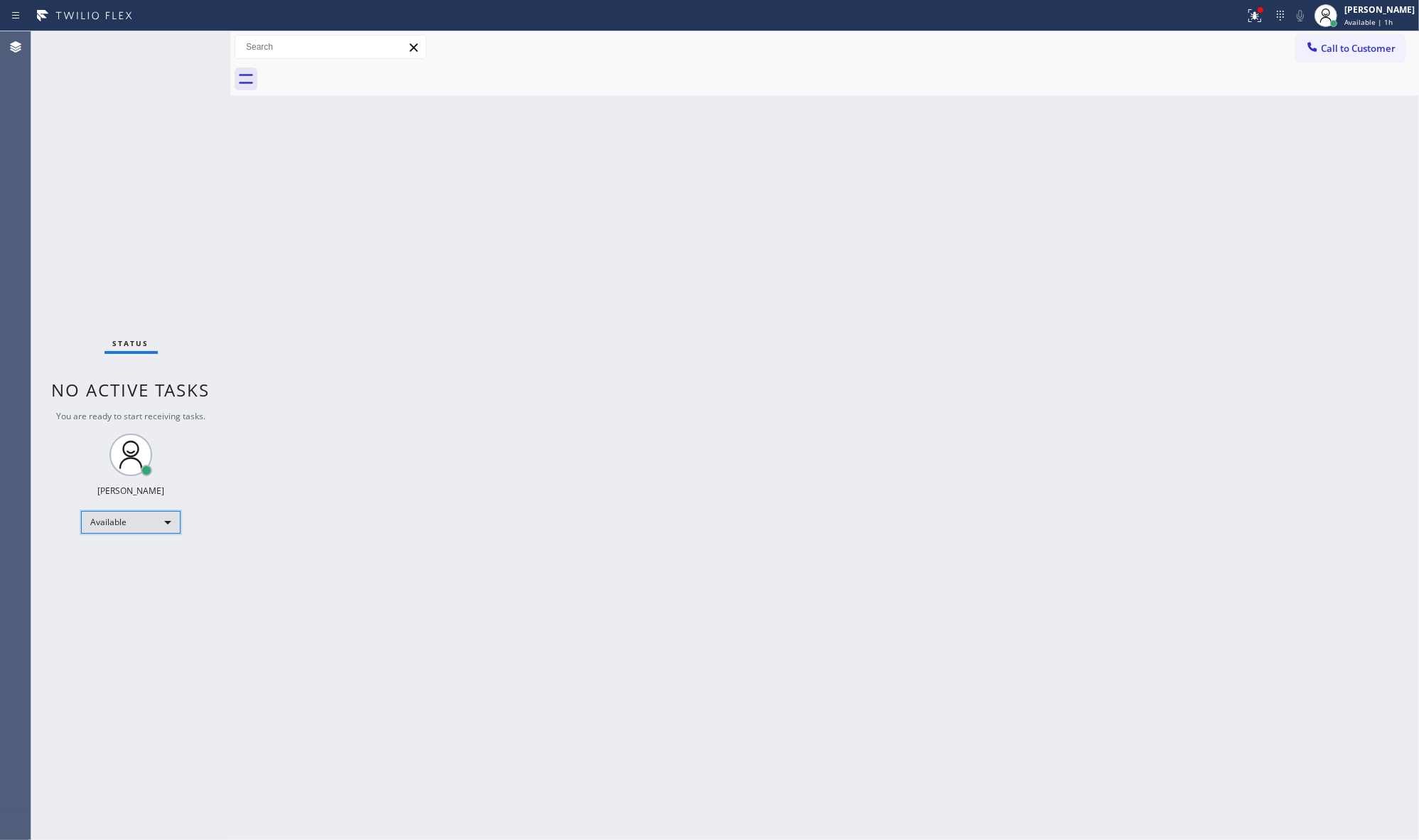
click at [140, 527] on div "Available" at bounding box center [131, 521] width 100 height 22
click at [114, 577] on li "Unavailable" at bounding box center [130, 577] width 96 height 17
click at [104, 526] on div "Unavailable" at bounding box center [131, 527] width 100 height 22
click at [116, 560] on li "Available" at bounding box center [130, 565] width 96 height 17
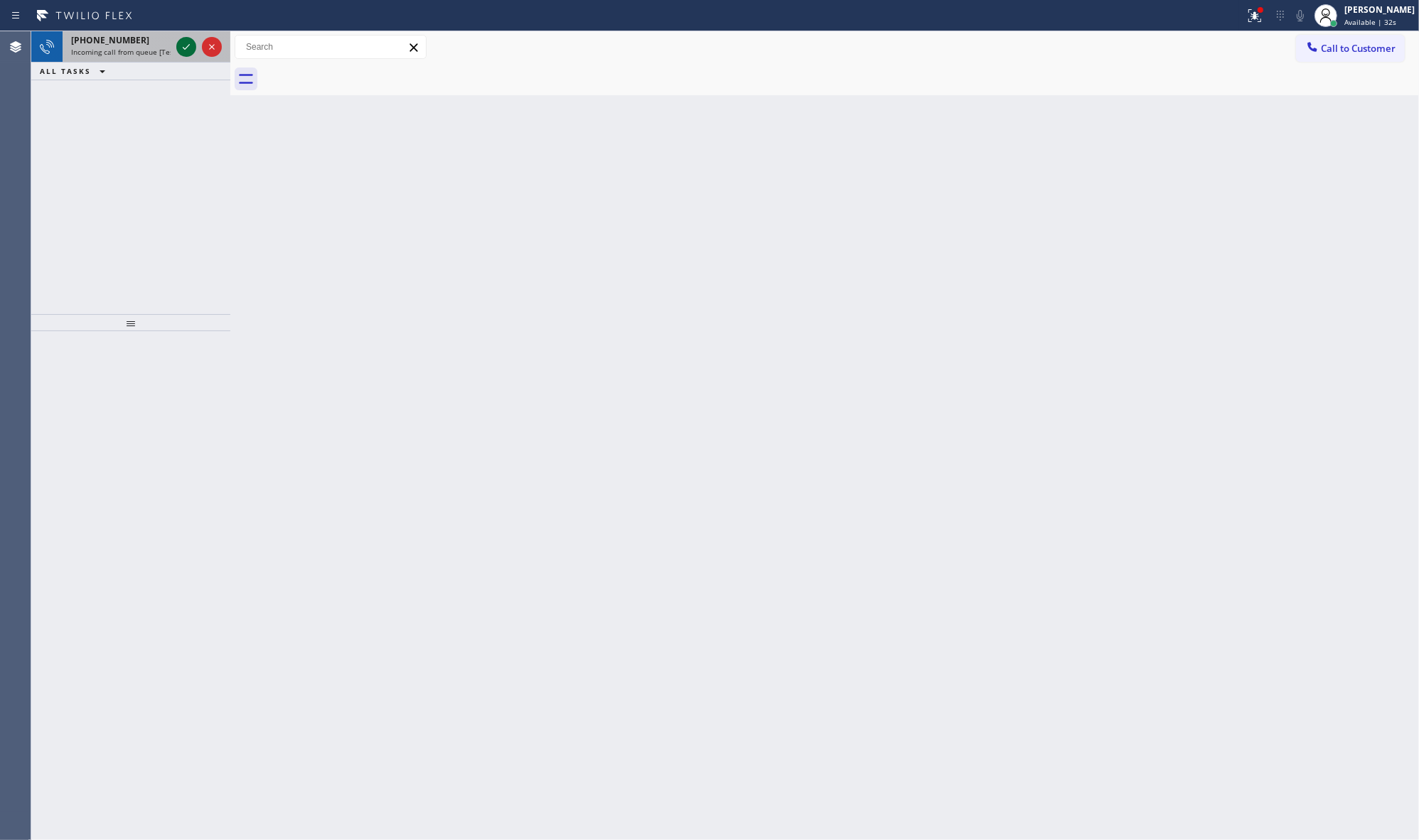
click at [179, 44] on icon at bounding box center [186, 47] width 17 height 17
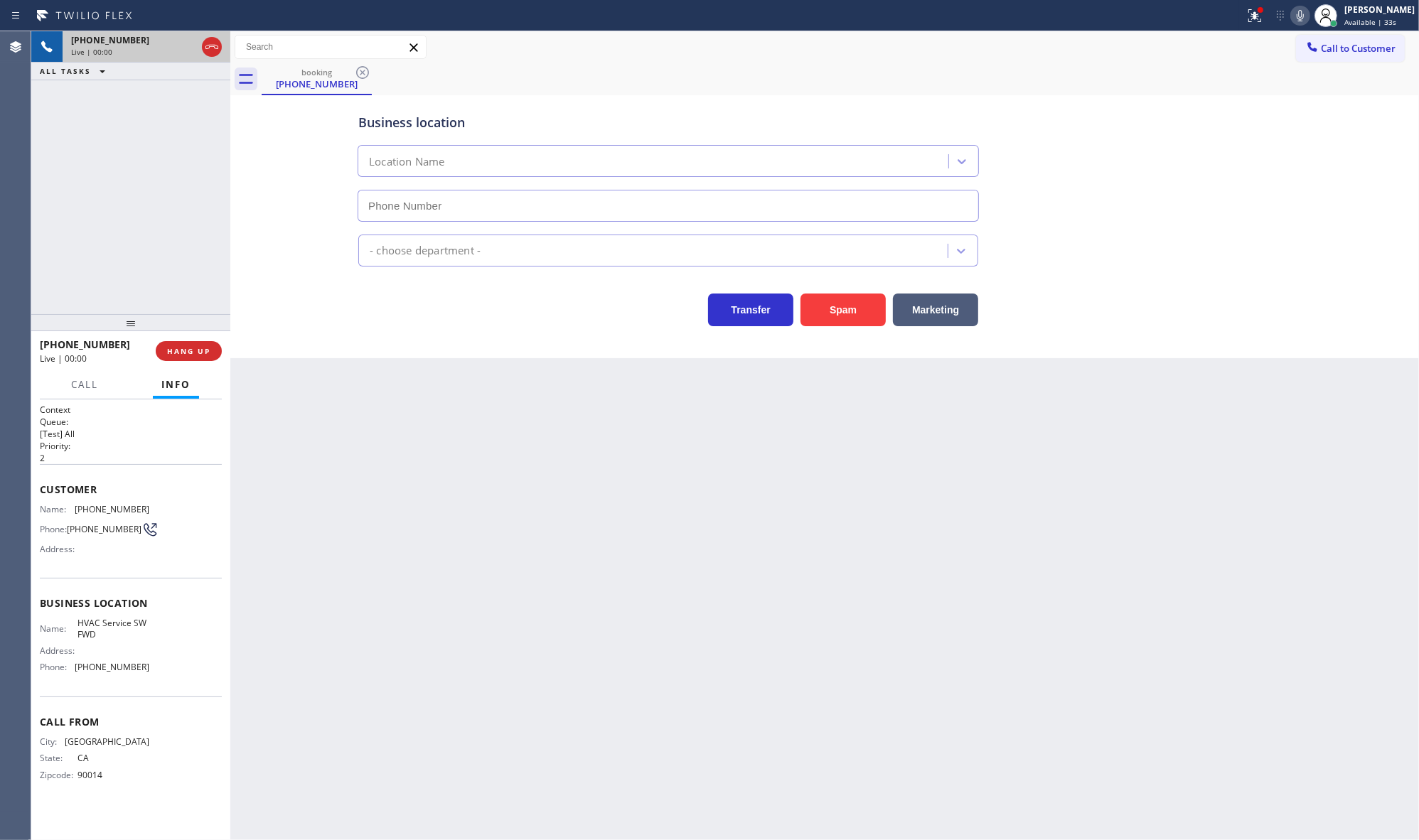
type input "[PHONE_NUMBER]"
click at [947, 314] on button "Marketing" at bounding box center [935, 309] width 86 height 32
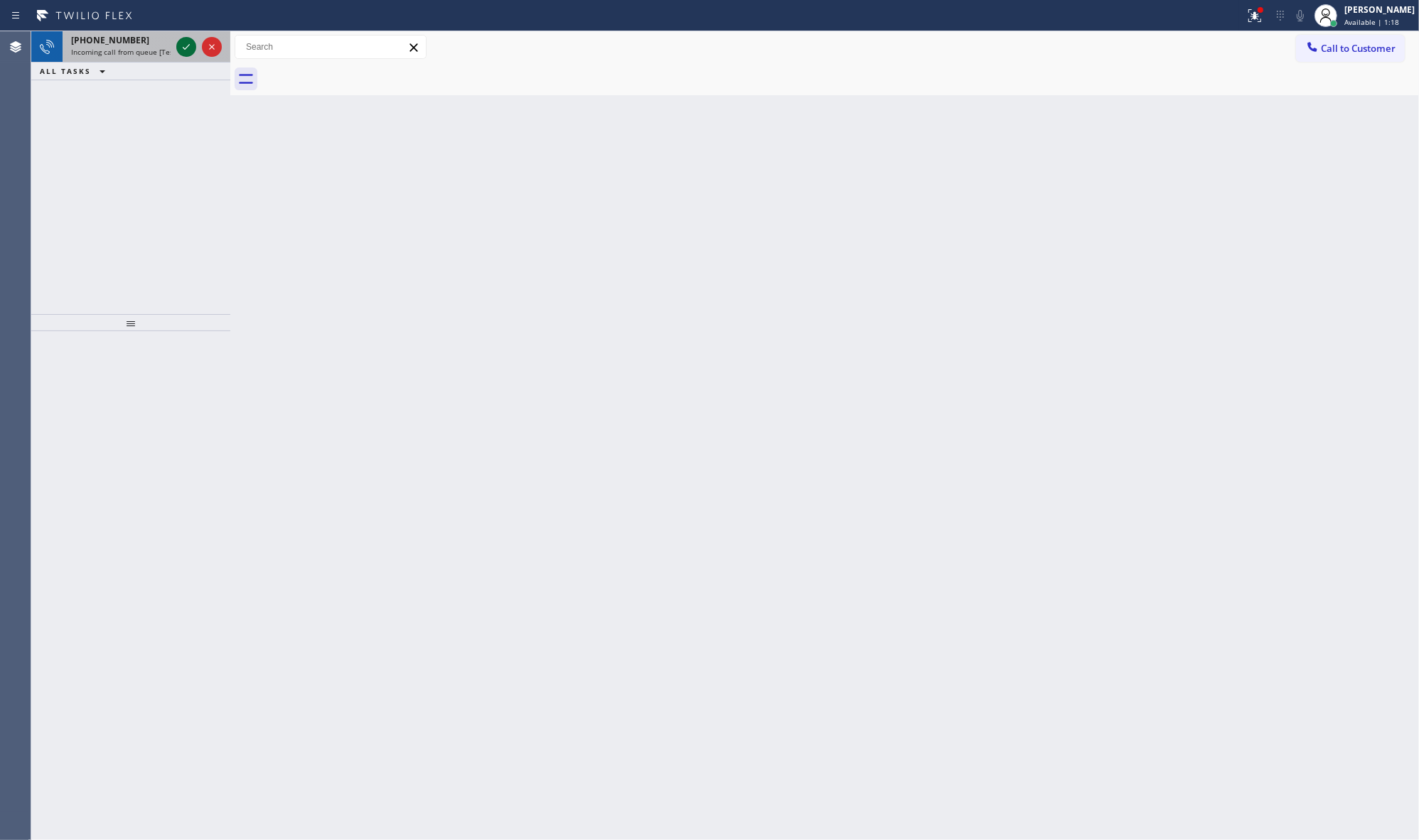
click at [179, 47] on icon at bounding box center [186, 47] width 17 height 17
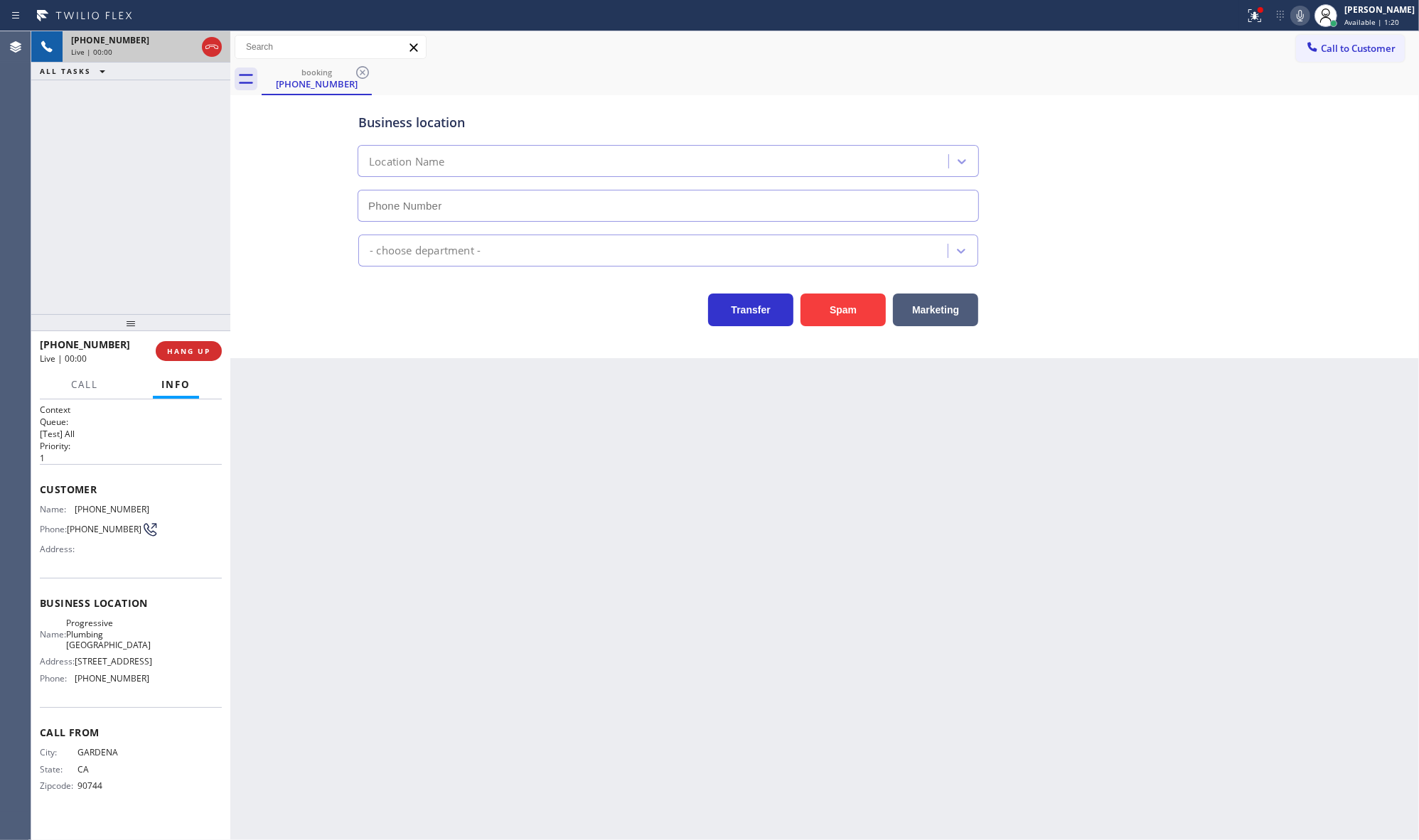
type input "[PHONE_NUMBER]"
click at [189, 349] on span "HANG UP" at bounding box center [189, 351] width 43 height 10
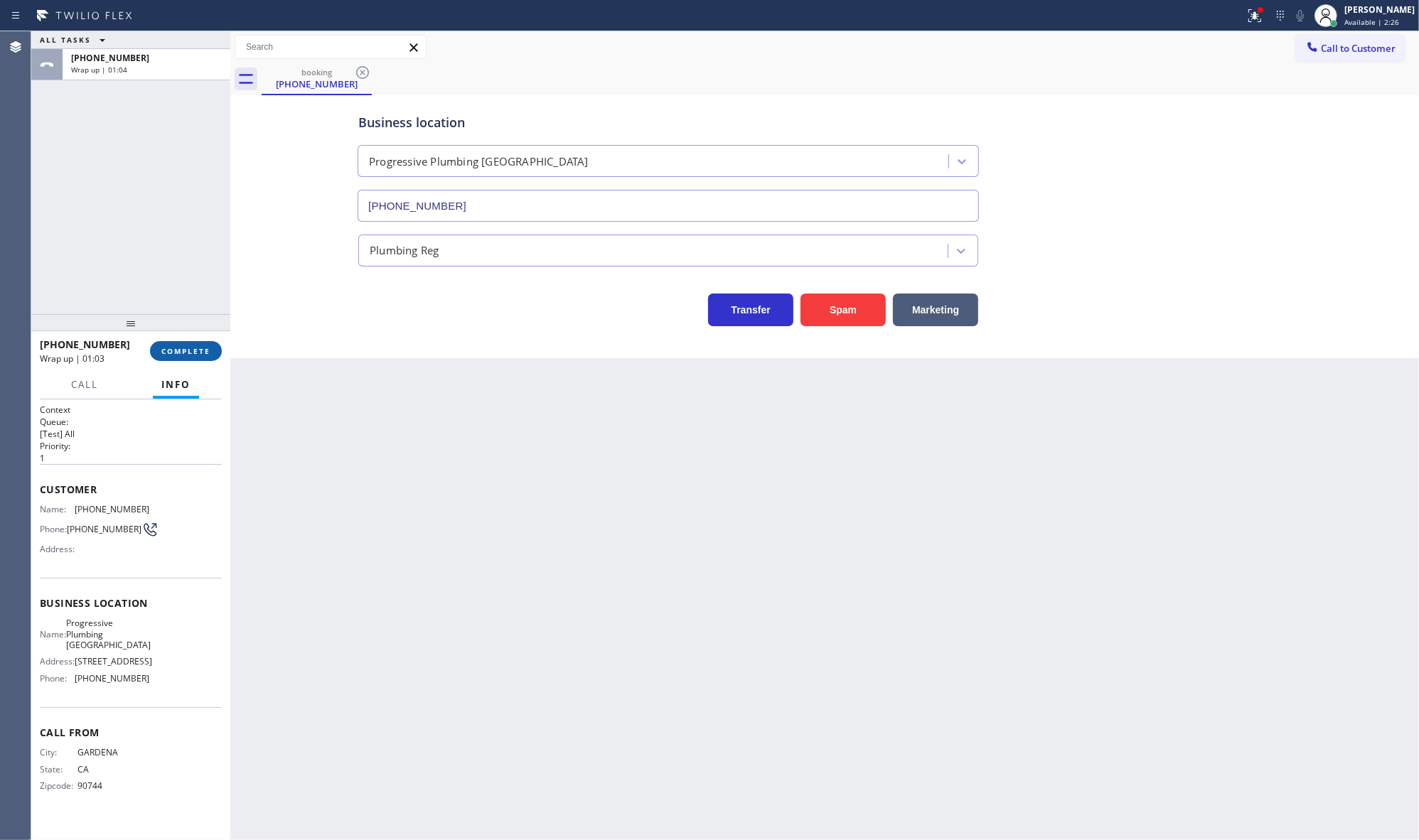
click at [175, 347] on span "COMPLETE" at bounding box center [185, 351] width 49 height 10
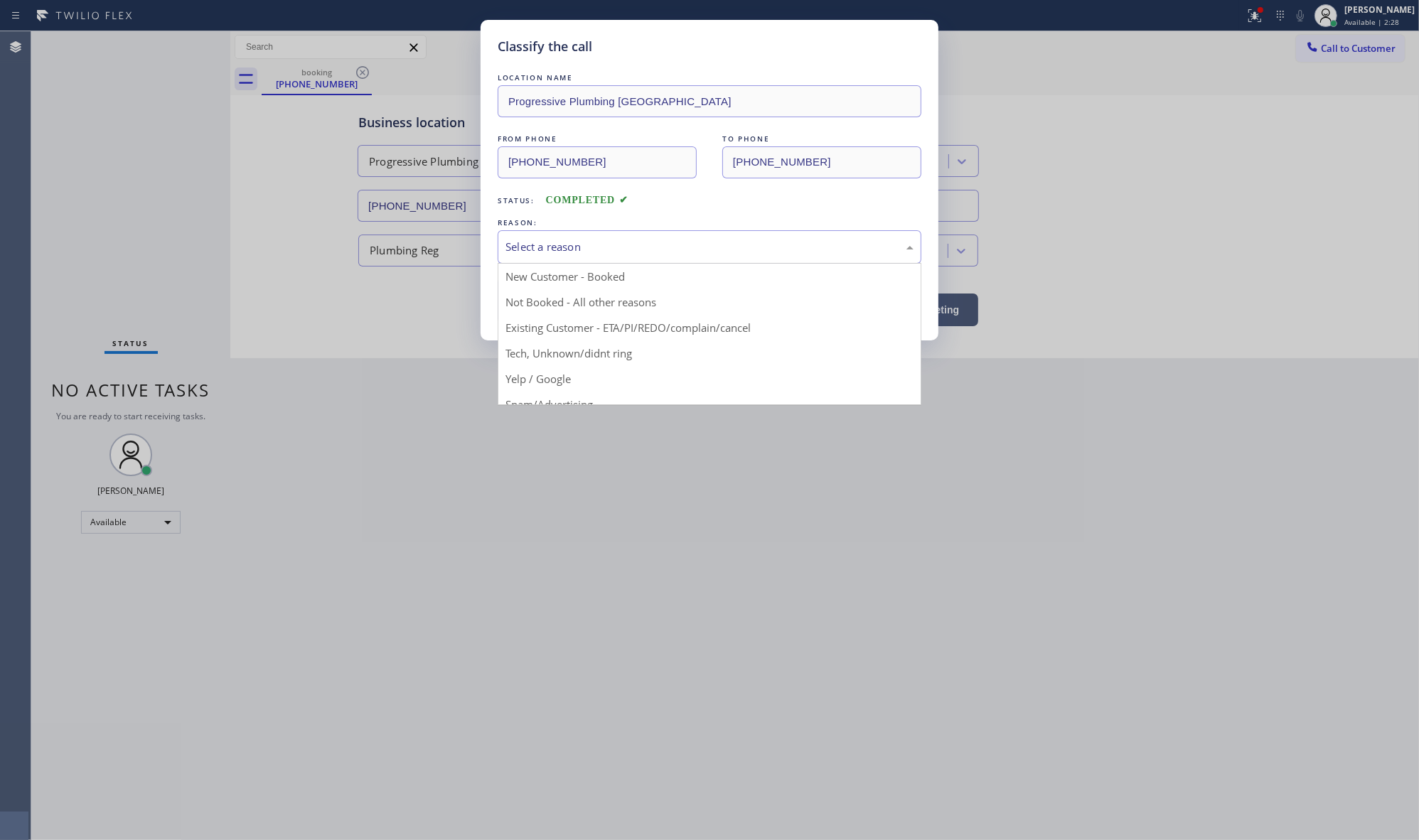
click at [549, 251] on div "Select a reason" at bounding box center [710, 247] width 408 height 17
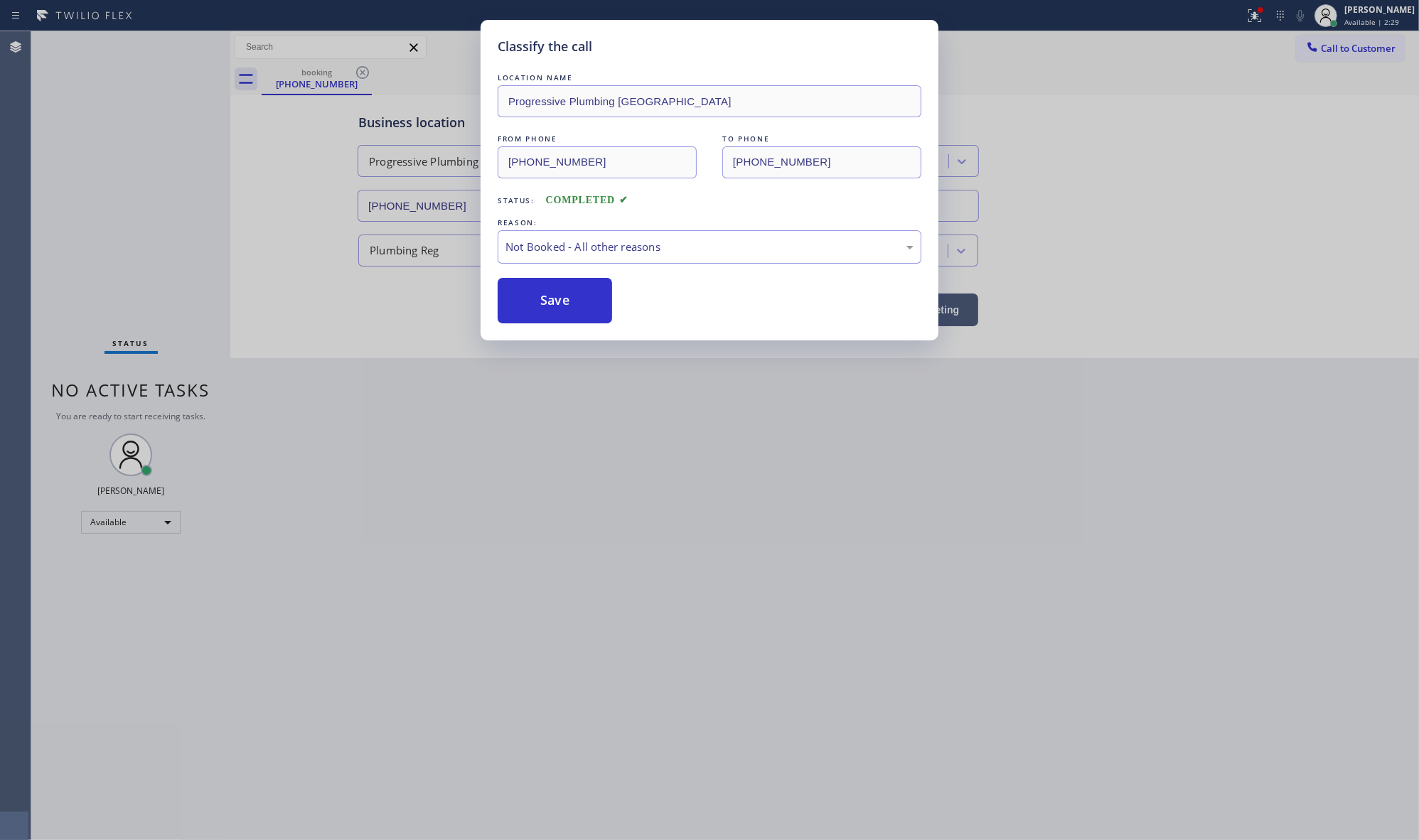
click at [517, 300] on button "Save" at bounding box center [555, 300] width 115 height 46
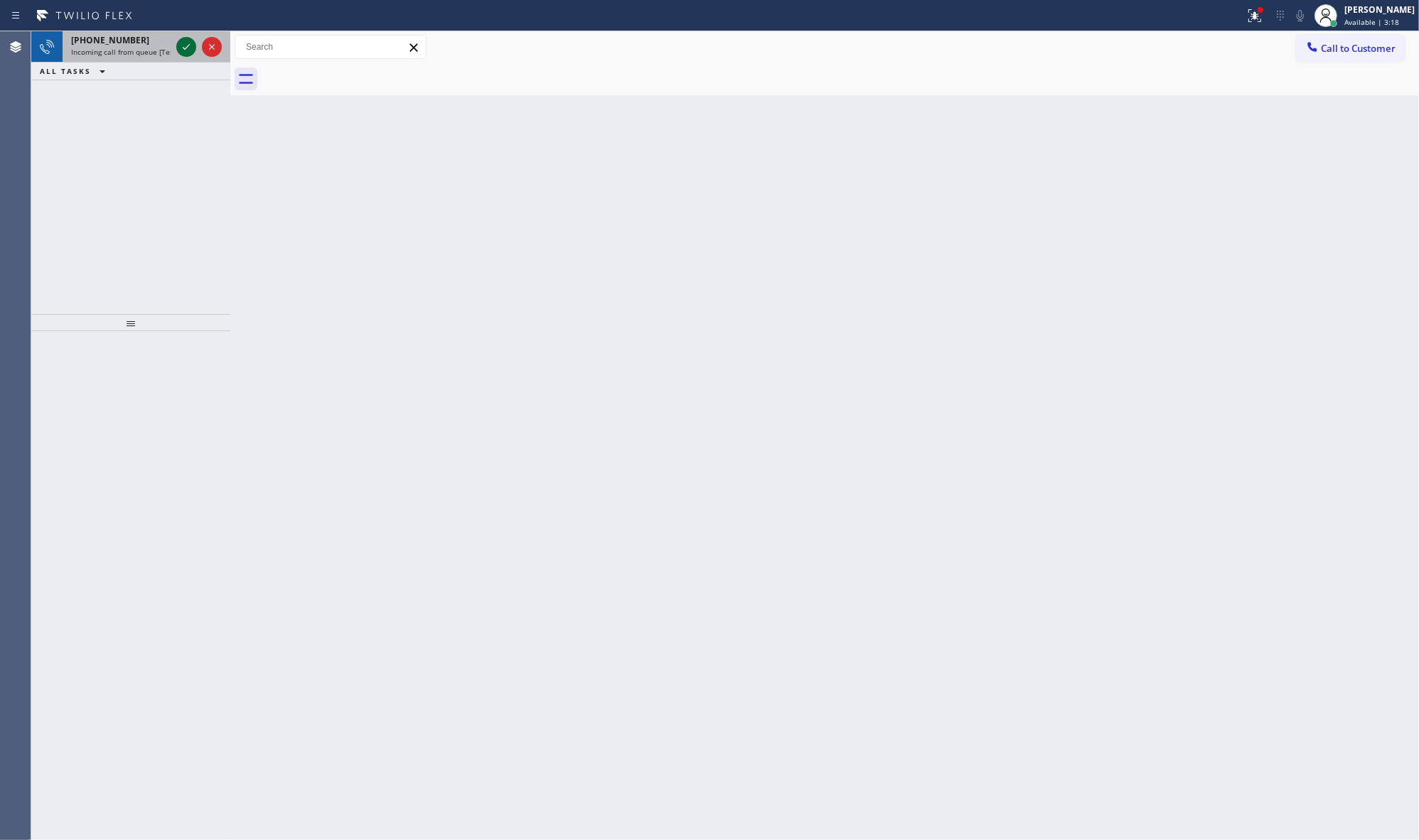
click at [188, 50] on icon at bounding box center [186, 47] width 17 height 17
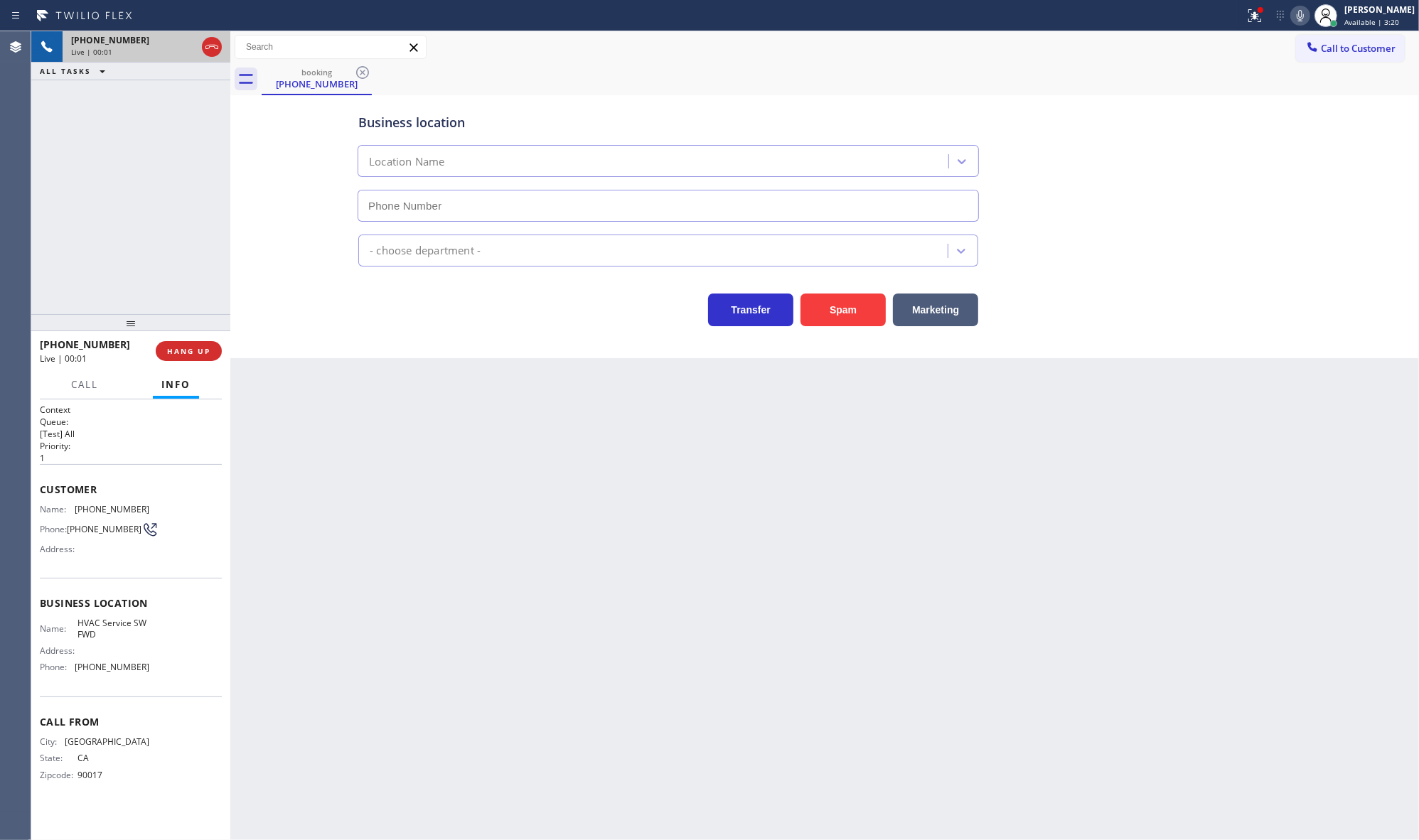
type input "[PHONE_NUMBER]"
click at [922, 301] on button "Marketing" at bounding box center [935, 309] width 86 height 32
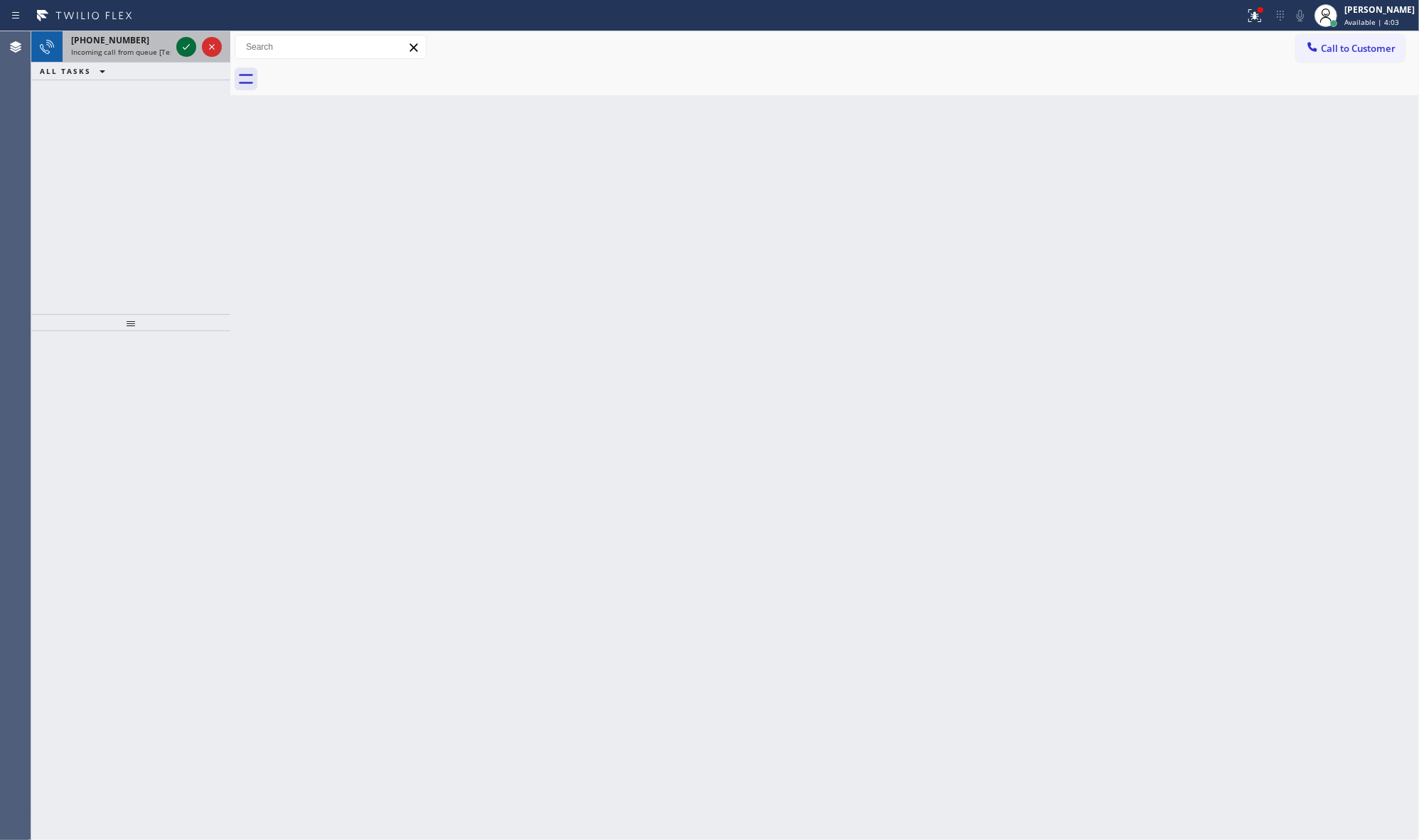
drag, startPoint x: 195, startPoint y: 51, endPoint x: 189, endPoint y: 41, distance: 11.7
click at [192, 44] on div at bounding box center [186, 47] width 20 height 17
click at [183, 51] on icon at bounding box center [186, 47] width 17 height 17
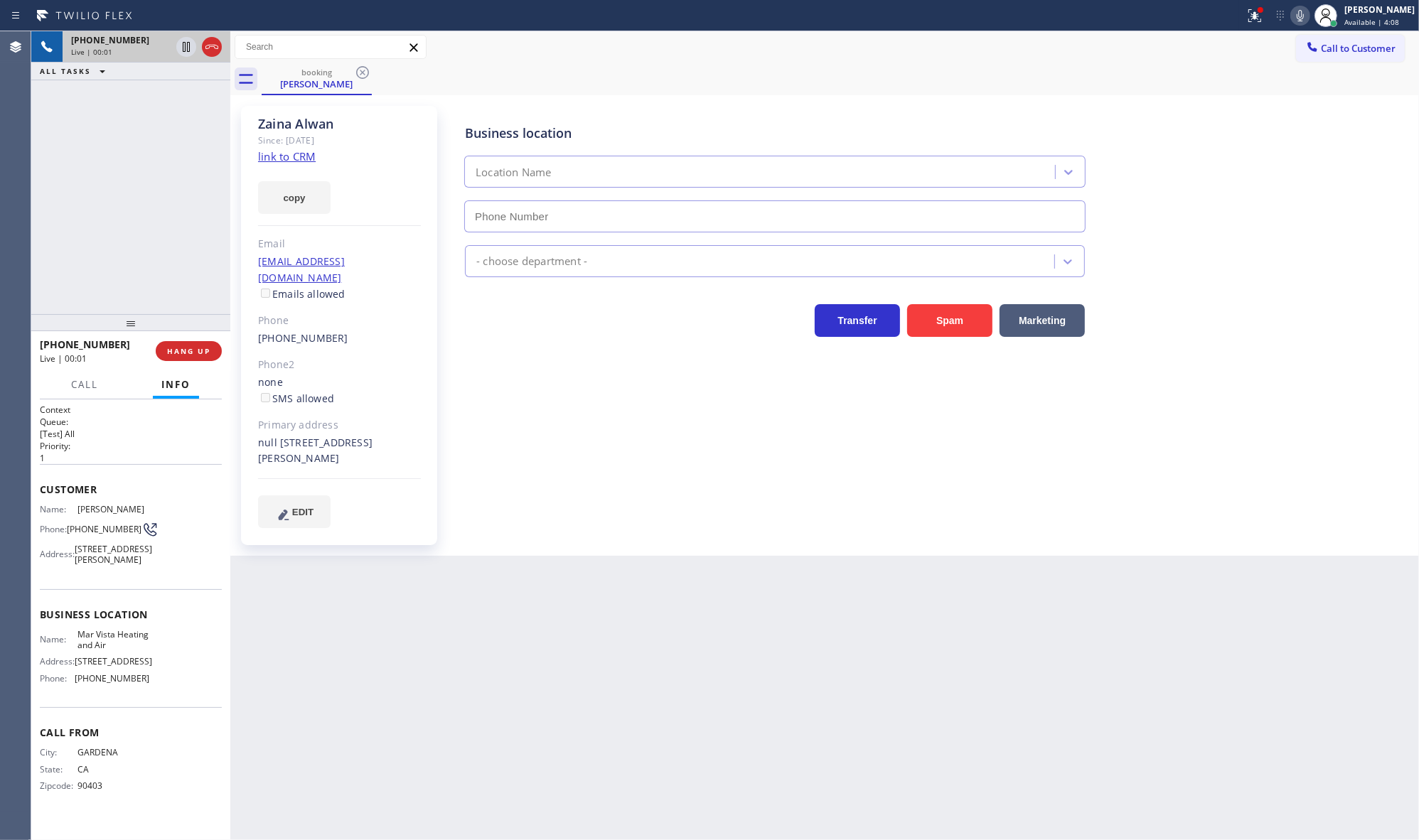
type input "[PHONE_NUMBER]"
click at [268, 160] on link "link to CRM" at bounding box center [286, 156] width 57 height 14
click at [100, 389] on button "Call" at bounding box center [84, 384] width 44 height 27
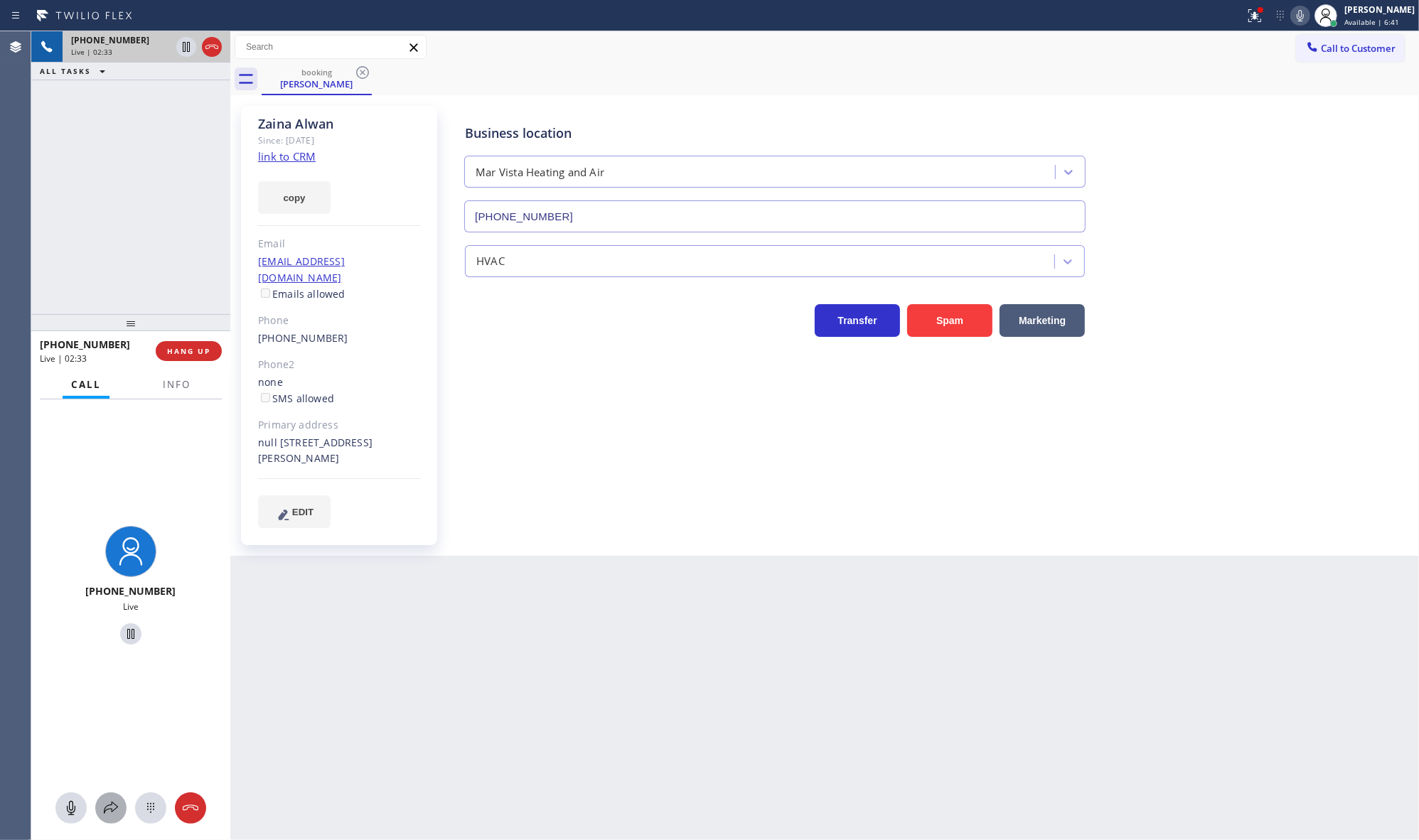
click at [115, 809] on icon at bounding box center [111, 808] width 14 height 12
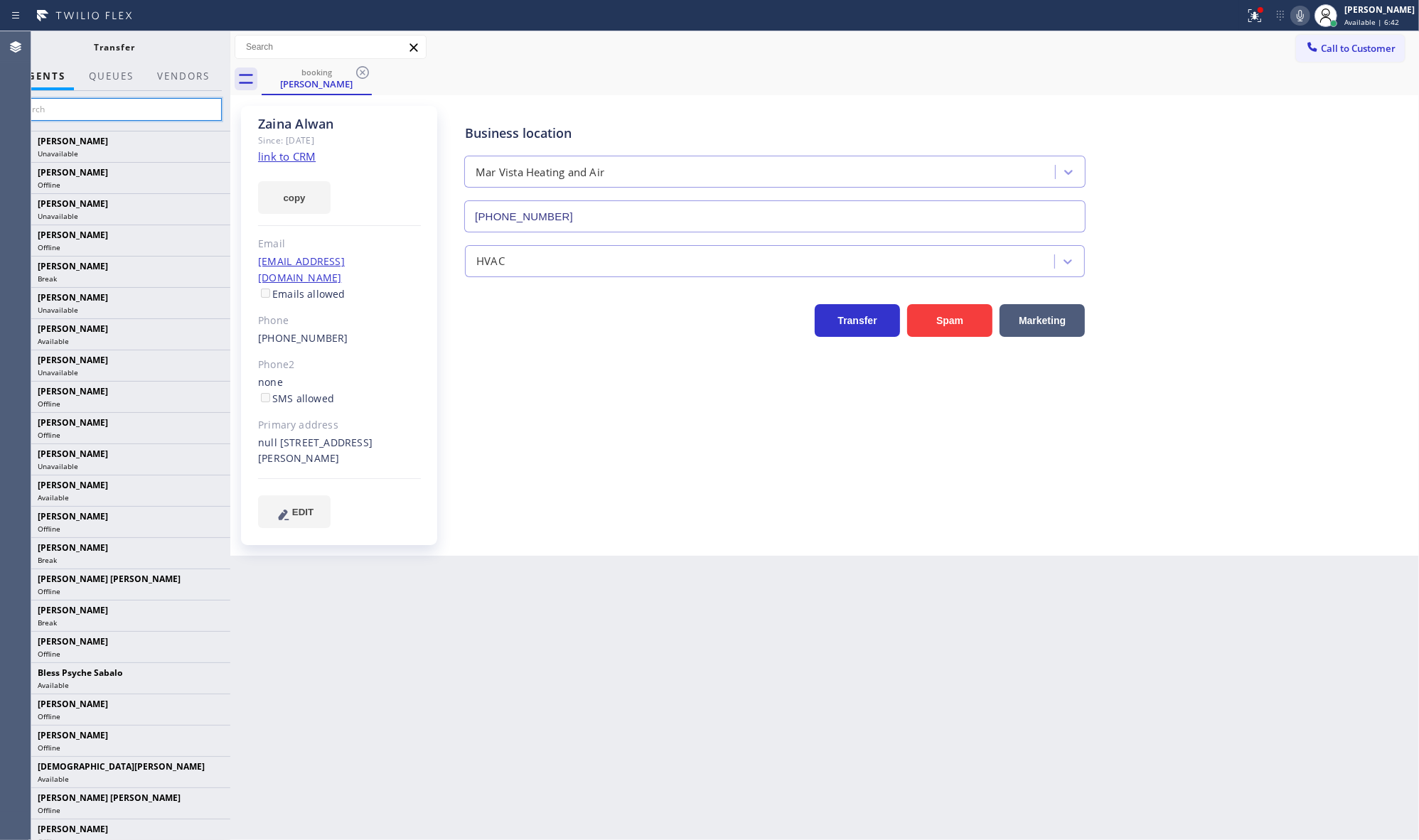
click at [158, 106] on input "text" at bounding box center [114, 109] width 214 height 22
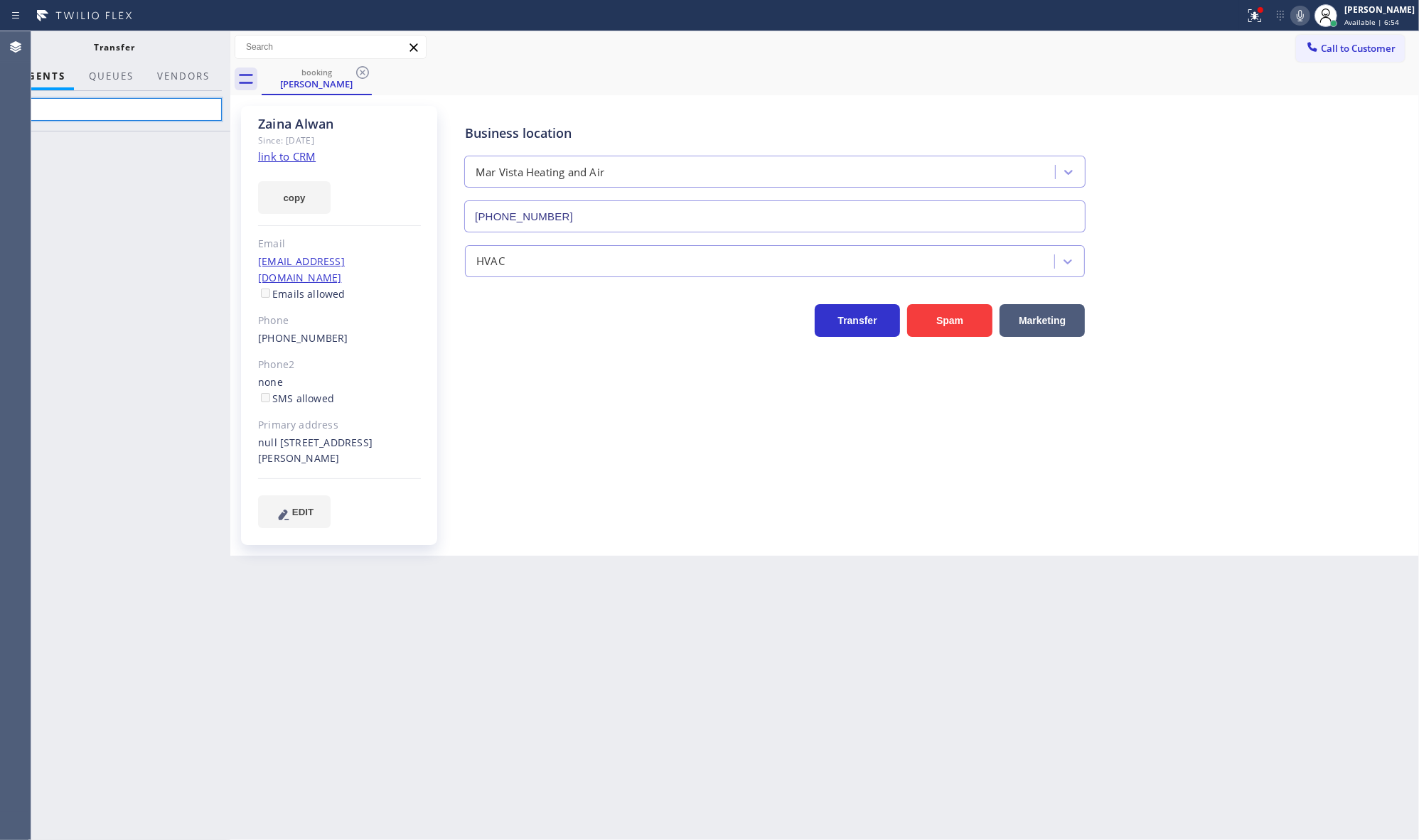
type input "j"
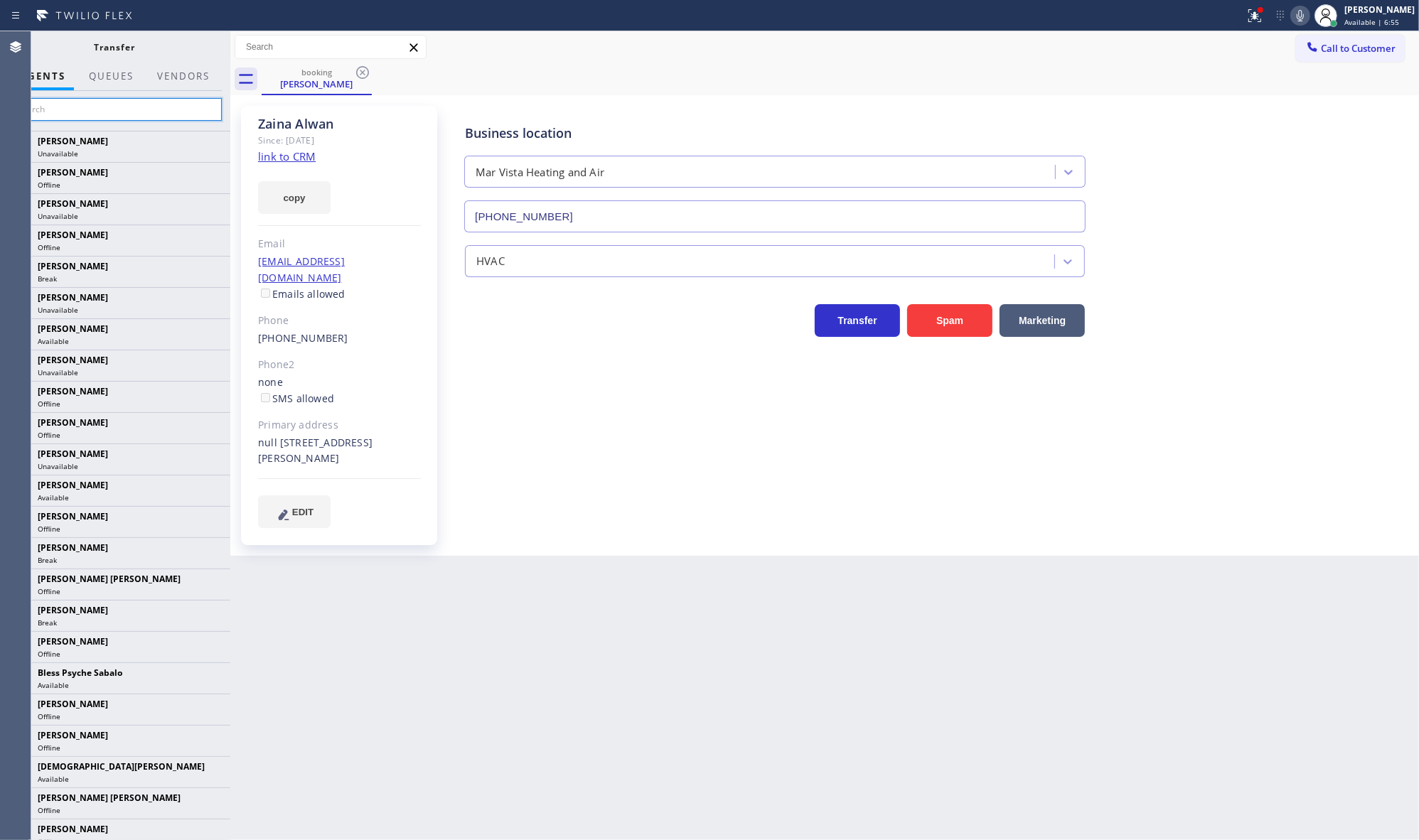
type input "j"
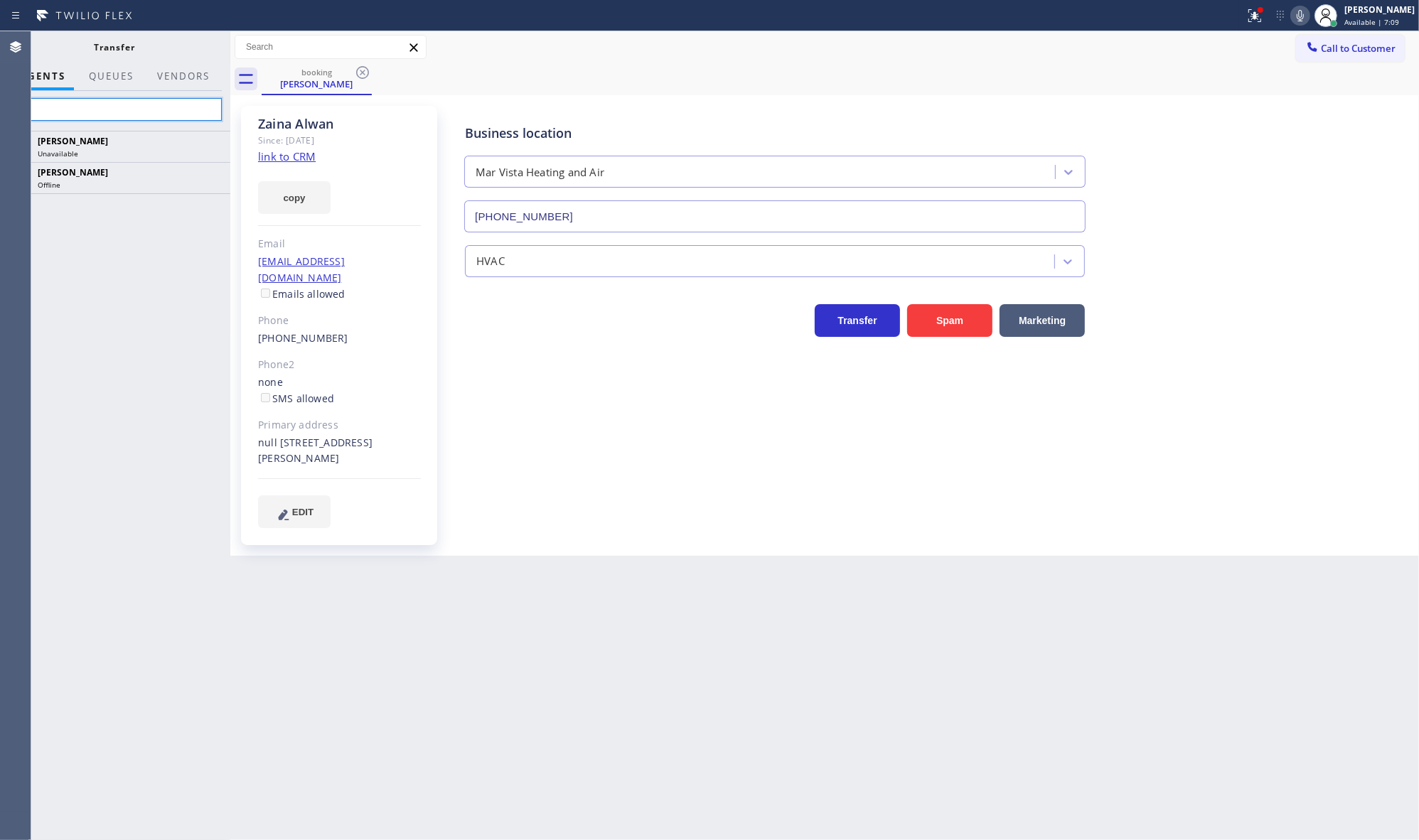
click at [96, 100] on input "chi" at bounding box center [114, 109] width 214 height 22
type input "c"
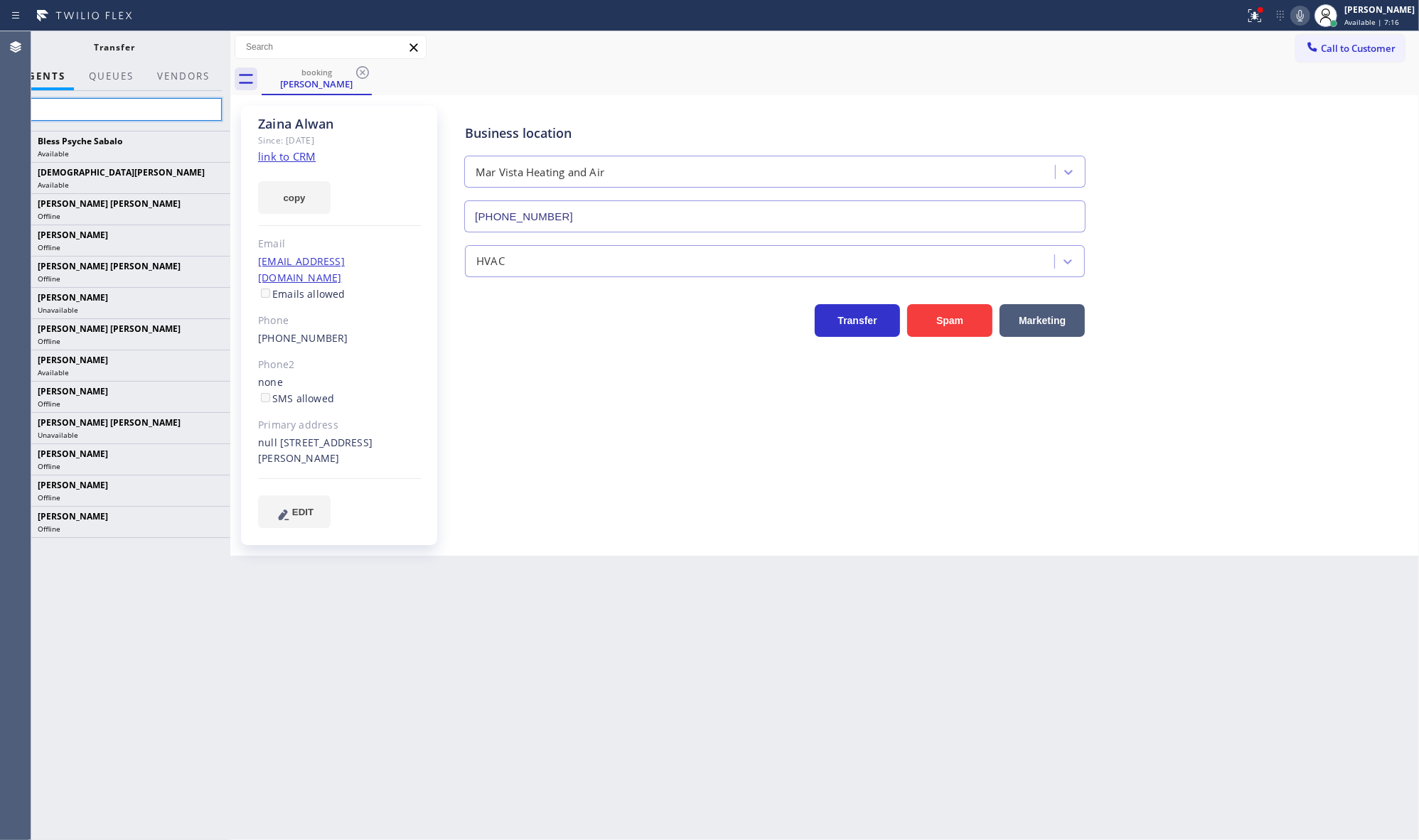
type input "chi"
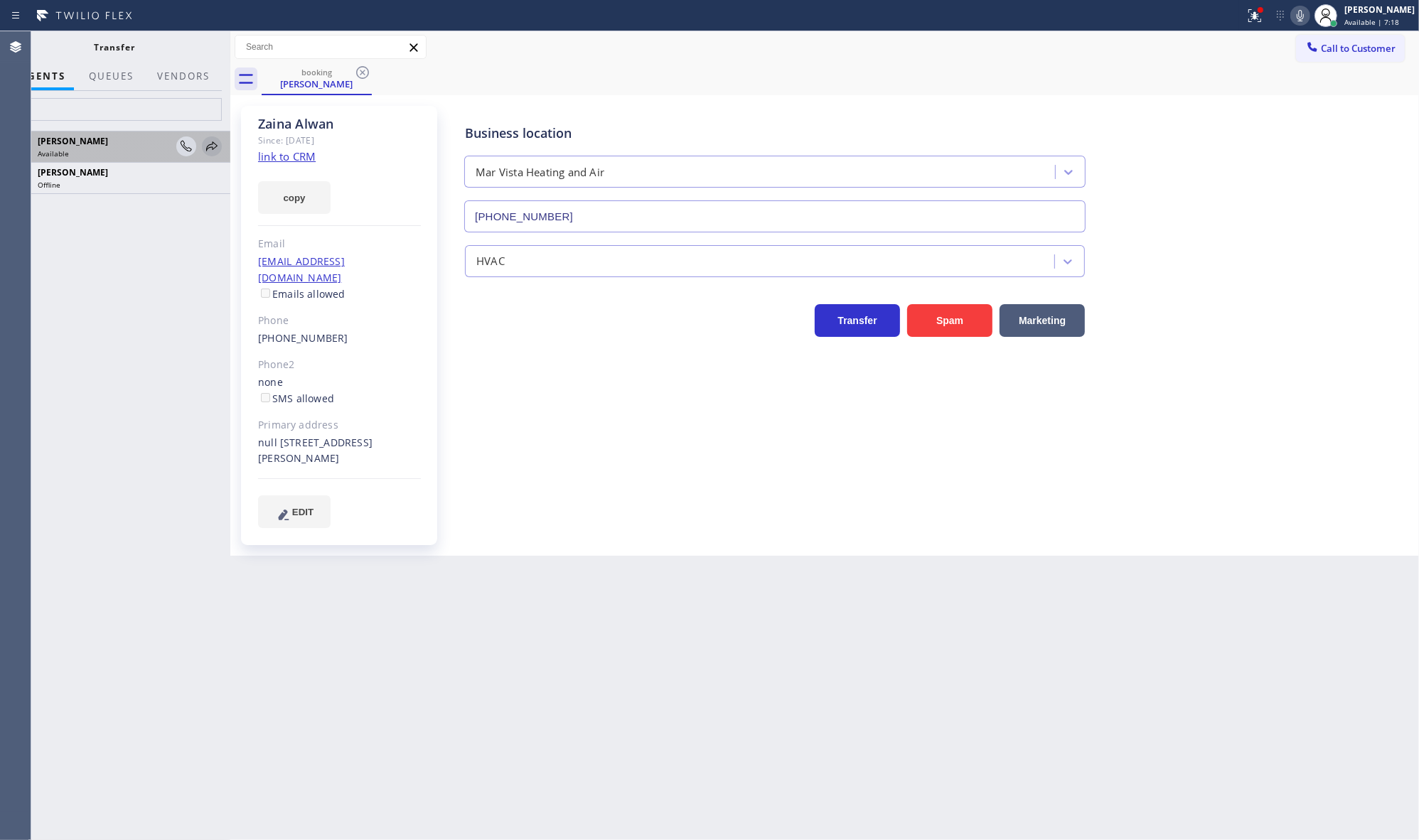
click at [213, 144] on icon at bounding box center [211, 146] width 17 height 17
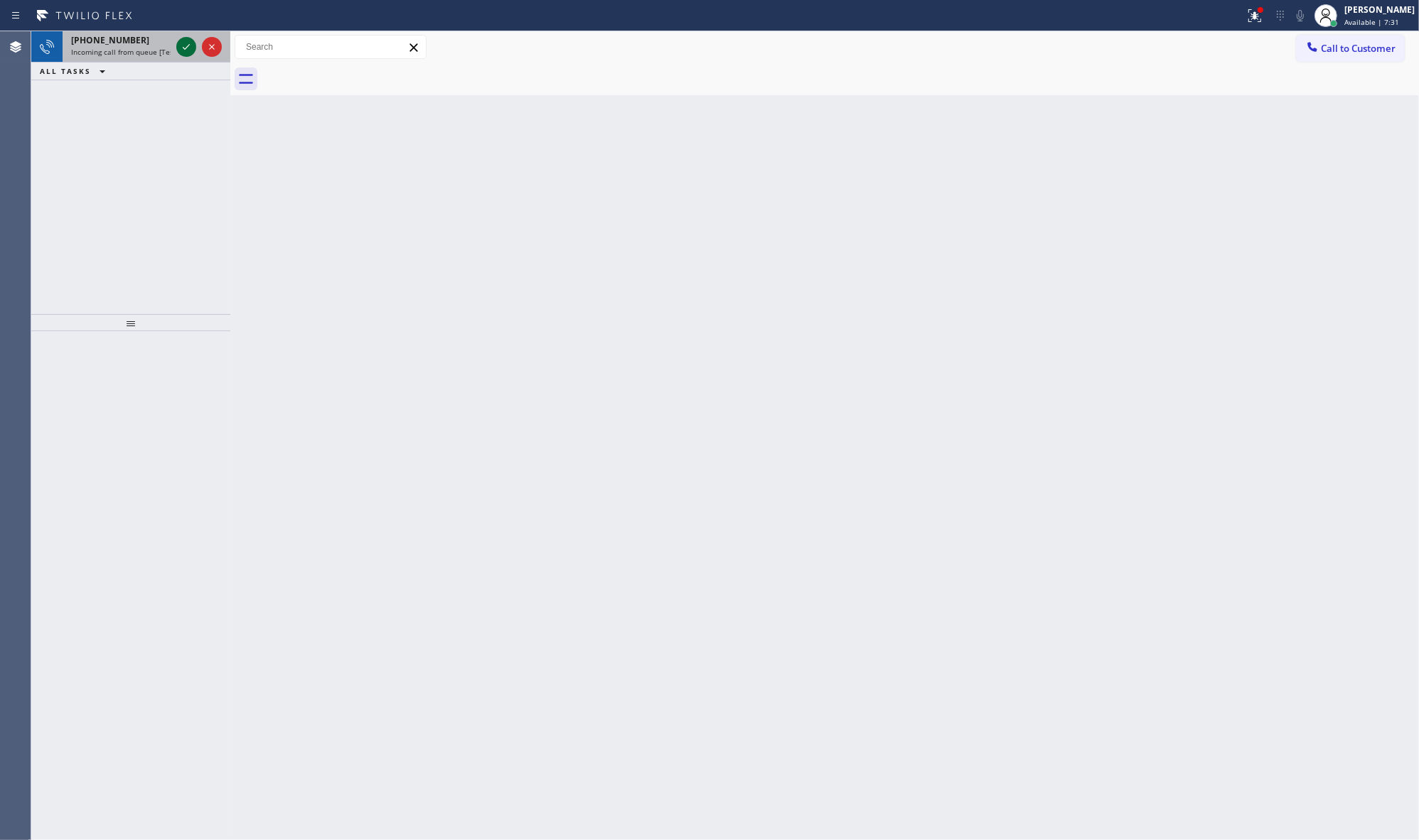
click at [183, 47] on icon at bounding box center [186, 47] width 17 height 17
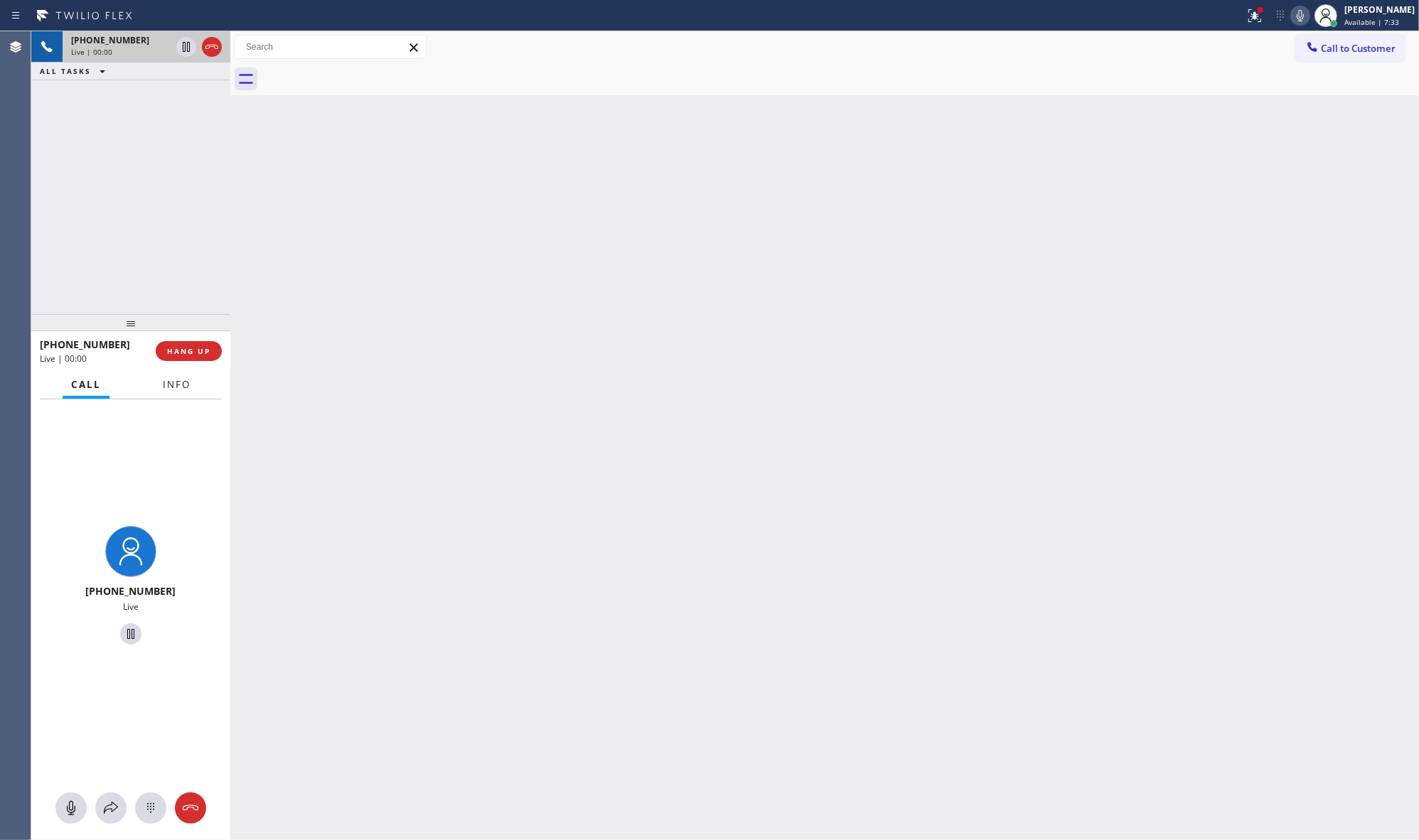
click at [176, 379] on span "Info" at bounding box center [176, 384] width 27 height 12
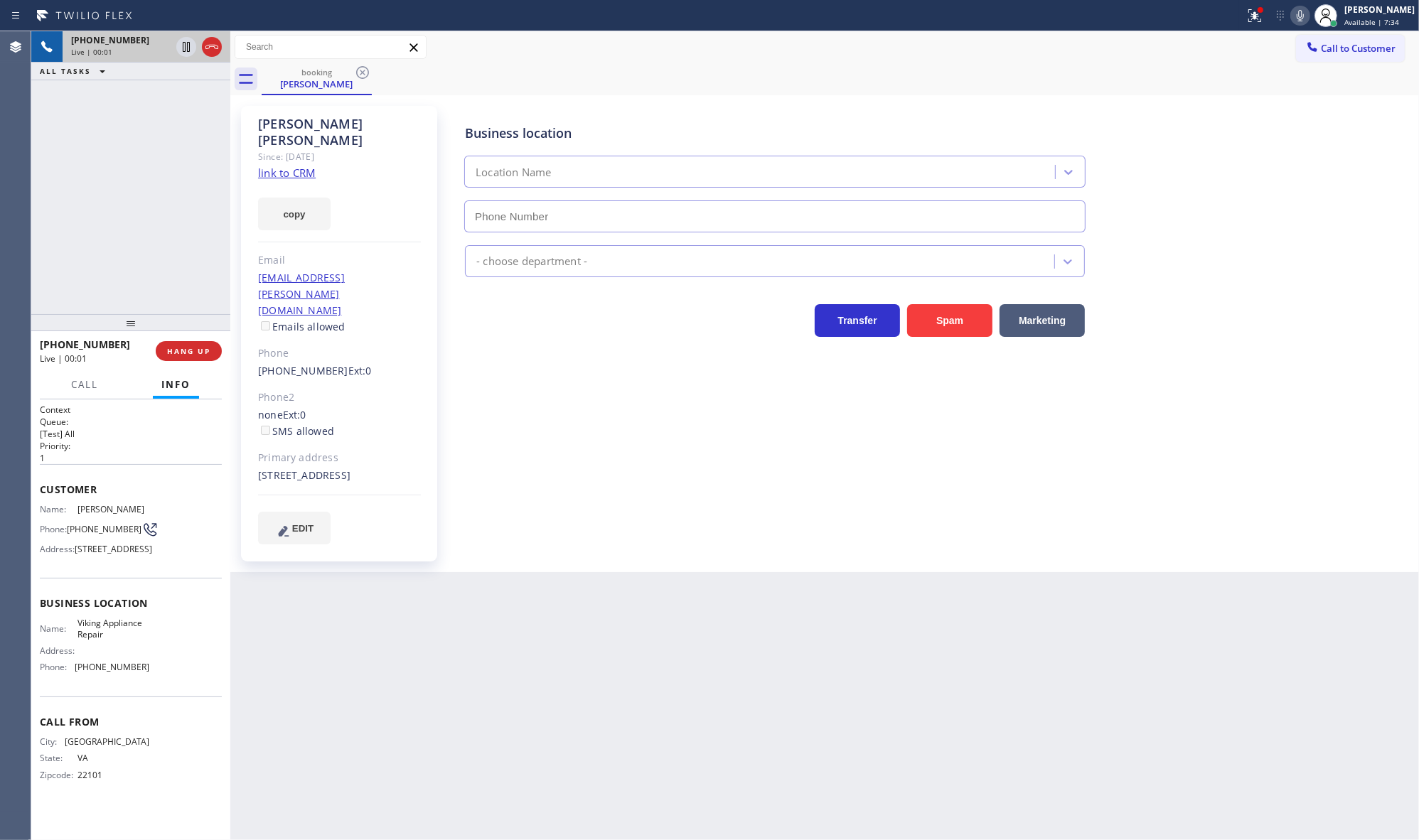
type input "[PHONE_NUMBER]"
click at [1259, 7] on div at bounding box center [1260, 10] width 8 height 8
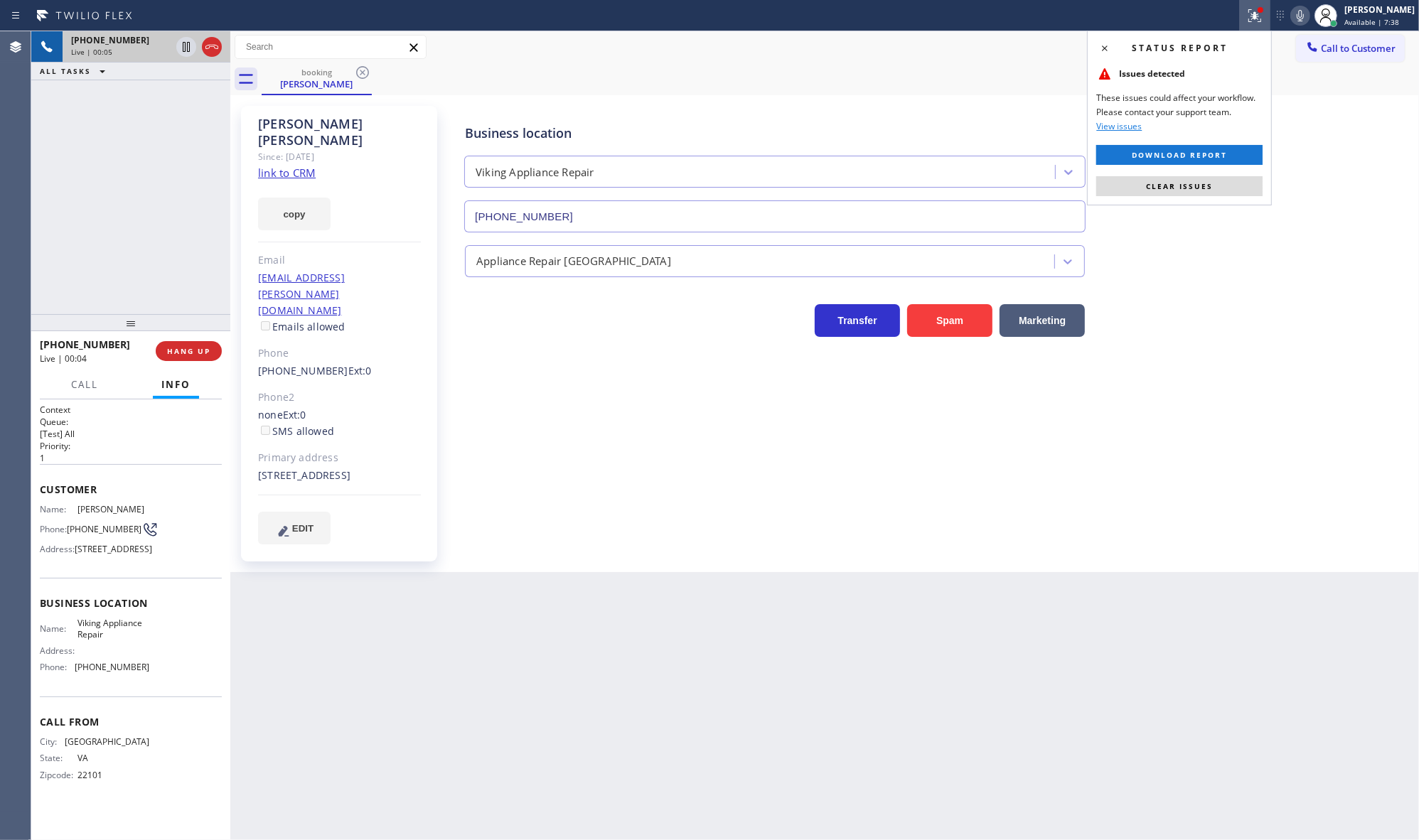
click at [1194, 200] on div "Status report Issues detected These issues could affect your workflow. Please c…" at bounding box center [1179, 118] width 185 height 175
click at [1193, 193] on button "Clear issues" at bounding box center [1179, 186] width 166 height 20
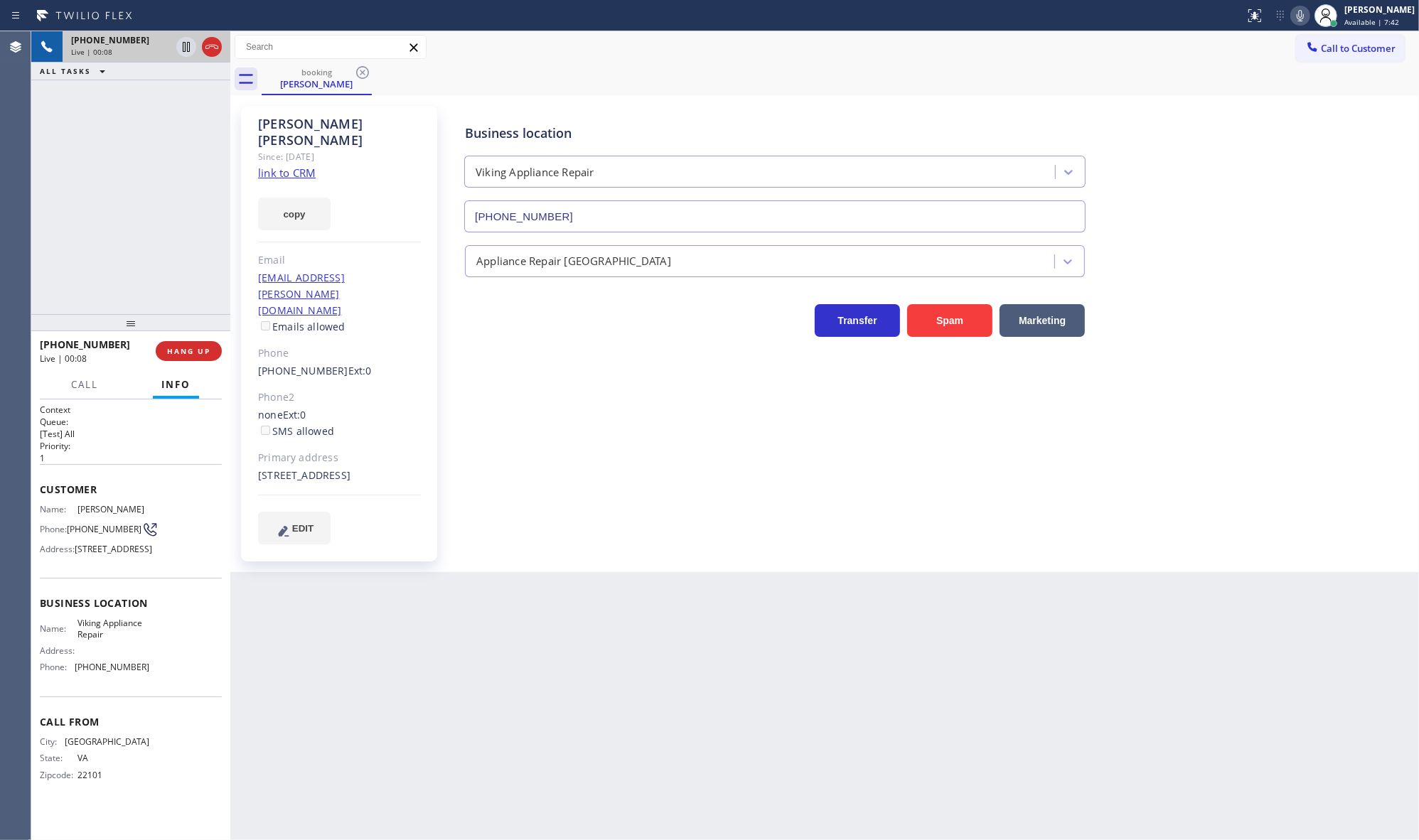
click at [305, 166] on link "link to CRM" at bounding box center [286, 172] width 57 height 14
click at [192, 356] on span "HANG UP" at bounding box center [189, 351] width 43 height 10
click at [183, 356] on span "COMPLETE" at bounding box center [185, 351] width 49 height 10
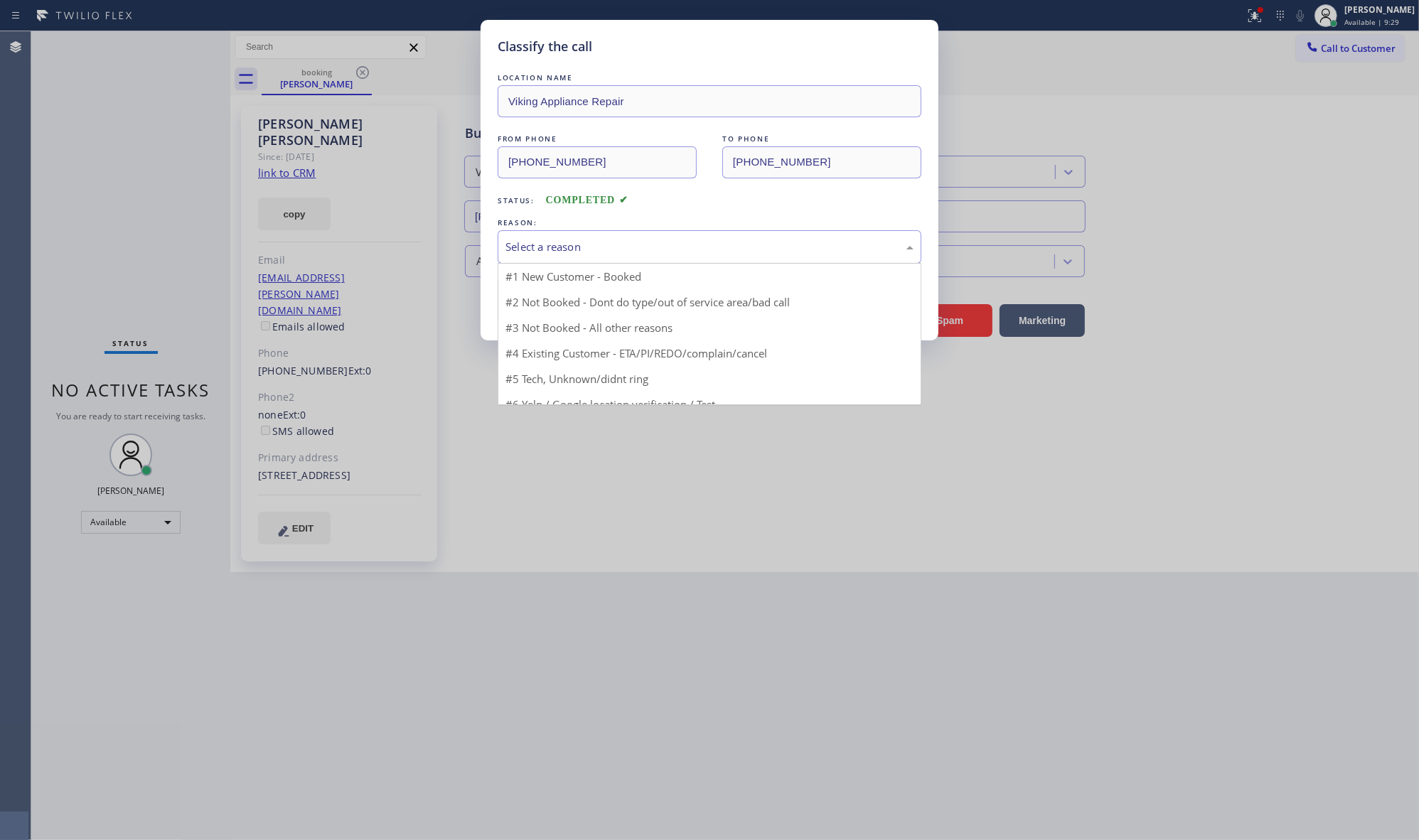
click at [534, 250] on div "Select a reason" at bounding box center [710, 247] width 408 height 17
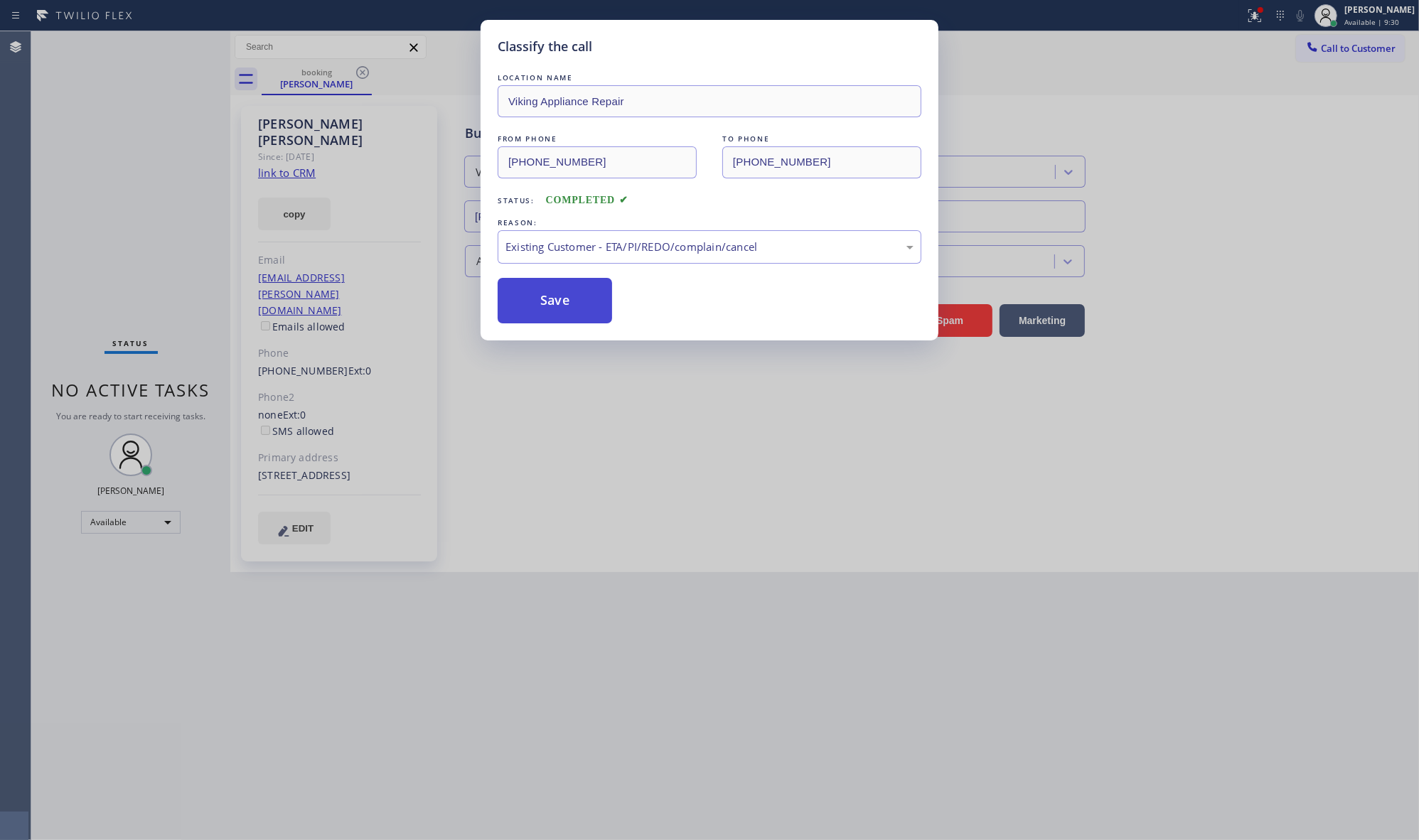
click at [544, 300] on button "Save" at bounding box center [555, 300] width 115 height 46
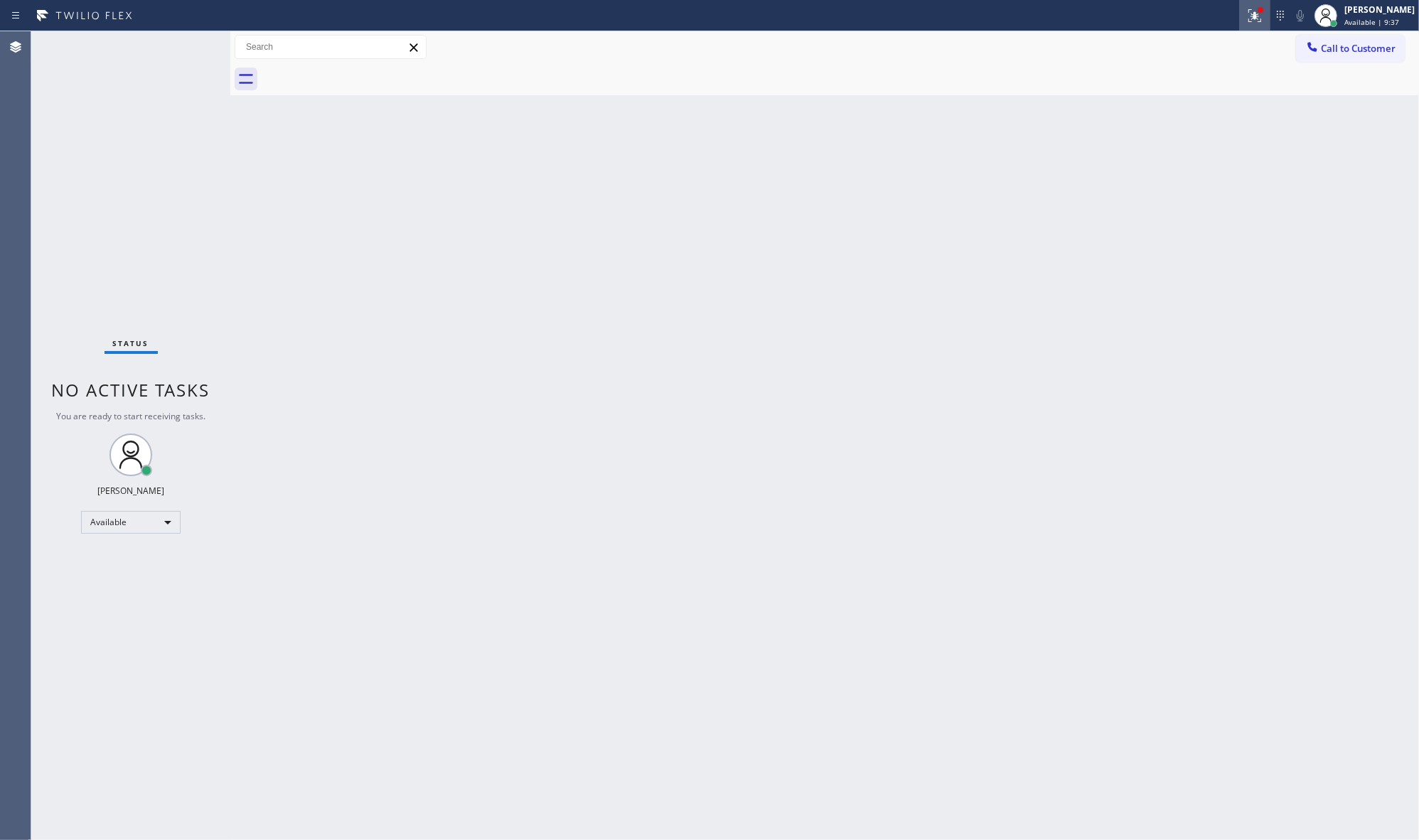
click at [1269, 12] on div at bounding box center [1255, 16] width 32 height 17
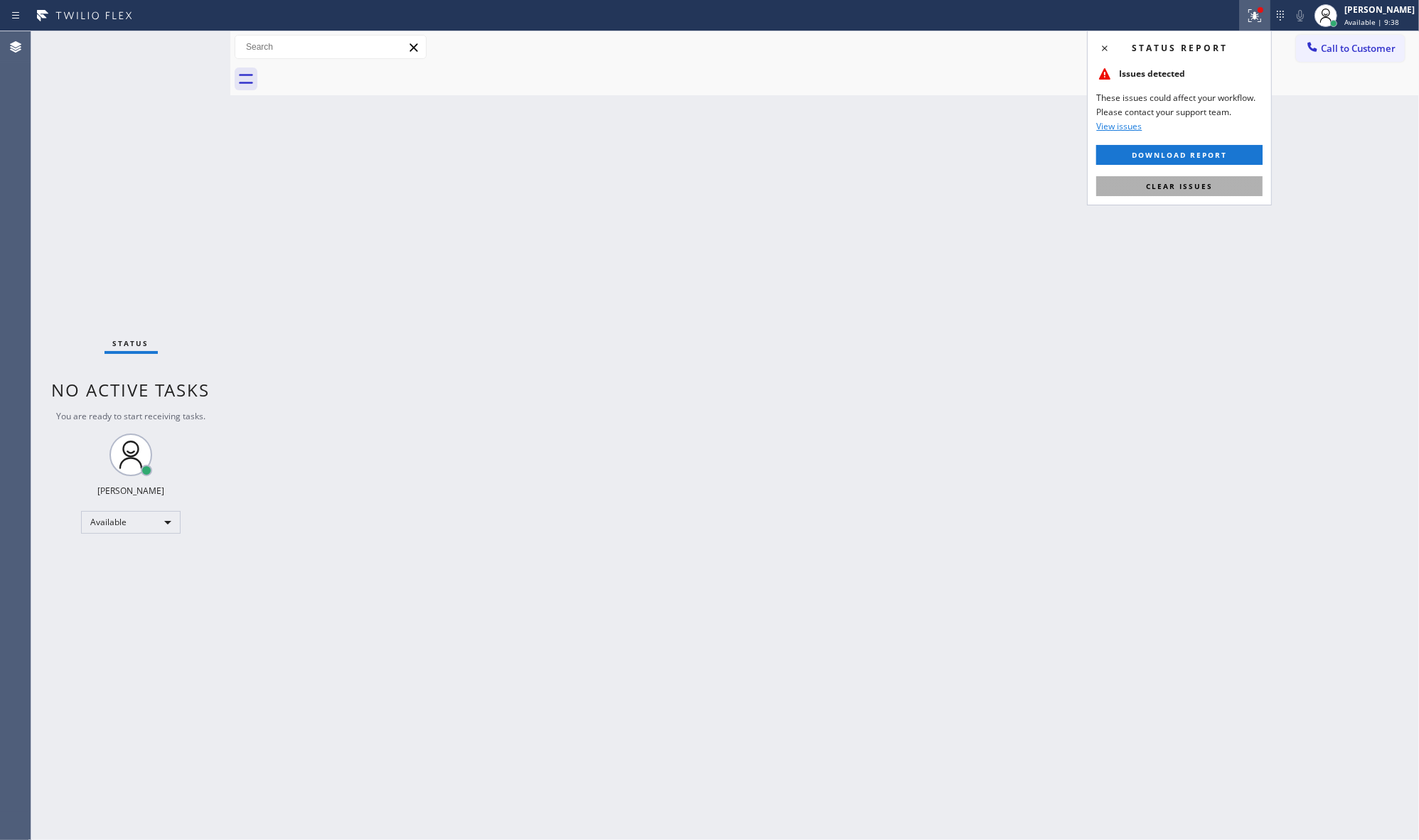
click at [1207, 189] on span "Clear issues" at bounding box center [1179, 186] width 67 height 10
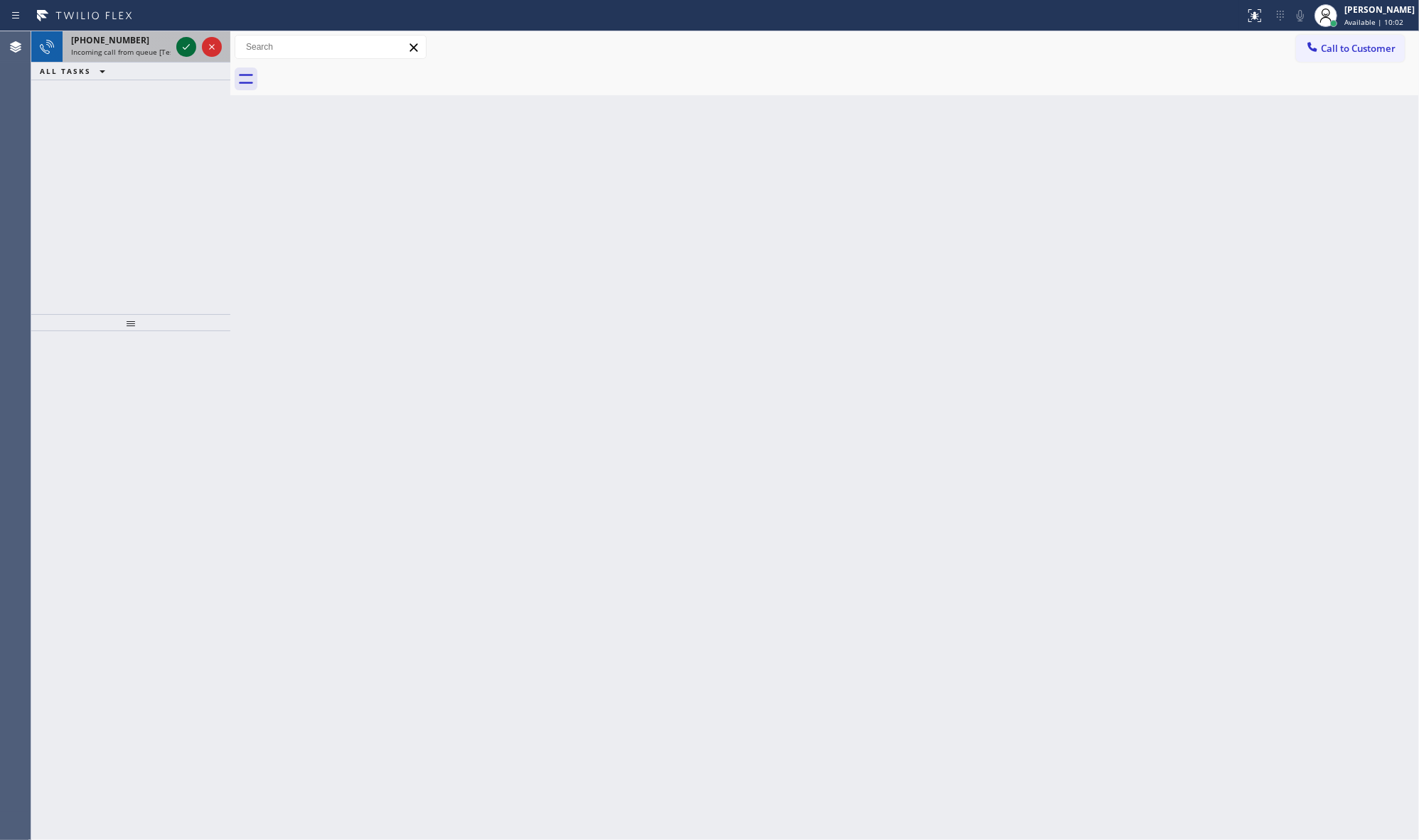
click at [185, 47] on icon at bounding box center [186, 47] width 17 height 17
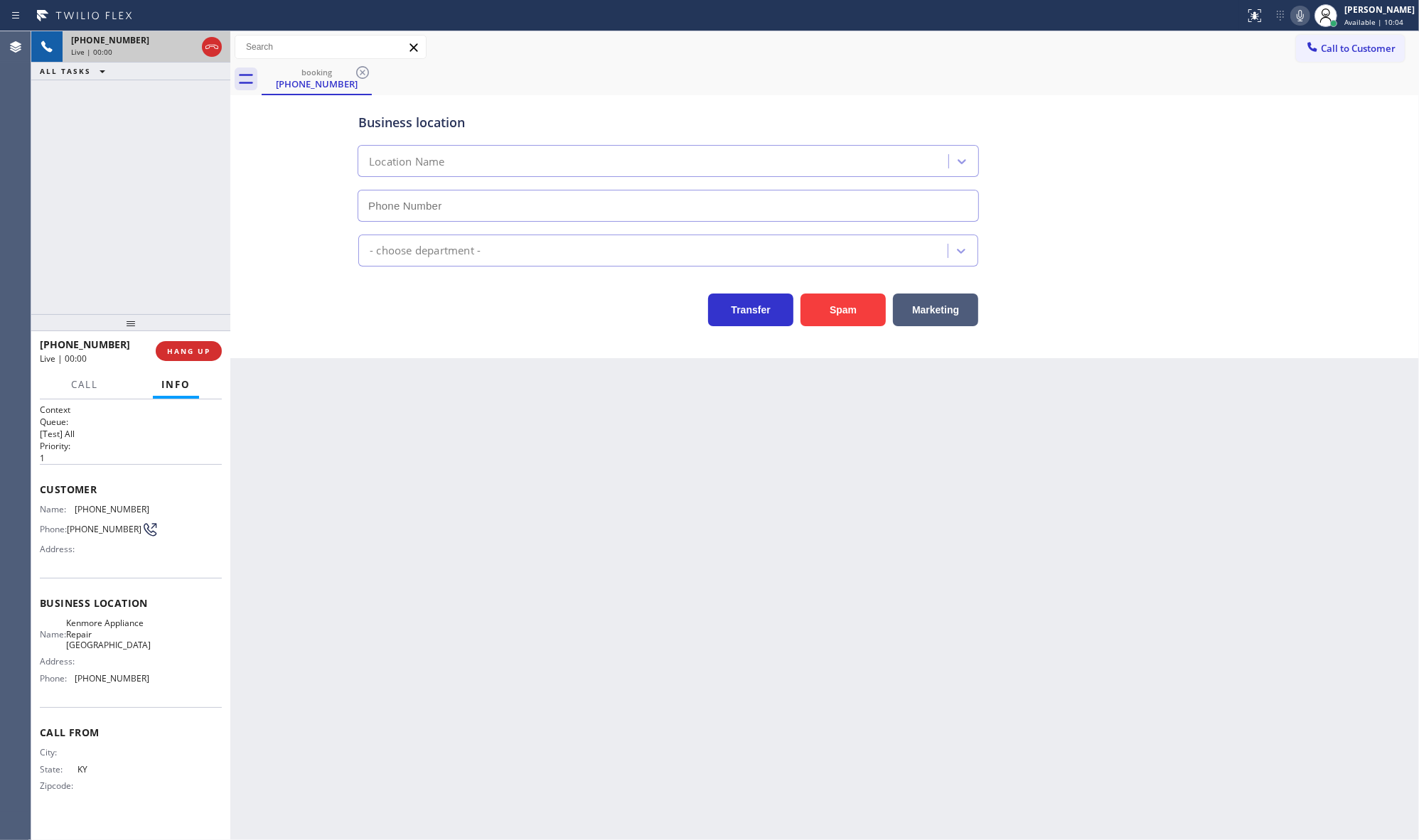
type input "[PHONE_NUMBER]"
click at [926, 309] on button "Marketing" at bounding box center [935, 309] width 86 height 32
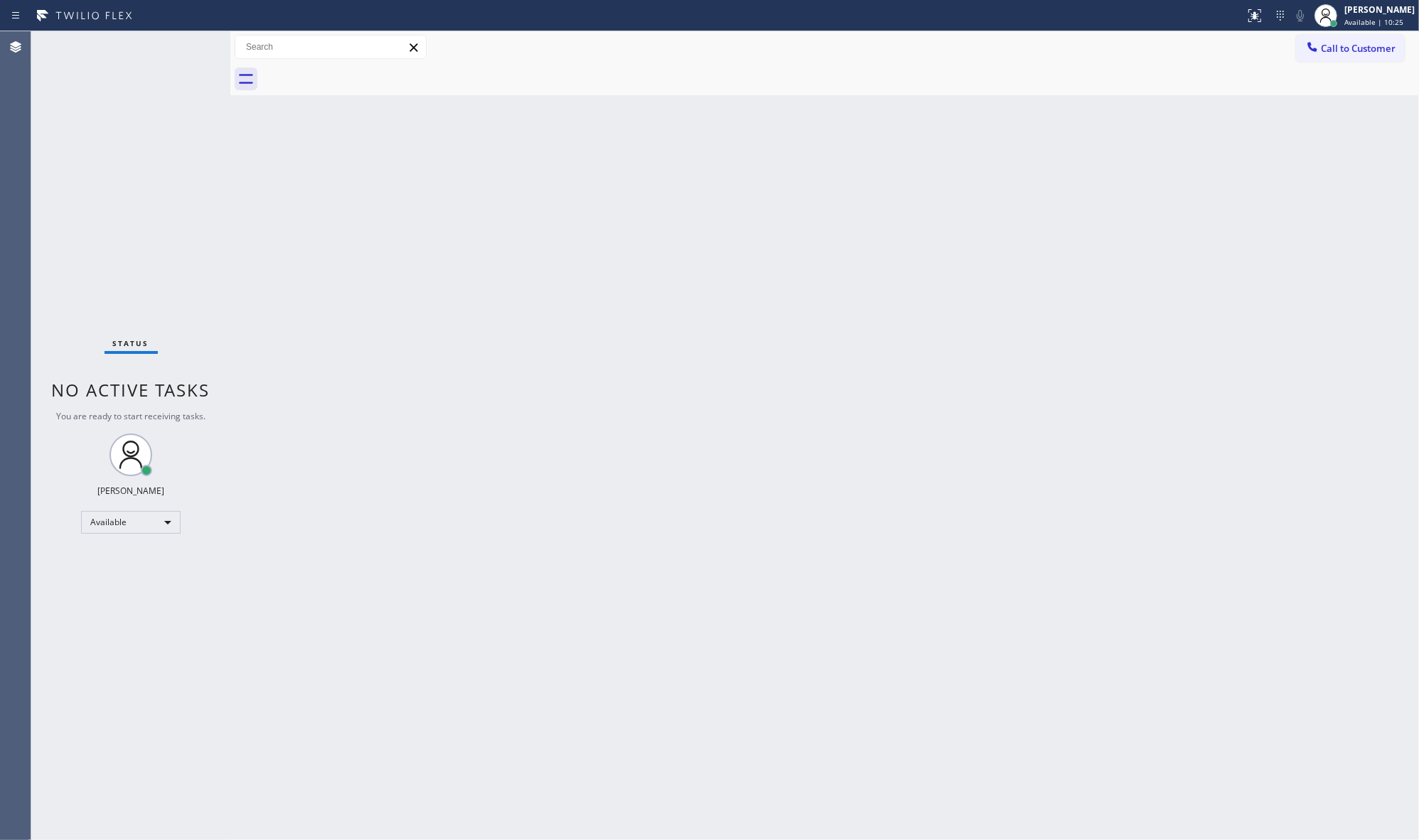
click at [1259, 144] on div "Back to Dashboard Change Sender ID Customers Technicians Select a contact Outbo…" at bounding box center [824, 436] width 1189 height 809
click at [427, 663] on div "Back to Dashboard Change Sender ID Customers Technicians Select a contact Outbo…" at bounding box center [824, 436] width 1189 height 809
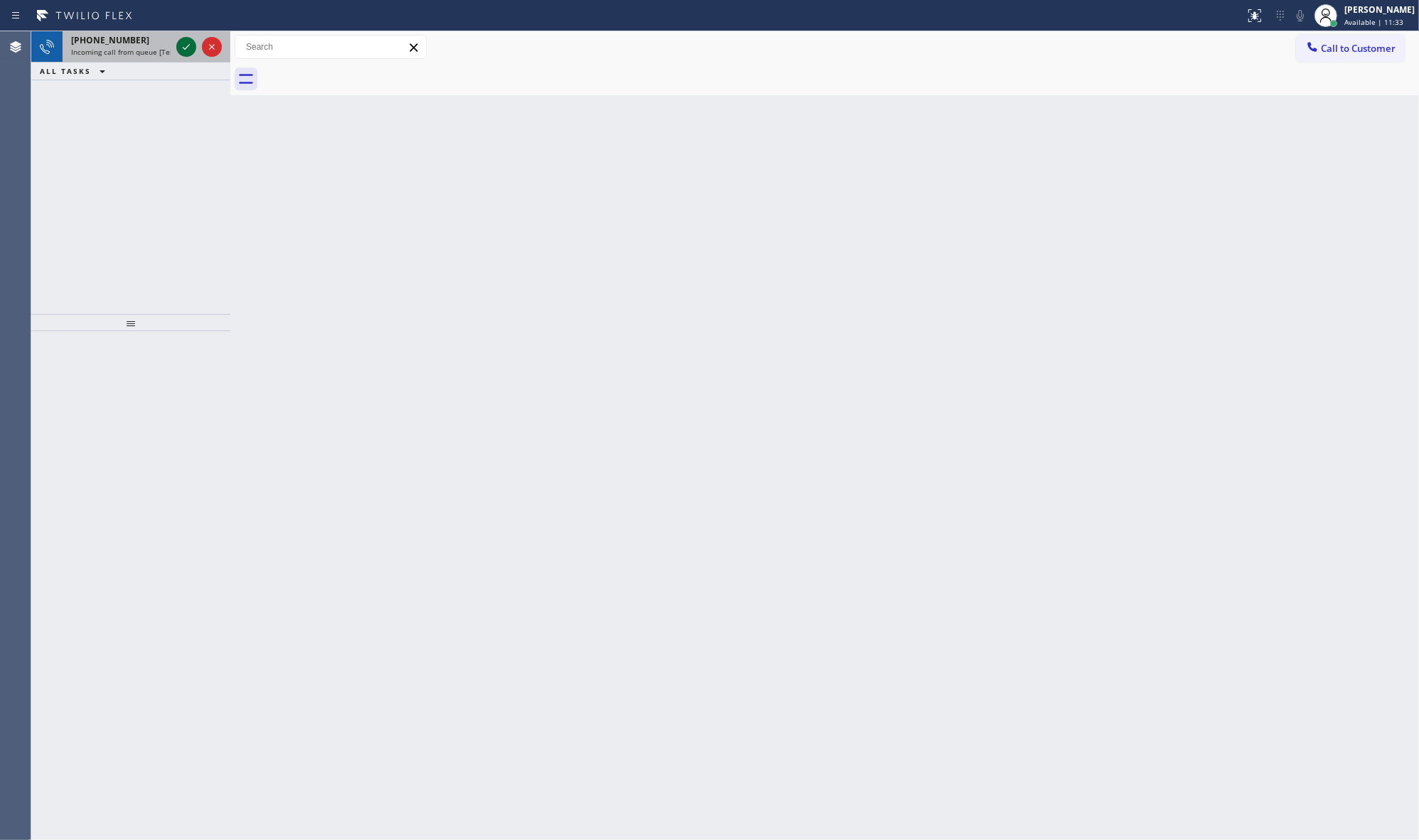
click at [180, 45] on icon at bounding box center [186, 47] width 17 height 17
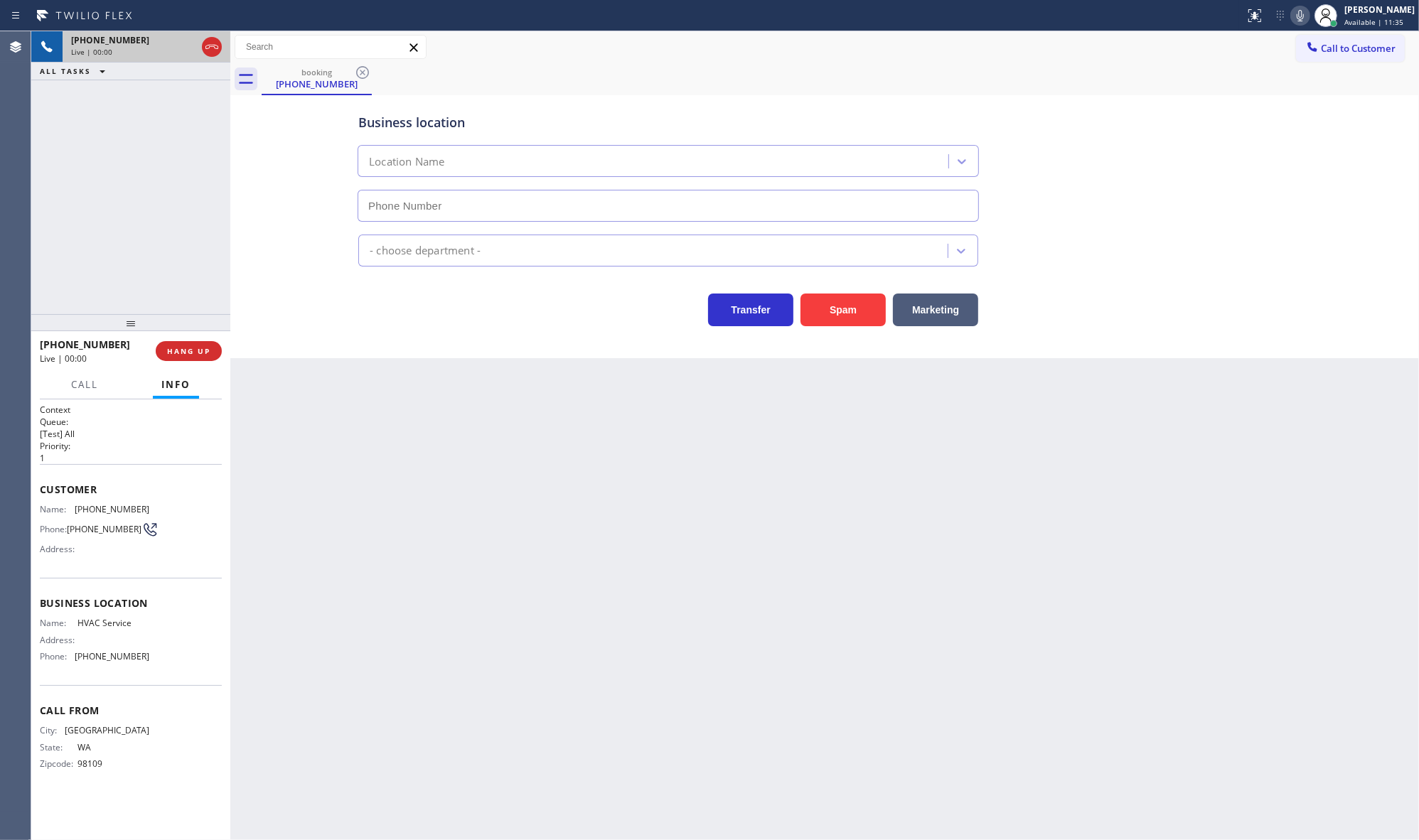
type input "[PHONE_NUMBER]"
click at [190, 345] on button "HANG UP" at bounding box center [188, 351] width 66 height 20
click at [171, 356] on span "COMPLETE" at bounding box center [185, 351] width 49 height 10
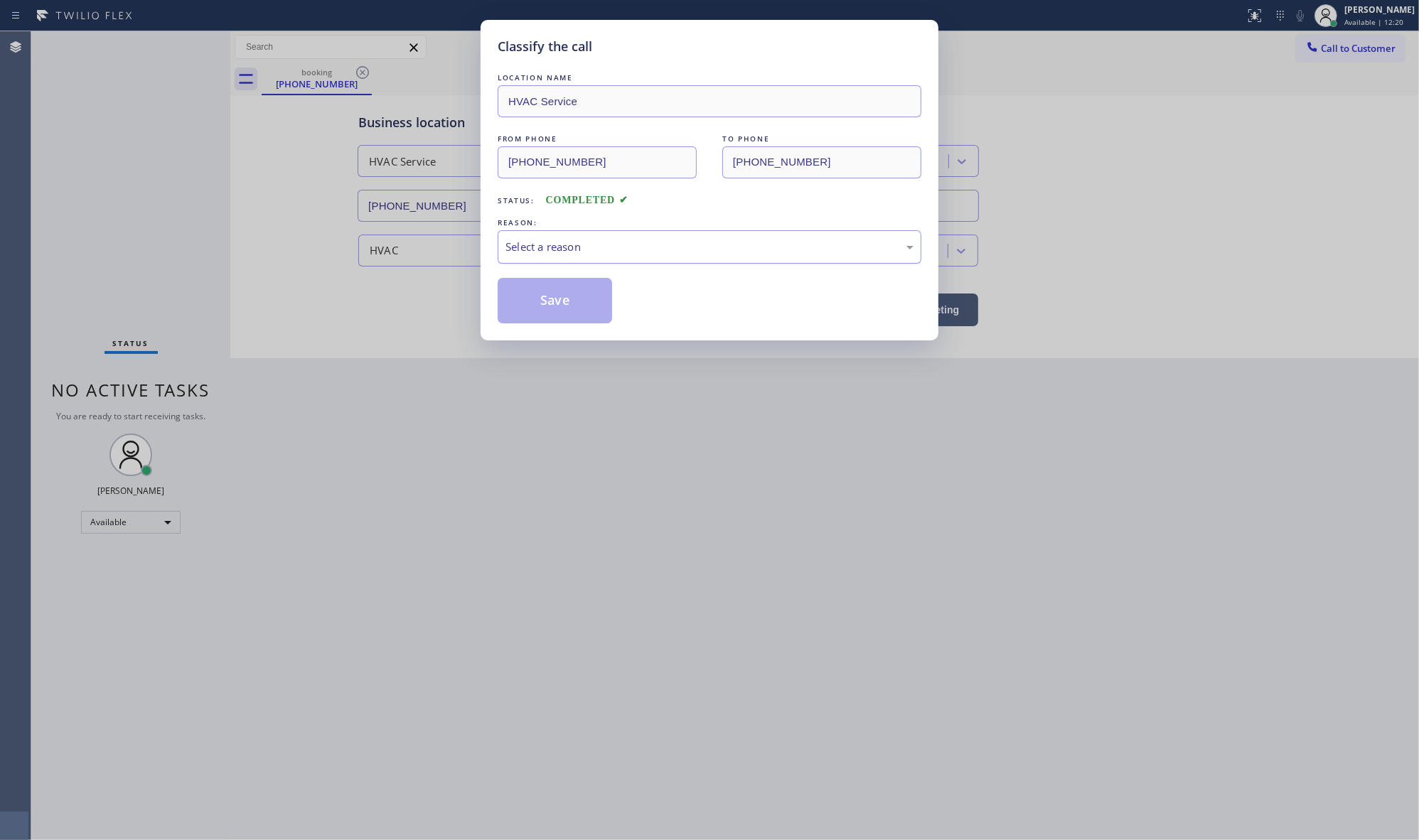
click at [535, 242] on div "Select a reason" at bounding box center [710, 247] width 408 height 17
click at [576, 293] on button "Save" at bounding box center [555, 300] width 115 height 46
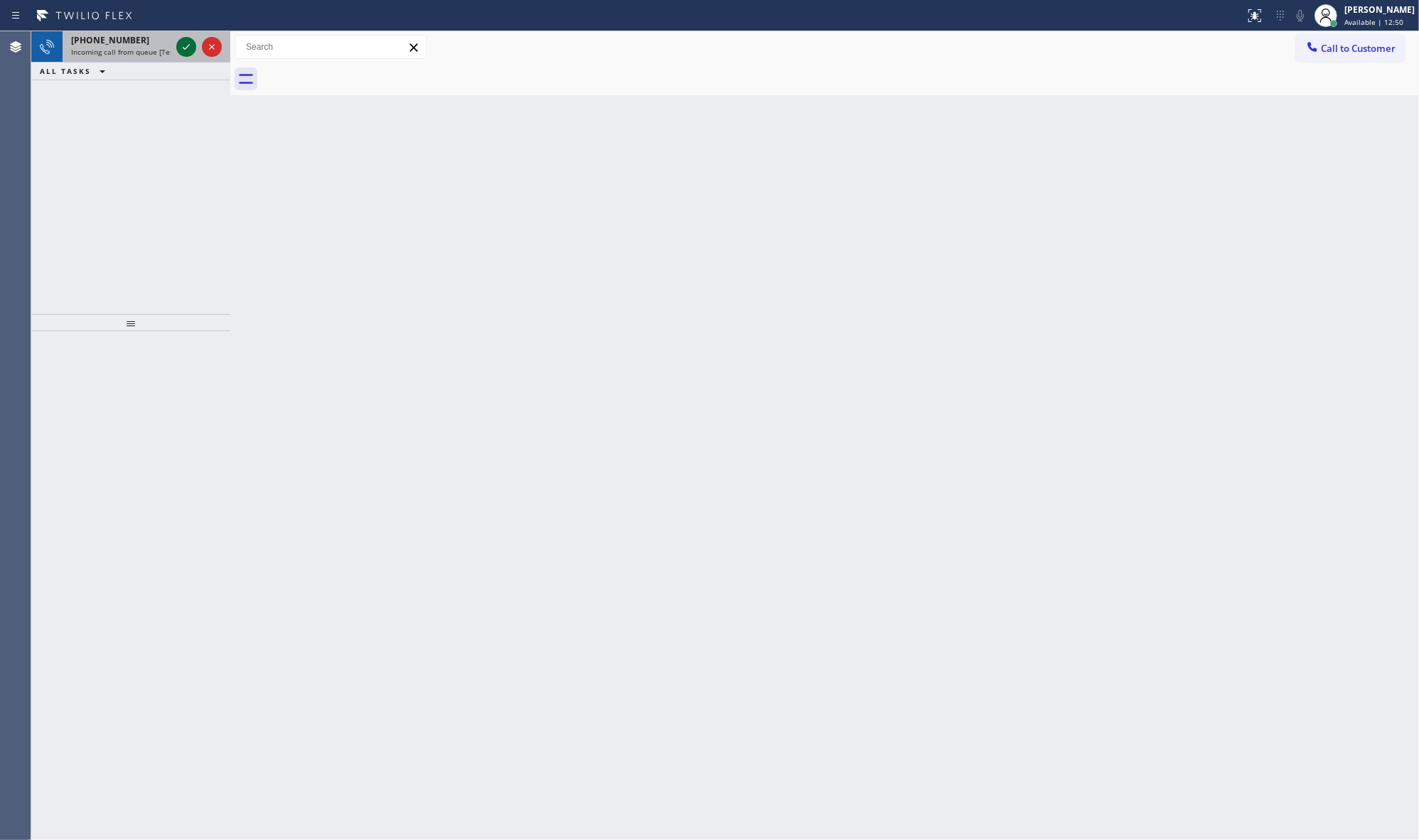
click at [193, 45] on icon at bounding box center [186, 47] width 17 height 17
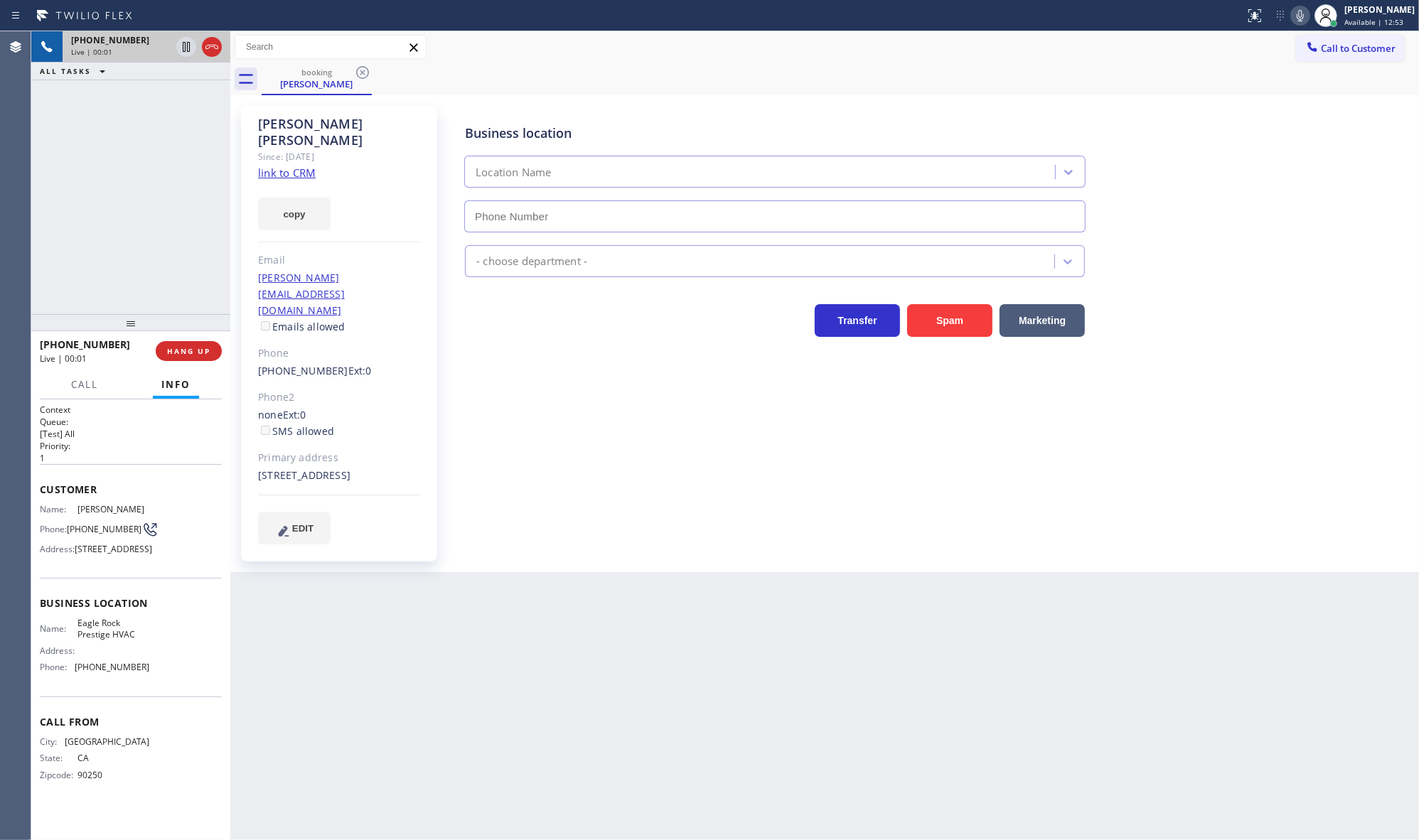
type input "[PHONE_NUMBER]"
click at [282, 166] on link "link to CRM" at bounding box center [286, 172] width 57 height 14
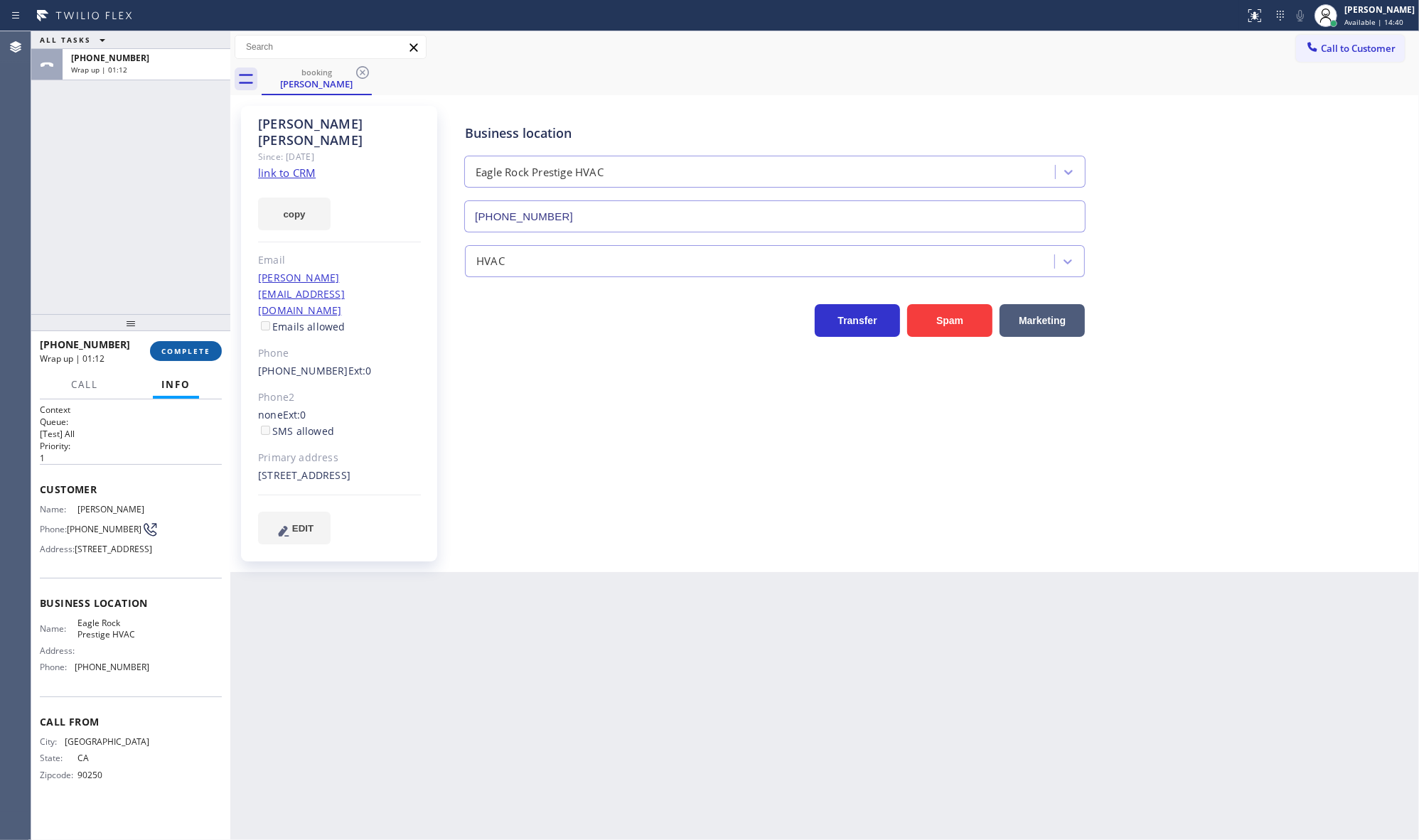
click at [212, 349] on button "COMPLETE" at bounding box center [185, 351] width 72 height 20
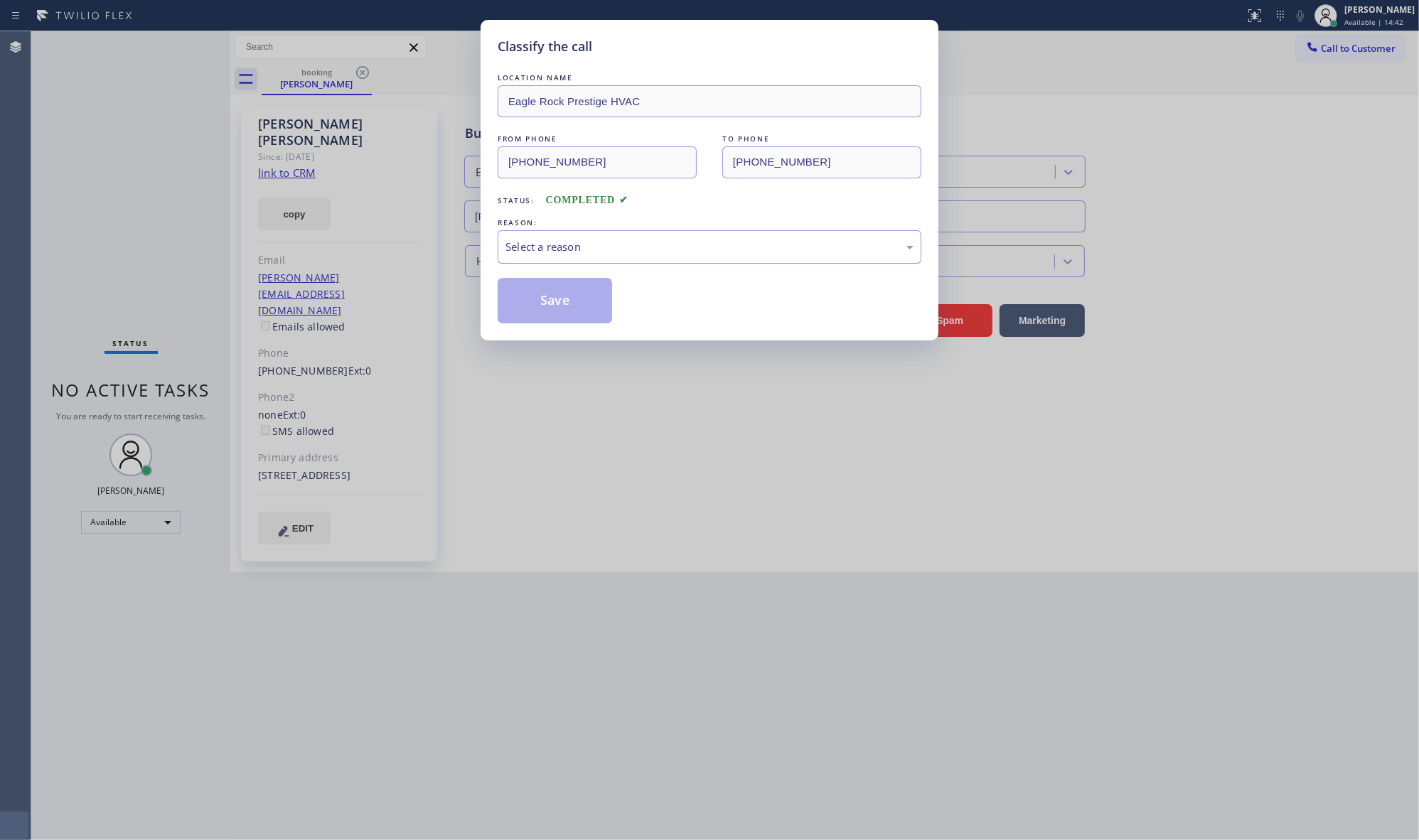
drag, startPoint x: 536, startPoint y: 247, endPoint x: 537, endPoint y: 257, distance: 10.0
click at [537, 246] on div "Select a reason" at bounding box center [710, 247] width 408 height 17
click at [552, 296] on button "Save" at bounding box center [555, 300] width 115 height 46
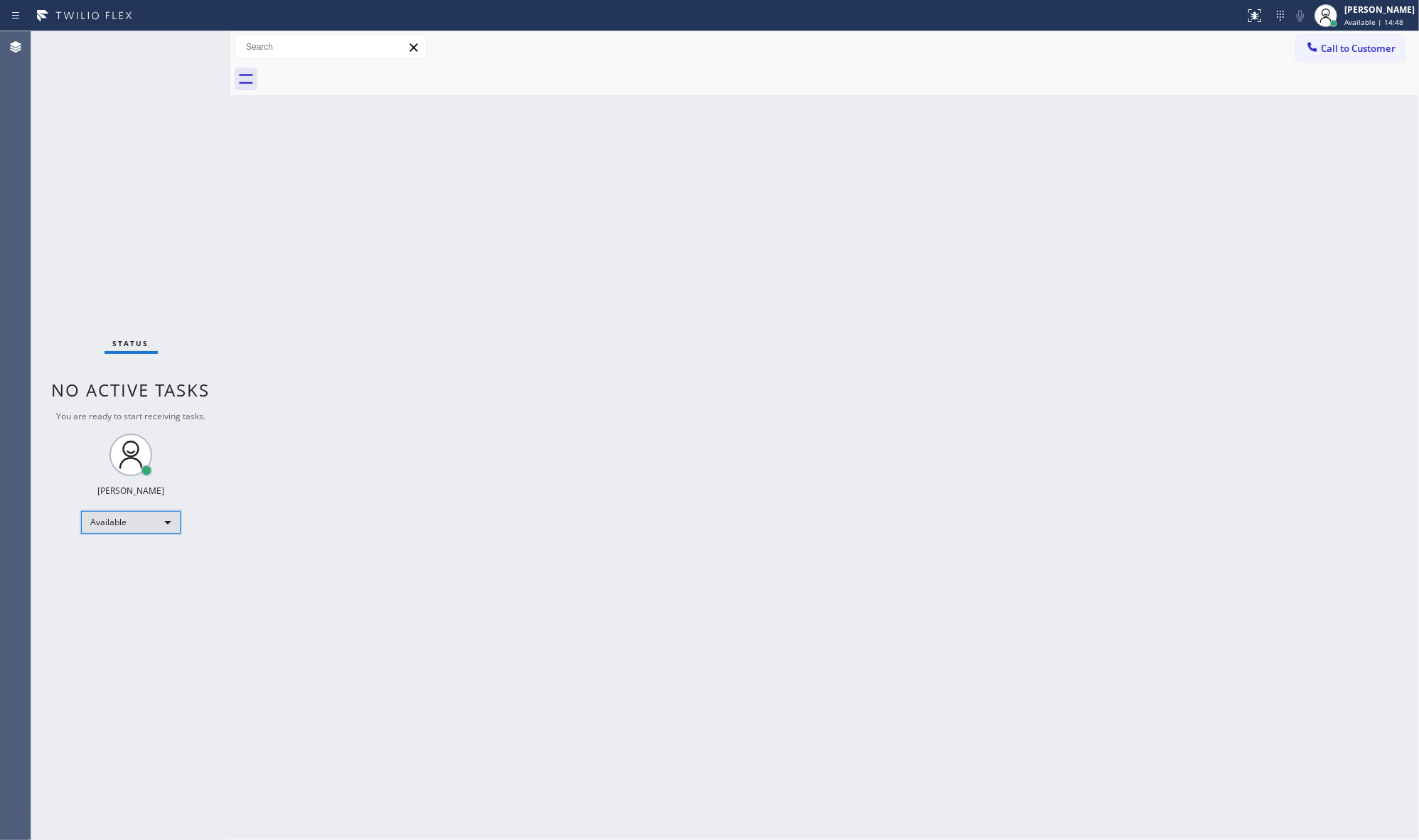
click at [91, 519] on div "Available" at bounding box center [131, 521] width 100 height 22
click at [122, 569] on li "Unavailable" at bounding box center [130, 577] width 96 height 17
click at [1065, 734] on div "Back to Dashboard Change Sender ID Customers Technicians Select a contact Outbo…" at bounding box center [824, 436] width 1189 height 809
click at [1014, 571] on div "Back to Dashboard Change Sender ID Customers Technicians Select a contact Outbo…" at bounding box center [824, 436] width 1189 height 809
click at [1180, 667] on div "Back to Dashboard Change Sender ID Customers Technicians Select a contact Outbo…" at bounding box center [824, 436] width 1189 height 809
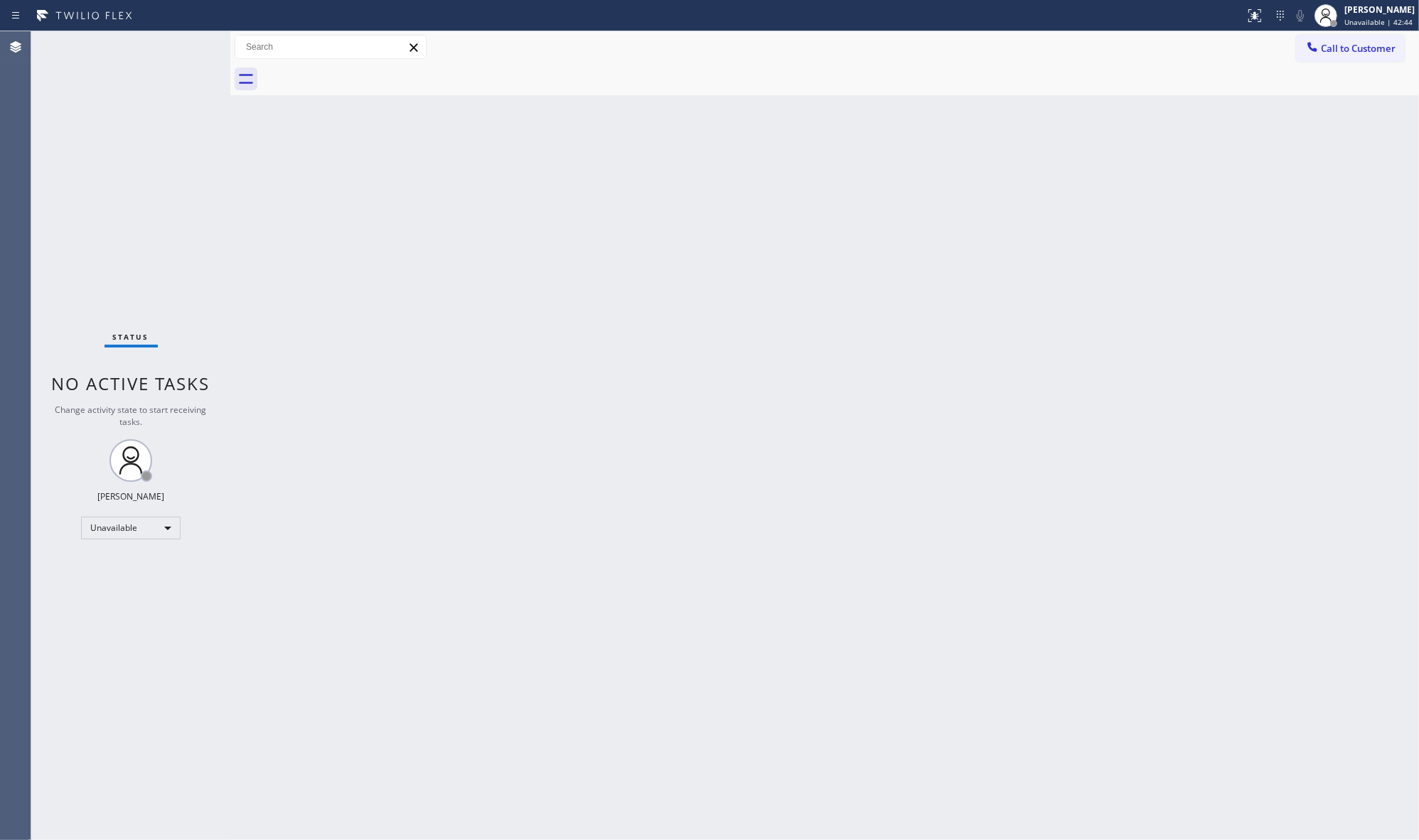
click at [379, 446] on div "Back to Dashboard Change Sender ID Customers Technicians Select a contact Outbo…" at bounding box center [824, 436] width 1189 height 809
click at [252, 620] on div "Back to Dashboard Change Sender ID Customers Technicians Select a contact Outbo…" at bounding box center [824, 436] width 1189 height 809
click at [589, 238] on div "Back to Dashboard Change Sender ID Customers Technicians Select a contact Outbo…" at bounding box center [824, 436] width 1189 height 809
click at [645, 397] on div "Back to Dashboard Change Sender ID Customers Technicians Select a contact Outbo…" at bounding box center [824, 436] width 1189 height 809
click at [659, 745] on div "Back to Dashboard Change Sender ID Customers Technicians Select a contact Outbo…" at bounding box center [824, 436] width 1189 height 809
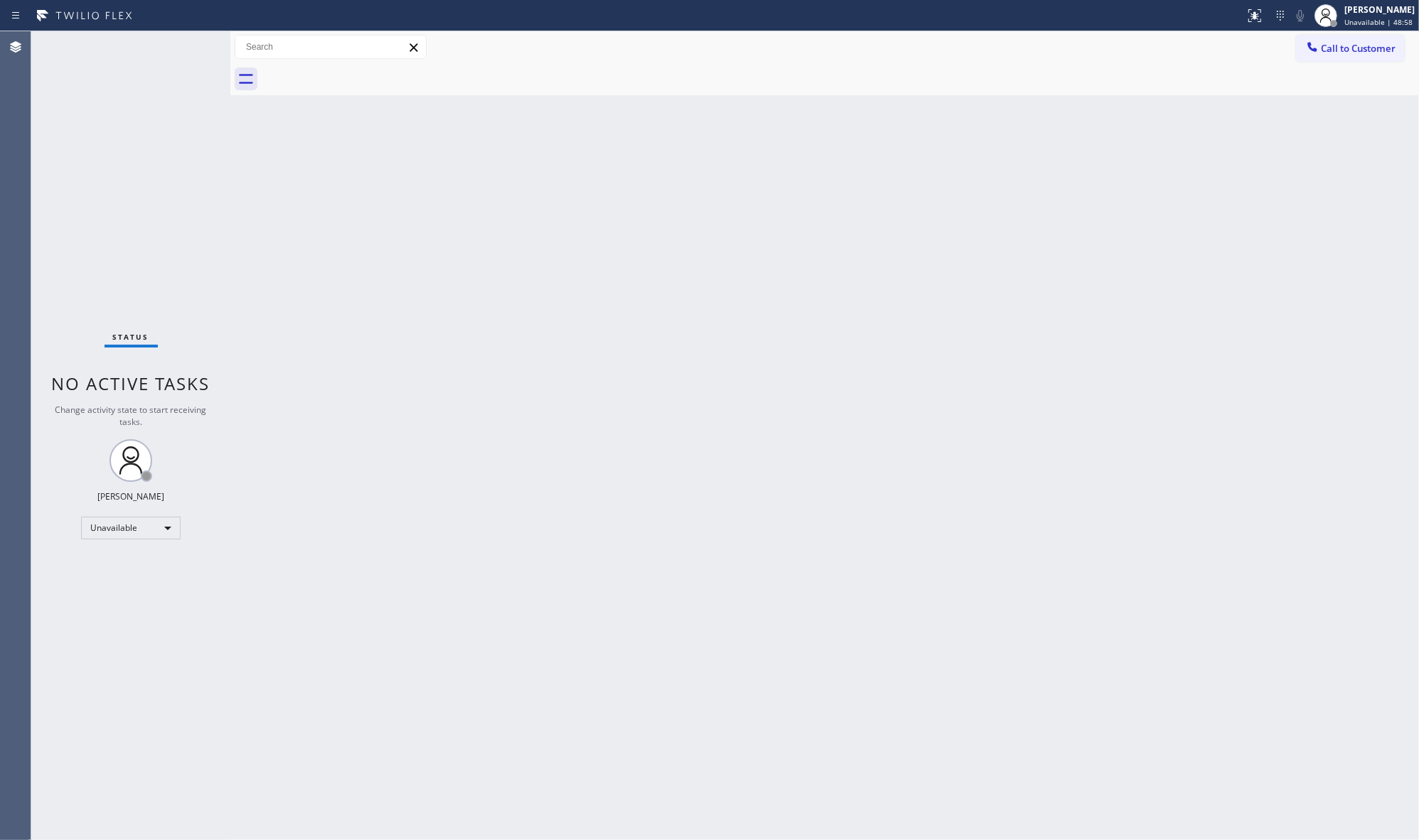
click at [455, 637] on div "Back to Dashboard Change Sender ID Customers Technicians Select a contact Outbo…" at bounding box center [824, 436] width 1189 height 809
click at [472, 190] on div "Back to Dashboard Change Sender ID Customers Technicians Select a contact Outbo…" at bounding box center [824, 436] width 1189 height 809
click at [550, 403] on div "Back to Dashboard Change Sender ID Customers Technicians Select a contact Outbo…" at bounding box center [824, 436] width 1189 height 809
click at [847, 128] on div "Back to Dashboard Change Sender ID Customers Technicians Select a contact Outbo…" at bounding box center [824, 436] width 1189 height 809
click at [286, 521] on div "Back to Dashboard Change Sender ID Customers Technicians Select a contact Outbo…" at bounding box center [824, 436] width 1189 height 809
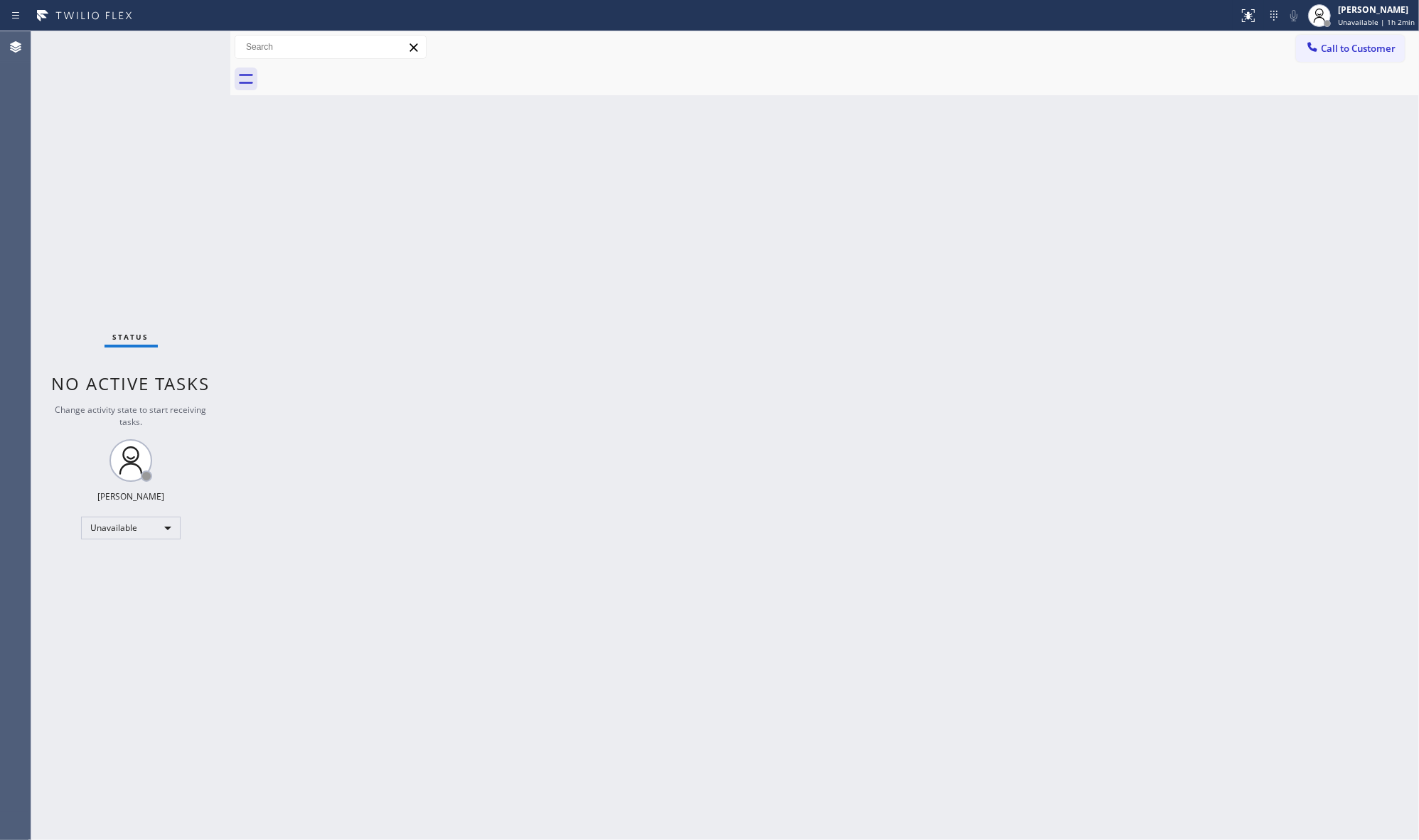
click at [368, 510] on div "Back to Dashboard Change Sender ID Customers Technicians Select a contact Outbo…" at bounding box center [824, 436] width 1189 height 809
click at [947, 587] on div "Back to Dashboard Change Sender ID Customers Technicians Select a contact Outbo…" at bounding box center [824, 436] width 1189 height 809
click at [794, 496] on div "Back to Dashboard Change Sender ID Customers Technicians Select a contact Outbo…" at bounding box center [824, 436] width 1189 height 809
click at [769, 35] on div "Call to Customer Outbound call Location Search location Your caller id phone nu…" at bounding box center [824, 47] width 1189 height 25
click at [763, 115] on div "Back to Dashboard Change Sender ID Customers Technicians Select a contact Outbo…" at bounding box center [824, 436] width 1189 height 809
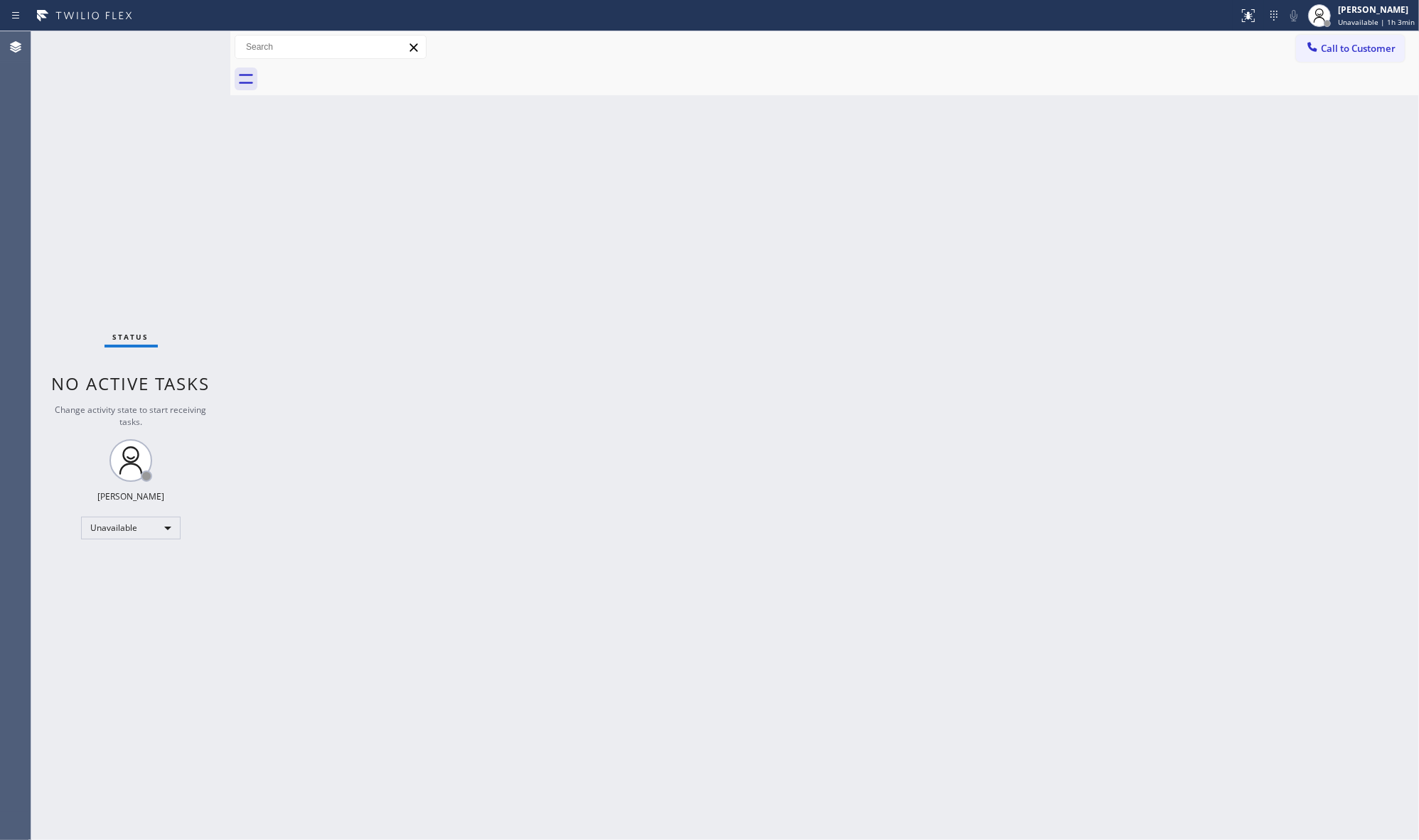
click at [759, 167] on div "Back to Dashboard Change Sender ID Customers Technicians Select a contact Outbo…" at bounding box center [824, 436] width 1189 height 809
drag, startPoint x: 776, startPoint y: 254, endPoint x: 775, endPoint y: 325, distance: 71.0
click at [776, 256] on div "Back to Dashboard Change Sender ID Customers Technicians Select a contact Outbo…" at bounding box center [824, 436] width 1189 height 809
click at [779, 349] on div "Back to Dashboard Change Sender ID Customers Technicians Select a contact Outbo…" at bounding box center [824, 436] width 1189 height 809
click at [729, 499] on div "Back to Dashboard Change Sender ID Customers Technicians Select a contact Outbo…" at bounding box center [824, 436] width 1189 height 809
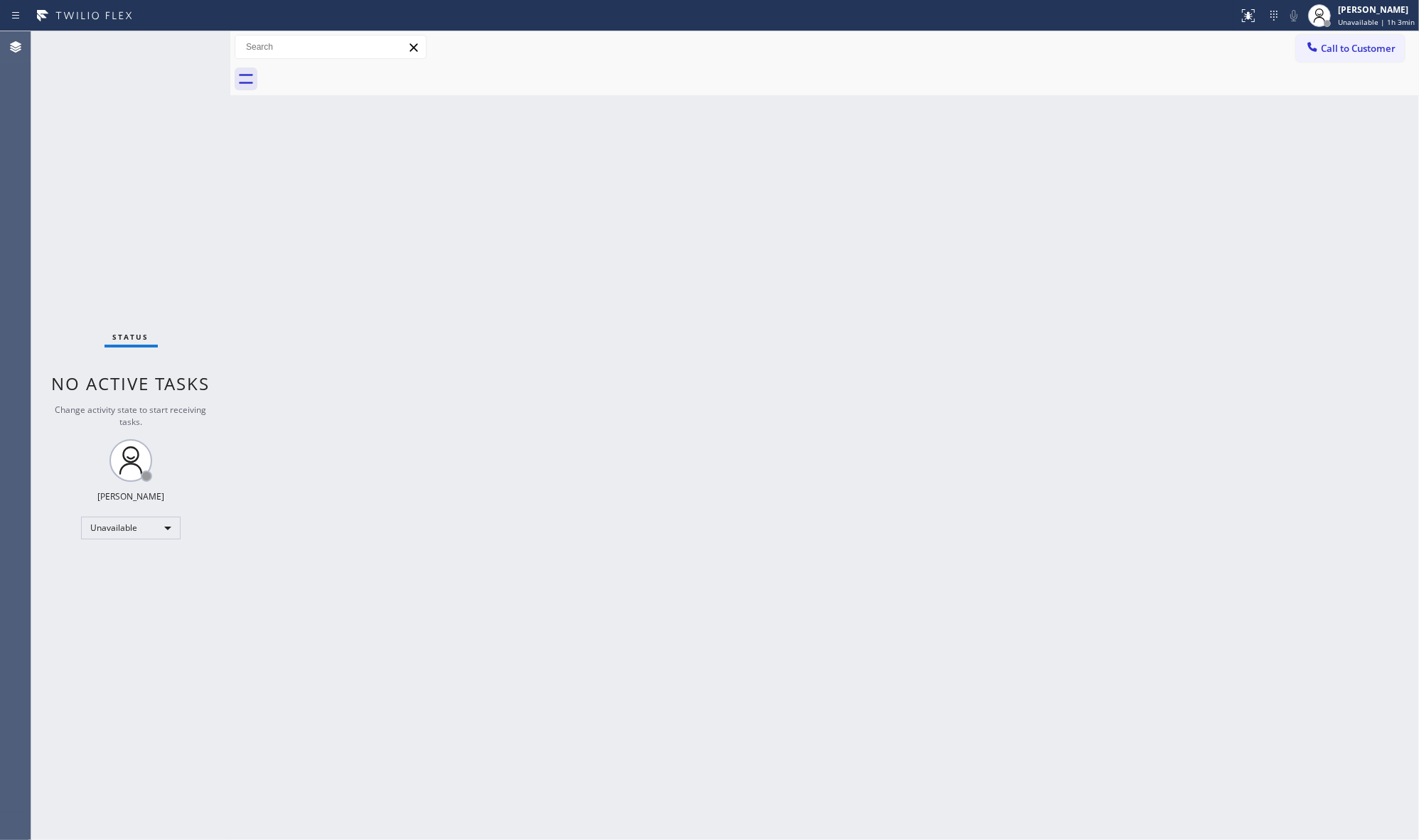
drag, startPoint x: 747, startPoint y: 547, endPoint x: 748, endPoint y: 556, distance: 9.1
click at [748, 550] on div "Back to Dashboard Change Sender ID Customers Technicians Select a contact Outbo…" at bounding box center [824, 436] width 1189 height 809
click at [755, 669] on div "Back to Dashboard Change Sender ID Customers Technicians Select a contact Outbo…" at bounding box center [824, 436] width 1189 height 809
click at [769, 762] on div "Back to Dashboard Change Sender ID Customers Technicians Select a contact Outbo…" at bounding box center [824, 436] width 1189 height 809
click at [772, 798] on div "Back to Dashboard Change Sender ID Customers Technicians Select a contact Outbo…" at bounding box center [824, 436] width 1189 height 809
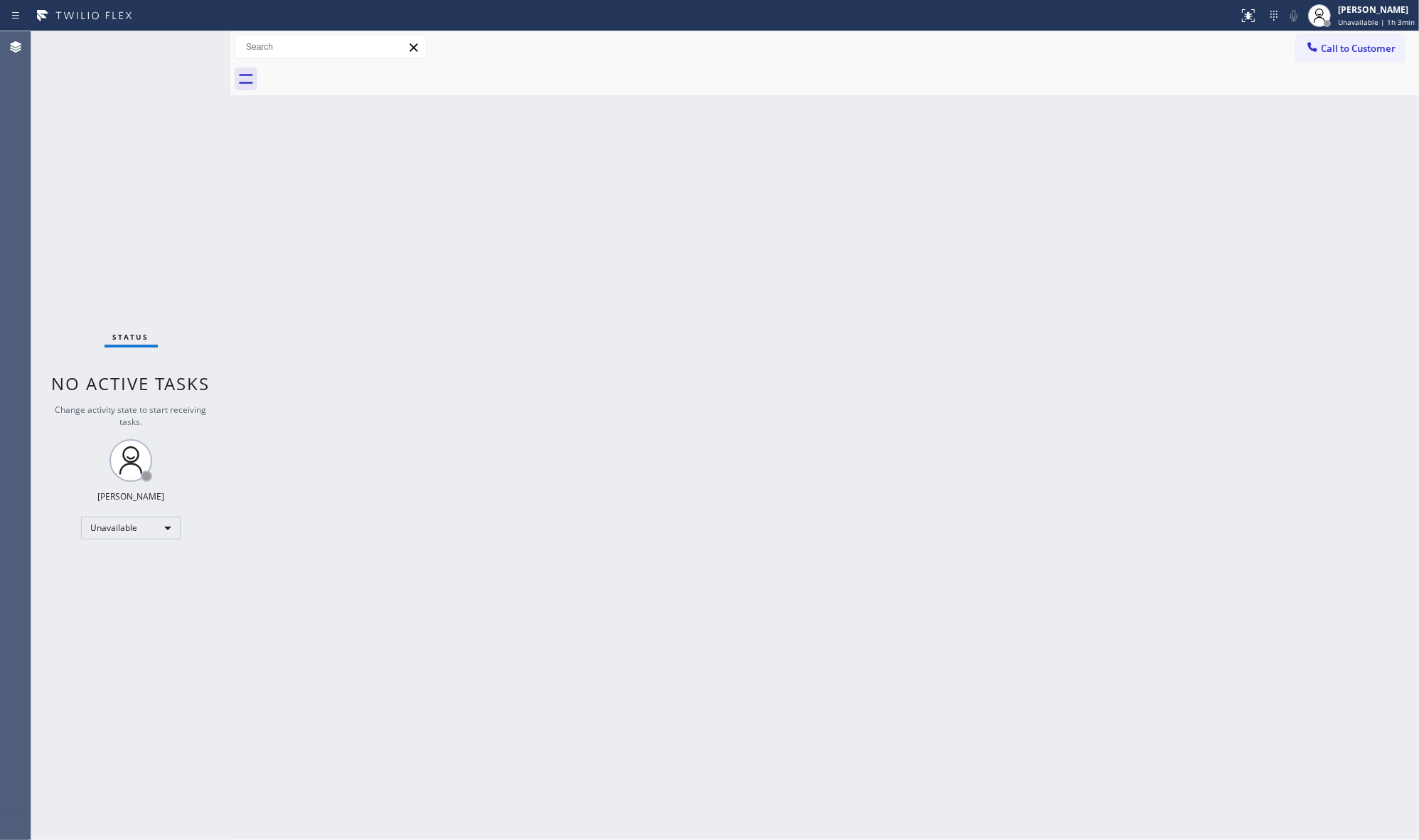
drag, startPoint x: 736, startPoint y: 605, endPoint x: 722, endPoint y: 481, distance: 124.8
click at [736, 594] on div "Back to Dashboard Change Sender ID Customers Technicians Select a contact Outbo…" at bounding box center [824, 436] width 1189 height 809
drag, startPoint x: 720, startPoint y: 477, endPoint x: 716, endPoint y: 461, distance: 16.5
click at [716, 461] on div "Back to Dashboard Change Sender ID Customers Technicians Select a contact Outbo…" at bounding box center [824, 436] width 1189 height 809
drag, startPoint x: 691, startPoint y: 403, endPoint x: 685, endPoint y: 325, distance: 78.2
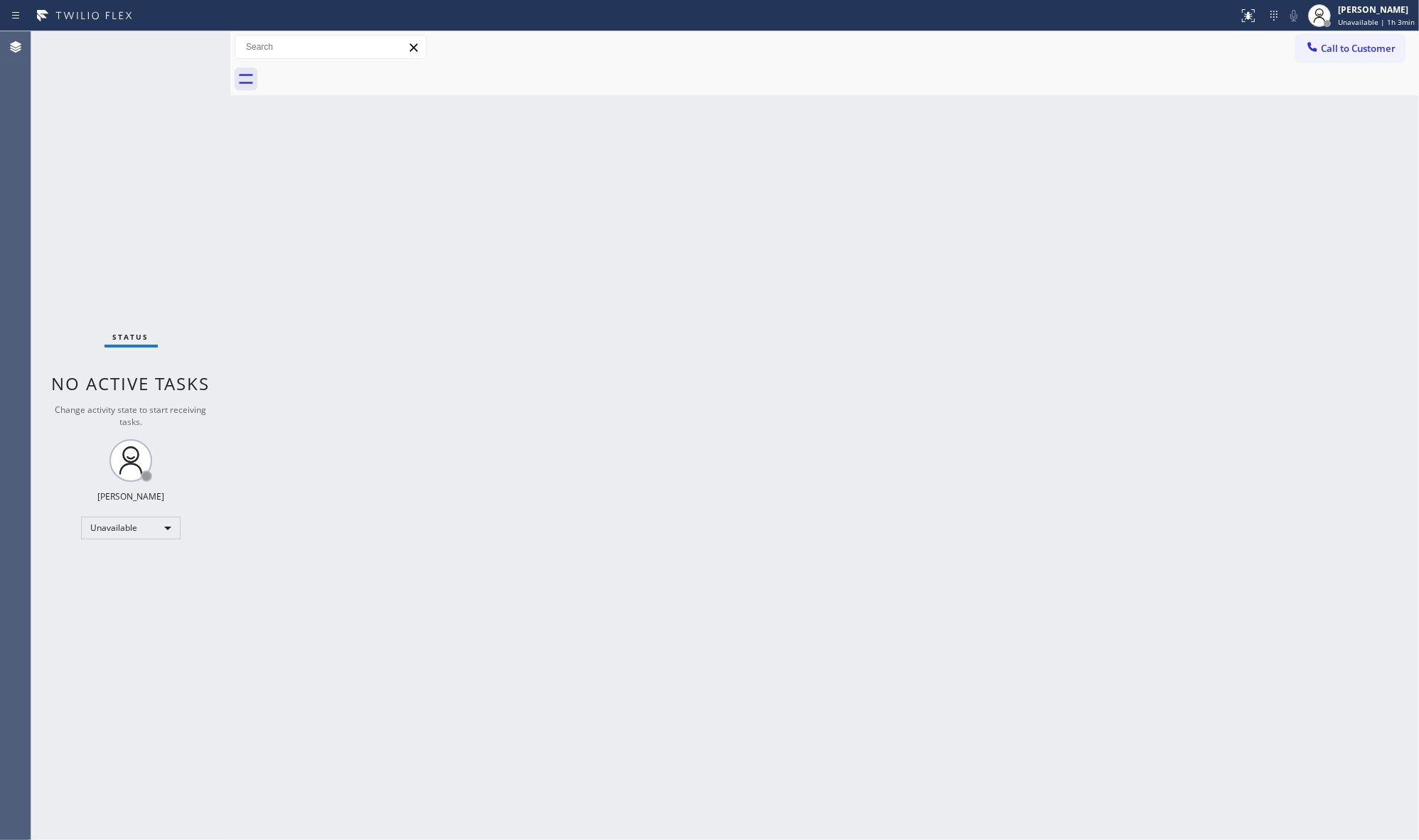
click at [687, 375] on div "Back to Dashboard Change Sender ID Customers Technicians Select a contact Outbo…" at bounding box center [824, 436] width 1189 height 809
drag, startPoint x: 734, startPoint y: 196, endPoint x: 732, endPoint y: 107, distance: 89.0
click at [736, 179] on div "Back to Dashboard Change Sender ID Customers Technicians Select a contact Outbo…" at bounding box center [824, 436] width 1189 height 809
drag, startPoint x: 729, startPoint y: 98, endPoint x: 726, endPoint y: 86, distance: 12.4
click at [729, 97] on div "Back to Dashboard Change Sender ID Customers Technicians Select a contact Outbo…" at bounding box center [824, 436] width 1189 height 809
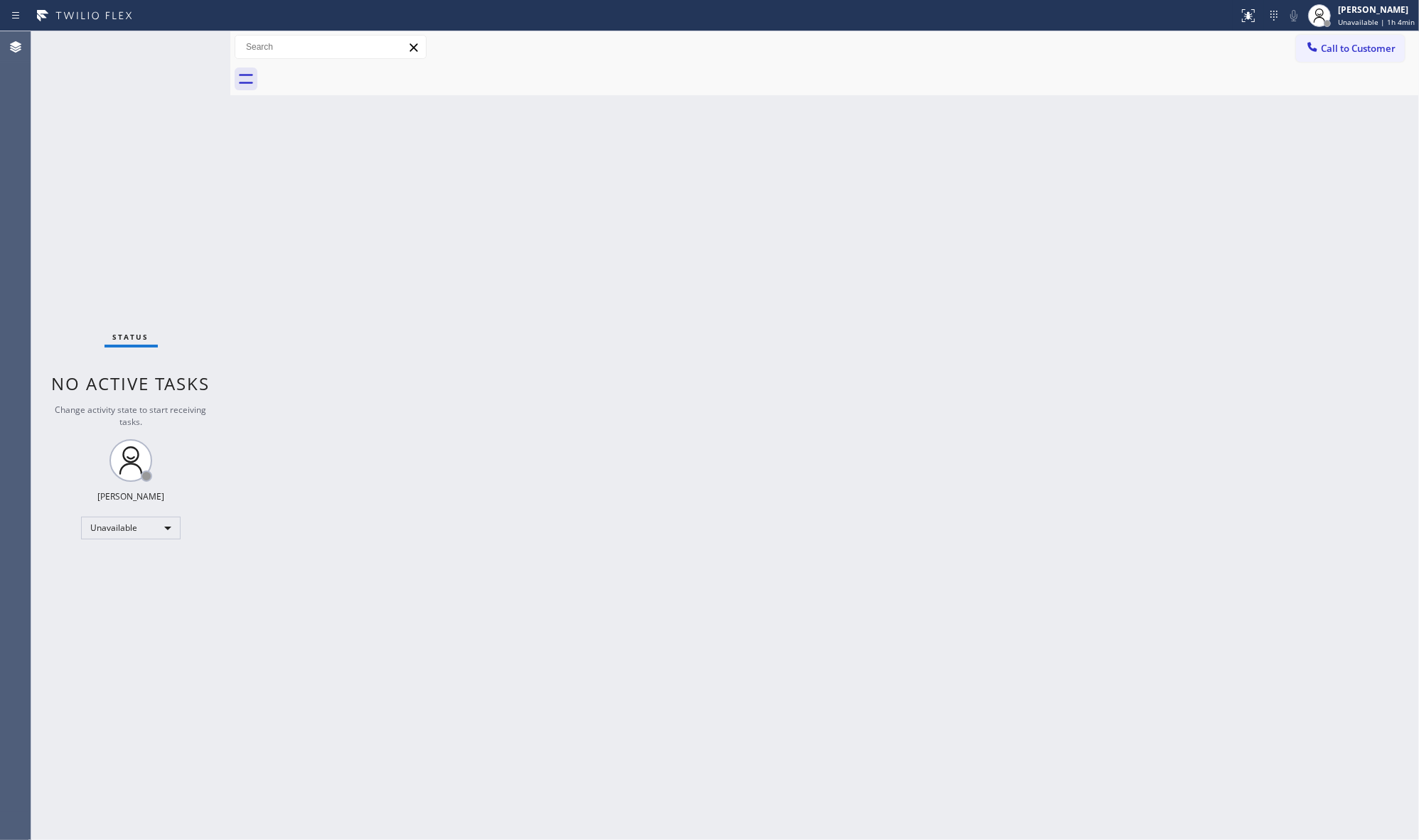
drag, startPoint x: 1281, startPoint y: 571, endPoint x: 1320, endPoint y: 609, distance: 54.5
click at [1282, 572] on div "Back to Dashboard Change Sender ID Customers Technicians Select a contact Outbo…" at bounding box center [824, 436] width 1189 height 809
click at [220, 78] on div "Status No active tasks Change activity state to start receiving tasks. JENIZA A…" at bounding box center [131, 436] width 199 height 809
click at [1111, 722] on div "Back to Dashboard Change Sender ID Customers Technicians Select a contact Outbo…" at bounding box center [824, 436] width 1189 height 809
click at [517, 283] on div "Back to Dashboard Change Sender ID Customers Technicians Select a contact Outbo…" at bounding box center [824, 436] width 1189 height 809
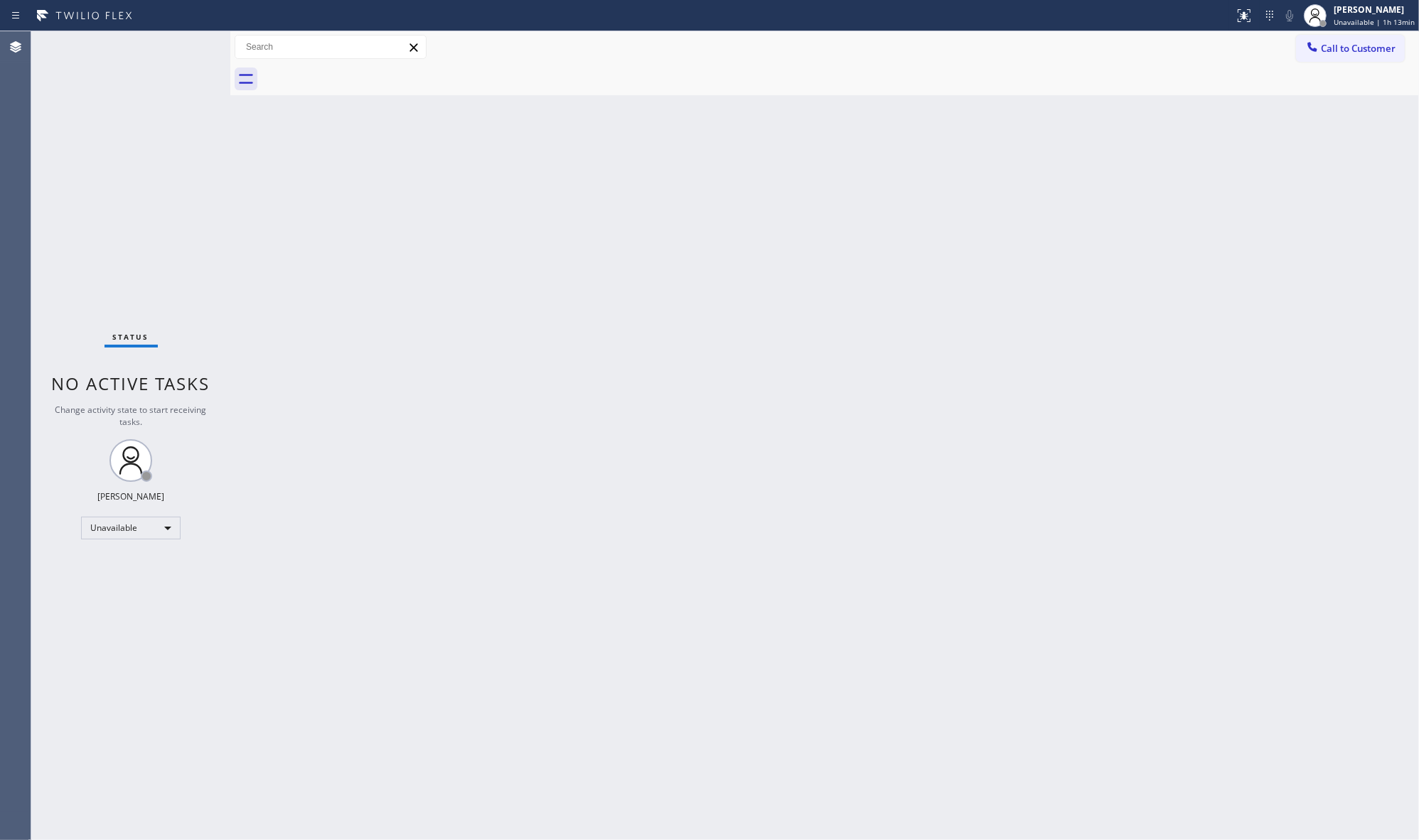
click at [623, 528] on div "Back to Dashboard Change Sender ID Customers Technicians Select a contact Outbo…" at bounding box center [824, 436] width 1189 height 809
click at [560, 459] on div "Back to Dashboard Change Sender ID Customers Technicians Select a contact Outbo…" at bounding box center [824, 436] width 1189 height 809
drag, startPoint x: 538, startPoint y: 653, endPoint x: 1102, endPoint y: 702, distance: 566.1
click at [541, 653] on div "Back to Dashboard Change Sender ID Customers Technicians Select a contact Outbo…" at bounding box center [824, 436] width 1189 height 809
click at [1181, 747] on div "Back to Dashboard Change Sender ID Customers Technicians Select a contact Outbo…" at bounding box center [824, 436] width 1189 height 809
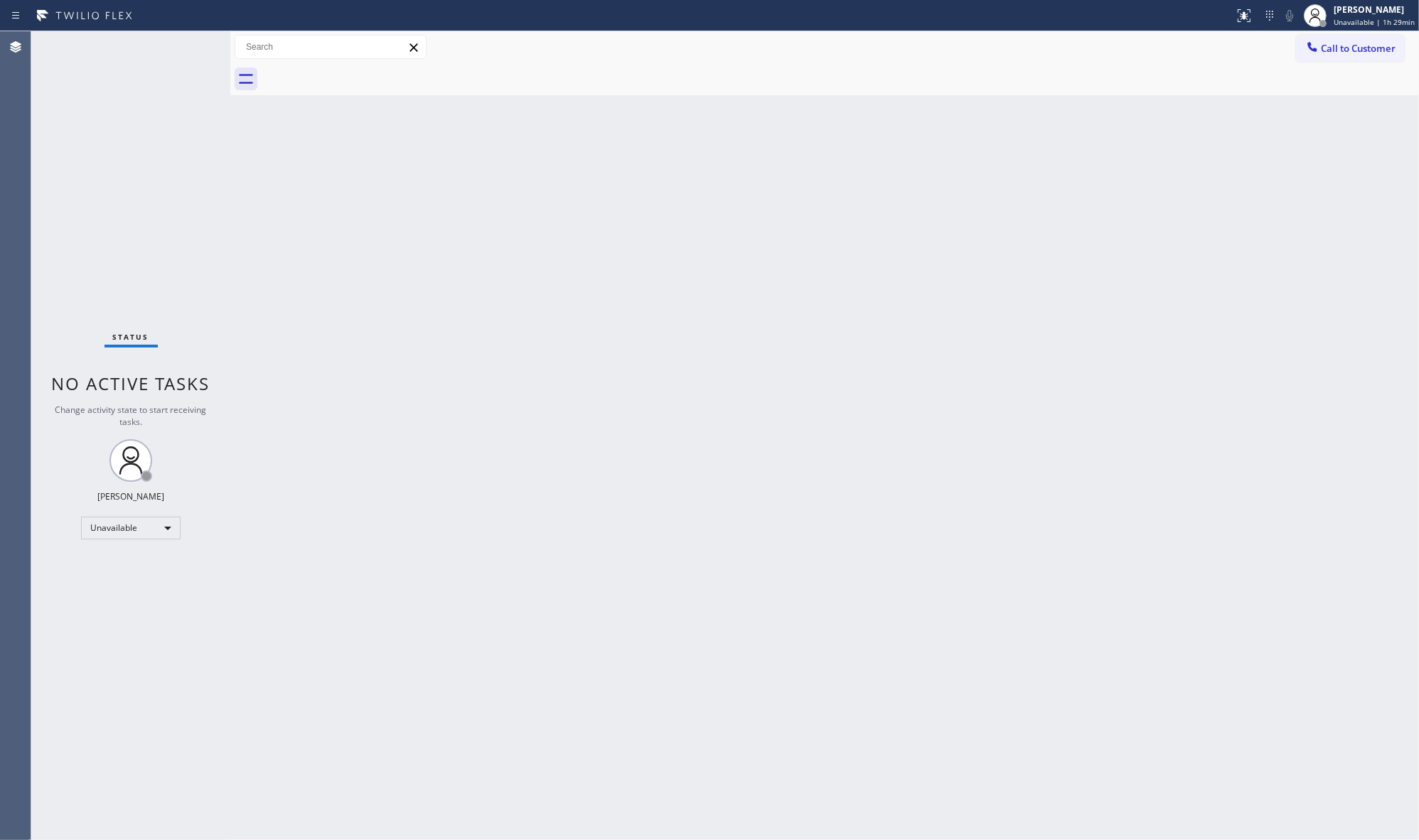
click at [460, 665] on div "Back to Dashboard Change Sender ID Customers Technicians Select a contact Outbo…" at bounding box center [824, 436] width 1189 height 809
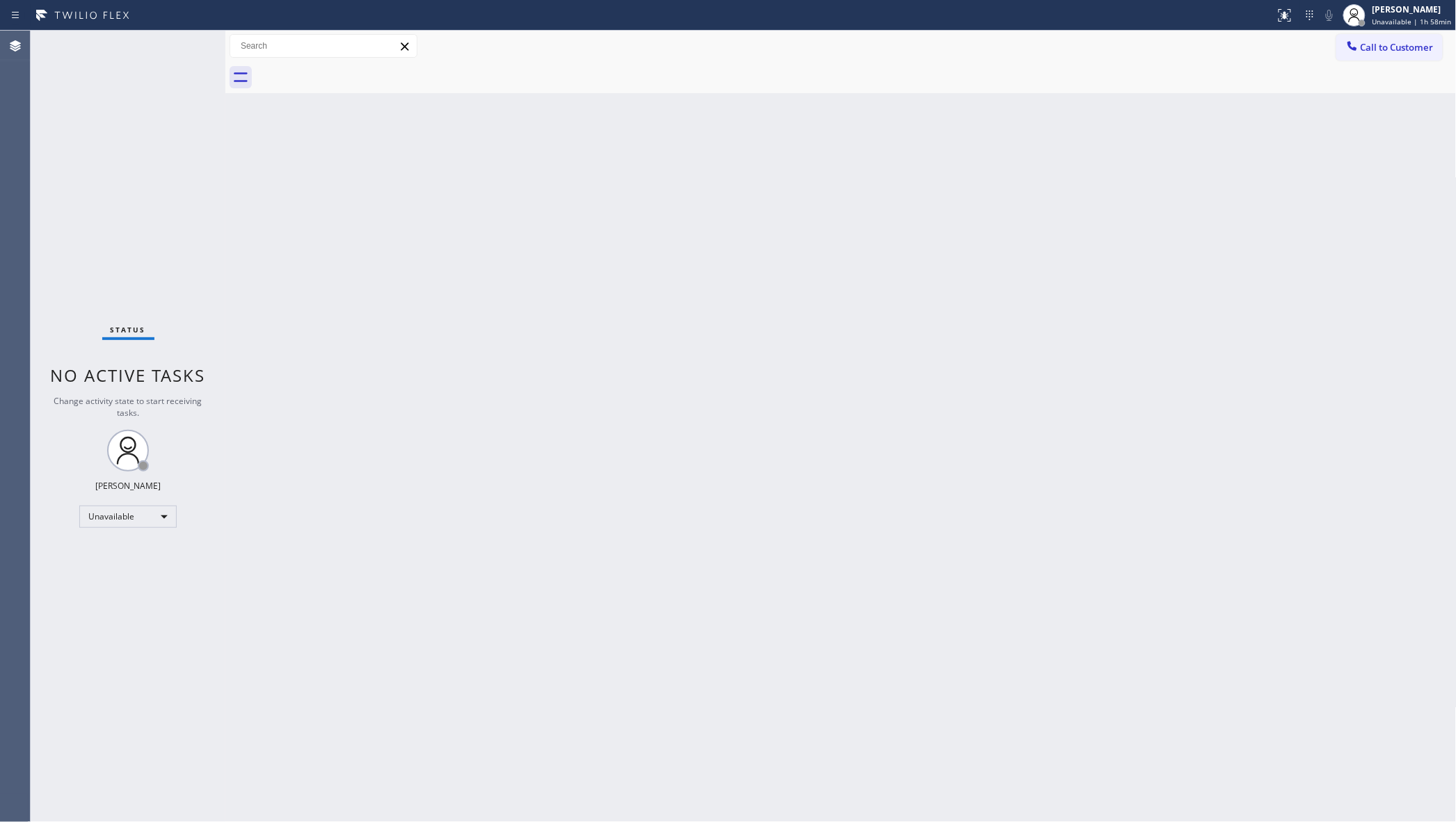
drag, startPoint x: 474, startPoint y: 687, endPoint x: 481, endPoint y: 673, distance: 15.7
click at [474, 687] on div "Back to Dashboard Change Sender ID Customers Technicians Select a contact Outbo…" at bounding box center [841, 426] width 1231 height 792
click at [1203, 749] on div "Back to Dashboard Change Sender ID Customers Technicians Select a contact Outbo…" at bounding box center [841, 426] width 1231 height 792
click at [501, 433] on div "Back to Dashboard Change Sender ID Customers Technicians Select a contact Outbo…" at bounding box center [841, 426] width 1231 height 792
click at [11, 610] on div "Agent Desktop" at bounding box center [15, 426] width 30 height 792
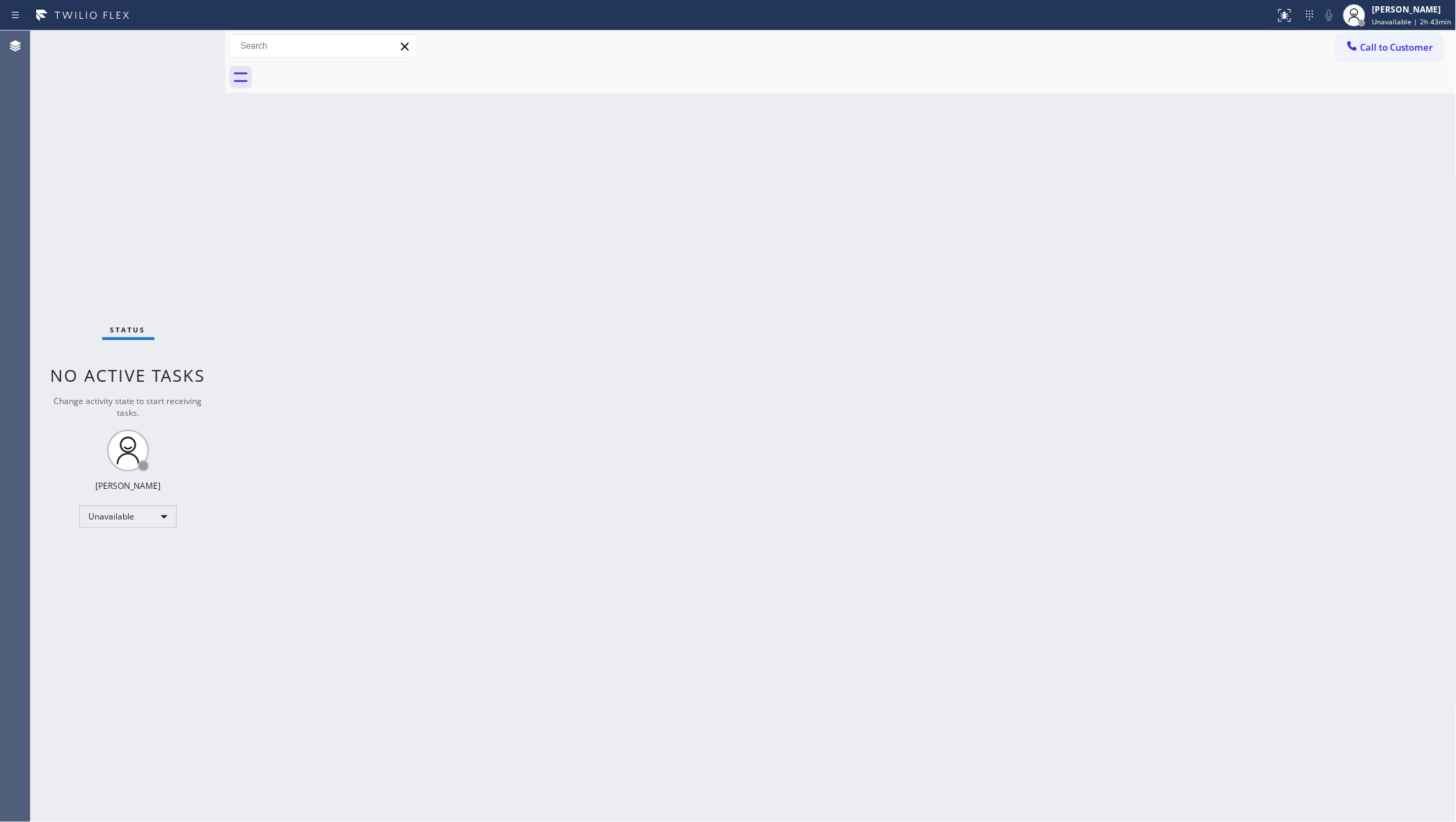
click at [548, 658] on div "Back to Dashboard Change Sender ID Customers Technicians Select a contact Outbo…" at bounding box center [841, 426] width 1231 height 792
click at [1214, 395] on div "Back to Dashboard Change Sender ID Customers Technicians Select a contact Outbo…" at bounding box center [841, 426] width 1231 height 792
click at [1348, 26] on div at bounding box center [1354, 15] width 31 height 31
click at [1347, 124] on button "Log out" at bounding box center [1387, 135] width 139 height 31
click at [1123, 741] on div "Back to Dashboard Change Sender ID Customers Technicians Select a contact Outbo…" at bounding box center [841, 426] width 1231 height 792
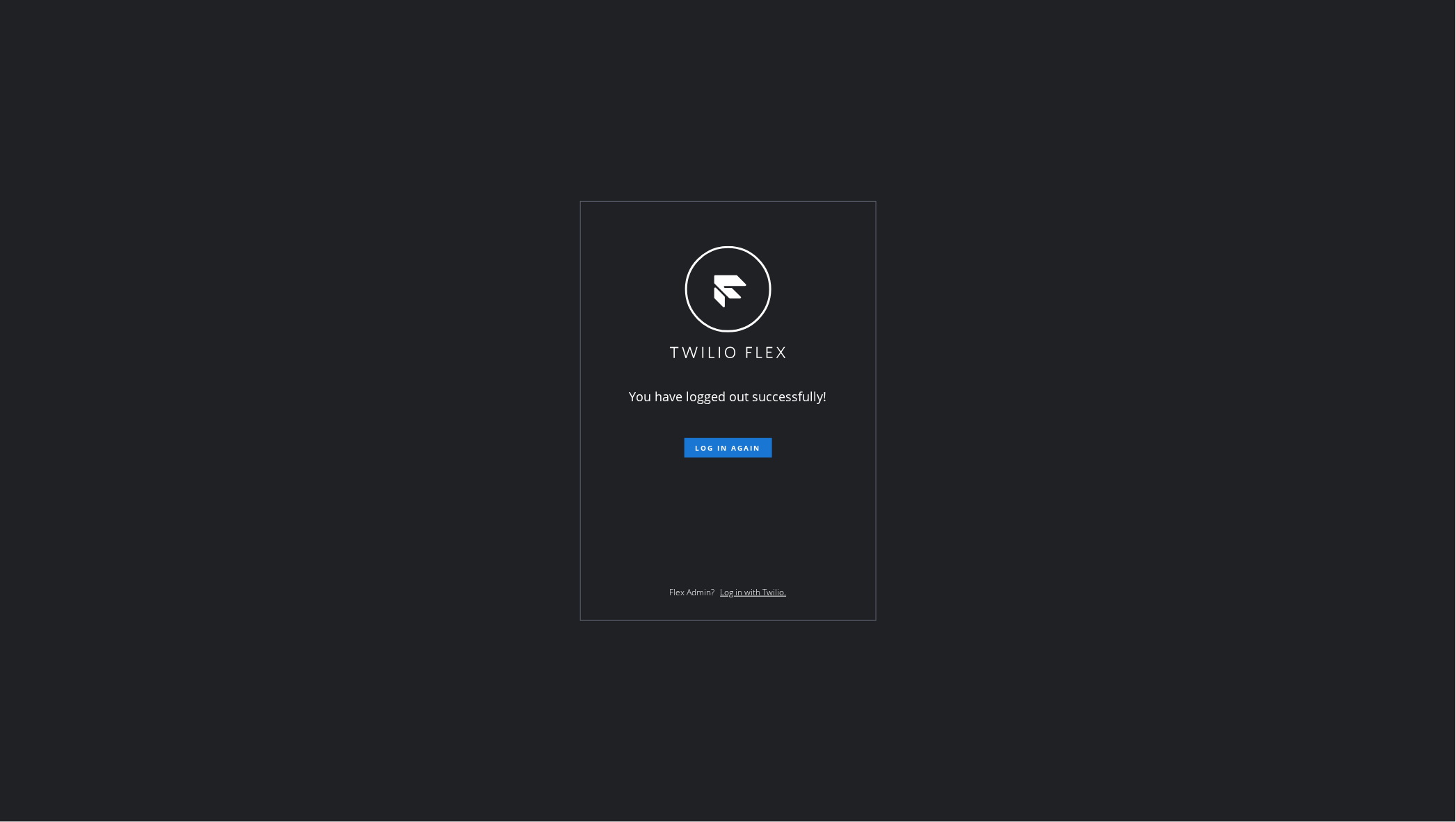
drag, startPoint x: 1195, startPoint y: 217, endPoint x: 870, endPoint y: 138, distance: 334.5
click at [1196, 216] on div "You have logged out successfully! Log in again Flex Admin? Log in with Twilio." at bounding box center [728, 411] width 1456 height 822
